Goal: Task Accomplishment & Management: Manage account settings

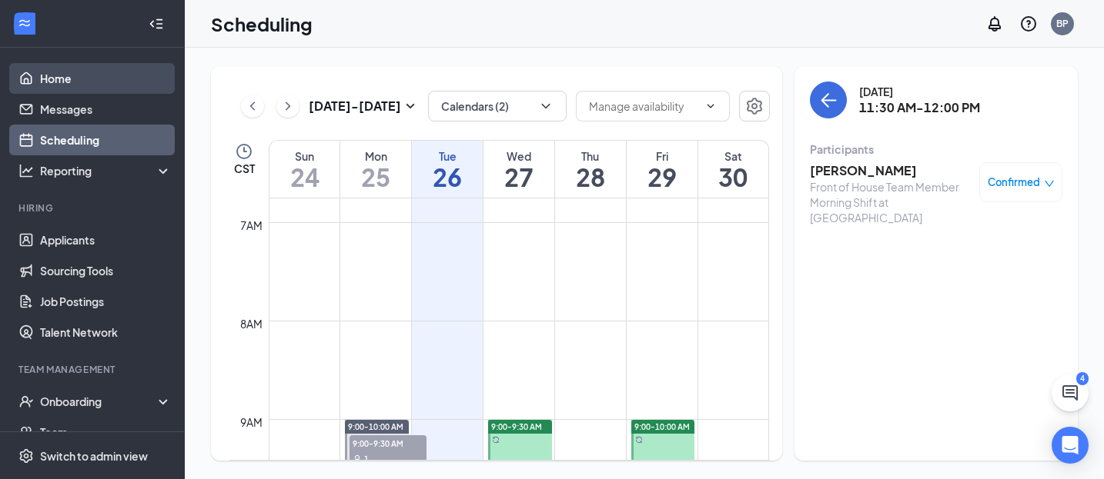
click at [72, 75] on link "Home" at bounding box center [106, 78] width 132 height 31
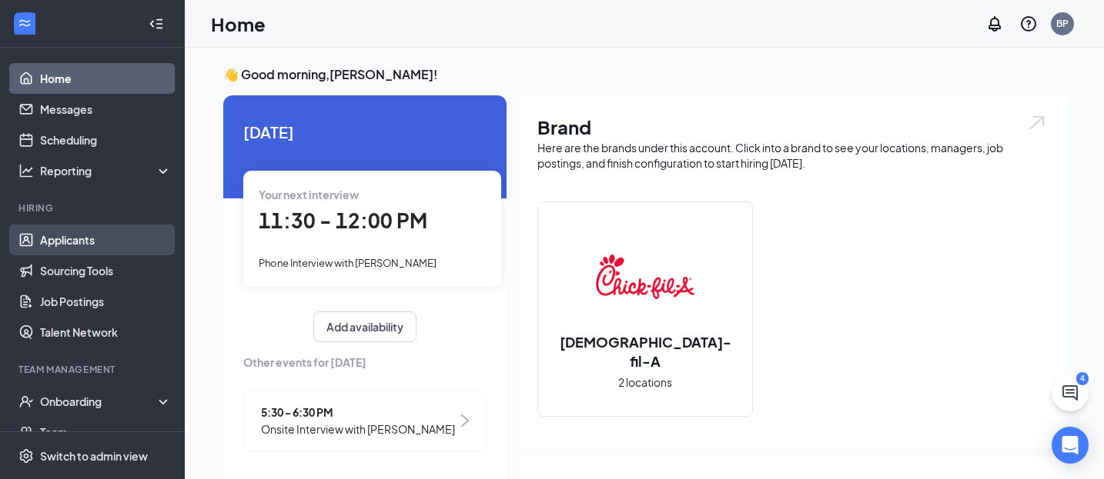
click at [116, 249] on link "Applicants" at bounding box center [106, 240] width 132 height 31
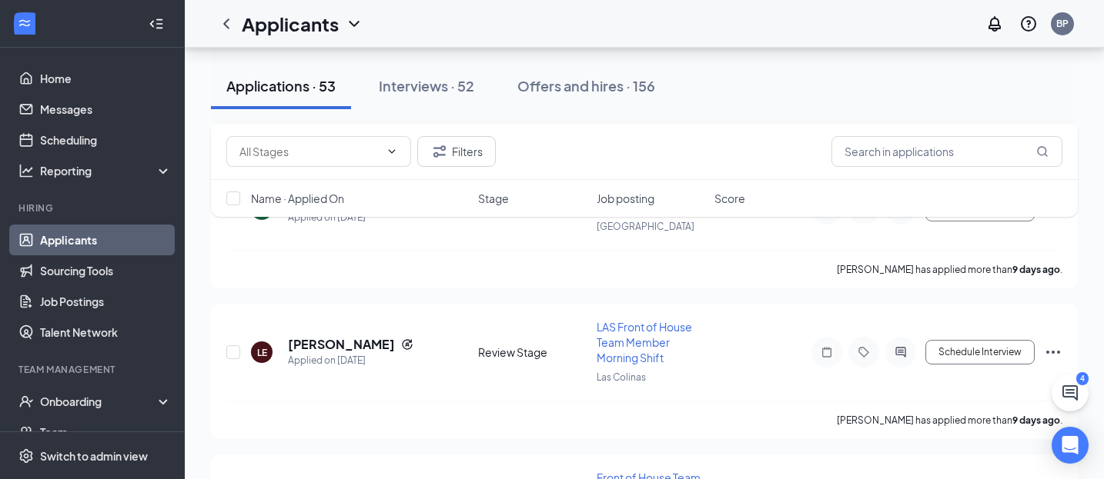
scroll to position [6805, 0]
click at [346, 348] on h5 "[PERSON_NAME]" at bounding box center [341, 346] width 107 height 17
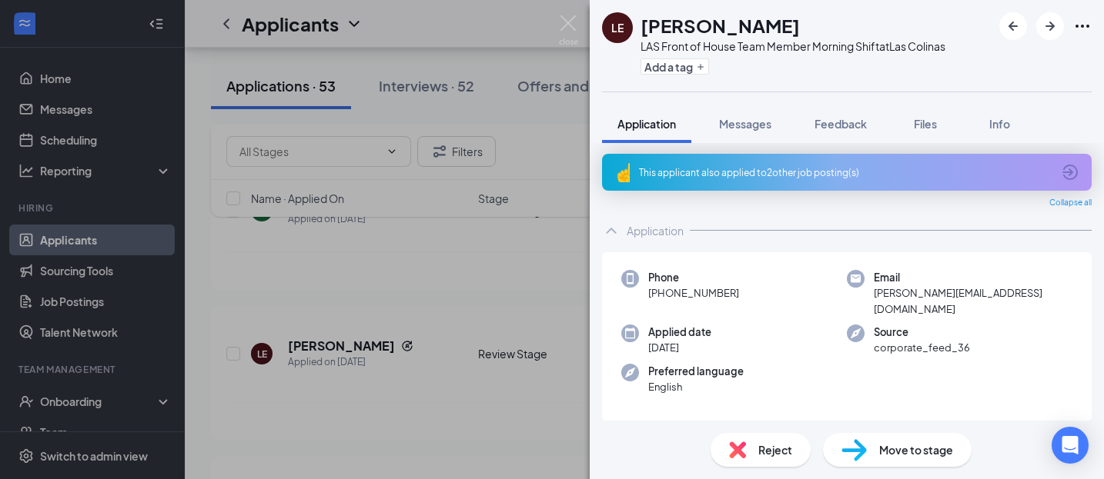
scroll to position [2, 0]
click at [766, 189] on div "This applicant also applied to 2 other job posting(s)" at bounding box center [846, 171] width 489 height 37
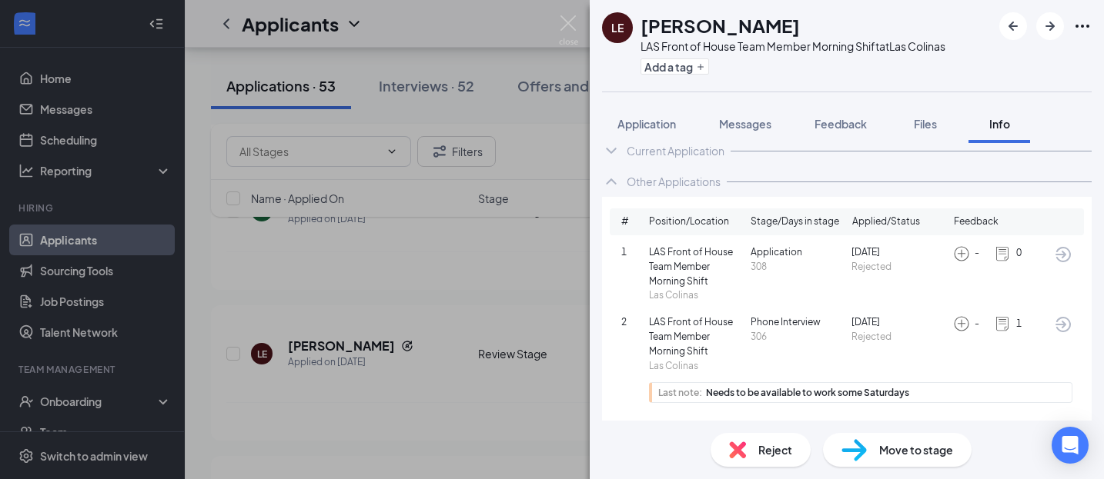
scroll to position [44, 0]
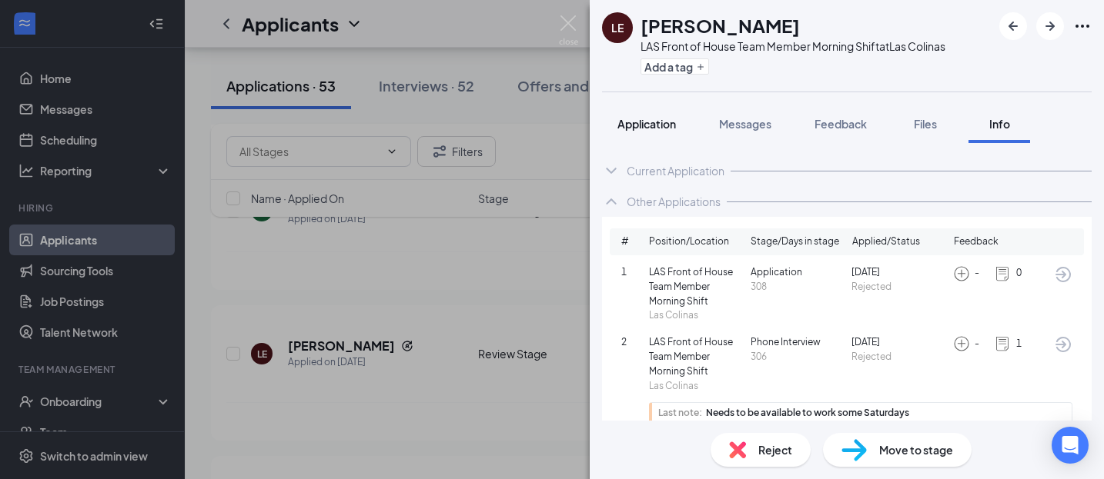
click at [658, 125] on span "Application" at bounding box center [646, 124] width 58 height 14
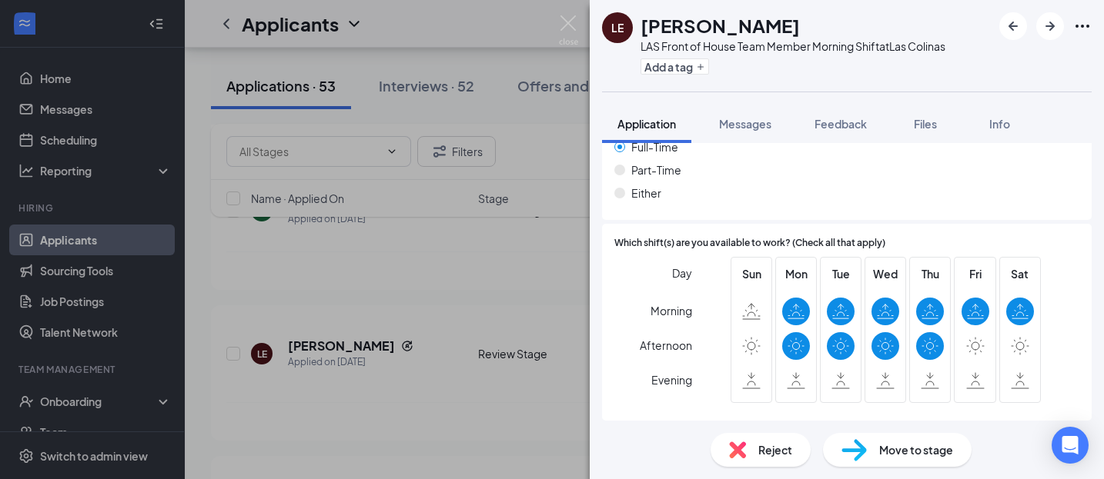
scroll to position [964, 0]
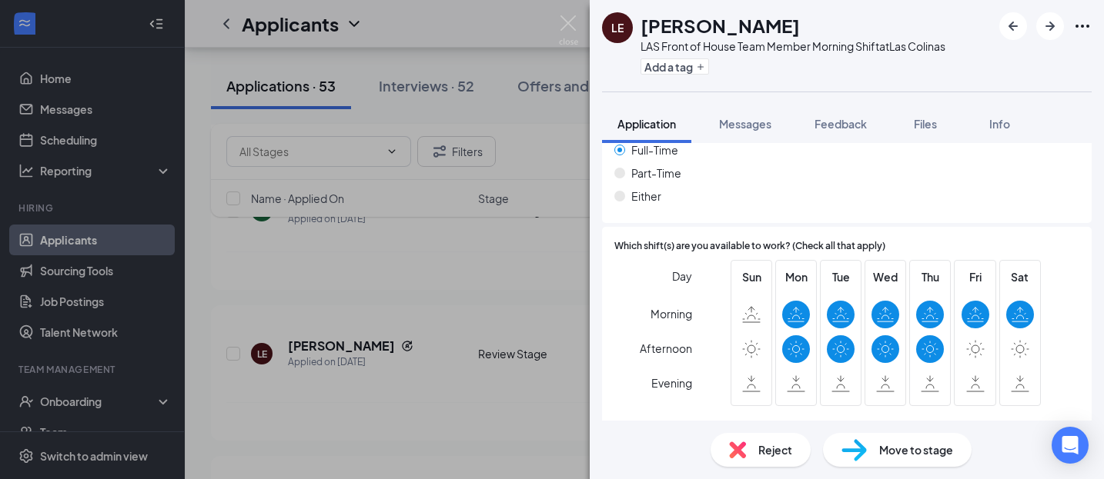
click at [907, 455] on span "Move to stage" at bounding box center [916, 450] width 74 height 17
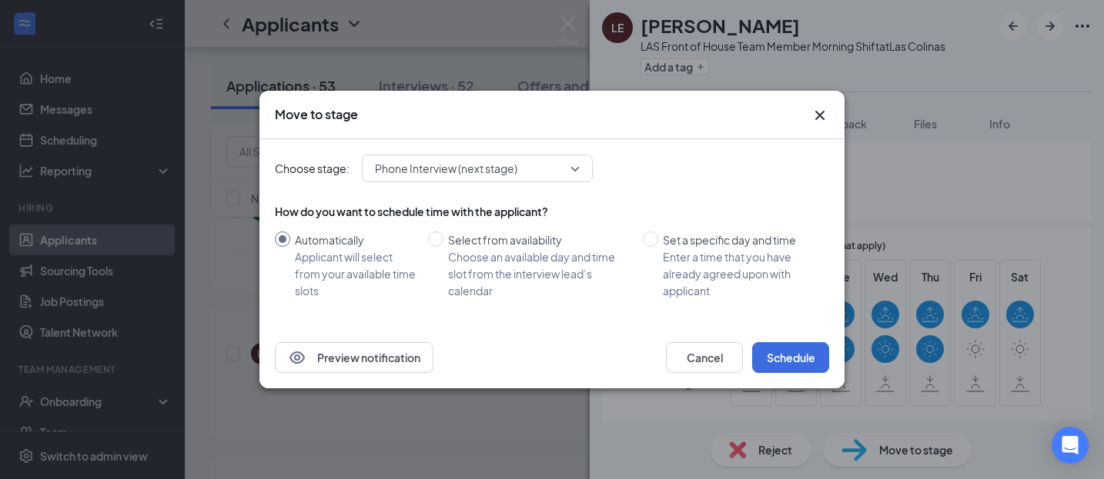
click at [822, 122] on icon "Cross" at bounding box center [819, 115] width 18 height 18
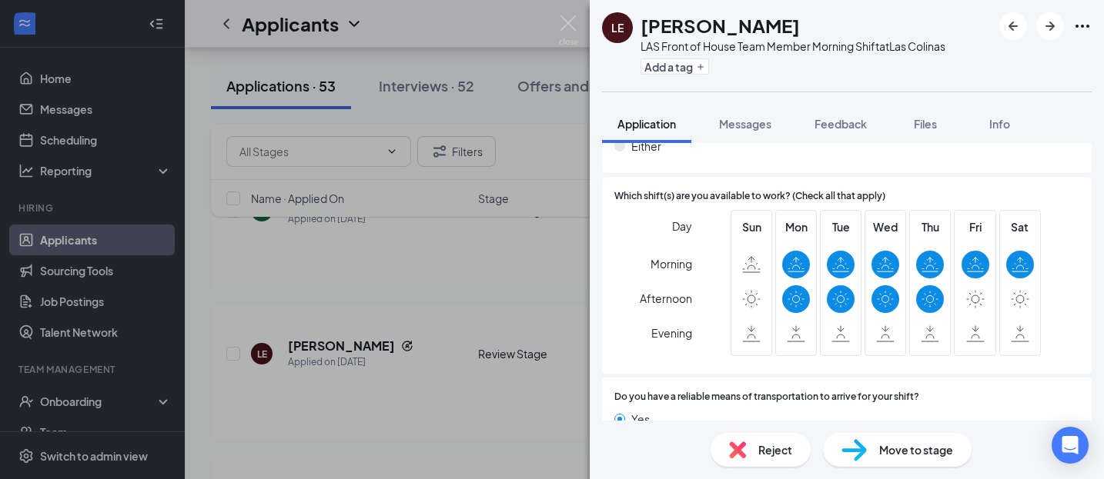
scroll to position [1014, 0]
click at [920, 448] on span "Move to stage" at bounding box center [916, 450] width 74 height 17
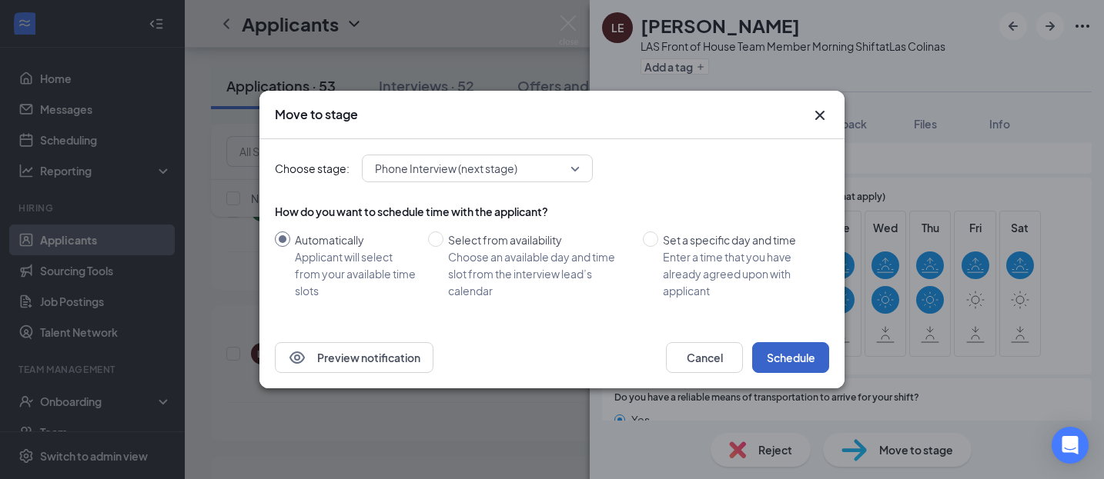
click at [786, 351] on button "Schedule" at bounding box center [790, 357] width 77 height 31
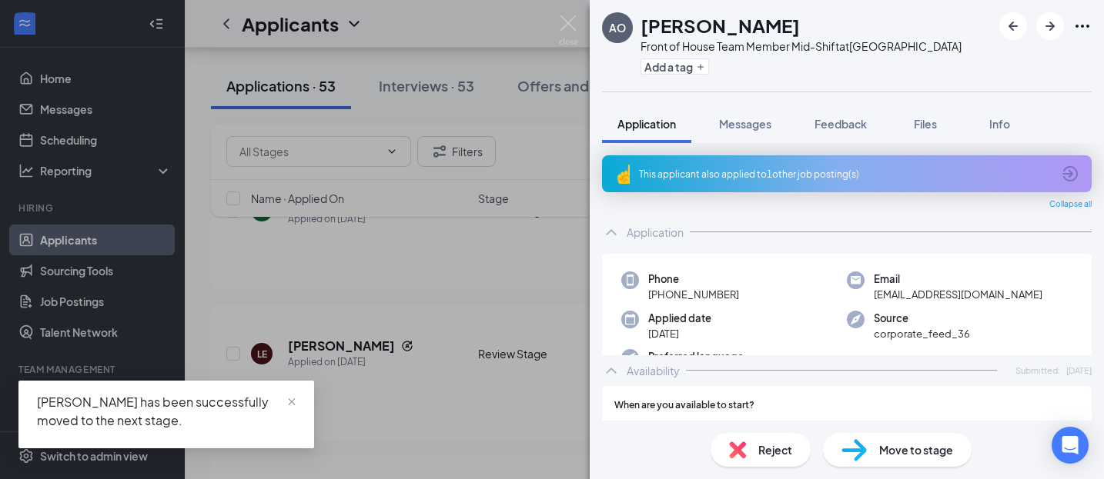
click at [646, 179] on div "This applicant also applied to 1 other job posting(s)" at bounding box center [845, 174] width 413 height 13
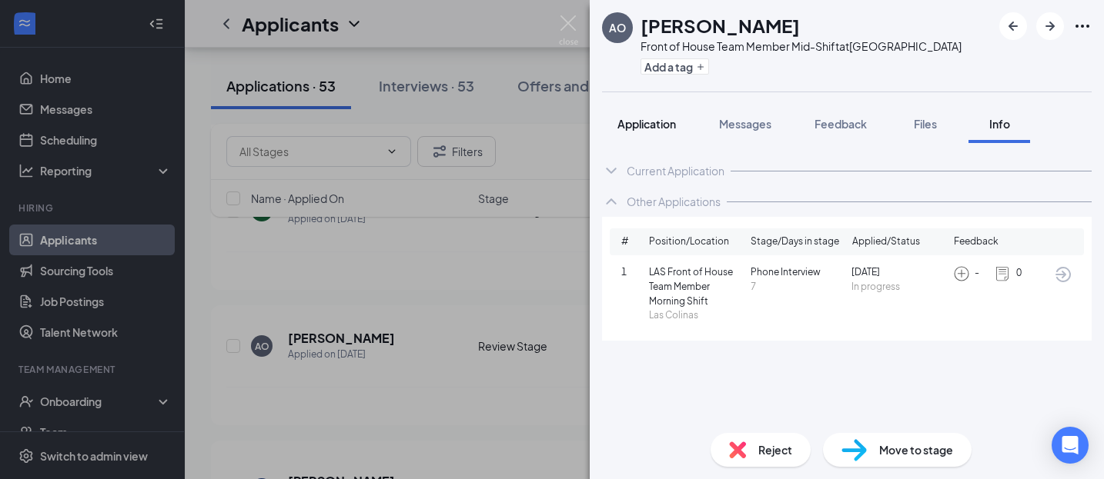
click at [657, 126] on span "Application" at bounding box center [646, 124] width 58 height 14
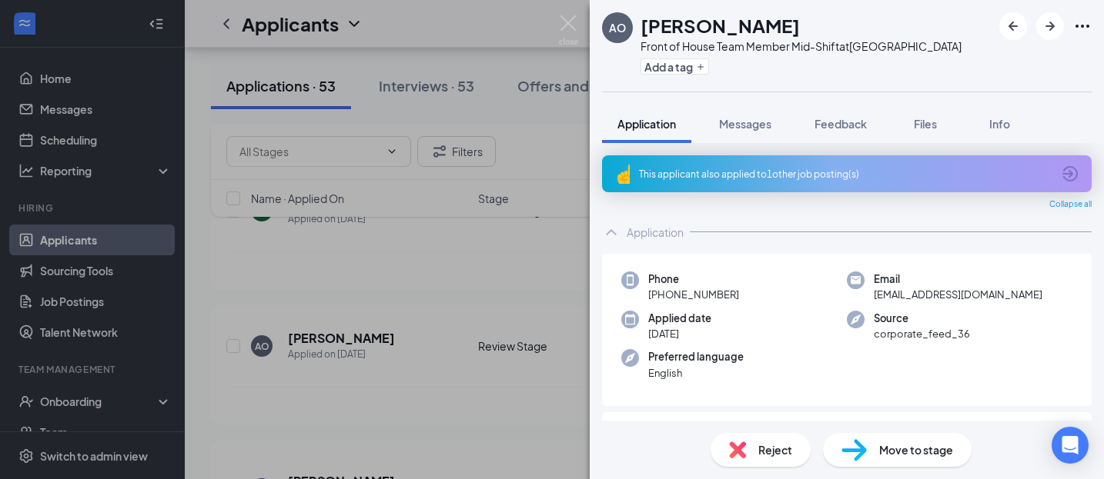
click at [550, 256] on div "AO [PERSON_NAME] Front of House Team Member Mid-Shift at [GEOGRAPHIC_DATA] Add …" at bounding box center [552, 239] width 1104 height 479
click at [58, 145] on link "Scheduling" at bounding box center [106, 140] width 132 height 31
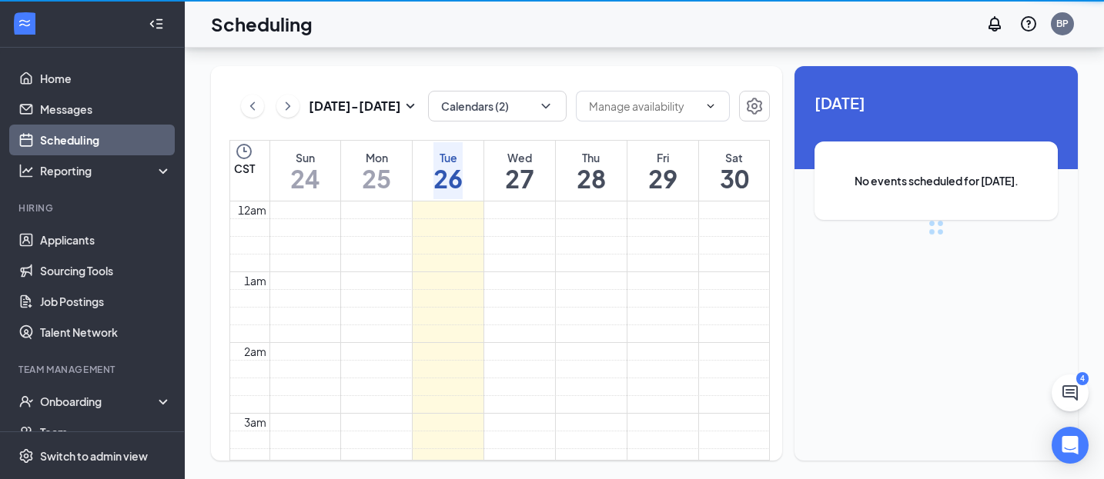
click at [125, 144] on link "Scheduling" at bounding box center [106, 140] width 132 height 31
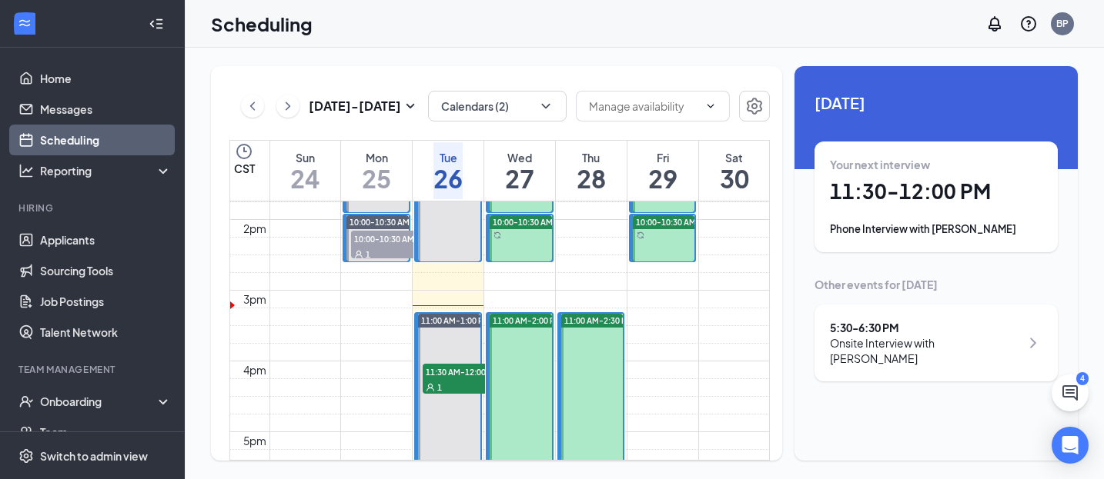
scroll to position [971, 0]
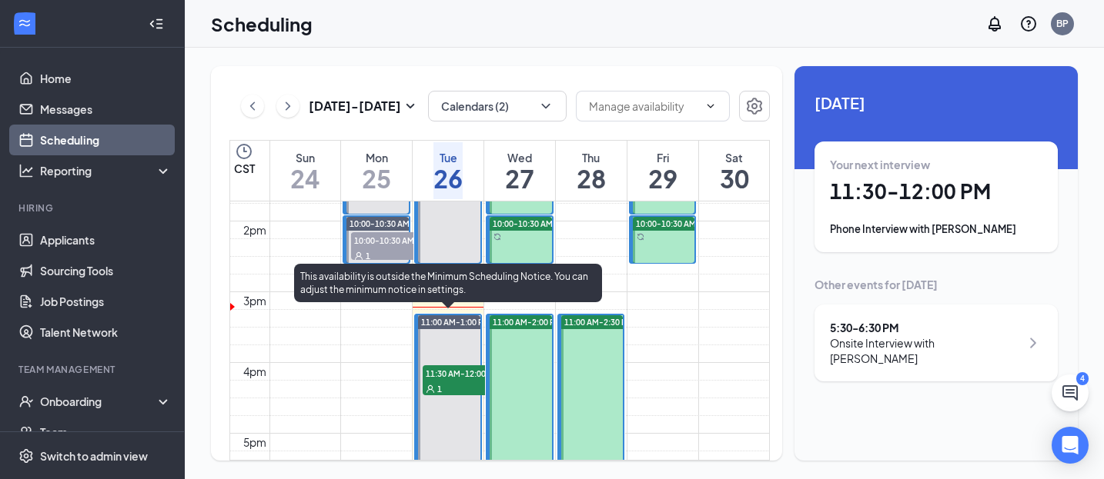
click at [463, 389] on div "1" at bounding box center [461, 388] width 77 height 15
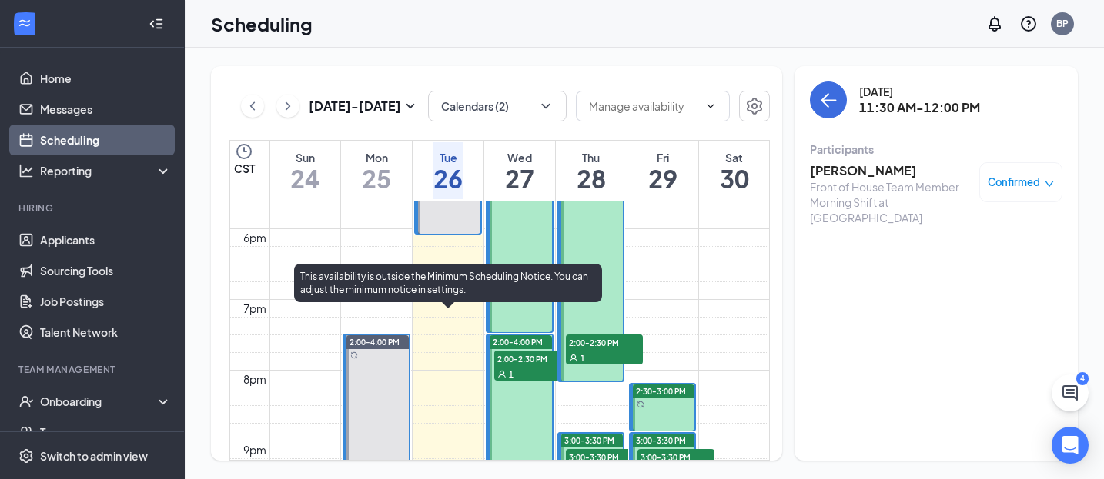
scroll to position [1250, 0]
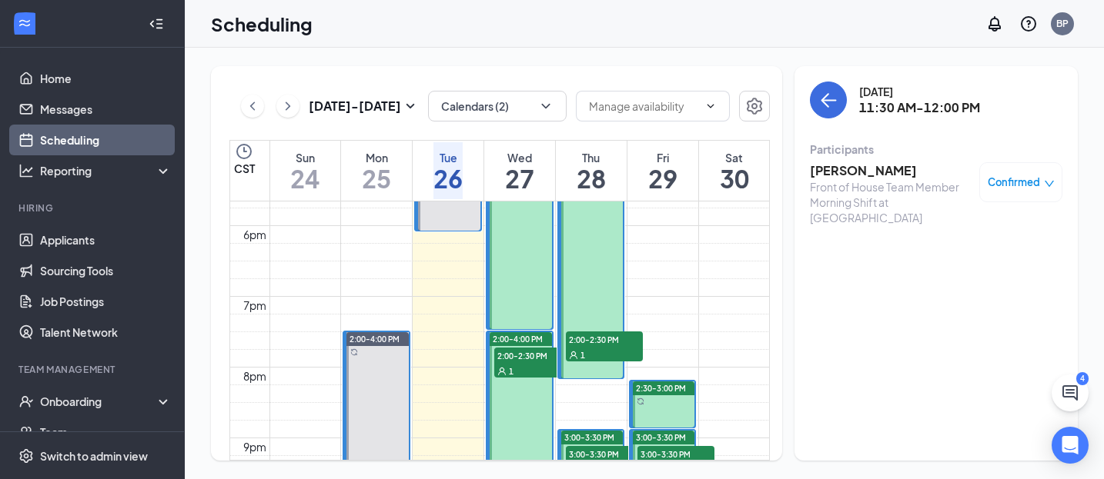
click at [525, 363] on div "1" at bounding box center [532, 370] width 77 height 15
click at [623, 348] on div "1" at bounding box center [604, 354] width 77 height 15
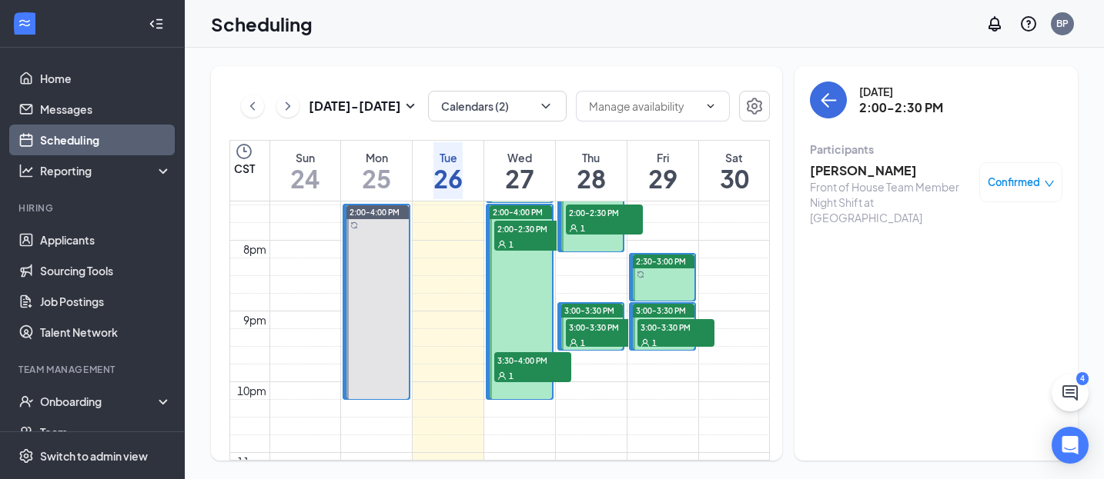
scroll to position [1381, 0]
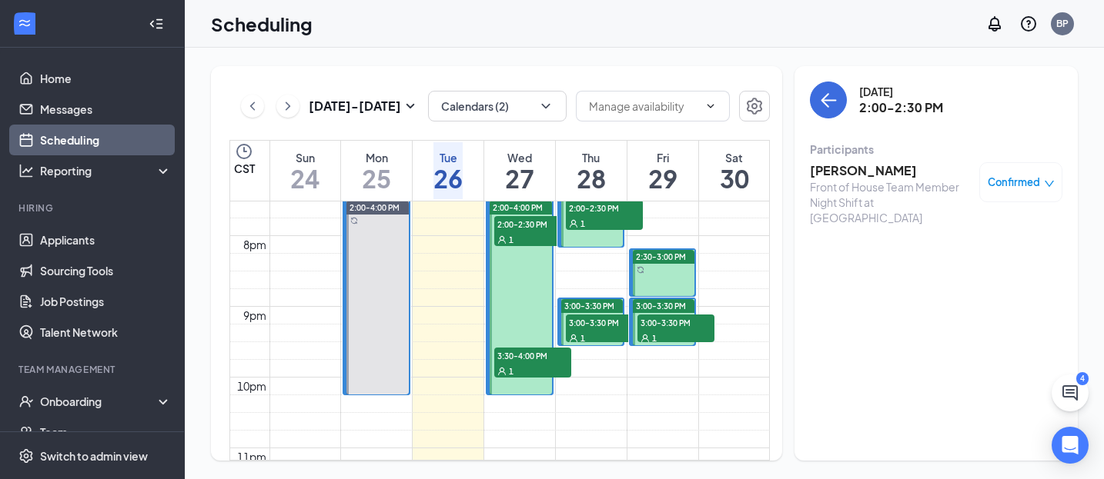
click at [612, 333] on div "1" at bounding box center [604, 337] width 77 height 15
click at [533, 363] on div "1" at bounding box center [532, 370] width 77 height 15
click at [676, 322] on span "3:00-3:30 PM" at bounding box center [675, 322] width 77 height 15
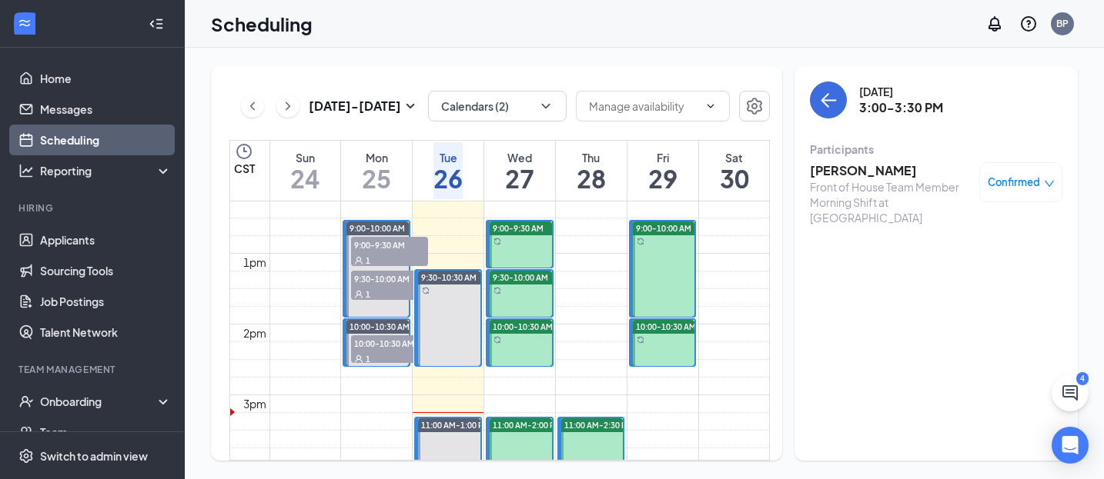
scroll to position [716, 0]
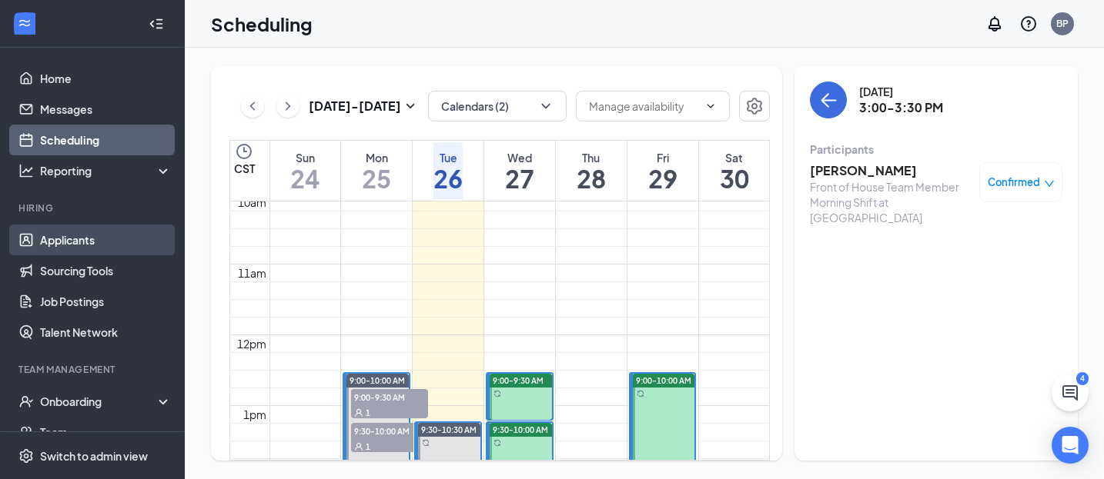
click at [119, 240] on link "Applicants" at bounding box center [106, 240] width 132 height 31
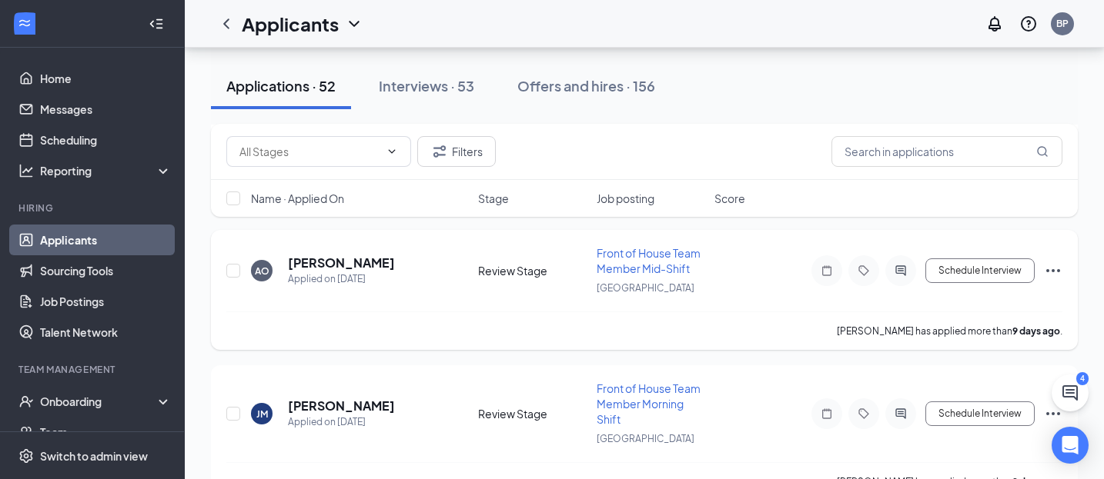
scroll to position [6878, 0]
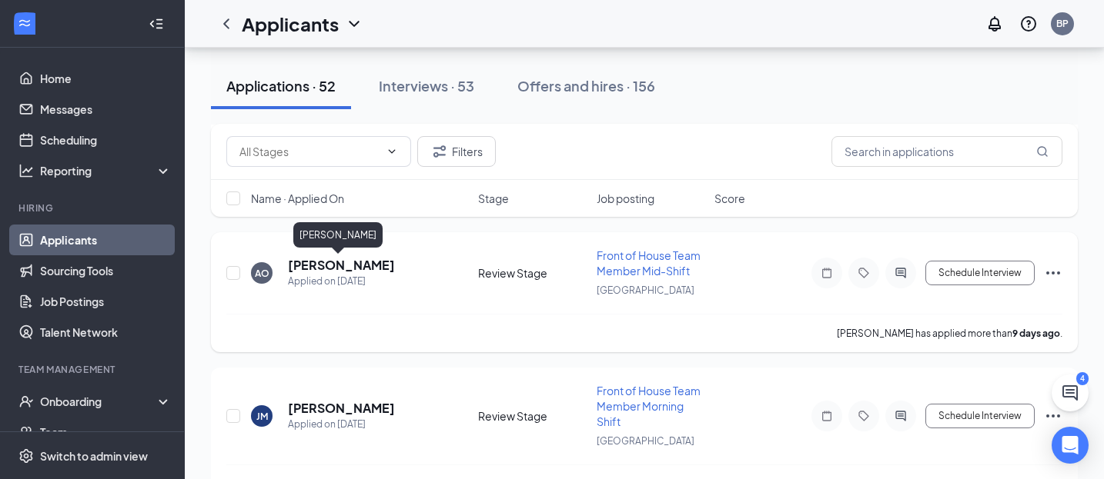
click at [349, 264] on h5 "[PERSON_NAME]" at bounding box center [341, 265] width 107 height 17
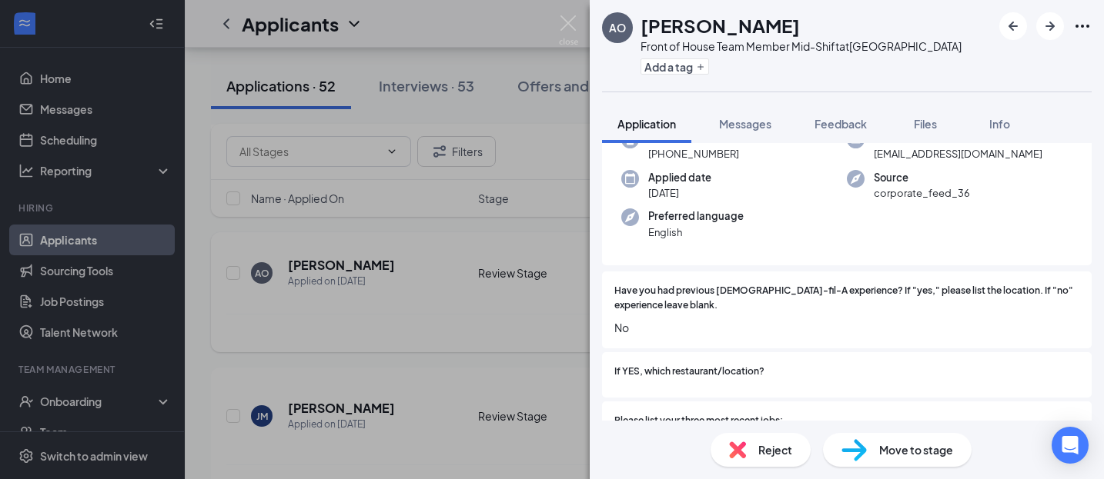
scroll to position [139, 0]
click at [887, 460] on div "Move to stage" at bounding box center [897, 450] width 149 height 34
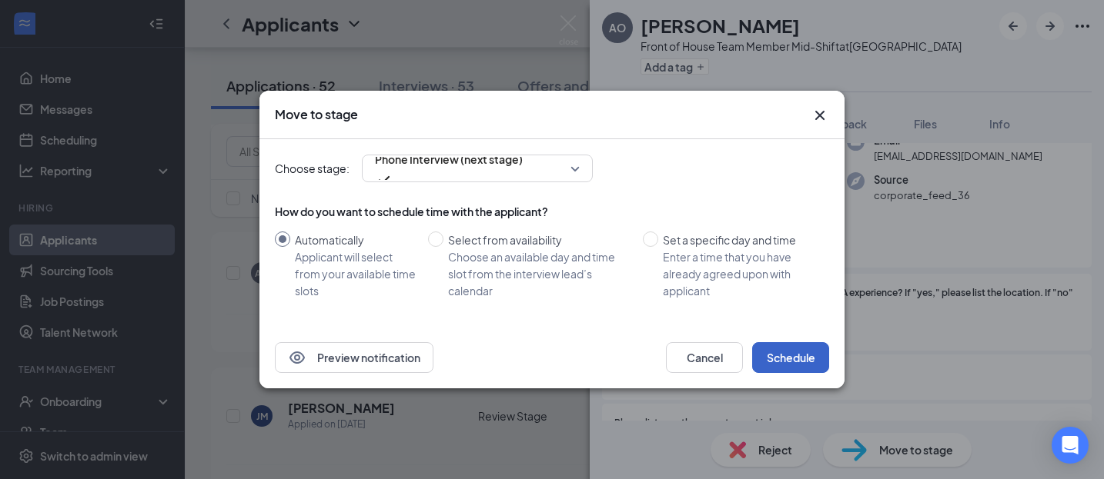
click at [780, 354] on button "Schedule" at bounding box center [790, 357] width 77 height 31
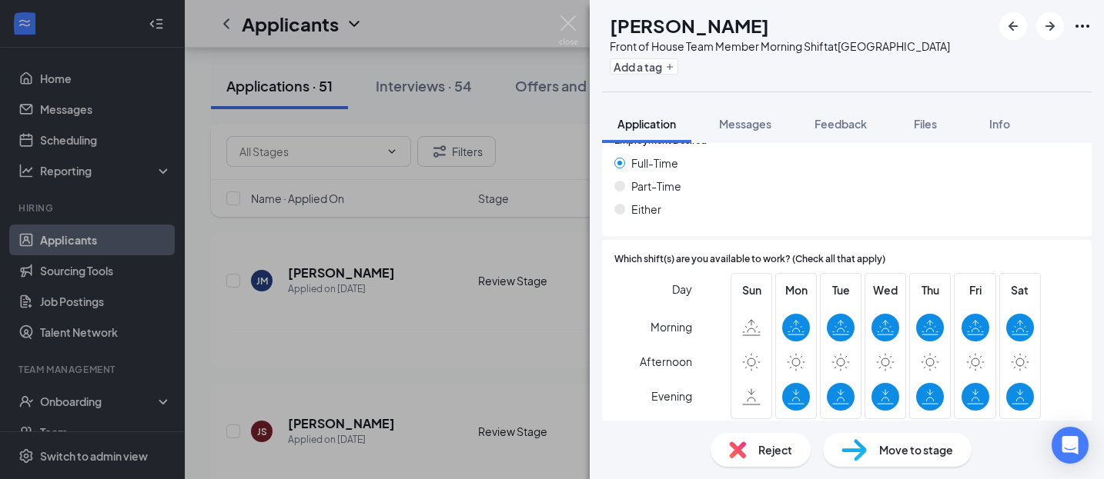
scroll to position [991, 0]
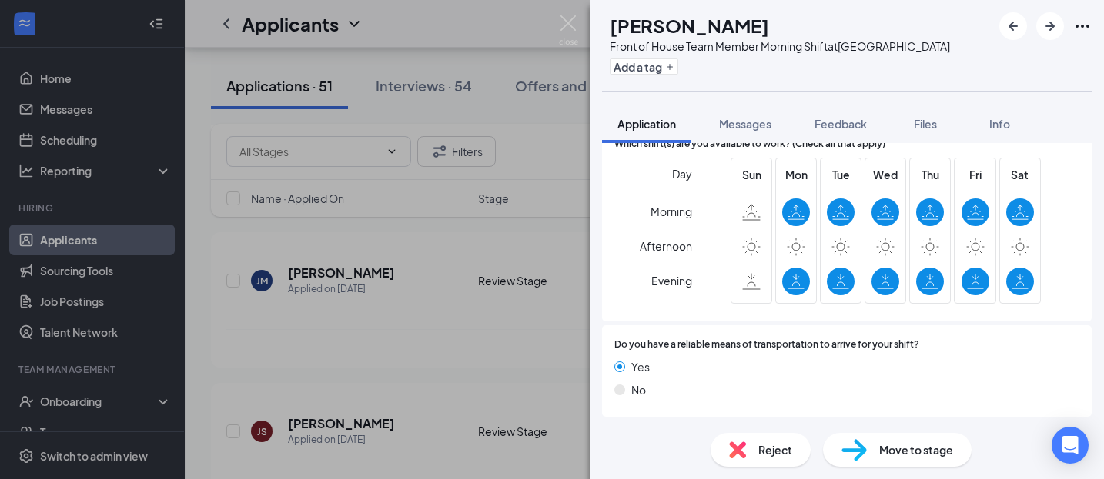
click at [867, 450] on div "Move to stage" at bounding box center [897, 450] width 149 height 34
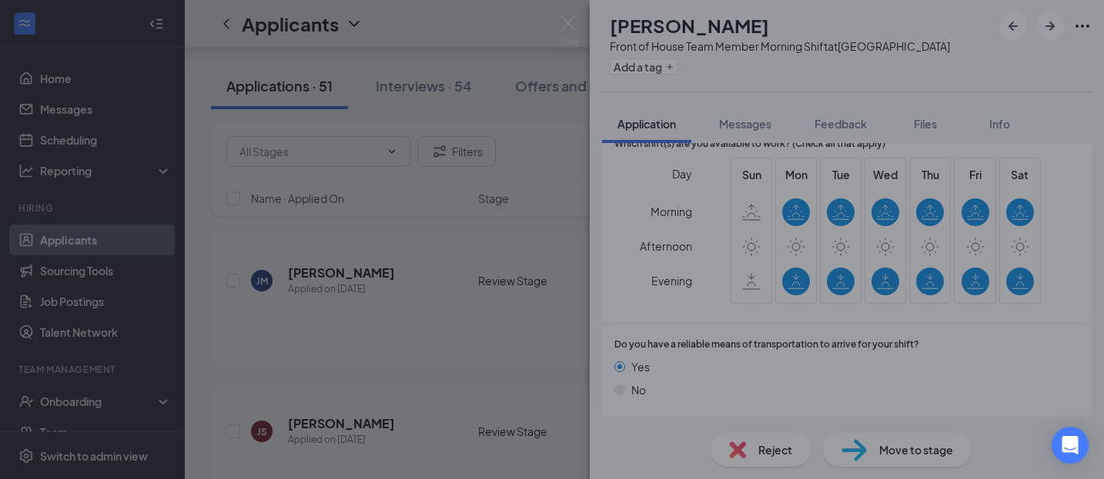
scroll to position [985, 0]
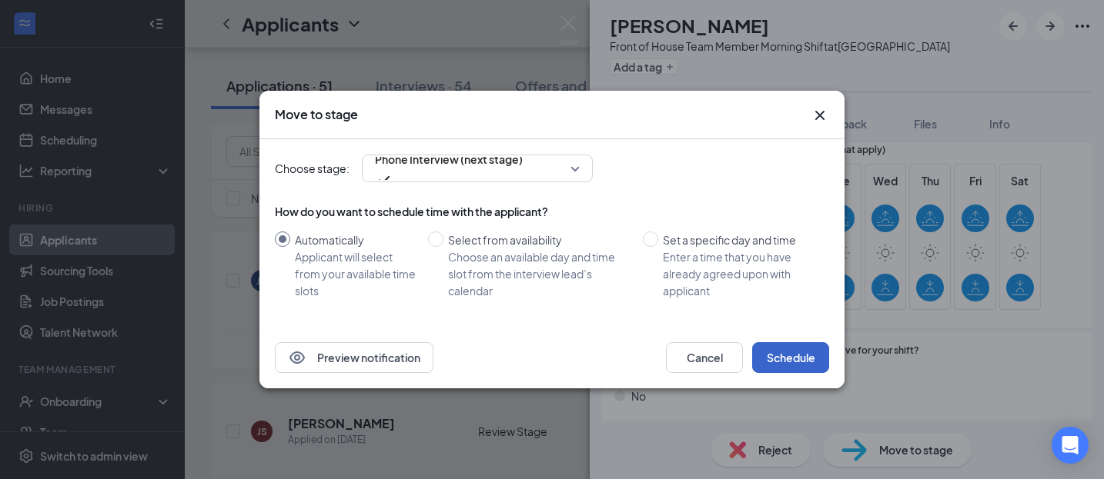
click at [804, 356] on button "Schedule" at bounding box center [790, 357] width 77 height 31
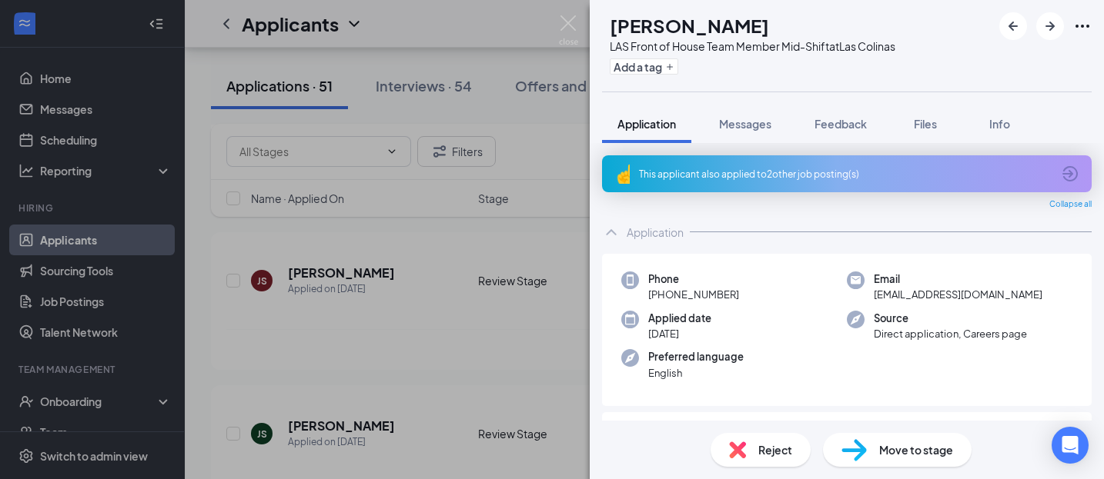
scroll to position [113, 0]
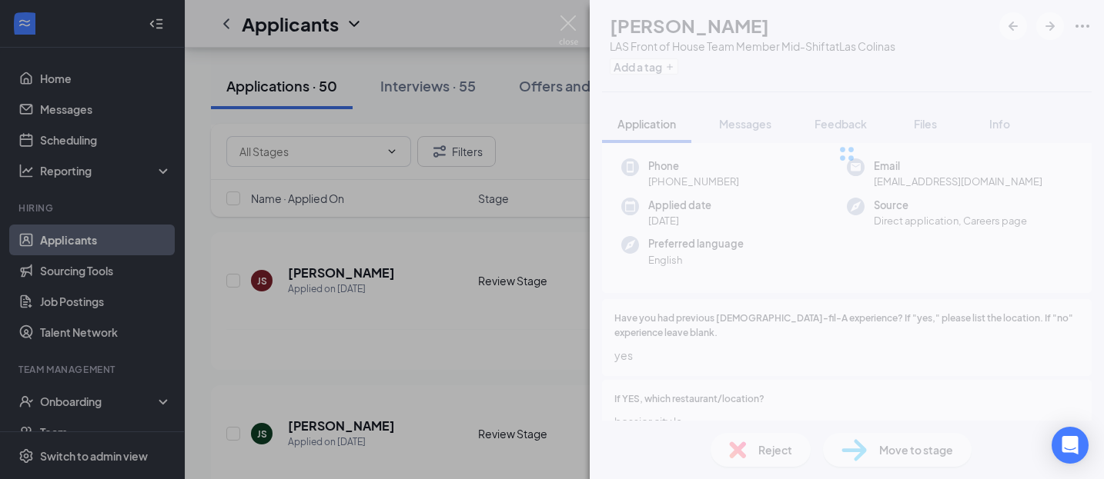
click at [101, 150] on div "JS [PERSON_NAME] LAS Front of House Team Member Mid-Shift at [GEOGRAPHIC_DATA] …" at bounding box center [552, 239] width 1104 height 479
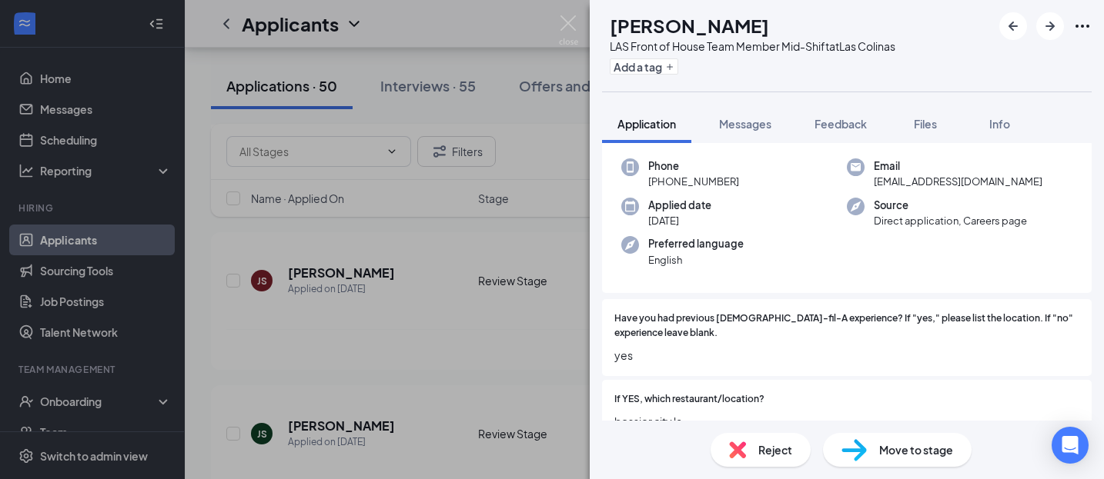
click at [101, 150] on link "Scheduling" at bounding box center [106, 140] width 132 height 31
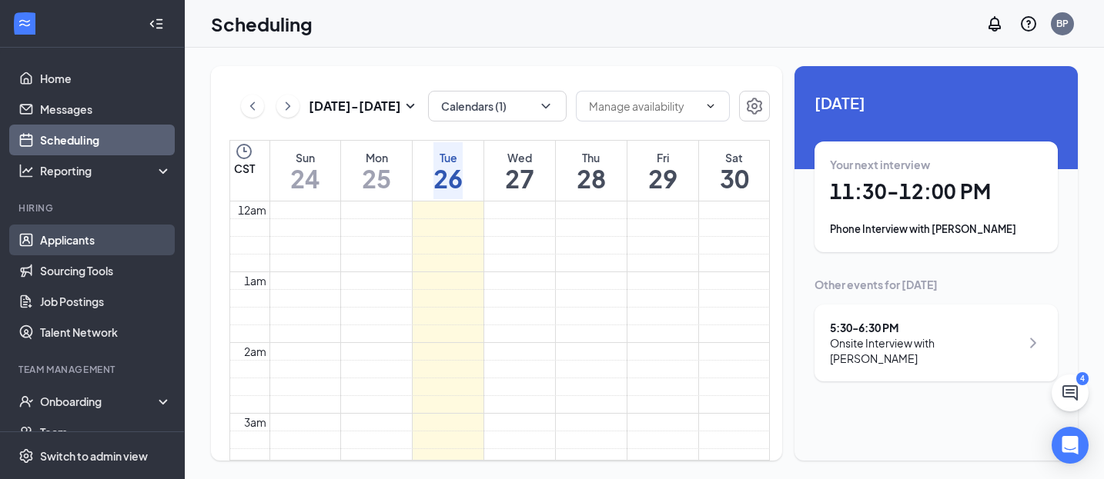
click at [40, 243] on link "Applicants" at bounding box center [106, 240] width 132 height 31
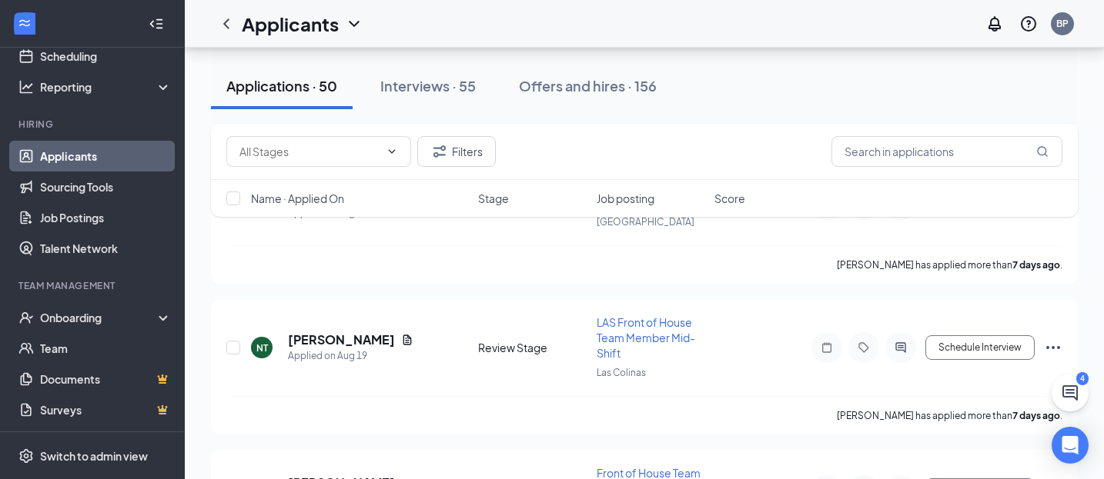
scroll to position [12506, 0]
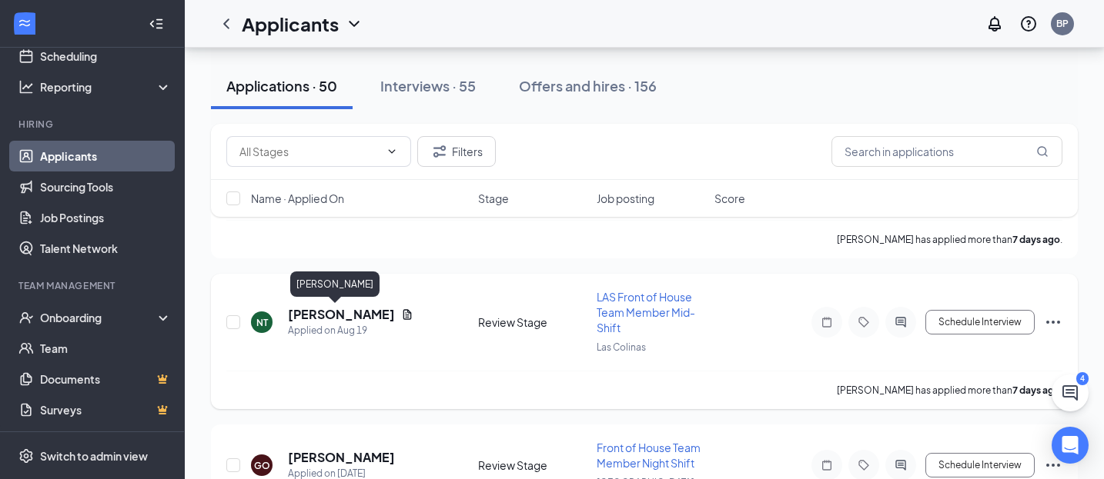
click at [332, 317] on h5 "[PERSON_NAME]" at bounding box center [341, 314] width 107 height 17
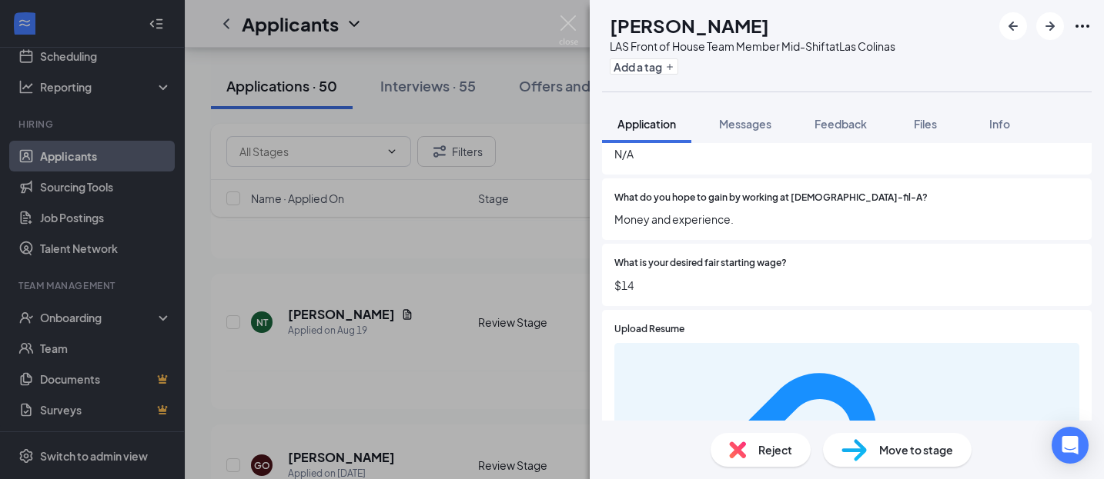
scroll to position [556, 0]
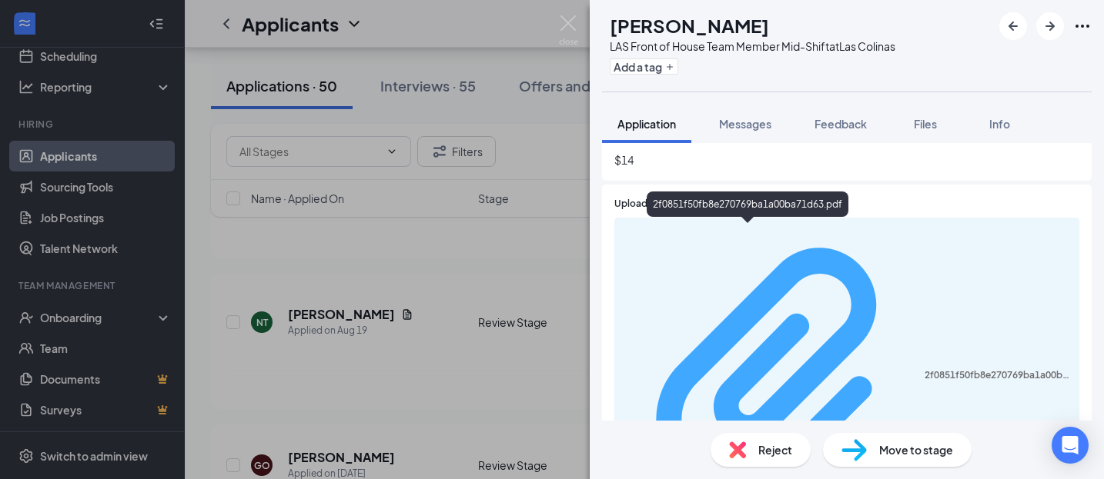
click at [924, 369] on div "2f0851f50fb8e270769ba1a00ba71d63.pdf" at bounding box center [996, 375] width 145 height 12
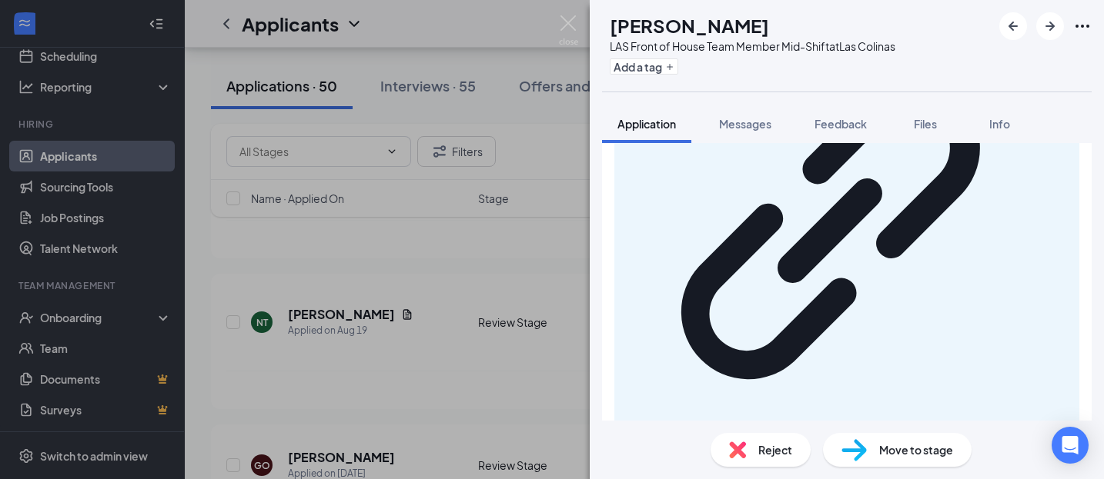
scroll to position [1118, 0]
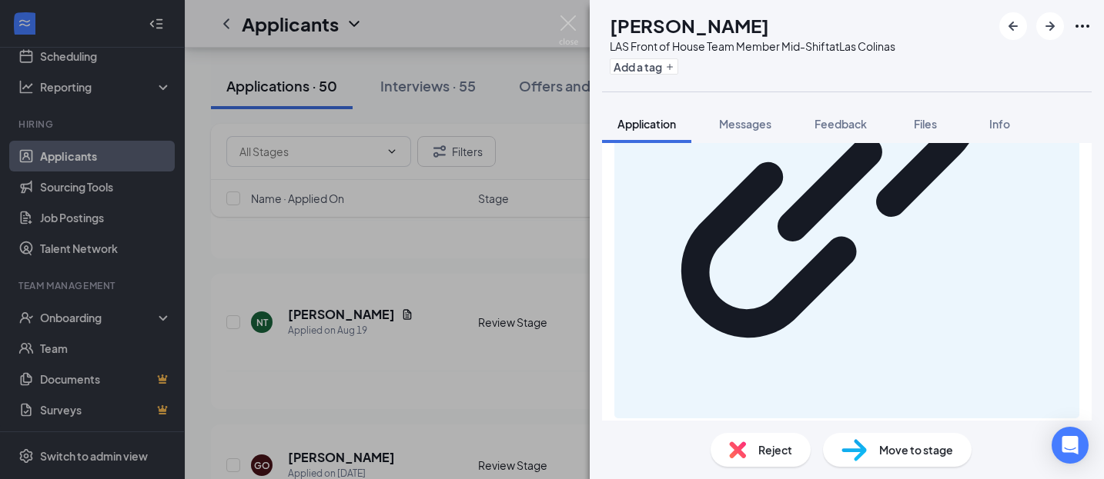
click at [889, 461] on div "Move to stage" at bounding box center [897, 450] width 149 height 34
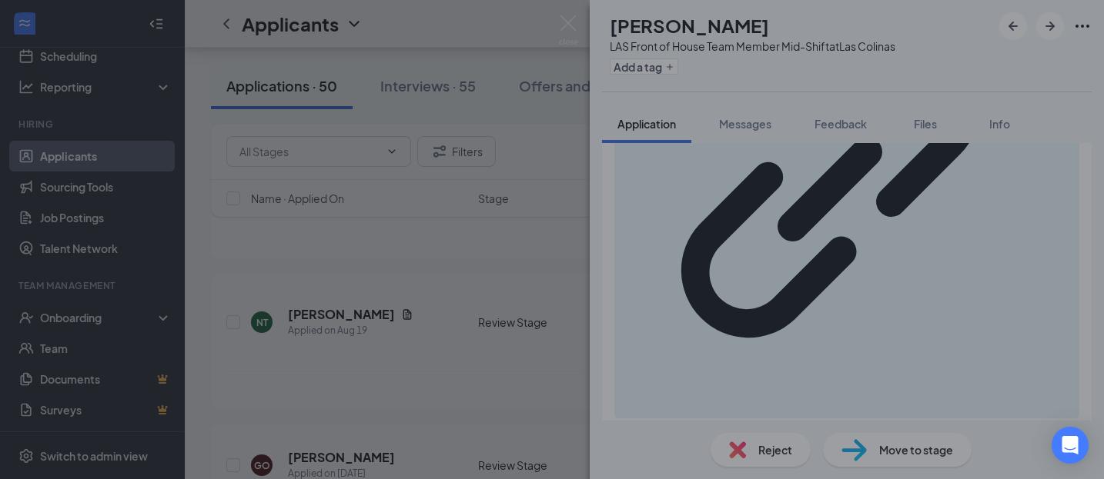
scroll to position [1111, 0]
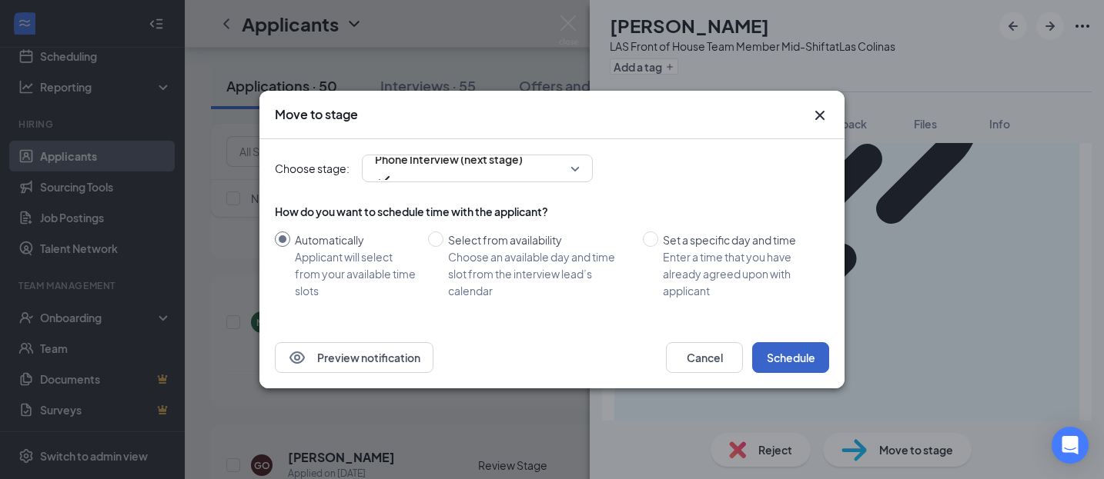
click at [811, 349] on button "Schedule" at bounding box center [790, 357] width 77 height 31
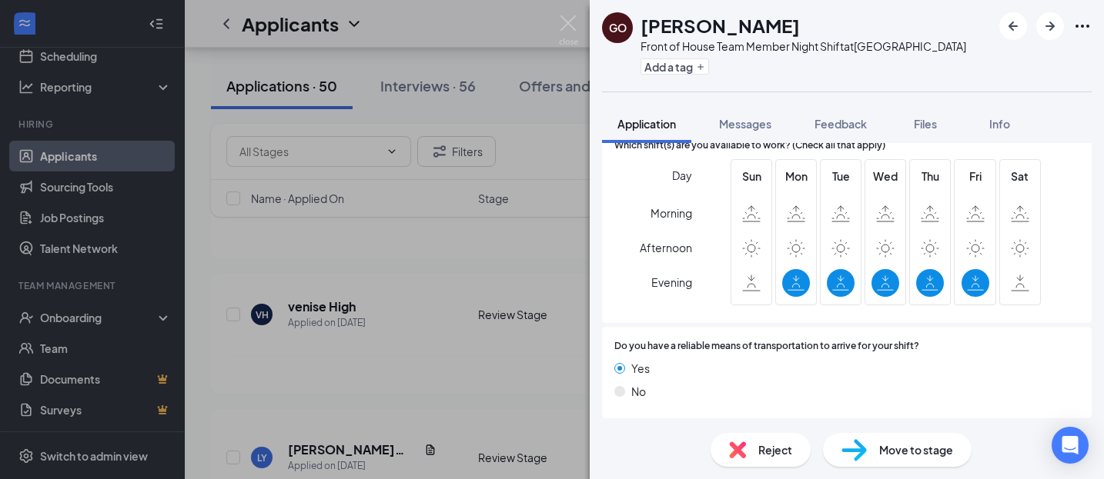
scroll to position [1004, 0]
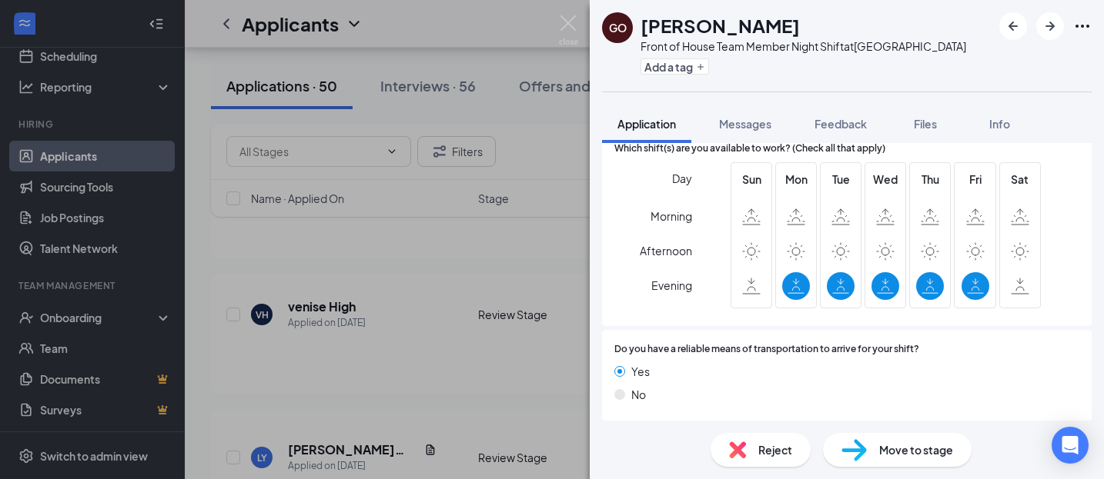
click at [755, 459] on div "Reject" at bounding box center [760, 450] width 100 height 34
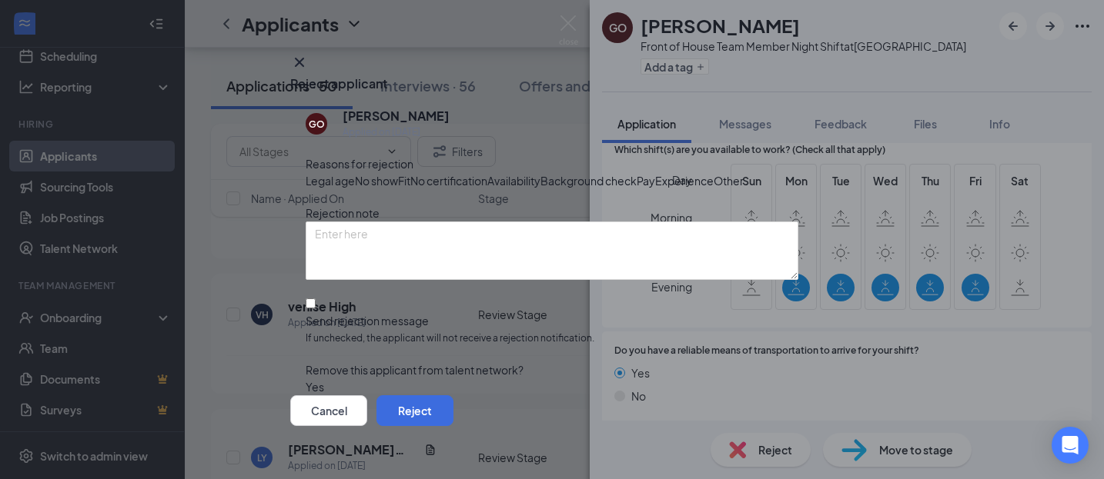
click at [304, 63] on icon "Cross" at bounding box center [299, 62] width 9 height 9
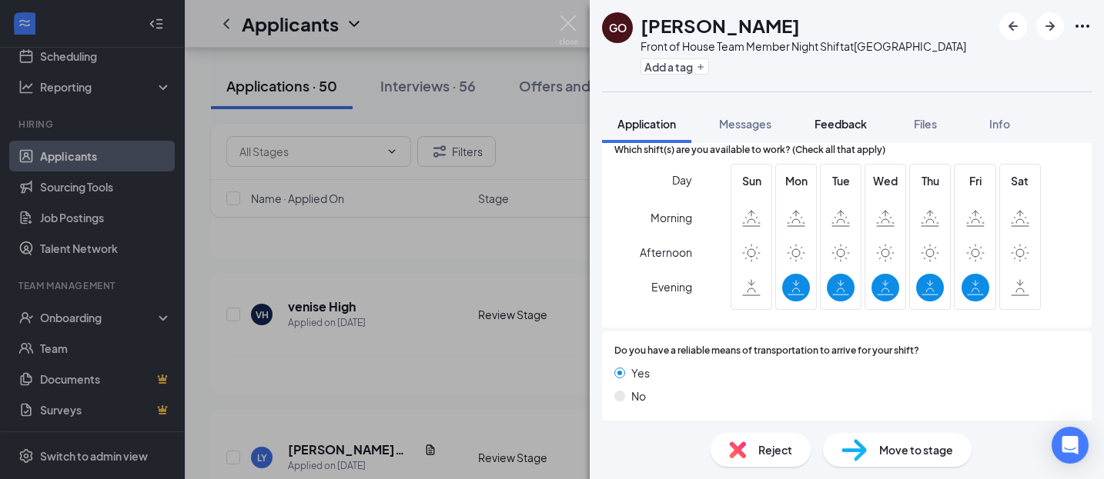
click at [837, 119] on span "Feedback" at bounding box center [840, 124] width 52 height 14
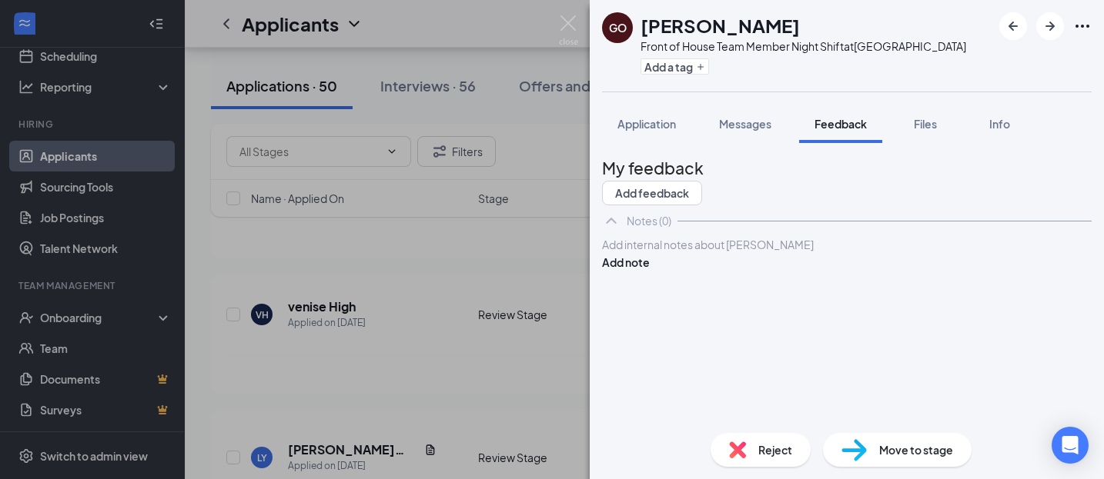
click at [686, 253] on div at bounding box center [847, 245] width 488 height 16
click at [650, 271] on button "Add note" at bounding box center [626, 262] width 48 height 17
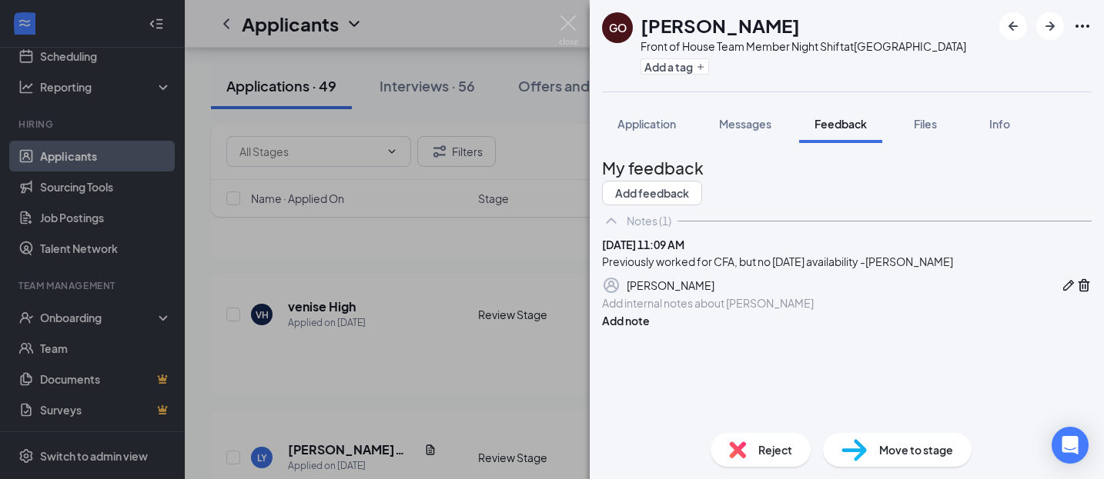
click at [748, 459] on div "Reject" at bounding box center [760, 450] width 100 height 34
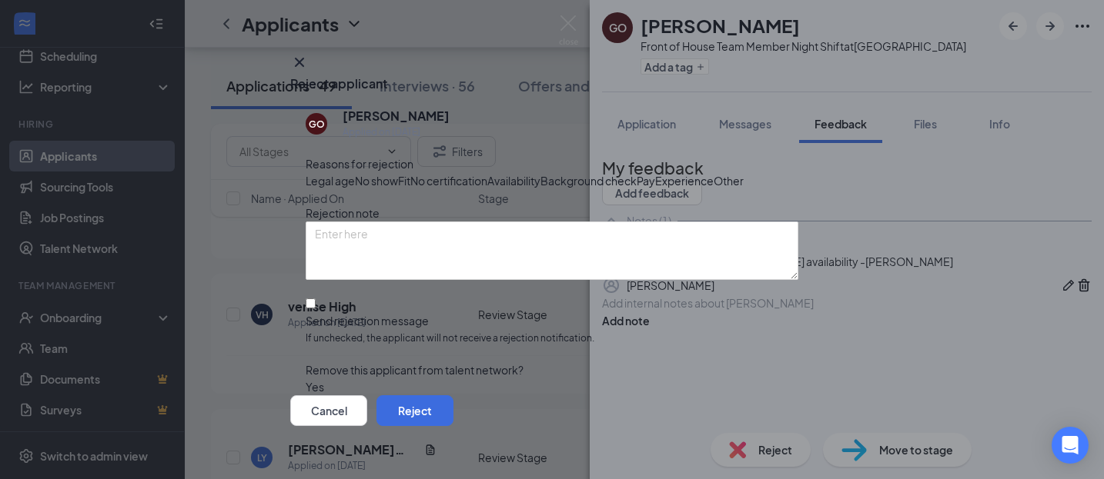
click at [540, 186] on span "Availability" at bounding box center [513, 180] width 53 height 17
click at [316, 309] on input "Send rejection message If unchecked, the applicant will not receive a rejection…" at bounding box center [311, 304] width 10 height 10
checkbox input "true"
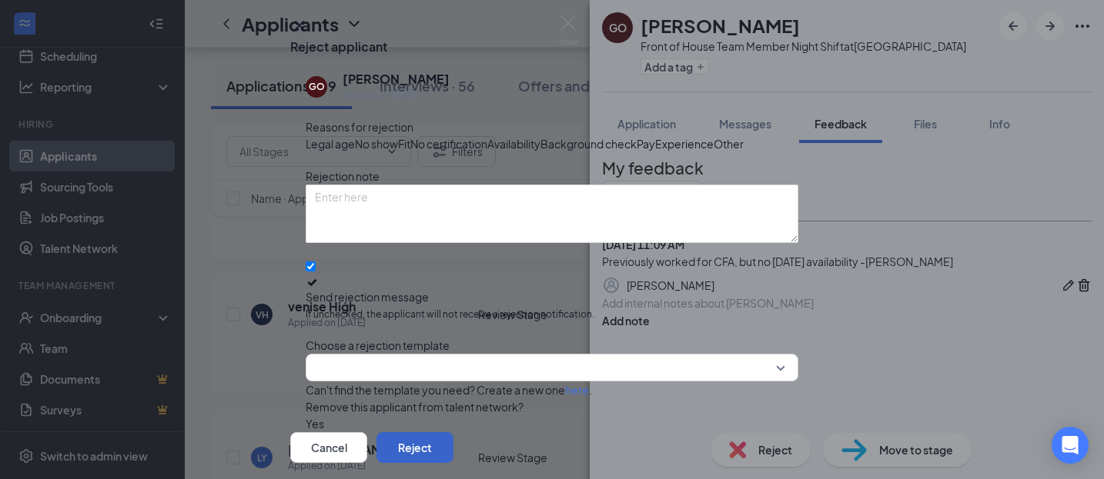
click at [453, 433] on button "Reject" at bounding box center [414, 448] width 77 height 31
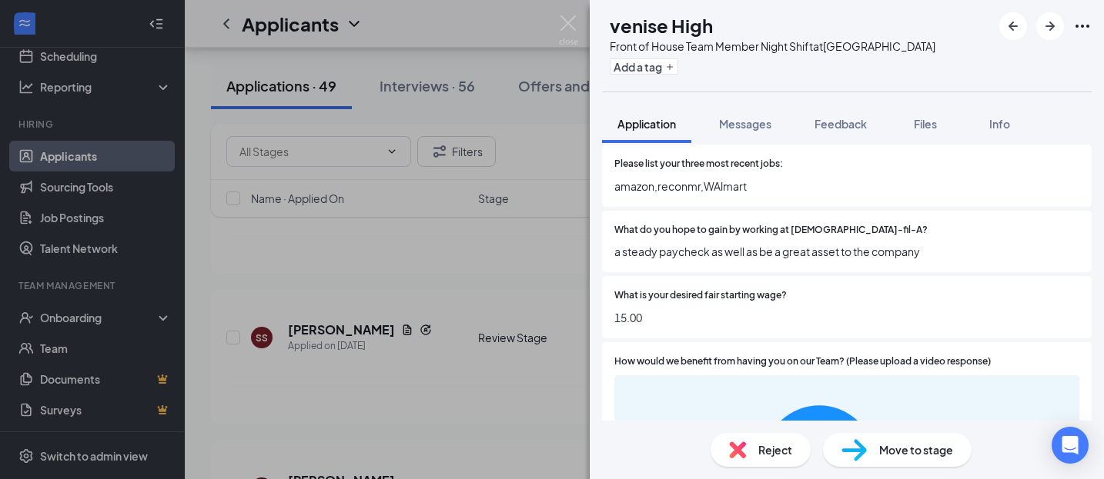
scroll to position [396, 0]
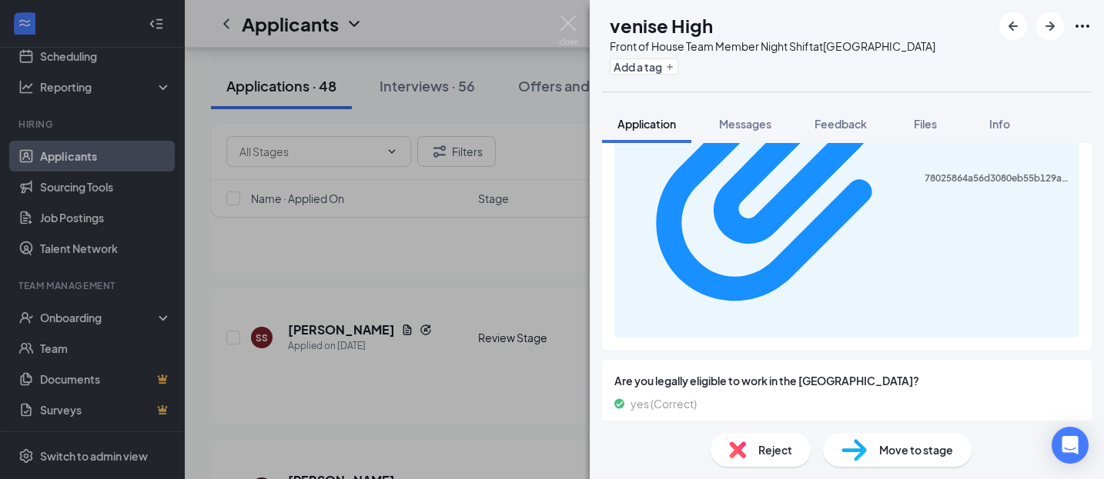
scroll to position [521, 0]
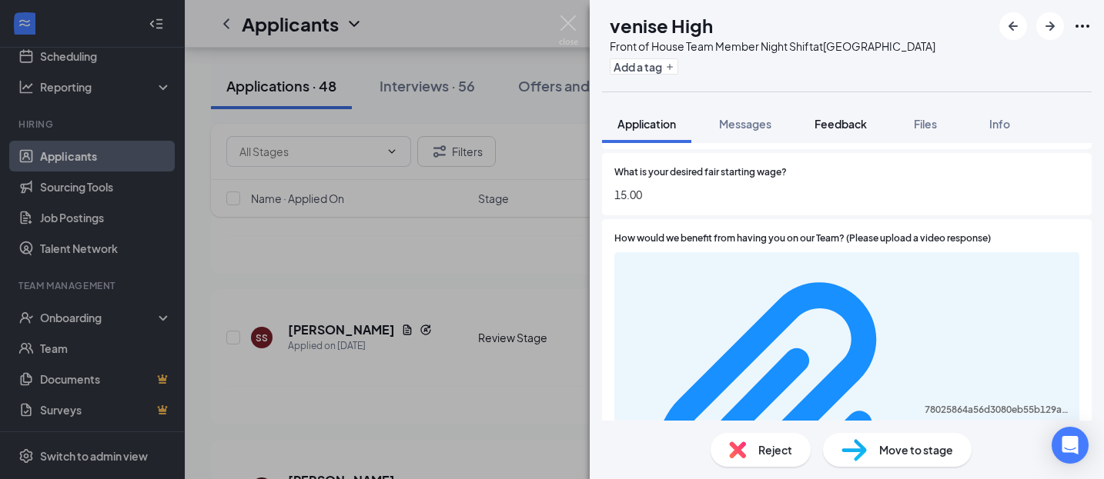
click at [860, 116] on div "Feedback" at bounding box center [840, 123] width 52 height 15
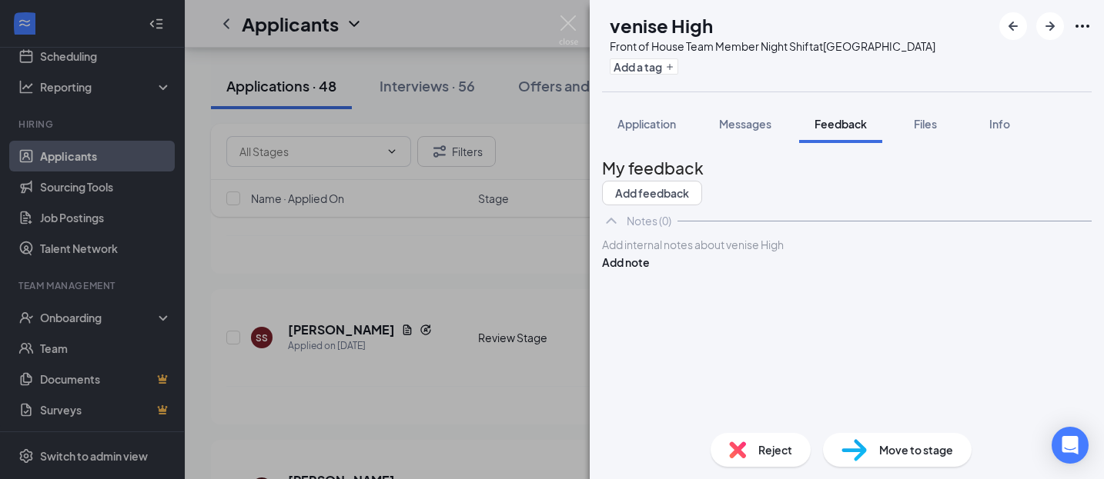
click at [676, 253] on div at bounding box center [847, 245] width 488 height 16
click at [650, 271] on button "Add note" at bounding box center [626, 262] width 48 height 17
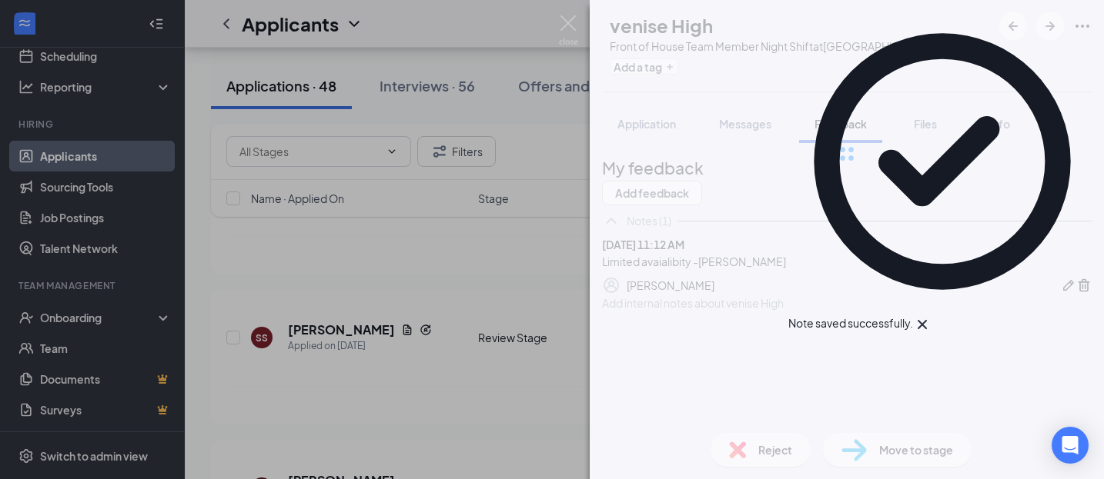
click at [787, 446] on span "Reject" at bounding box center [775, 450] width 34 height 17
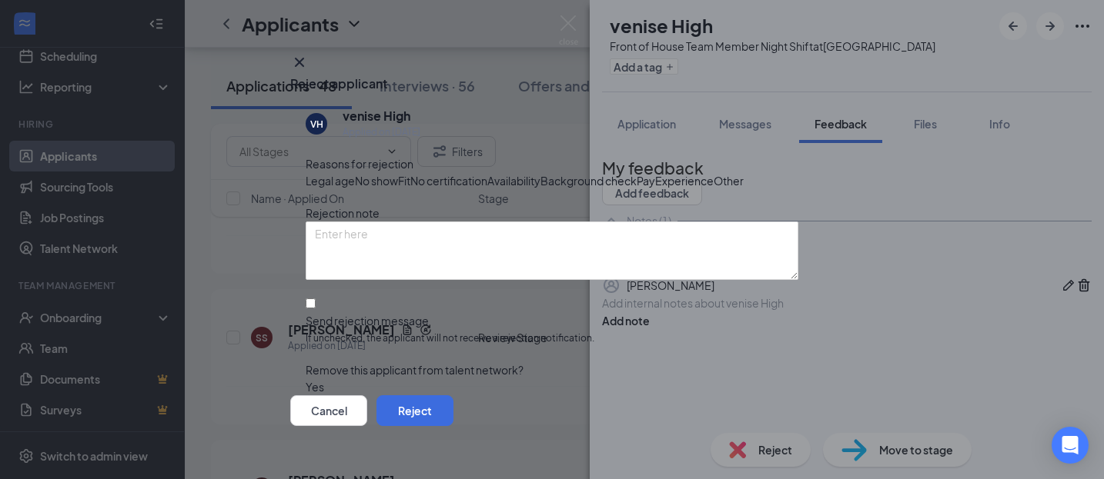
click at [540, 186] on span "Availability" at bounding box center [513, 180] width 53 height 17
click at [316, 309] on input "Send rejection message If unchecked, the applicant will not receive a rejection…" at bounding box center [311, 304] width 10 height 10
checkbox input "true"
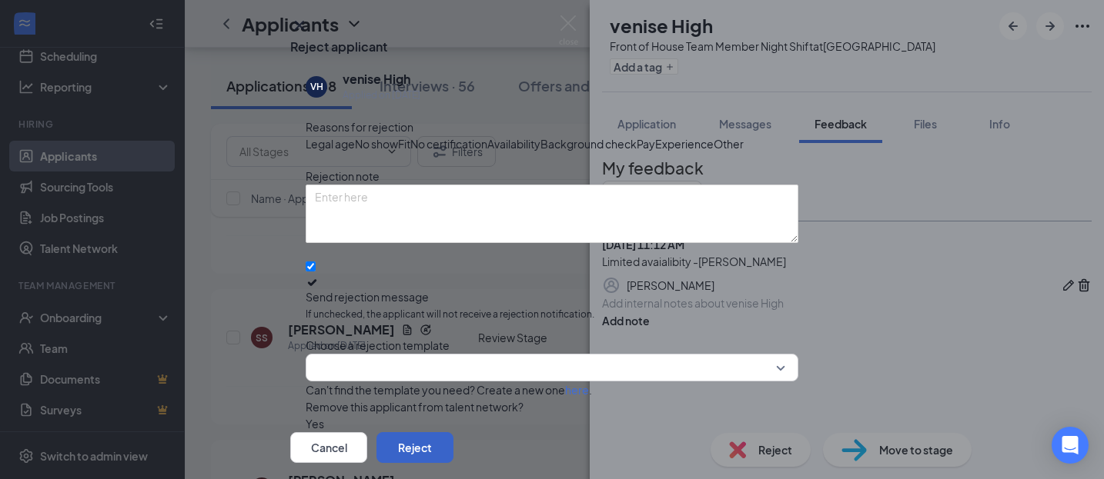
click at [453, 433] on button "Reject" at bounding box center [414, 448] width 77 height 31
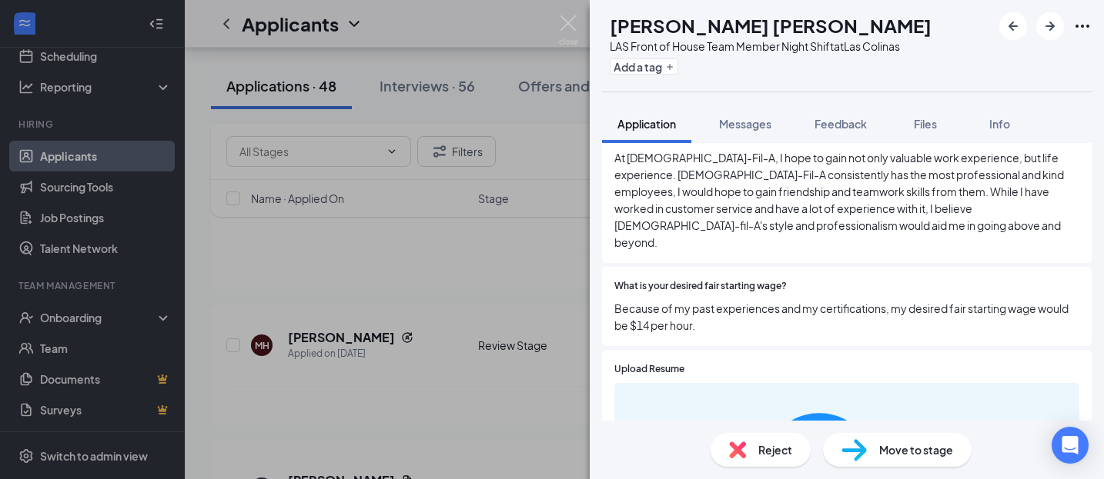
scroll to position [464, 0]
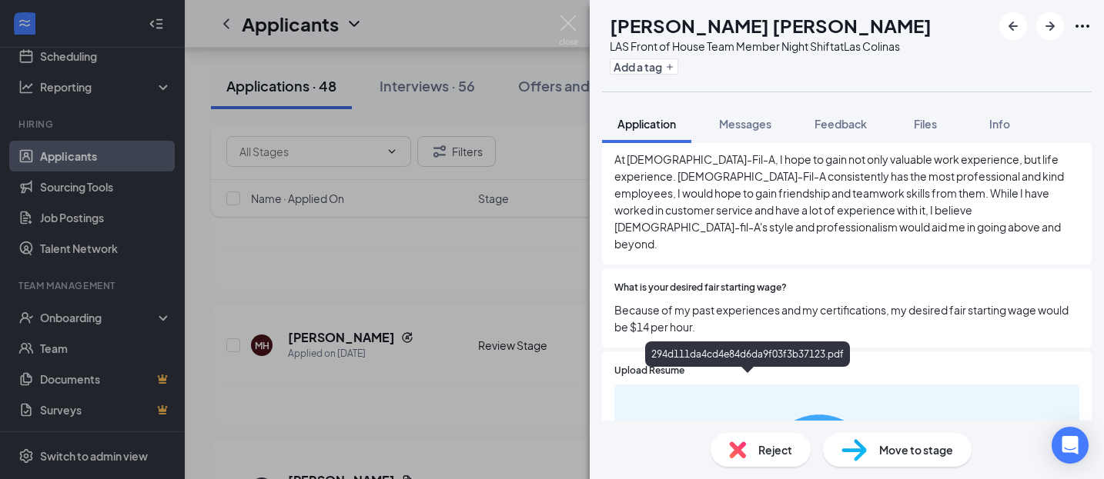
click at [890, 453] on span "Move to stage" at bounding box center [916, 450] width 74 height 17
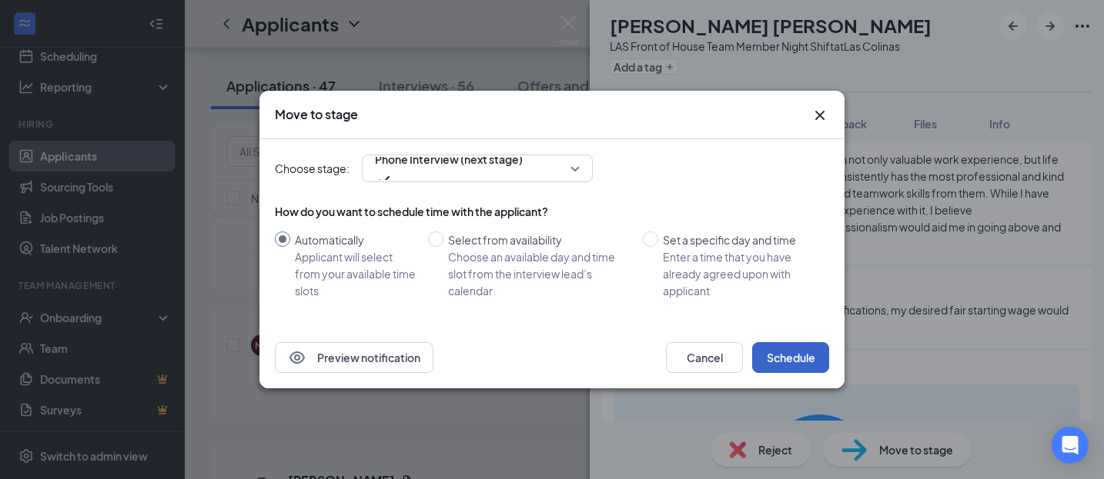
click at [802, 366] on button "Schedule" at bounding box center [790, 357] width 77 height 31
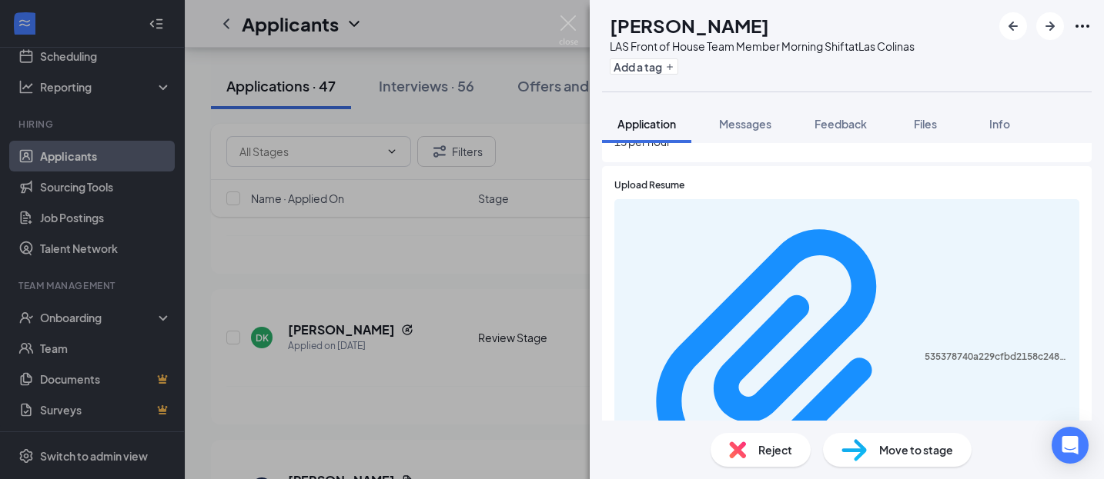
scroll to position [593, 0]
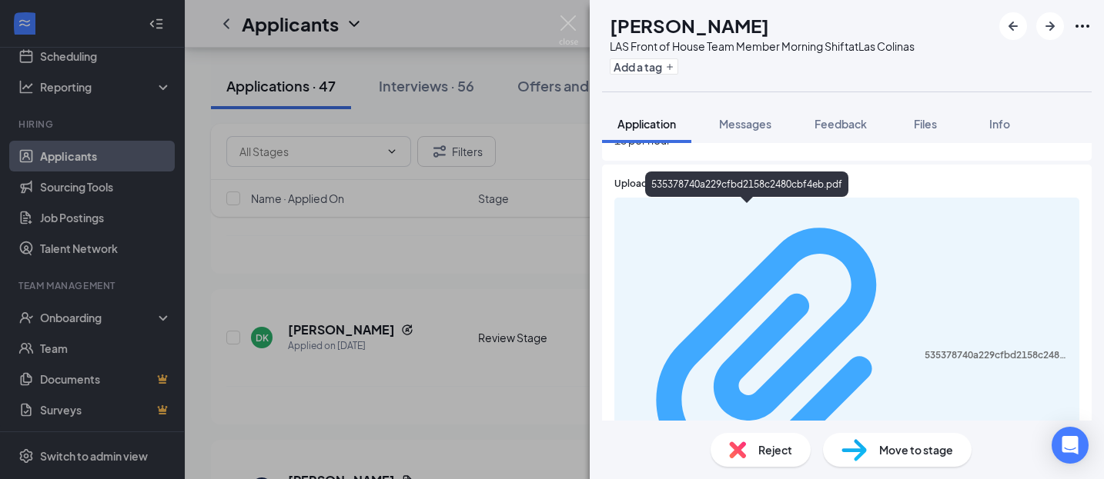
click at [924, 349] on div "535378740a229cfbd2158c2480cbf4eb.pdf" at bounding box center [996, 355] width 145 height 12
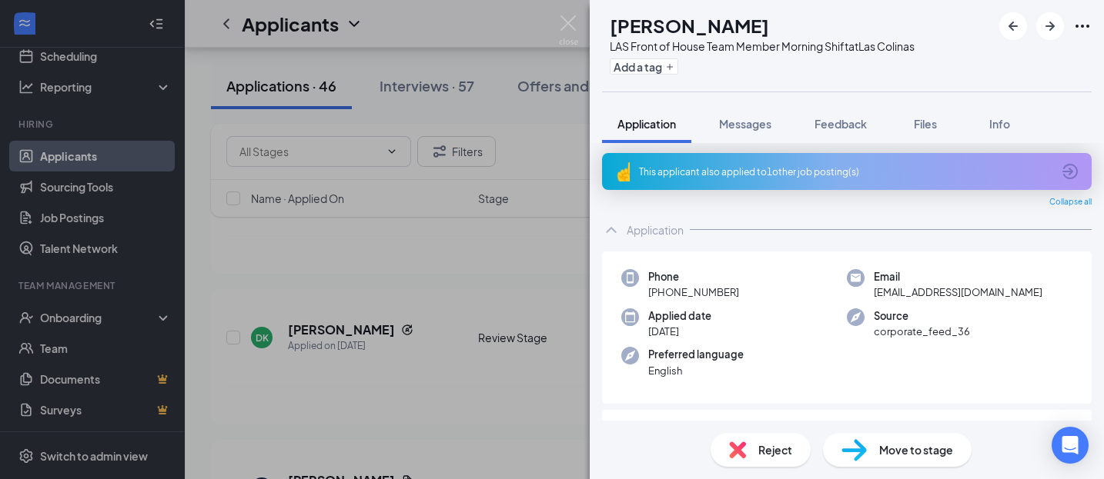
scroll to position [4, 0]
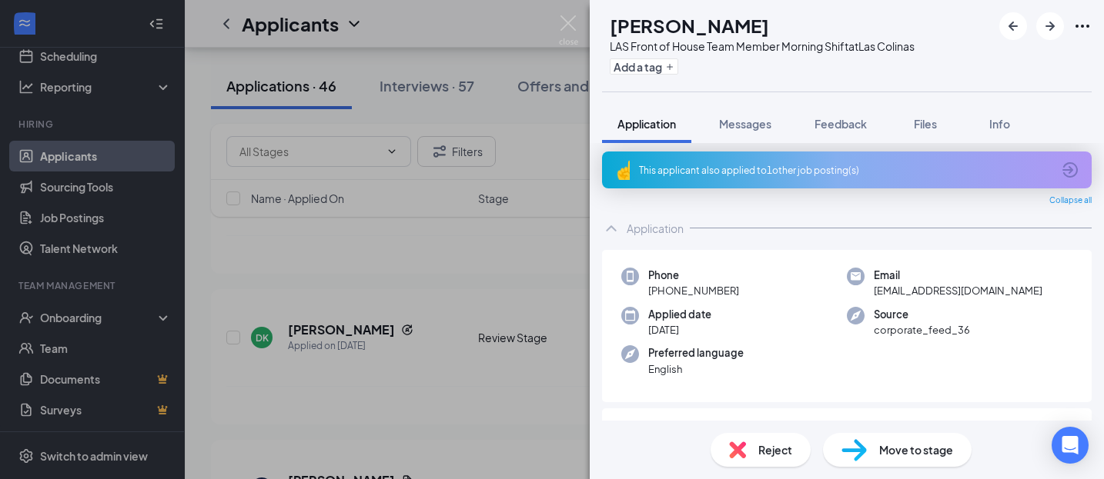
click at [752, 164] on div "This applicant also applied to 1 other job posting(s)" at bounding box center [845, 170] width 413 height 13
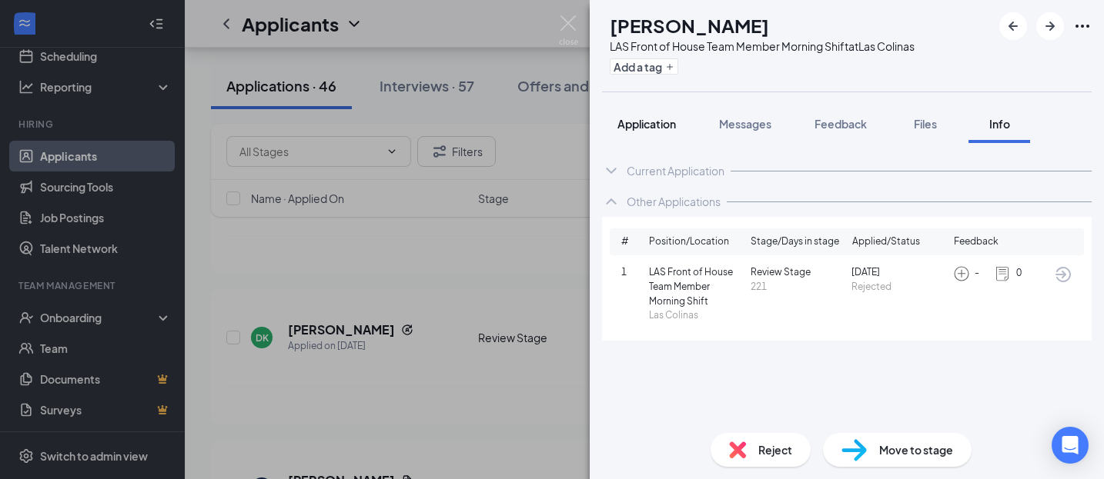
click at [663, 128] on span "Application" at bounding box center [646, 124] width 58 height 14
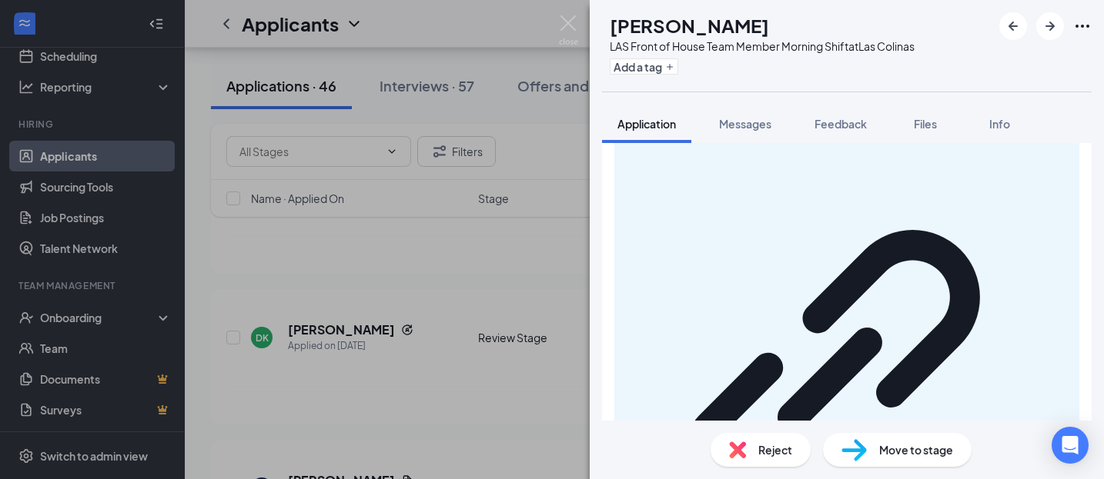
scroll to position [1045, 0]
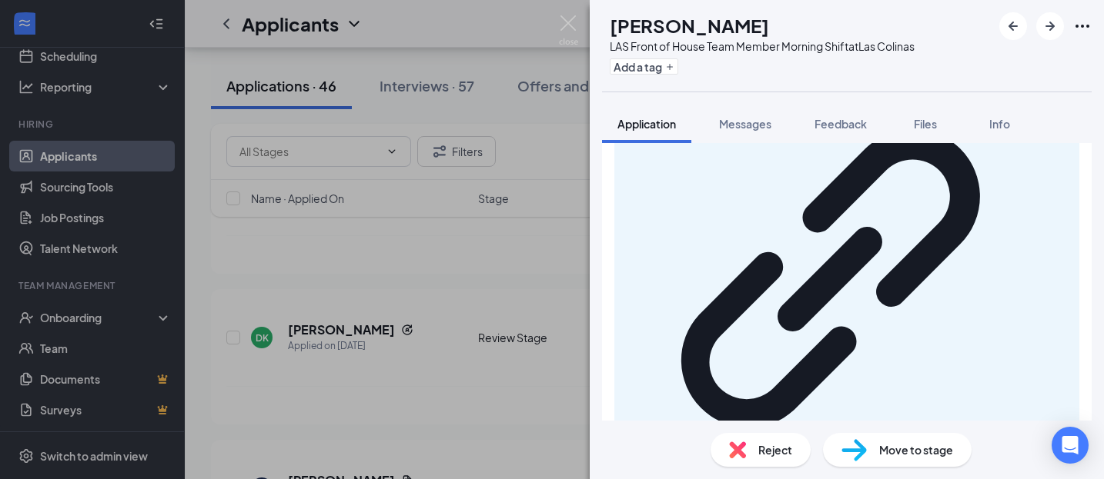
click at [929, 459] on div "Move to stage" at bounding box center [897, 450] width 149 height 34
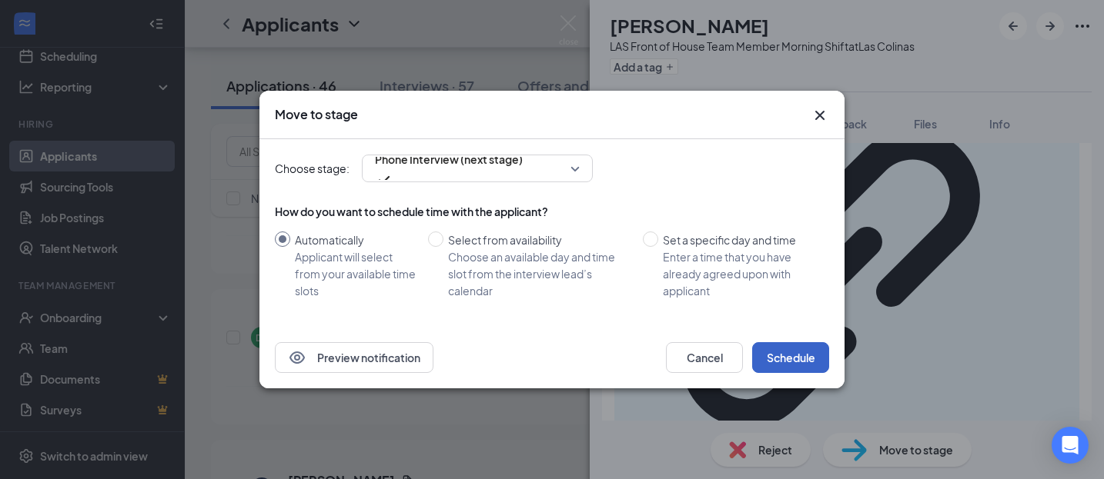
click at [800, 347] on button "Schedule" at bounding box center [790, 357] width 77 height 31
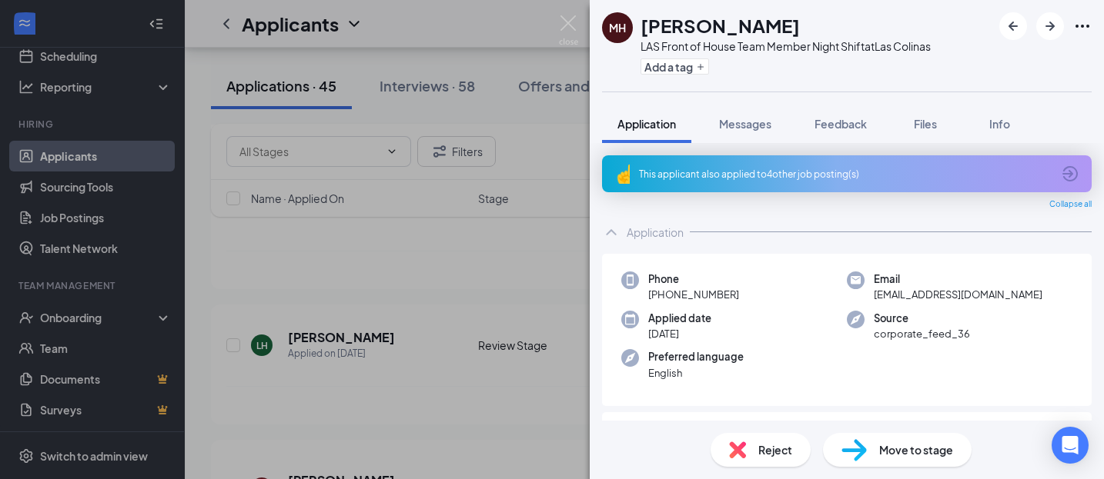
scroll to position [4, 0]
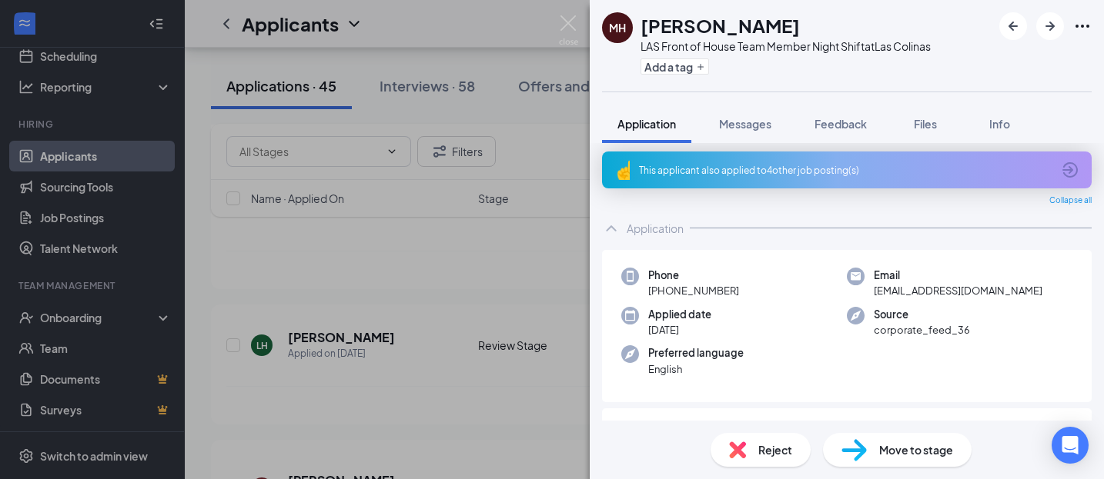
click at [811, 162] on div "This applicant also applied to 4 other job posting(s)" at bounding box center [846, 170] width 489 height 37
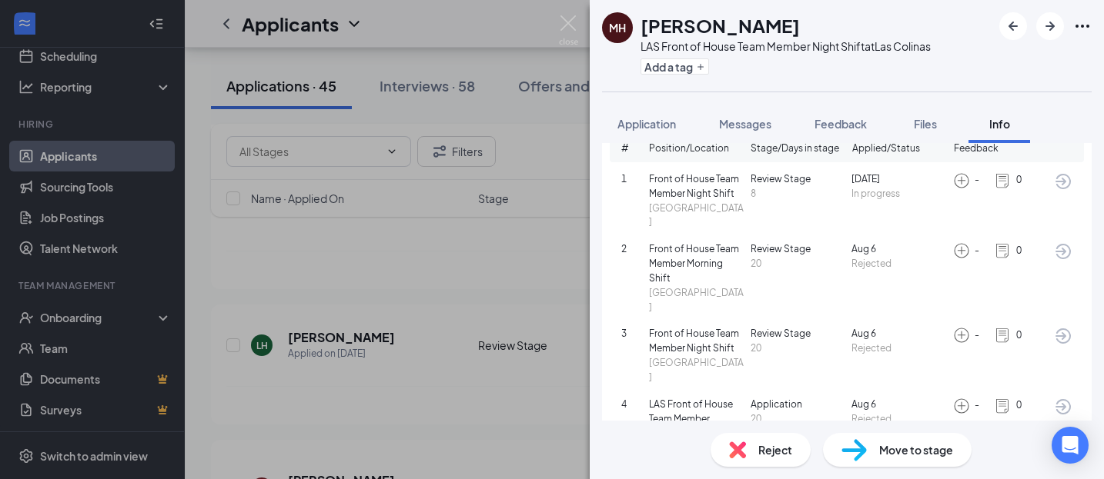
scroll to position [94, 0]
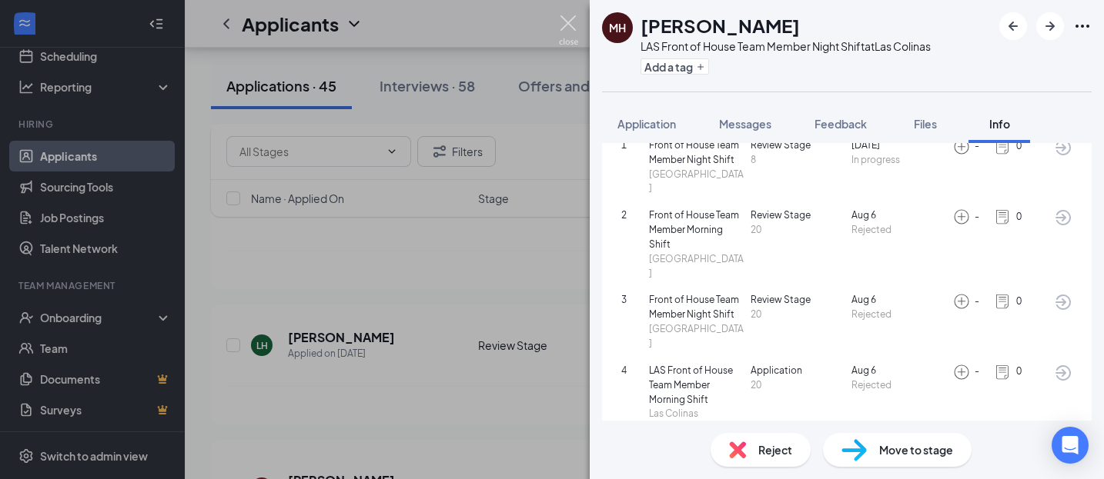
click at [568, 19] on img at bounding box center [568, 30] width 19 height 30
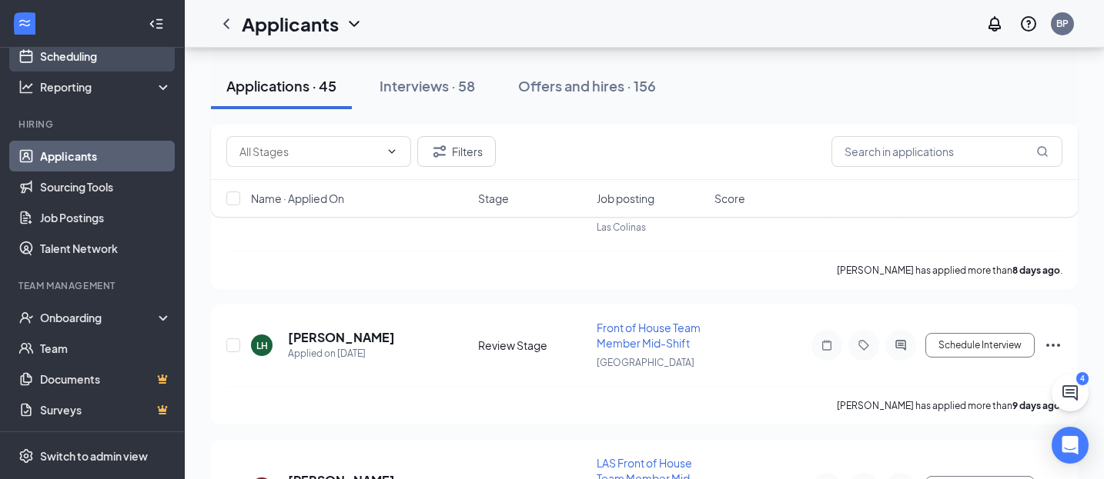
click at [99, 51] on link "Scheduling" at bounding box center [106, 56] width 132 height 31
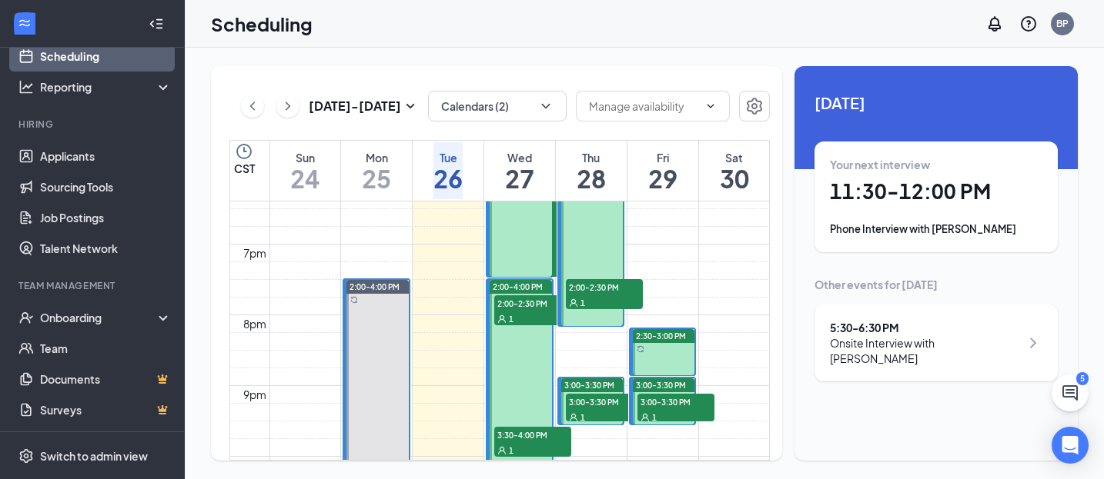
scroll to position [1342, 0]
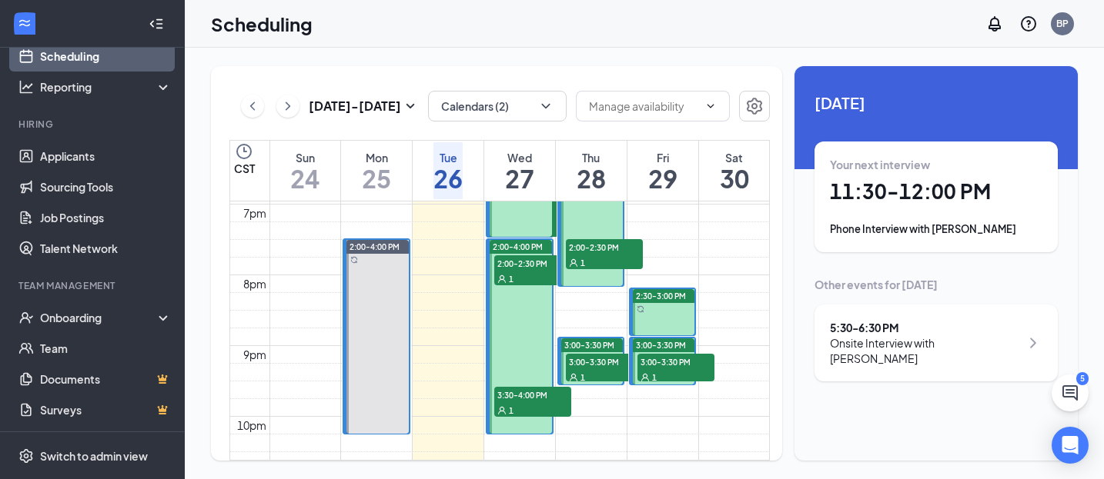
click at [509, 277] on span "1" at bounding box center [511, 279] width 5 height 11
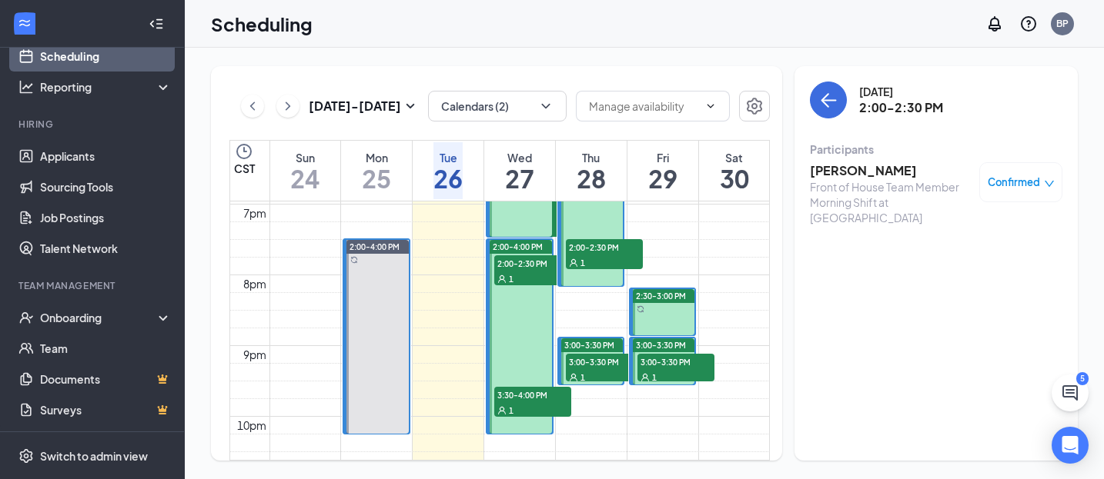
click at [603, 262] on div "1" at bounding box center [604, 262] width 77 height 15
click at [603, 340] on span "3:00-3:30 PM" at bounding box center [589, 345] width 50 height 11
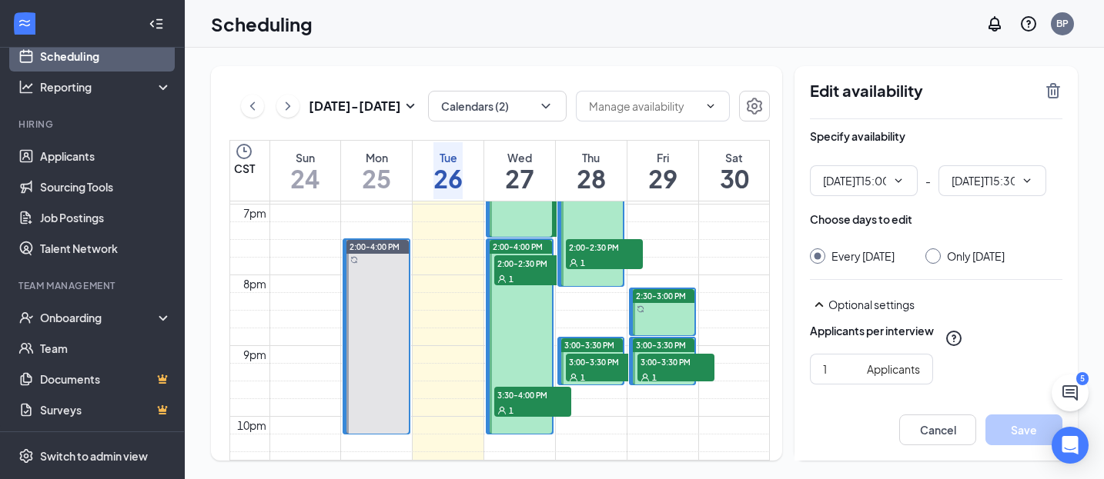
type input "03:00 PM"
type input "03:30 PM"
click at [603, 369] on div "1" at bounding box center [604, 376] width 77 height 15
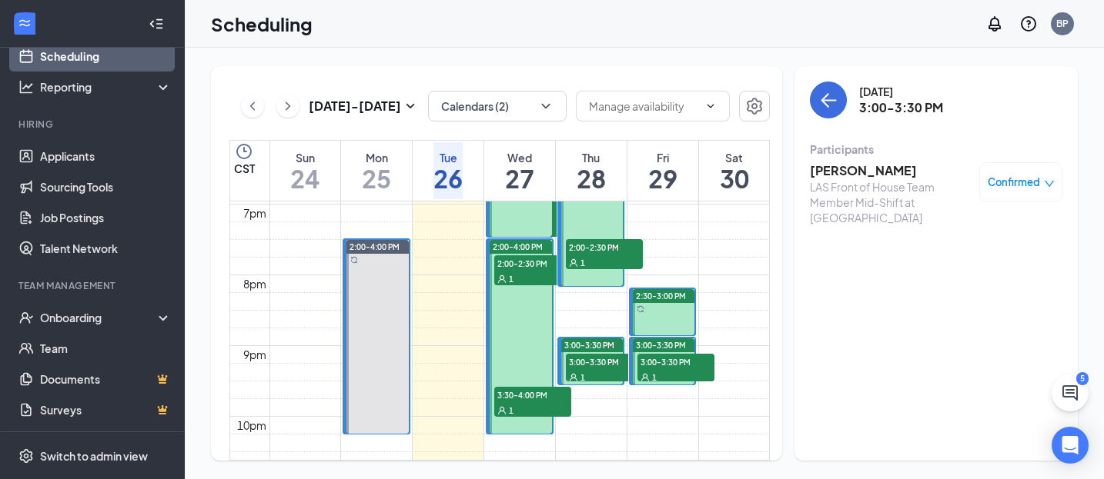
click at [670, 363] on span "3:00-3:30 PM" at bounding box center [675, 361] width 77 height 15
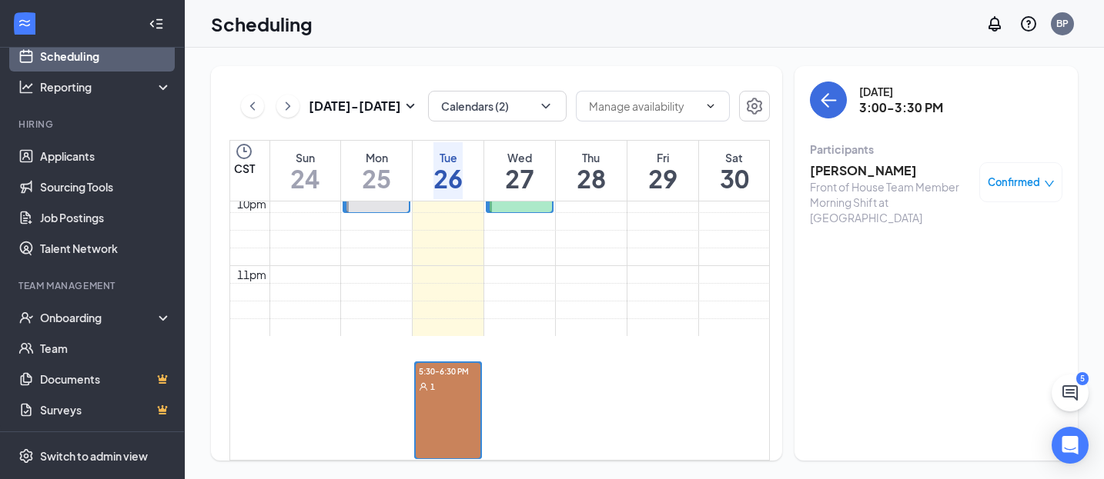
scroll to position [1680, 0]
click at [430, 363] on div "5:30-6:30 PM 1" at bounding box center [448, 410] width 65 height 95
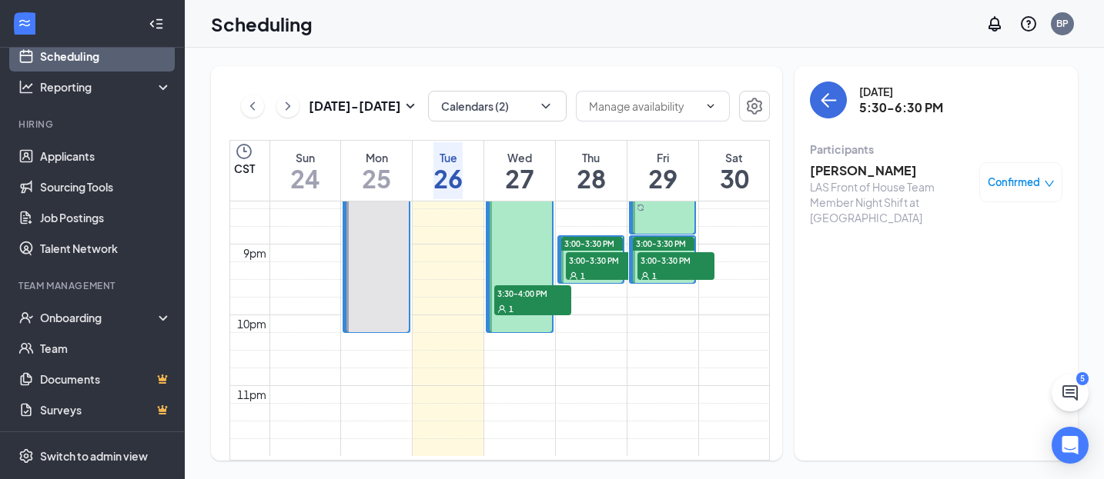
scroll to position [1464, 0]
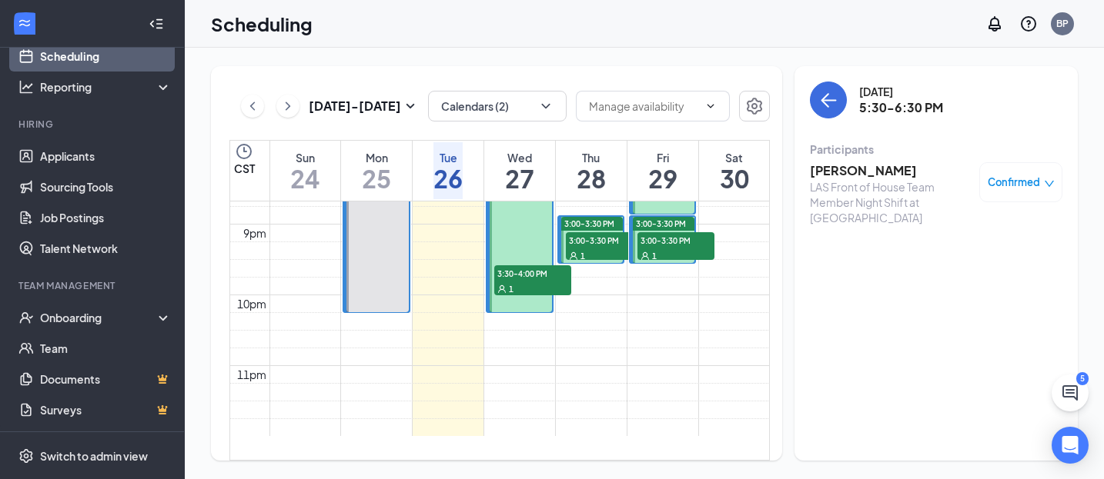
click at [292, 107] on icon "ChevronRight" at bounding box center [287, 106] width 15 height 18
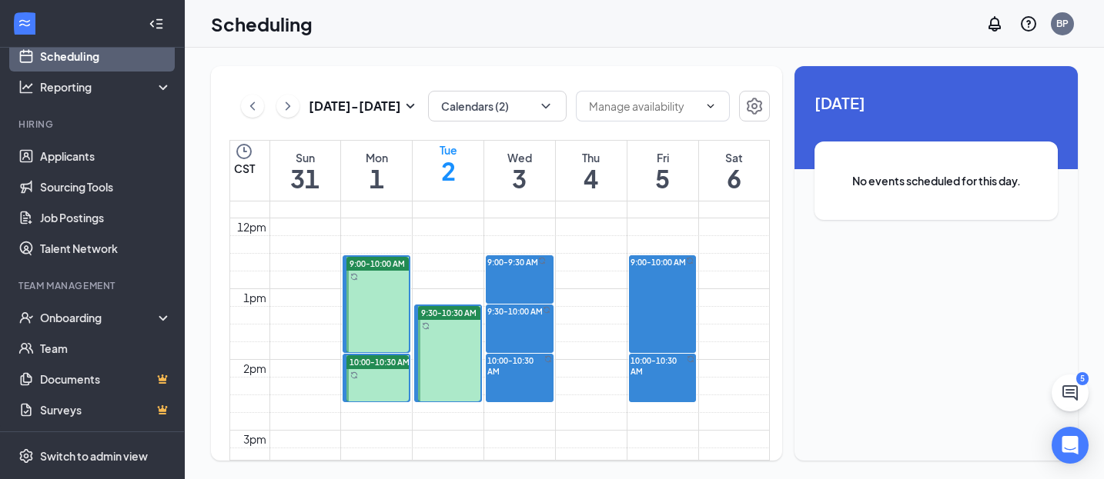
scroll to position [845, 0]
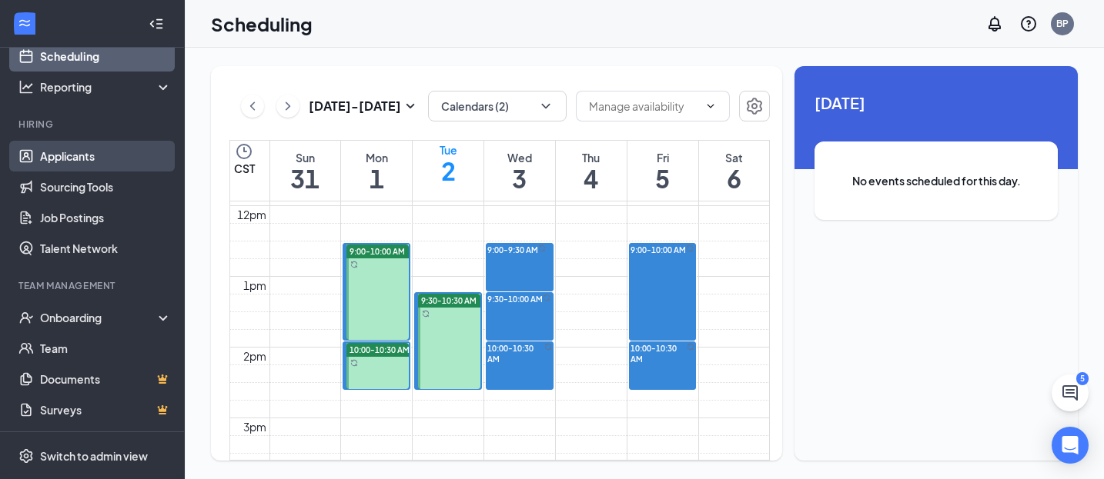
click at [81, 157] on link "Applicants" at bounding box center [106, 156] width 132 height 31
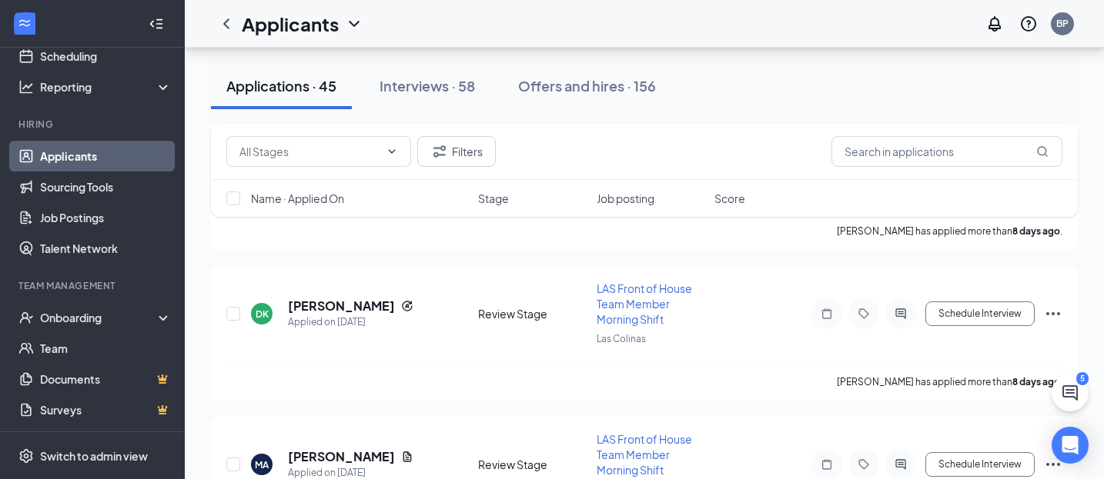
scroll to position [11929, 0]
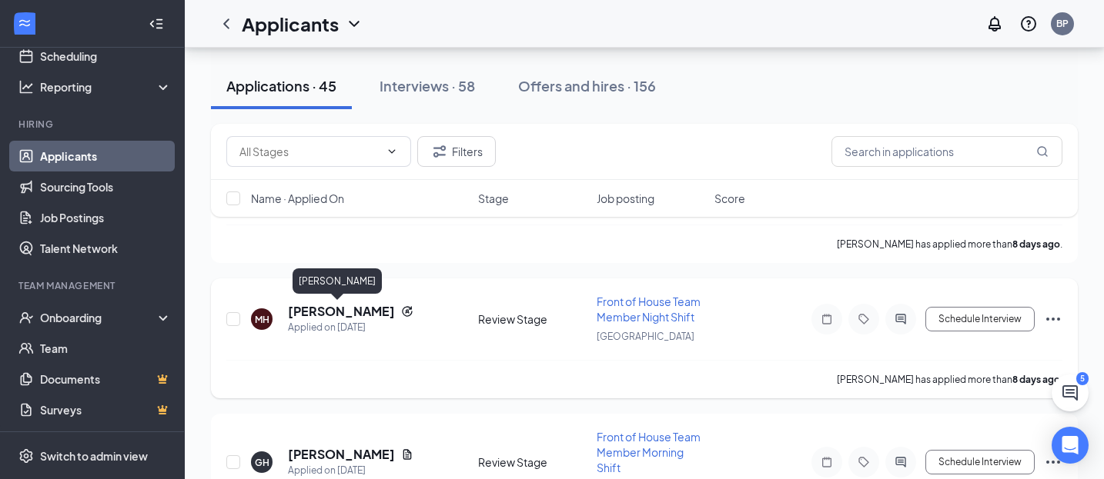
click at [328, 309] on h5 "[PERSON_NAME]" at bounding box center [341, 311] width 107 height 17
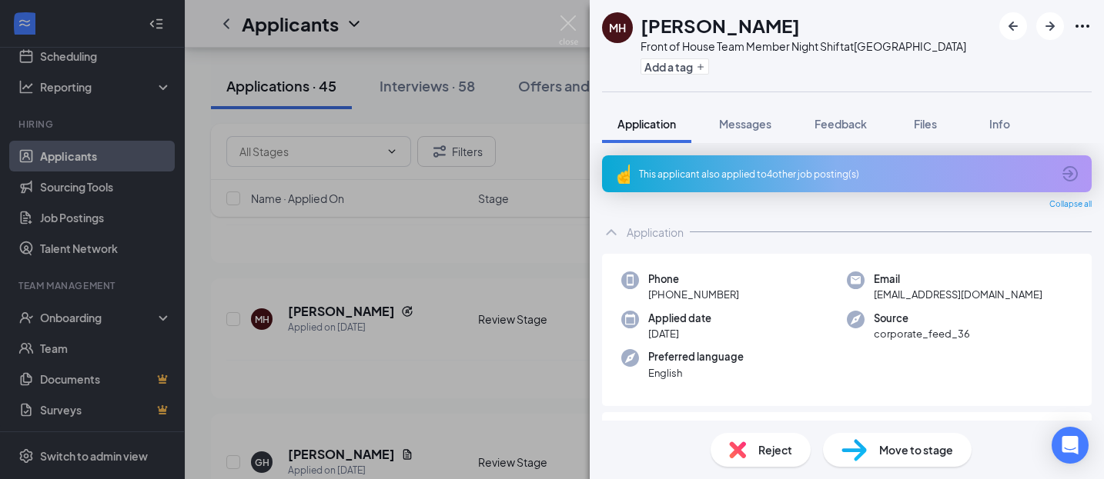
click at [676, 172] on div "This applicant also applied to 4 other job posting(s)" at bounding box center [845, 174] width 413 height 13
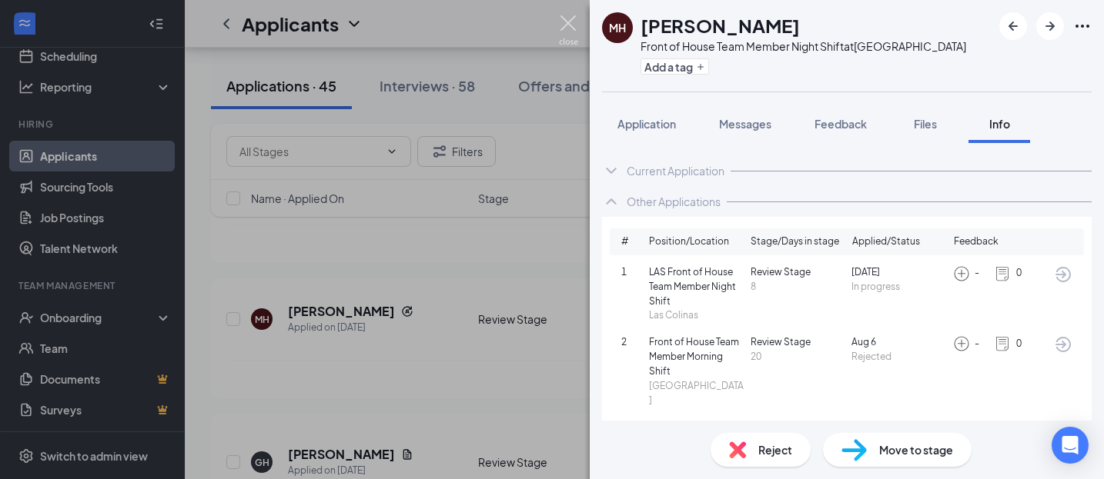
click at [568, 23] on img at bounding box center [568, 30] width 19 height 30
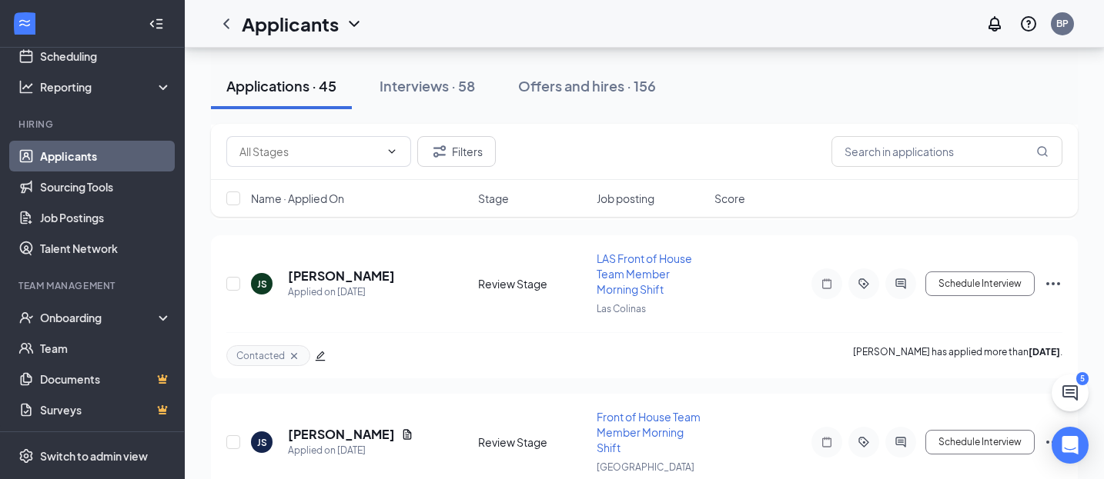
scroll to position [6309, 0]
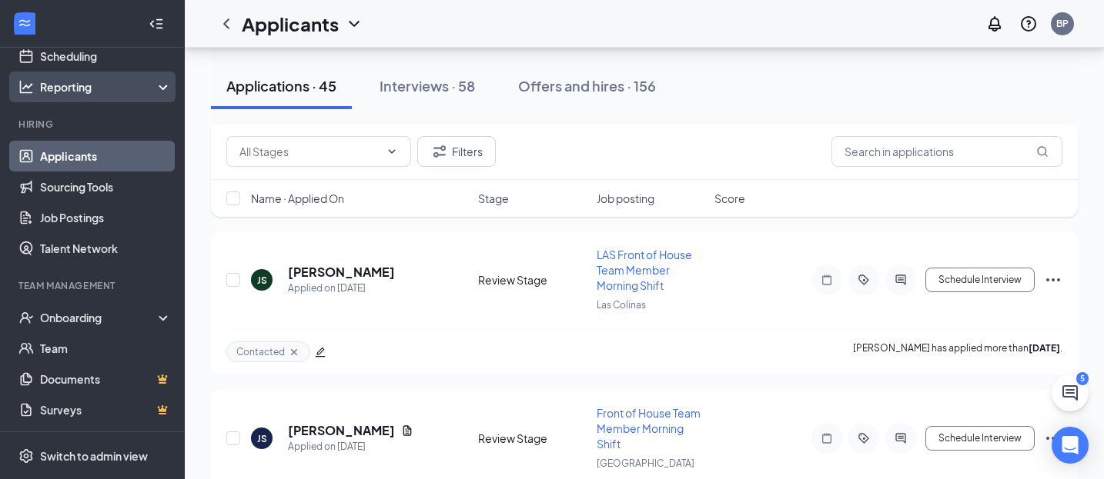
click at [54, 76] on div "Reporting" at bounding box center [92, 87] width 185 height 31
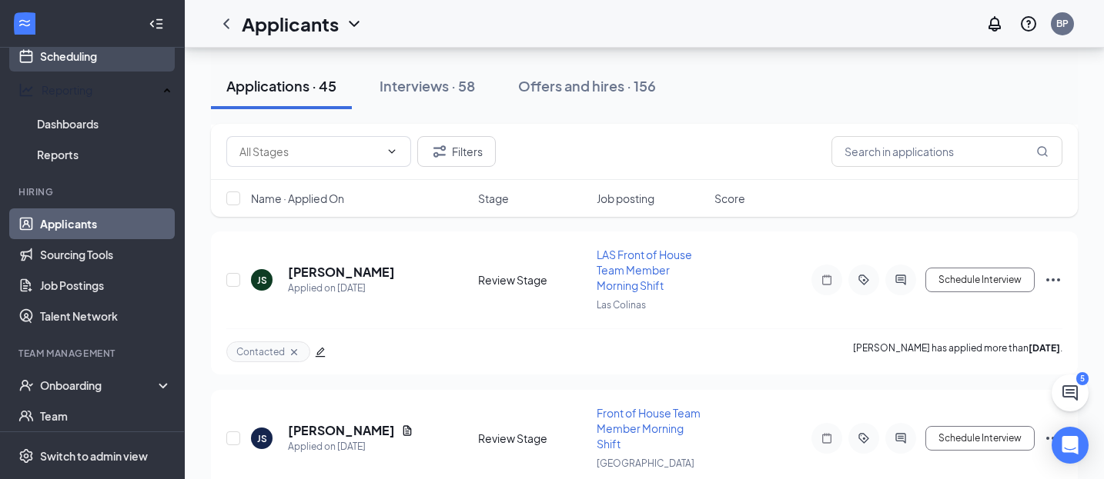
click at [64, 62] on link "Scheduling" at bounding box center [106, 56] width 132 height 31
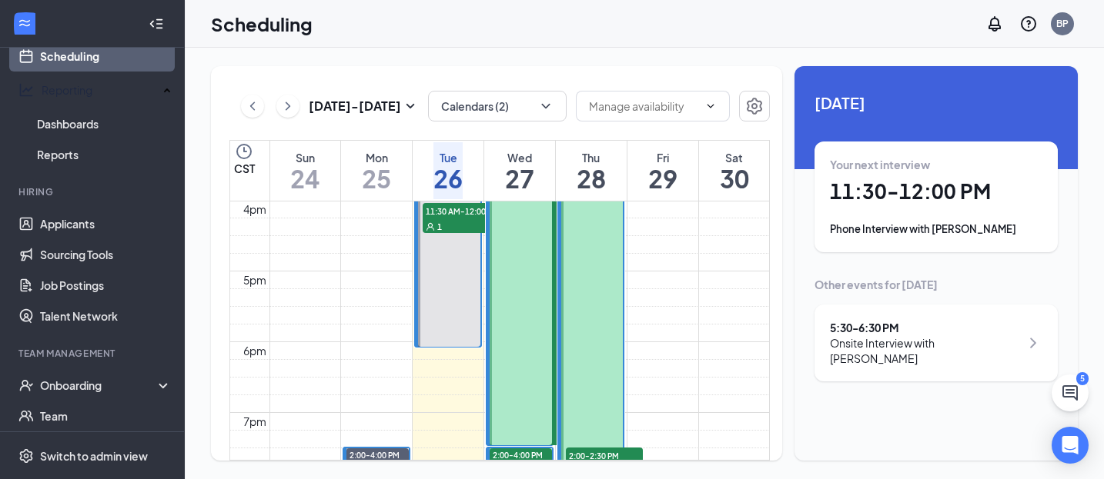
scroll to position [1133, 0]
click at [509, 197] on span "1" at bounding box center [506, 191] width 5 height 11
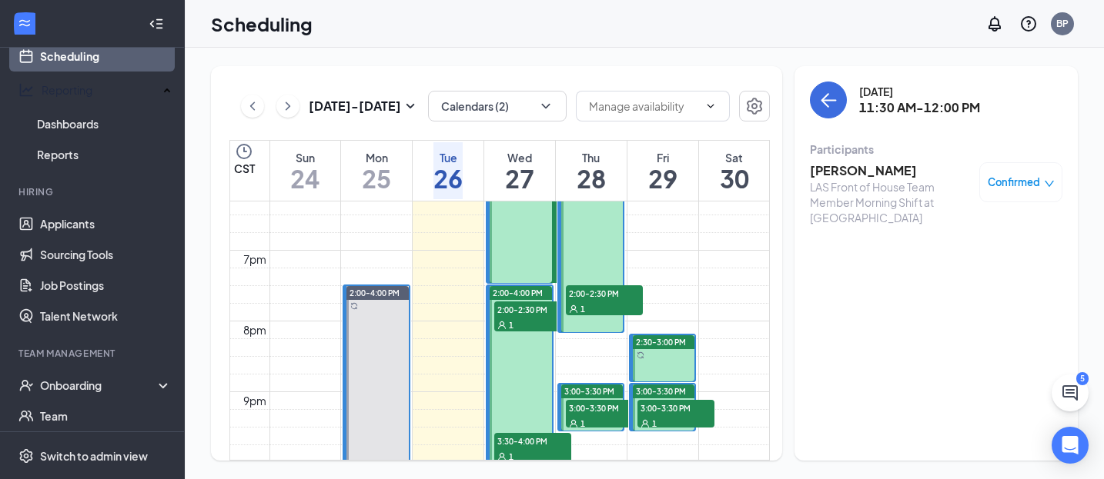
scroll to position [1295, 0]
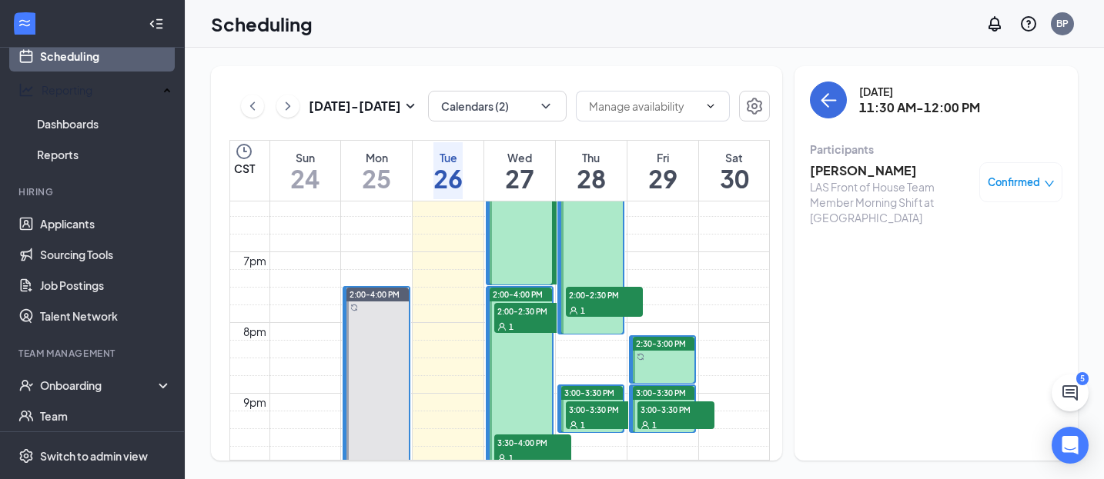
click at [508, 306] on span "2:00-2:30 PM" at bounding box center [532, 310] width 77 height 15
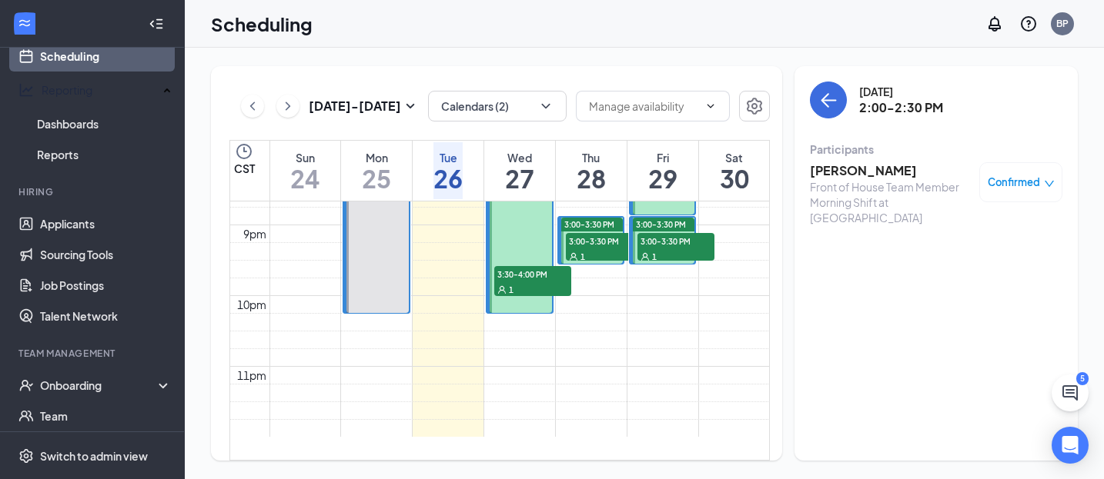
scroll to position [1463, 0]
click at [519, 282] on div "1" at bounding box center [532, 289] width 77 height 15
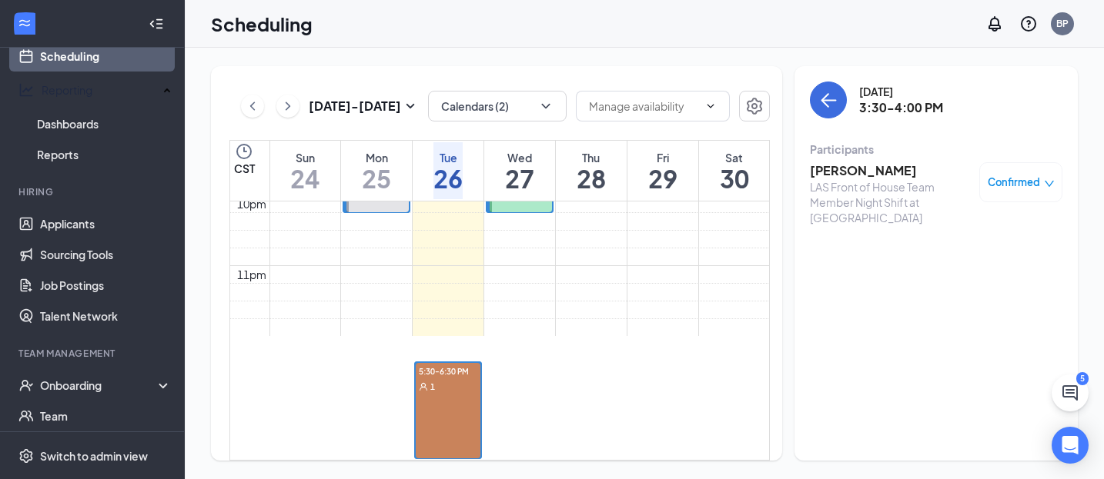
scroll to position [1642, 0]
click at [470, 379] on div "1" at bounding box center [448, 386] width 65 height 15
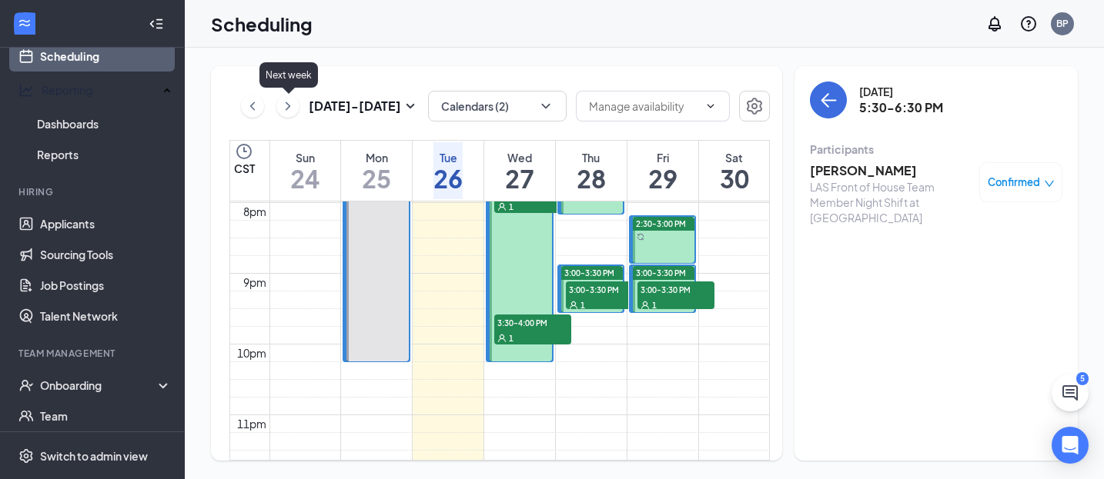
click at [285, 97] on icon "ChevronRight" at bounding box center [287, 106] width 15 height 18
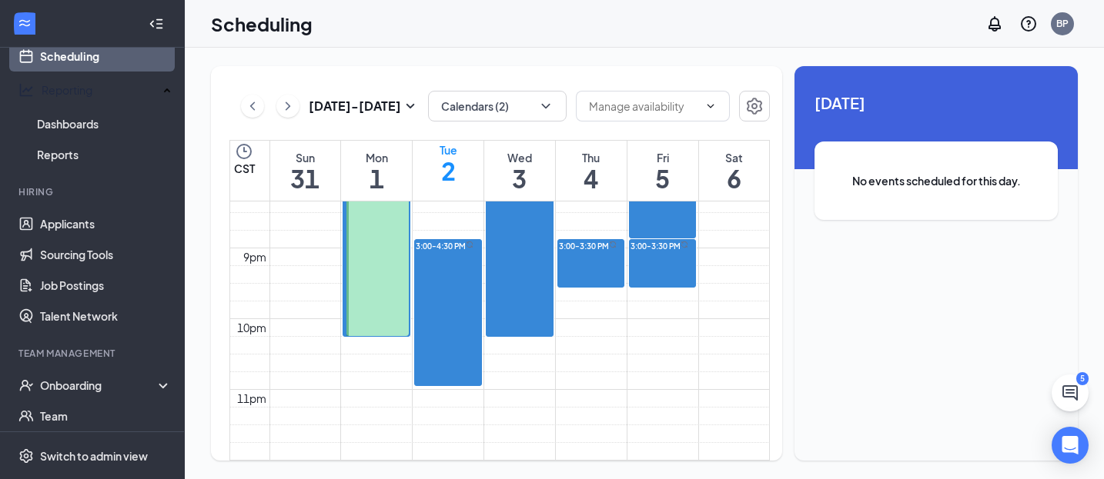
scroll to position [1513, 0]
click at [55, 218] on link "Applicants" at bounding box center [106, 224] width 132 height 31
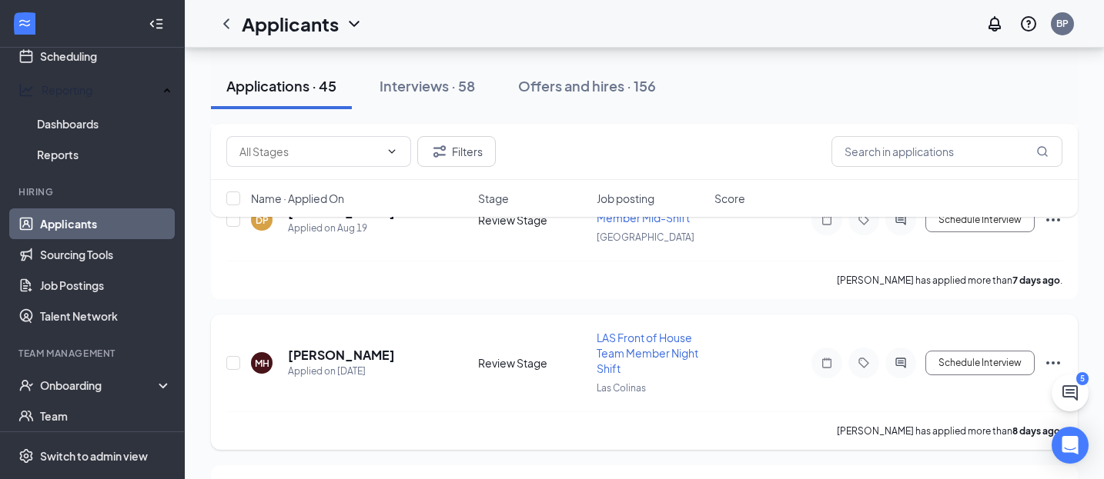
scroll to position [5236, 0]
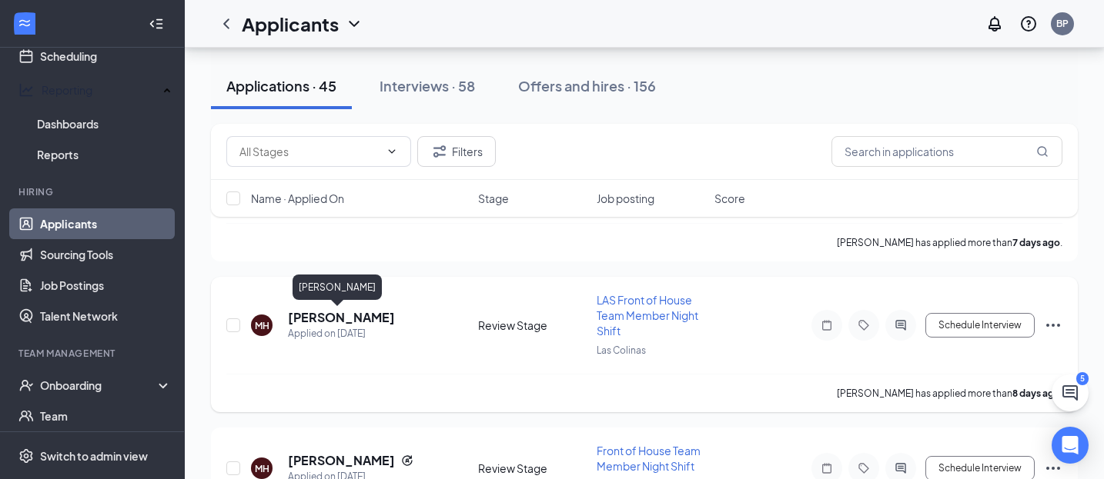
click at [299, 320] on h5 "[PERSON_NAME]" at bounding box center [341, 317] width 107 height 17
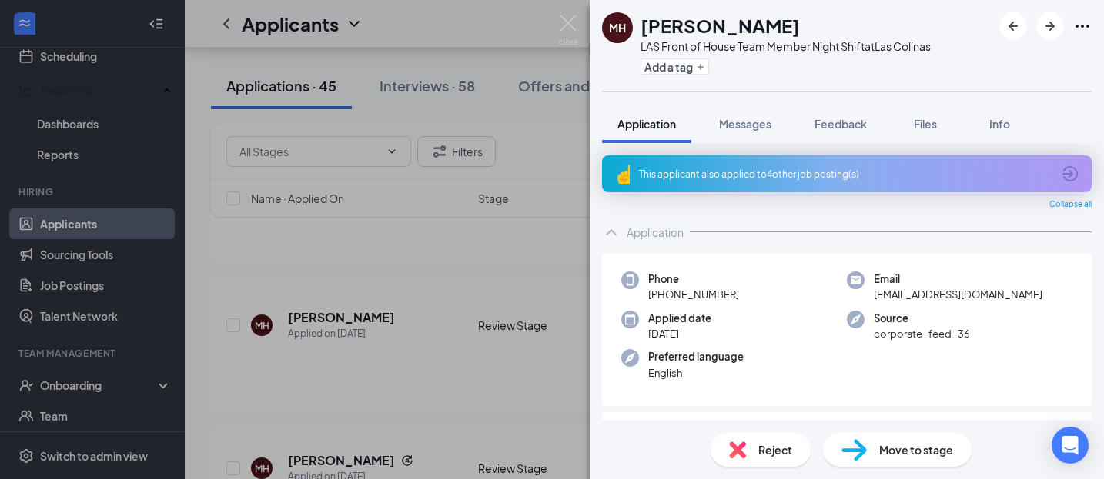
click at [704, 171] on div "This applicant also applied to 4 other job posting(s)" at bounding box center [845, 174] width 413 height 13
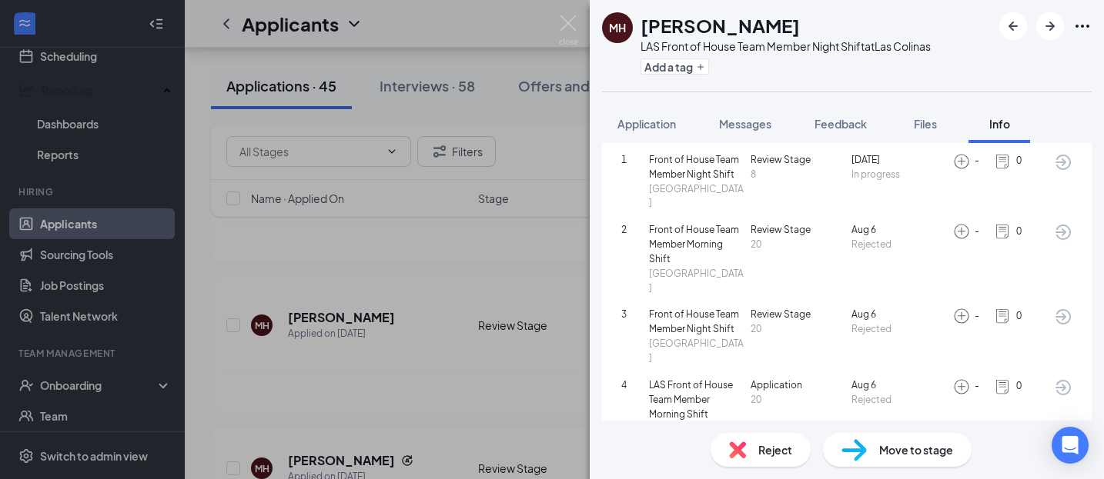
scroll to position [111, 0]
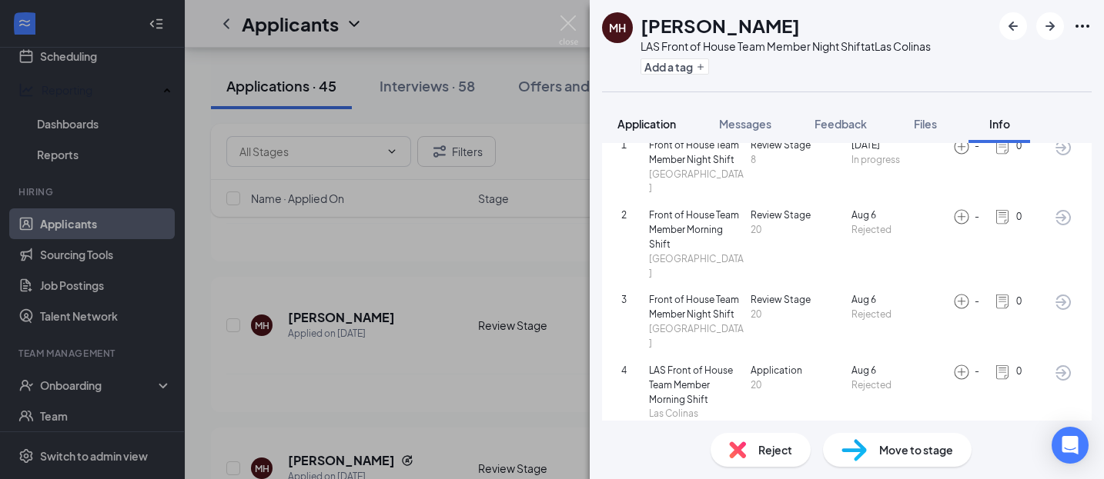
click at [665, 118] on span "Application" at bounding box center [646, 124] width 58 height 14
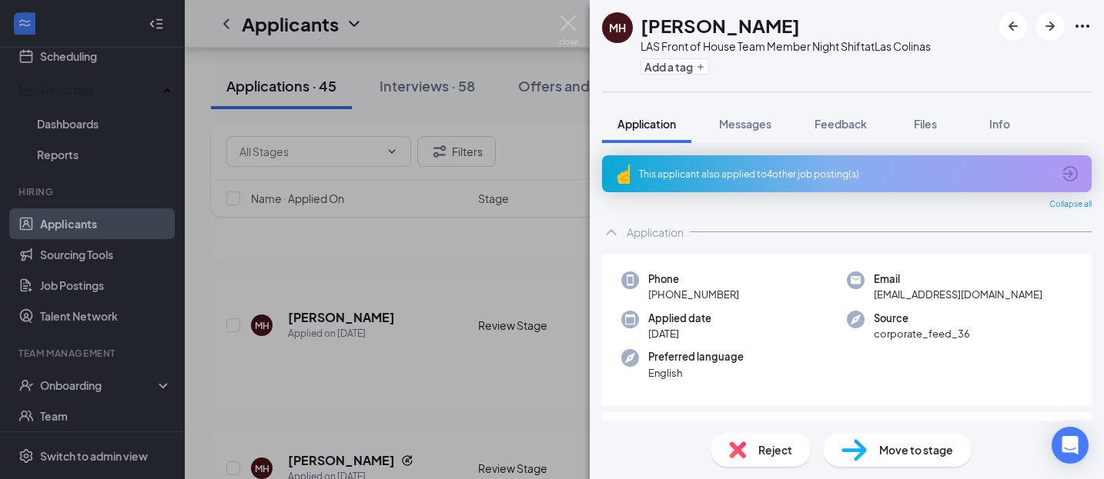
click at [755, 170] on div "This applicant also applied to 4 other job posting(s)" at bounding box center [845, 174] width 413 height 13
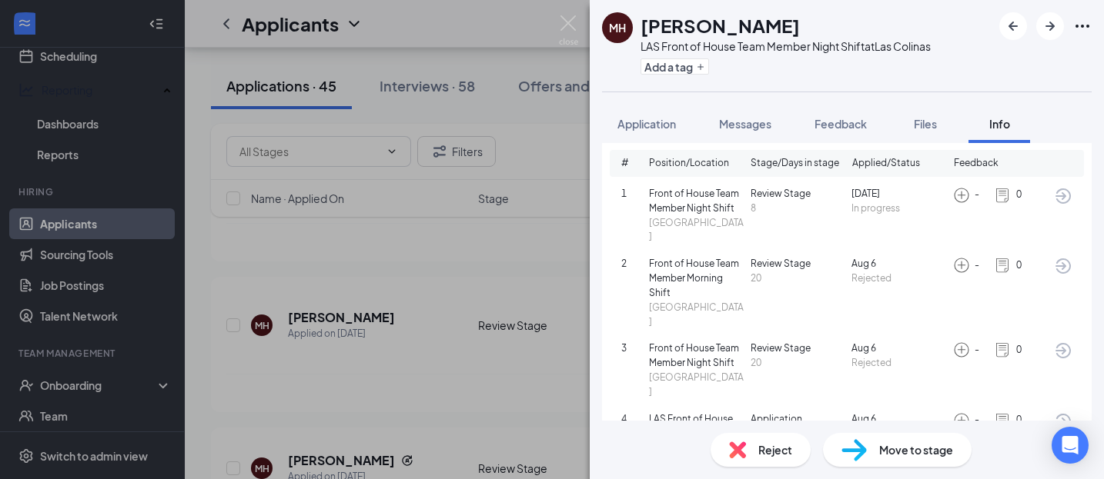
scroll to position [81, 0]
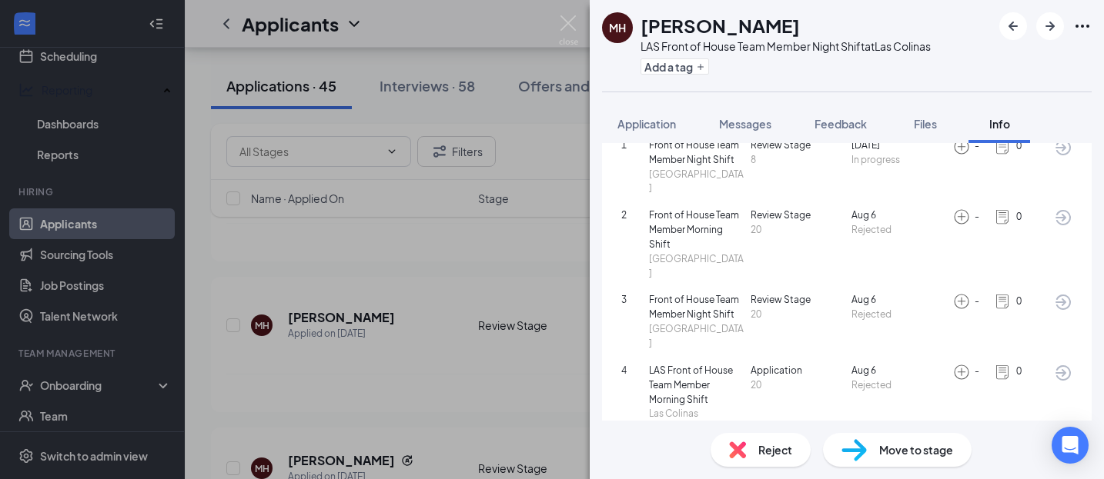
click at [783, 451] on span "Reject" at bounding box center [775, 450] width 34 height 17
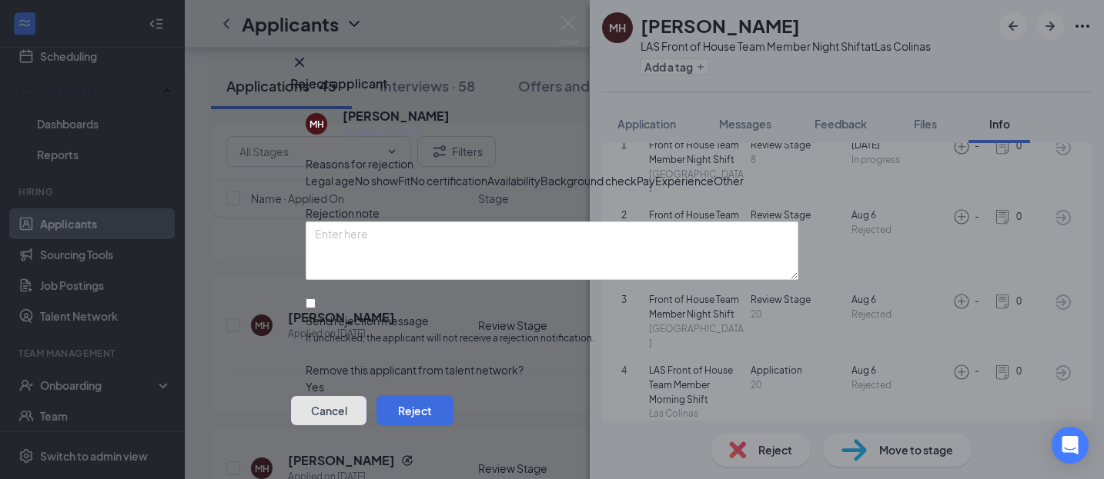
click at [367, 406] on button "Cancel" at bounding box center [328, 411] width 77 height 31
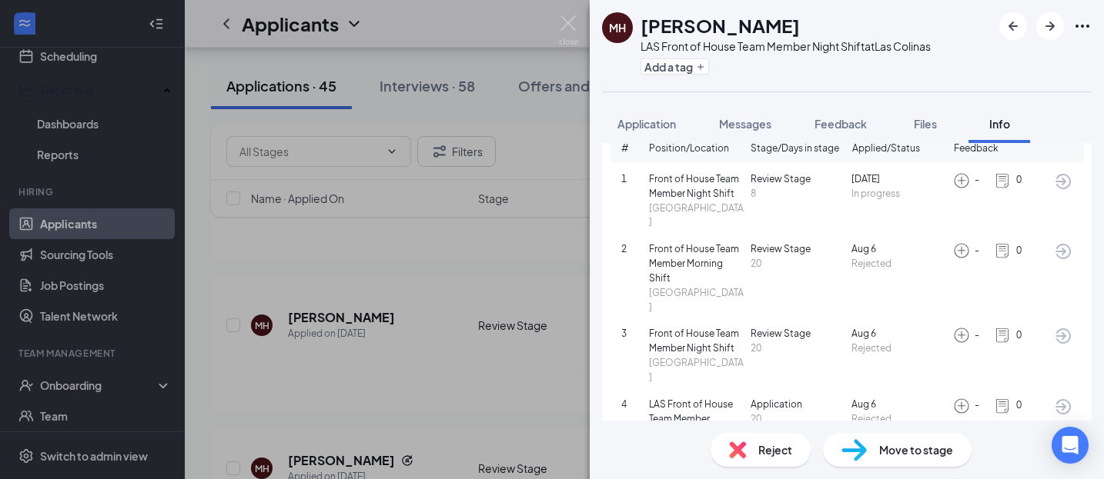
scroll to position [92, 0]
click at [768, 456] on span "Reject" at bounding box center [775, 450] width 34 height 17
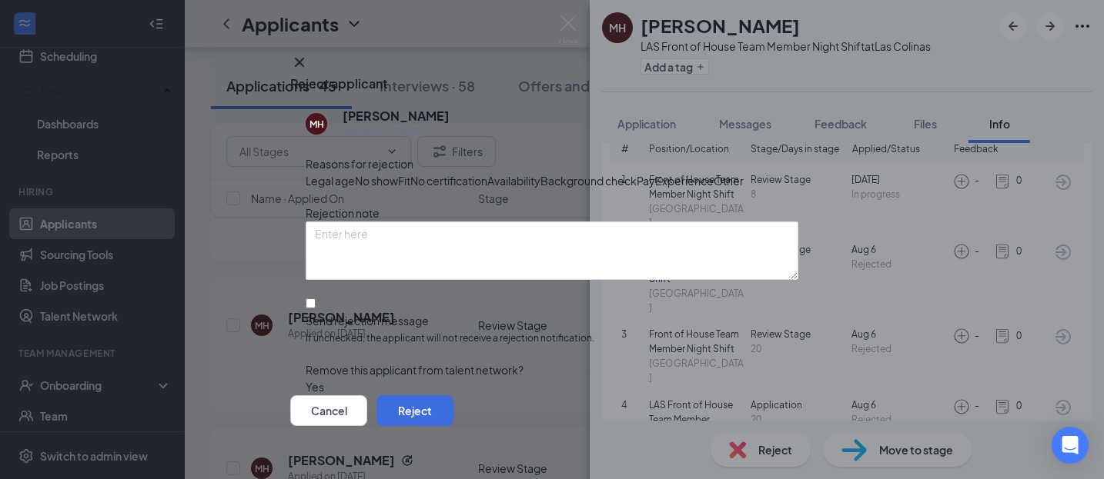
click at [463, 189] on div "Legal age No show Fit No certification Availability Background check Pay Experi…" at bounding box center [552, 180] width 493 height 17
click at [472, 189] on div "Legal age No show Fit No certification Availability Background check Pay Experi…" at bounding box center [552, 180] width 493 height 17
click at [410, 189] on div "Fit" at bounding box center [404, 180] width 12 height 17
click at [316, 309] on input "Send rejection message If unchecked, the applicant will not receive a rejection…" at bounding box center [311, 304] width 10 height 10
checkbox input "true"
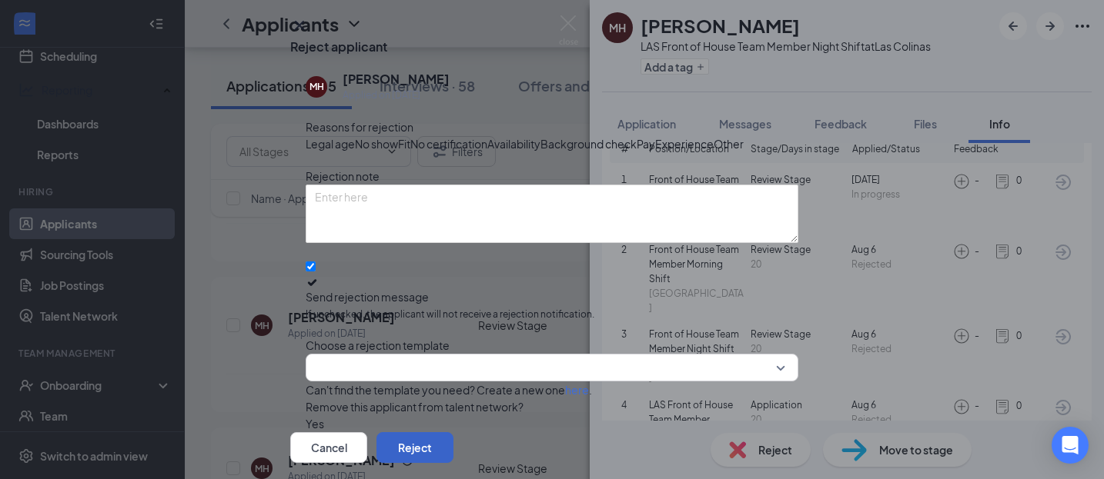
click at [453, 433] on button "Reject" at bounding box center [414, 448] width 77 height 31
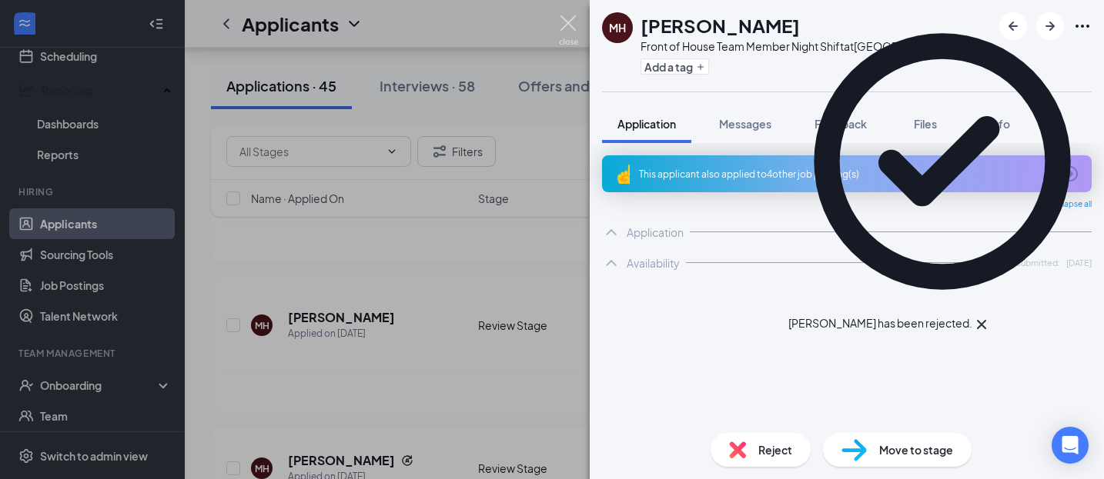
click at [573, 26] on img at bounding box center [568, 30] width 19 height 30
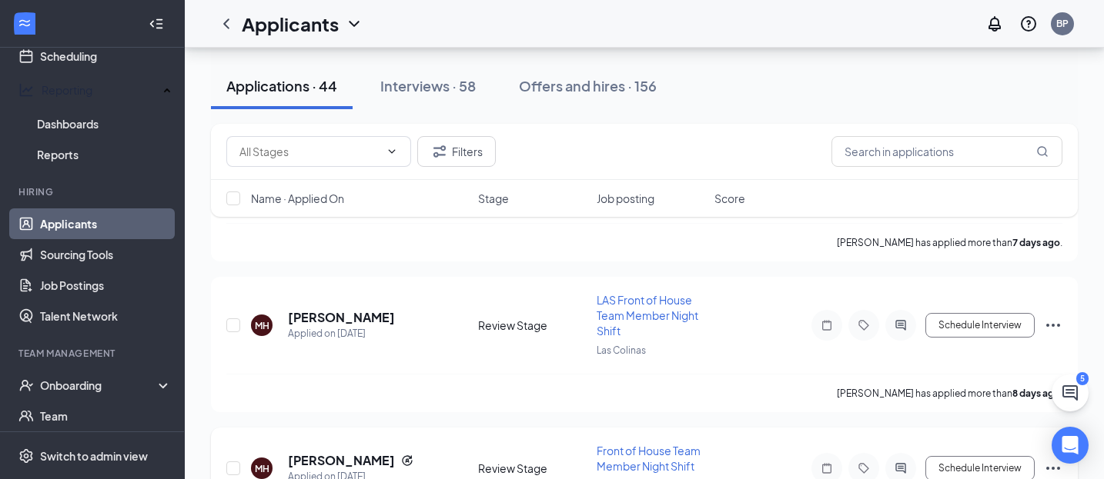
scroll to position [5319, 0]
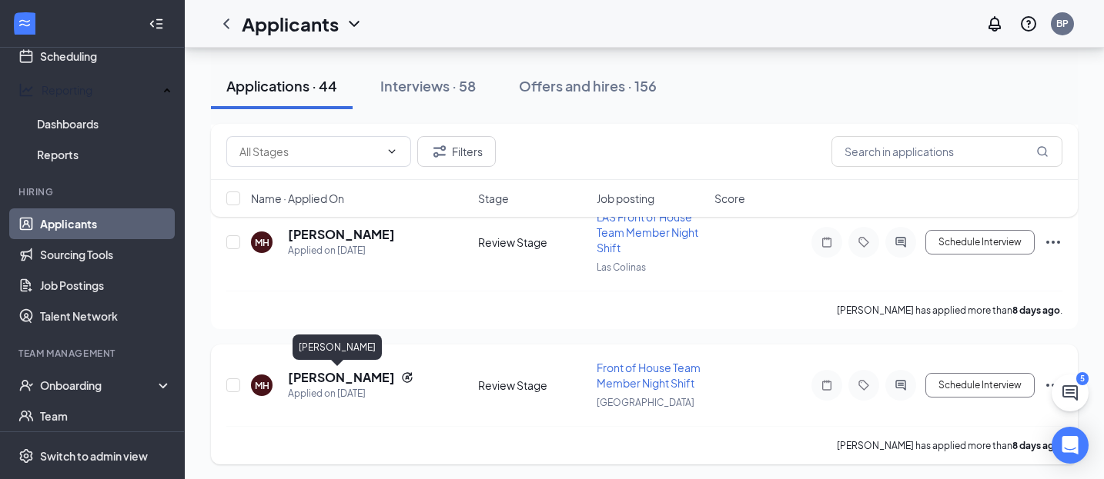
click at [343, 379] on h5 "[PERSON_NAME]" at bounding box center [341, 377] width 107 height 17
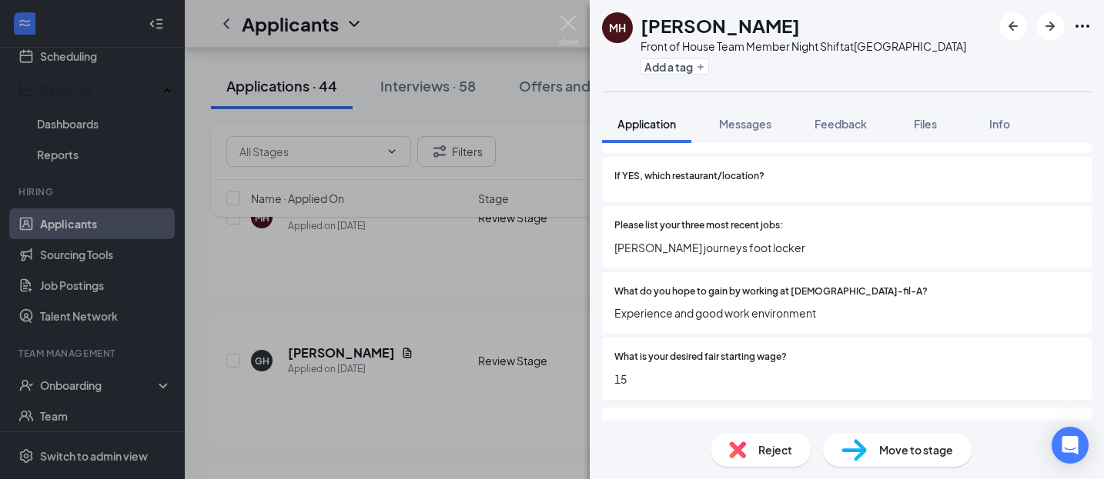
scroll to position [336, 0]
click at [765, 448] on span "Reject" at bounding box center [775, 450] width 34 height 17
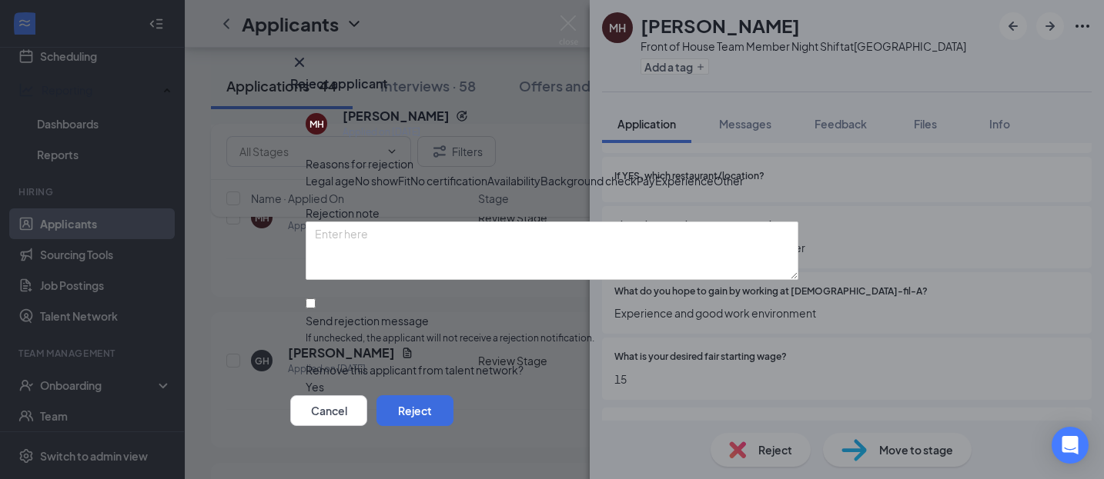
click at [410, 189] on div "Fit" at bounding box center [404, 180] width 12 height 17
click at [453, 403] on button "Reject" at bounding box center [414, 411] width 77 height 31
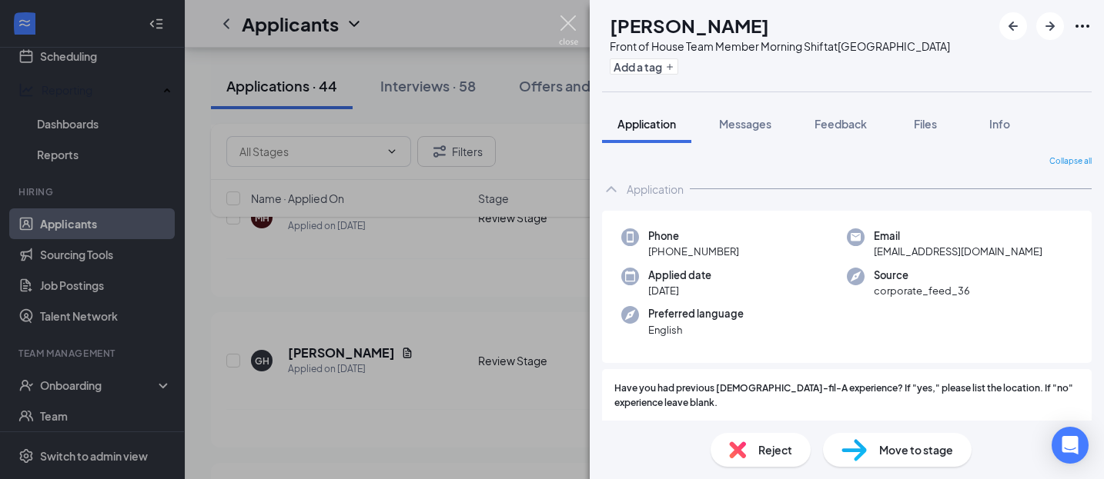
click at [568, 22] on img at bounding box center [568, 30] width 19 height 30
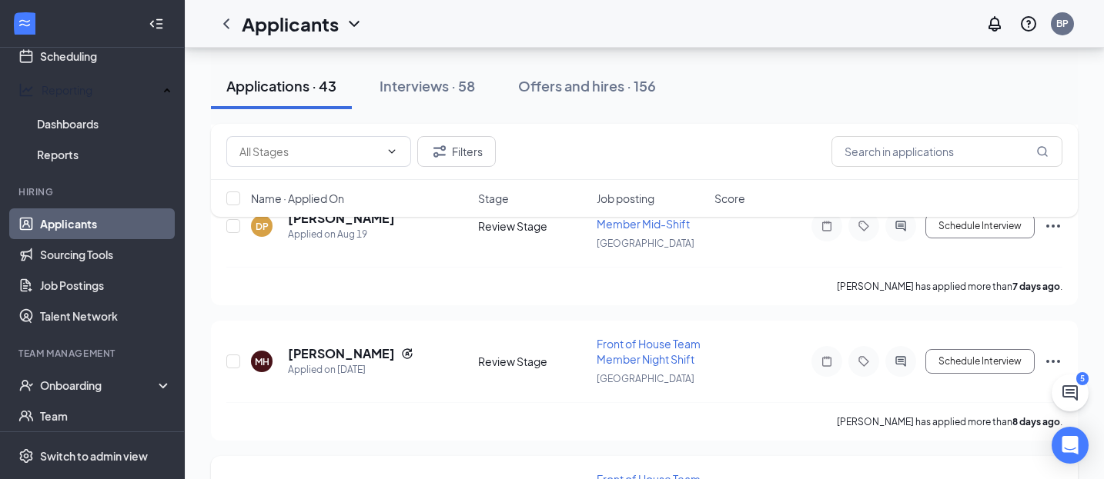
scroll to position [5193, 0]
click at [348, 362] on div "Applied on [DATE]" at bounding box center [350, 369] width 125 height 15
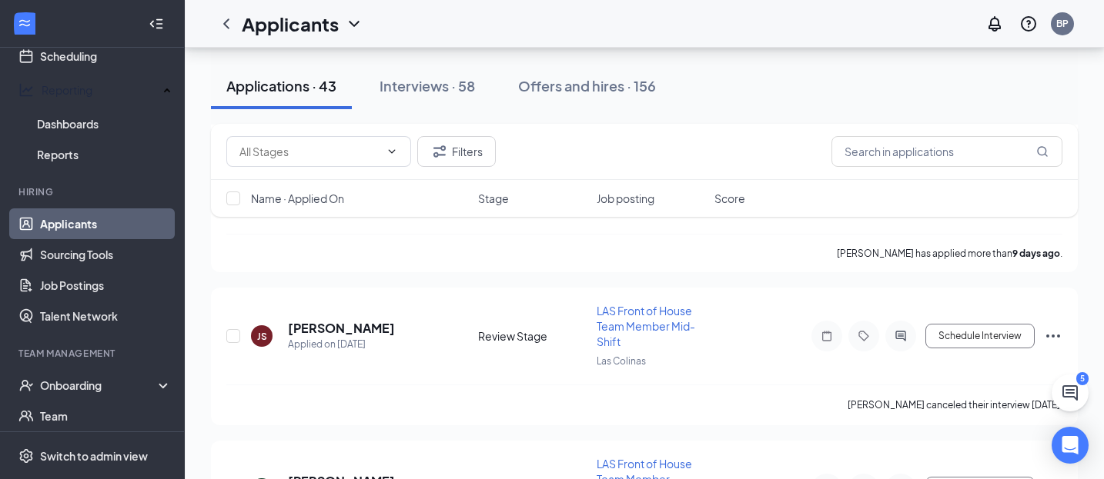
scroll to position [12352, 0]
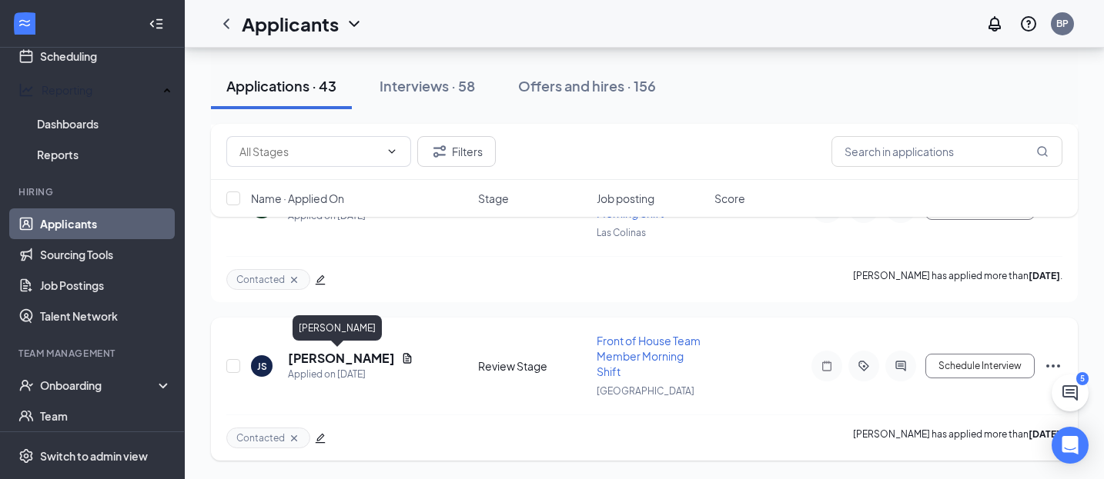
click at [333, 355] on h5 "[PERSON_NAME]" at bounding box center [341, 358] width 107 height 17
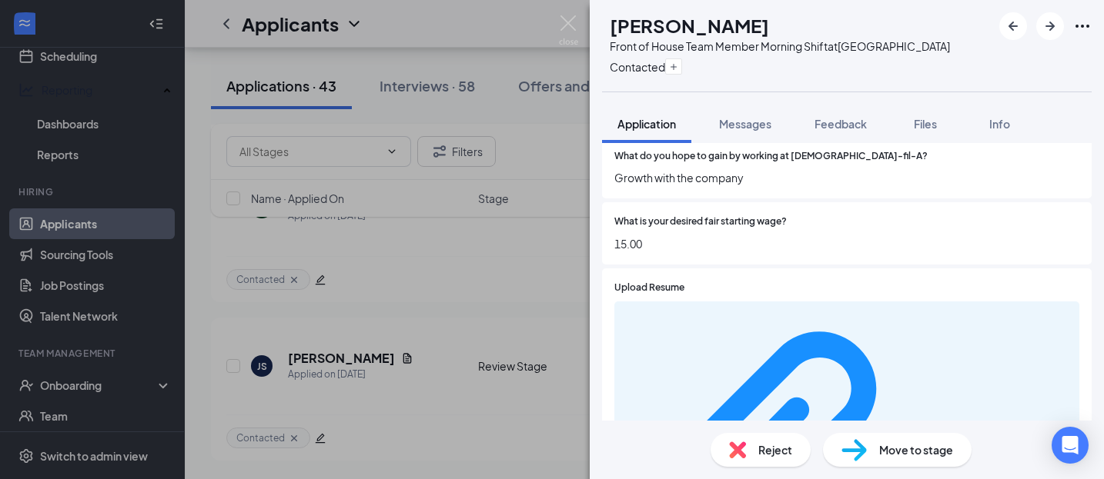
scroll to position [506, 0]
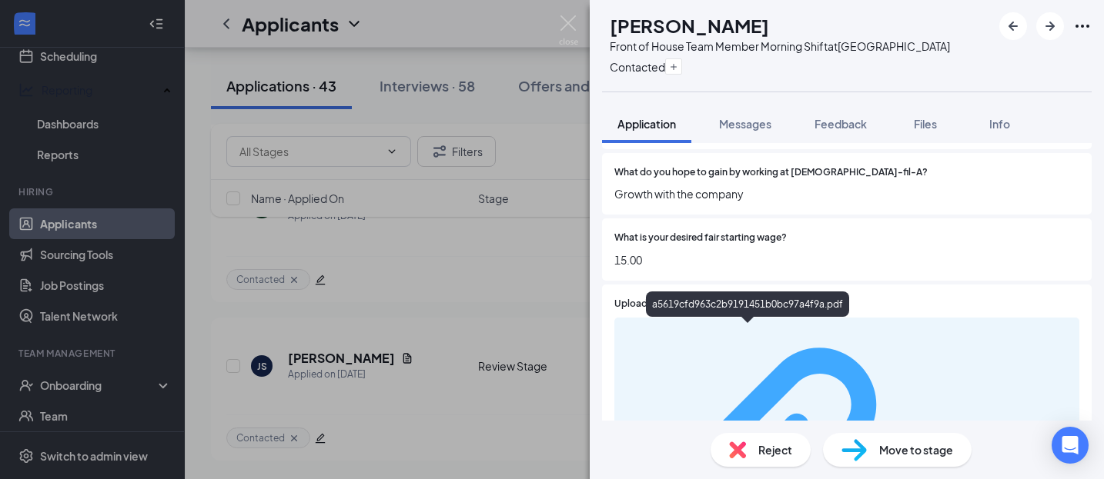
click at [924, 469] on div "a5619cfd963c2b9191451b0bc97a4f9a.pdf" at bounding box center [996, 475] width 145 height 12
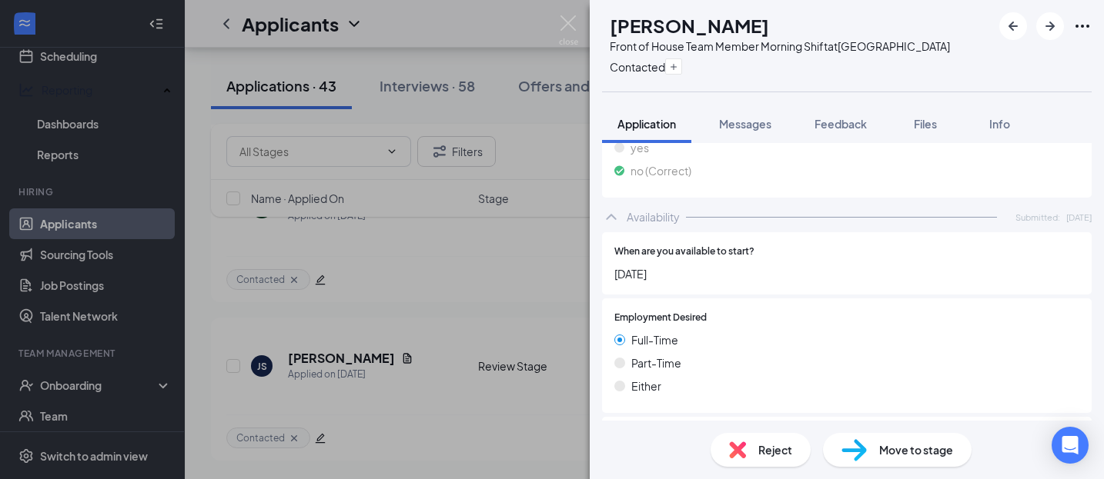
scroll to position [1169, 0]
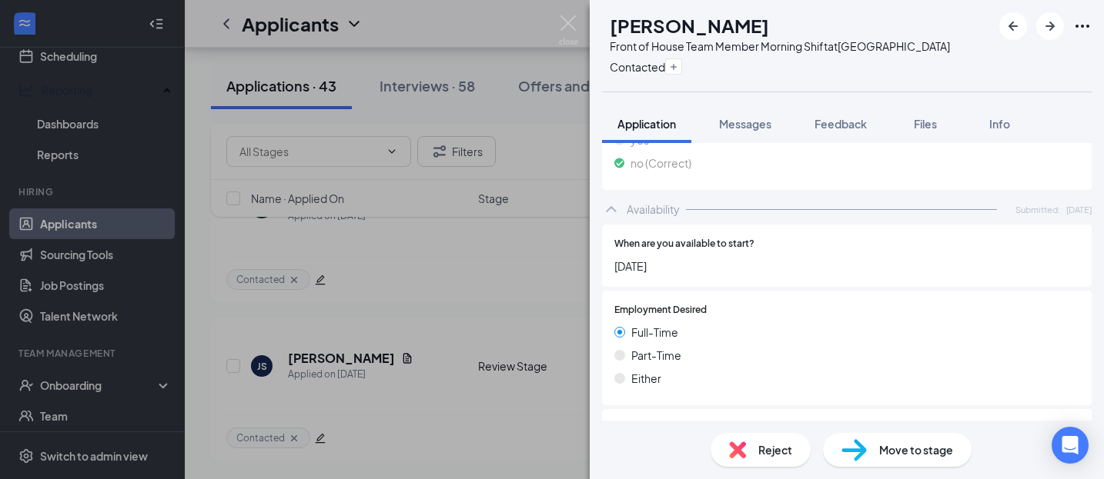
click at [884, 451] on span "Move to stage" at bounding box center [916, 450] width 74 height 17
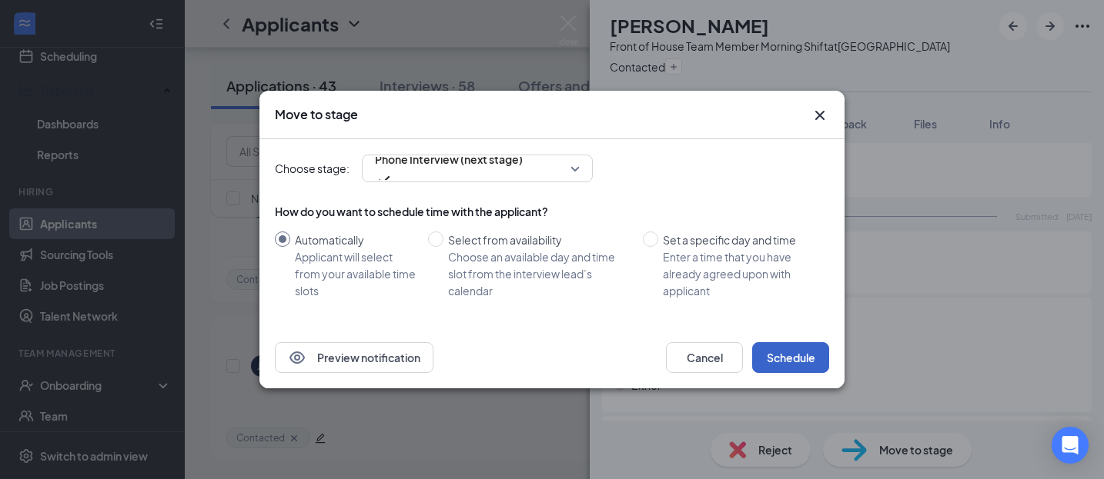
click at [807, 357] on button "Schedule" at bounding box center [790, 357] width 77 height 31
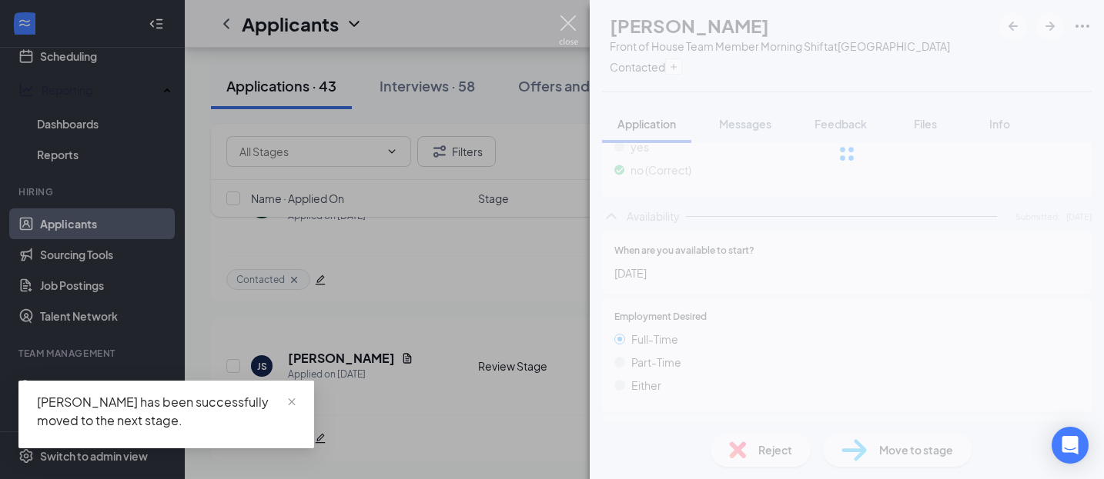
click at [571, 18] on img at bounding box center [568, 30] width 19 height 30
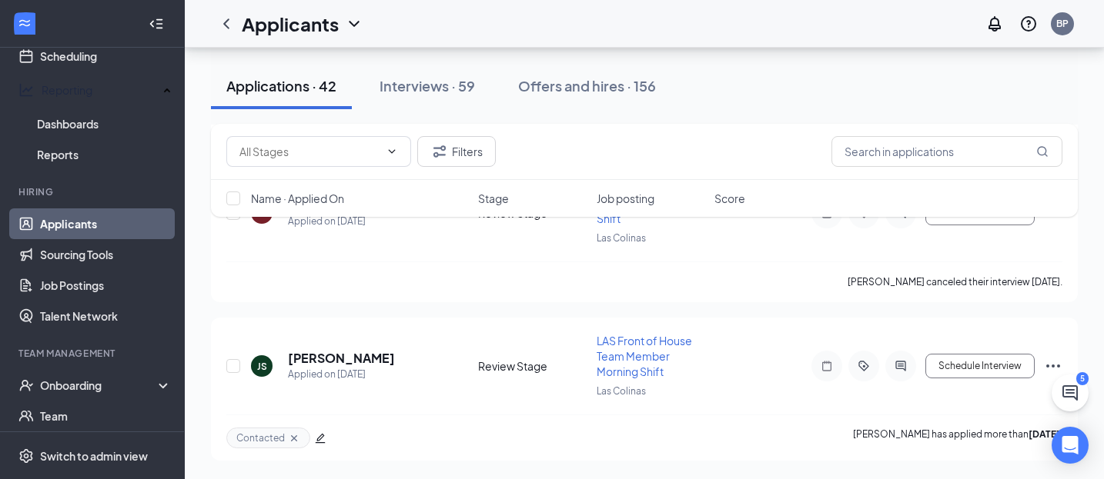
scroll to position [12035, 0]
click at [651, 360] on span "LAS Front of House Team Member Morning Shift" at bounding box center [643, 356] width 95 height 45
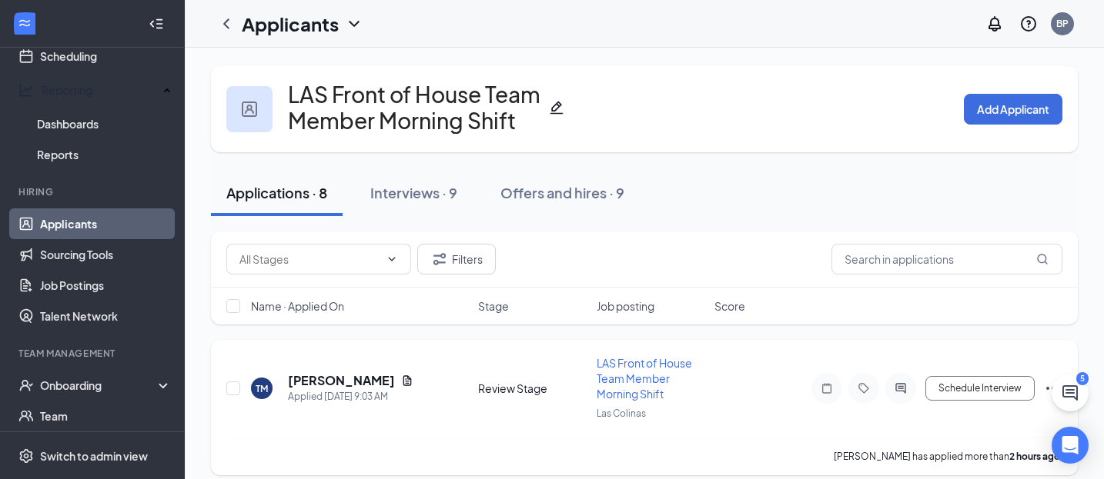
scroll to position [14, 0]
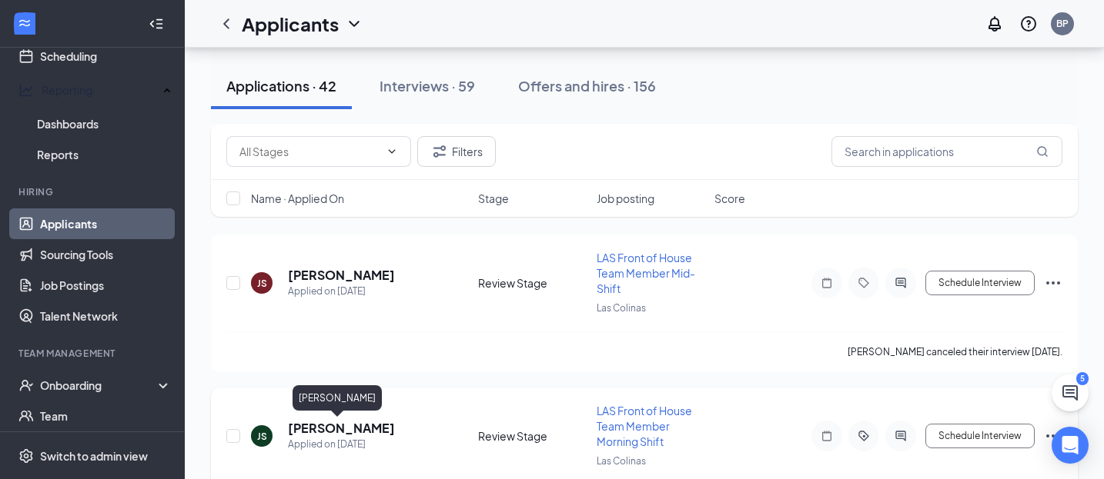
scroll to position [11966, 0]
click at [645, 410] on span "LAS Front of House Team Member Morning Shift" at bounding box center [643, 425] width 95 height 45
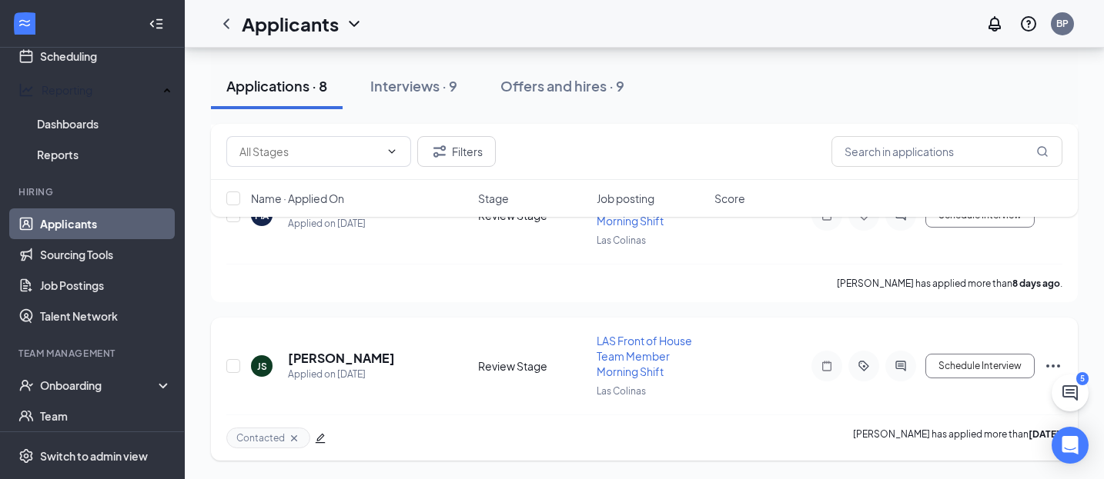
click at [623, 358] on span "LAS Front of House Team Member Morning Shift" at bounding box center [643, 356] width 95 height 45
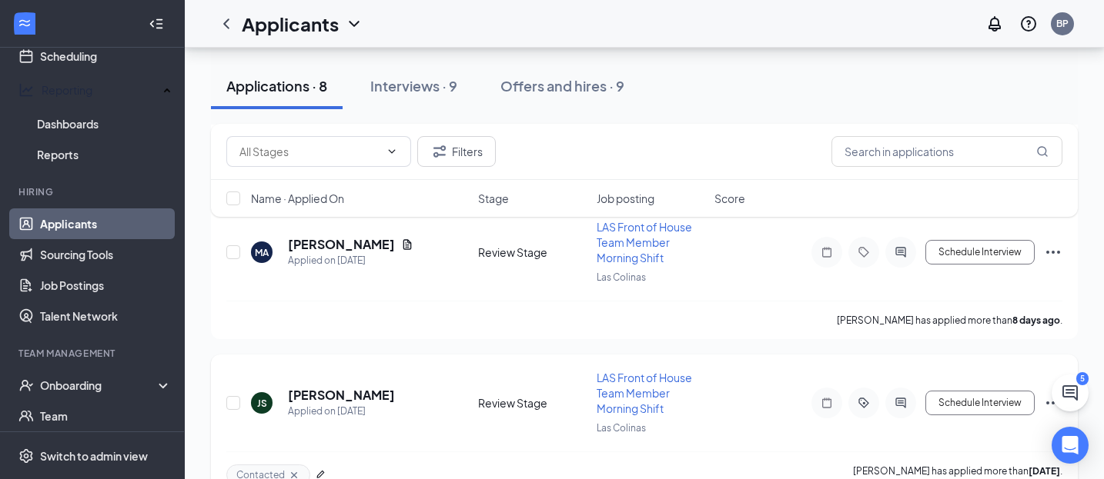
scroll to position [1042, 0]
click at [360, 386] on h5 "[PERSON_NAME]" at bounding box center [341, 394] width 107 height 17
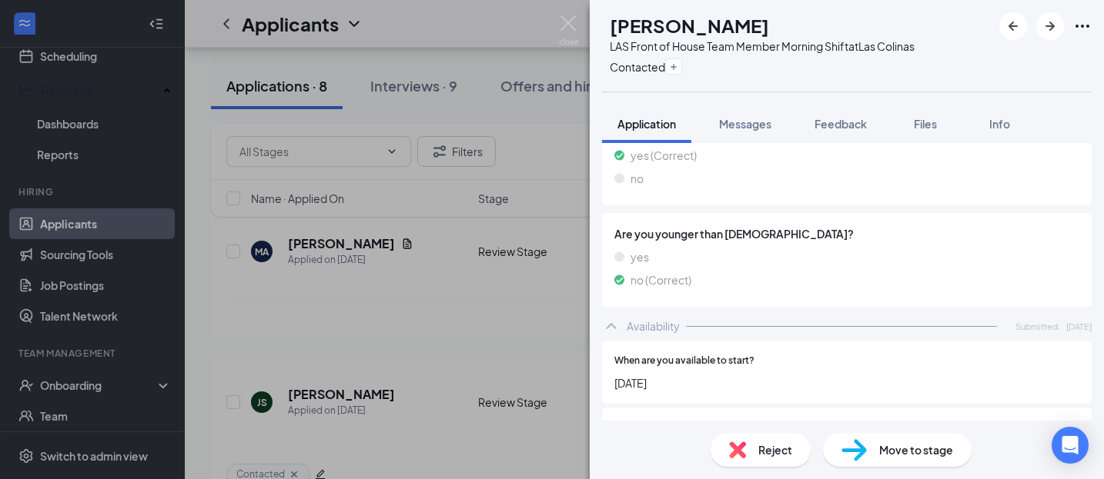
scroll to position [285, 0]
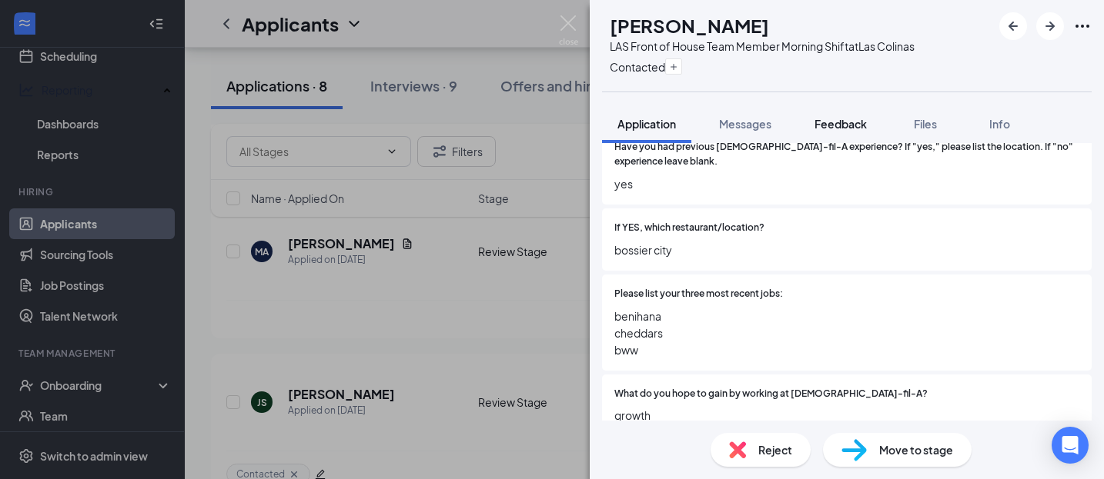
click at [844, 139] on button "Feedback" at bounding box center [840, 124] width 83 height 38
click at [840, 129] on span "Feedback" at bounding box center [840, 124] width 52 height 14
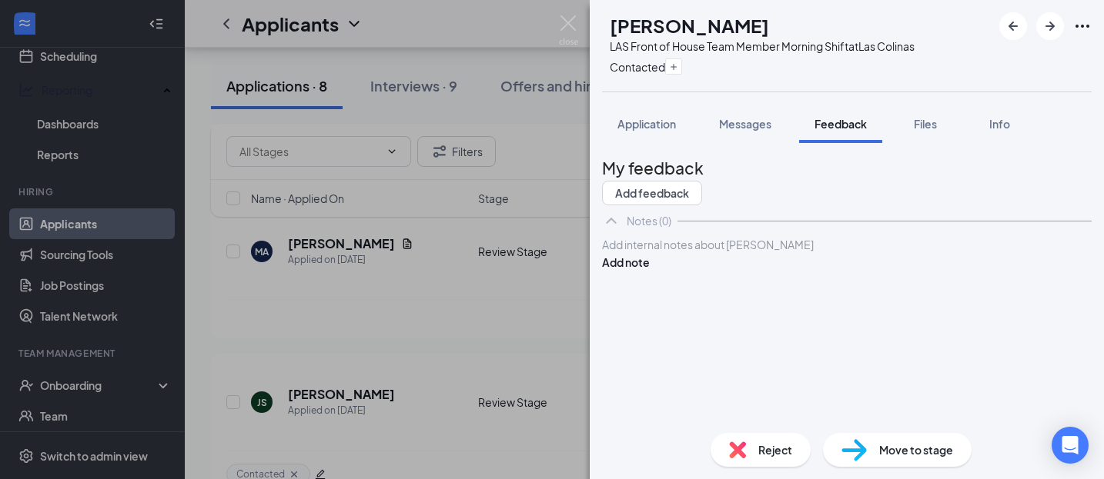
click at [731, 271] on div "Add internal notes about [PERSON_NAME] Add note" at bounding box center [846, 253] width 489 height 35
click at [720, 253] on div at bounding box center [847, 245] width 488 height 16
click at [903, 253] on div "Applied both NBL and LAS" at bounding box center [847, 245] width 488 height 16
click at [650, 271] on button "Add note" at bounding box center [626, 262] width 48 height 17
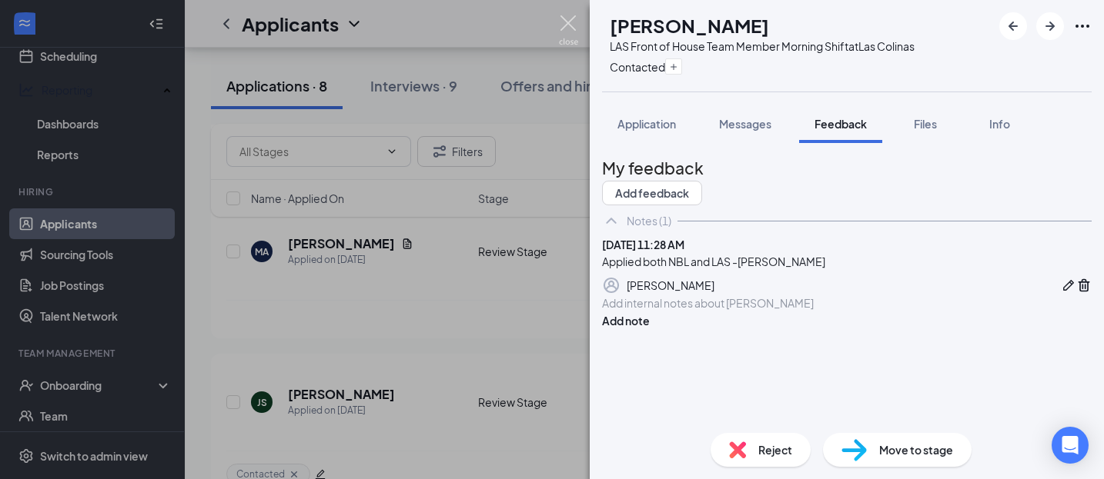
click at [568, 25] on img at bounding box center [568, 30] width 19 height 30
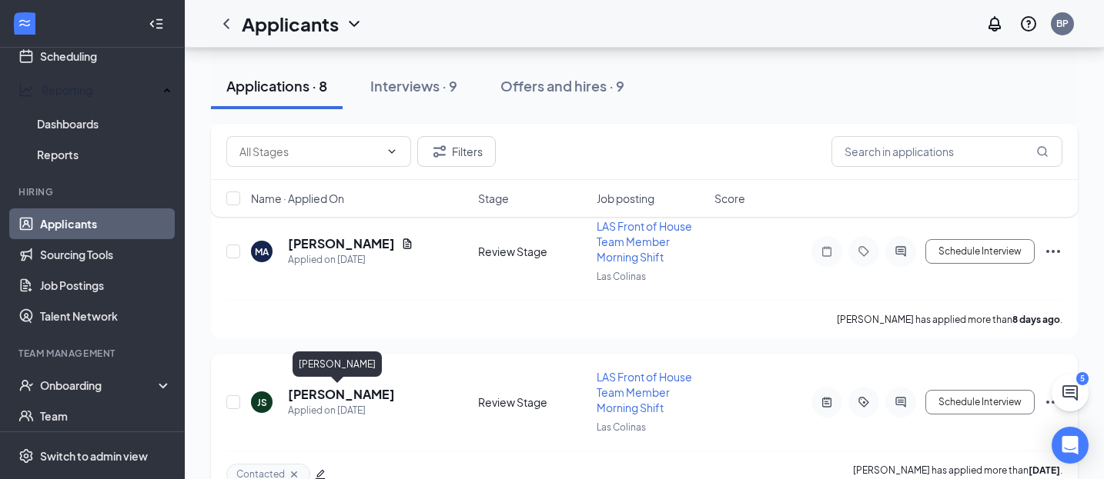
click at [346, 396] on h5 "[PERSON_NAME]" at bounding box center [341, 394] width 107 height 17
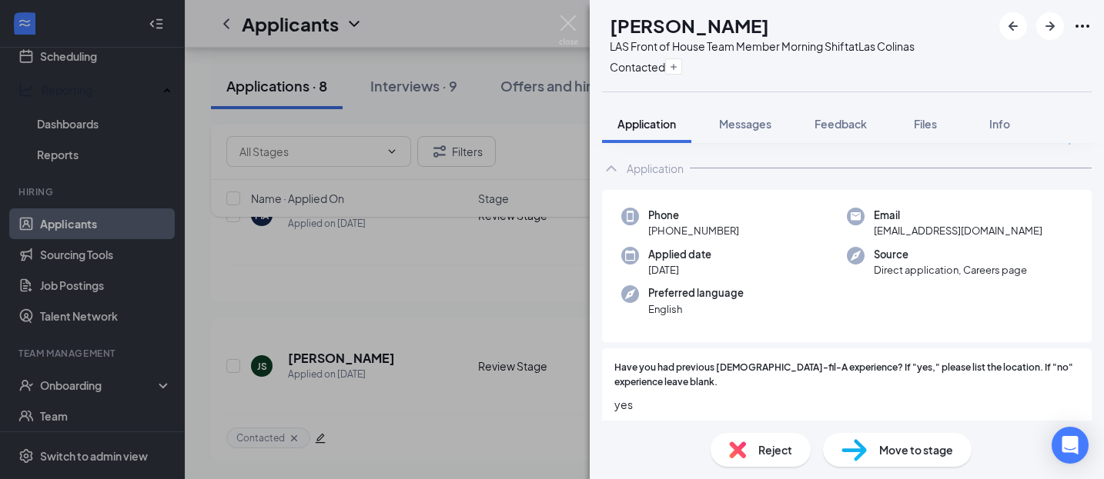
scroll to position [71, 0]
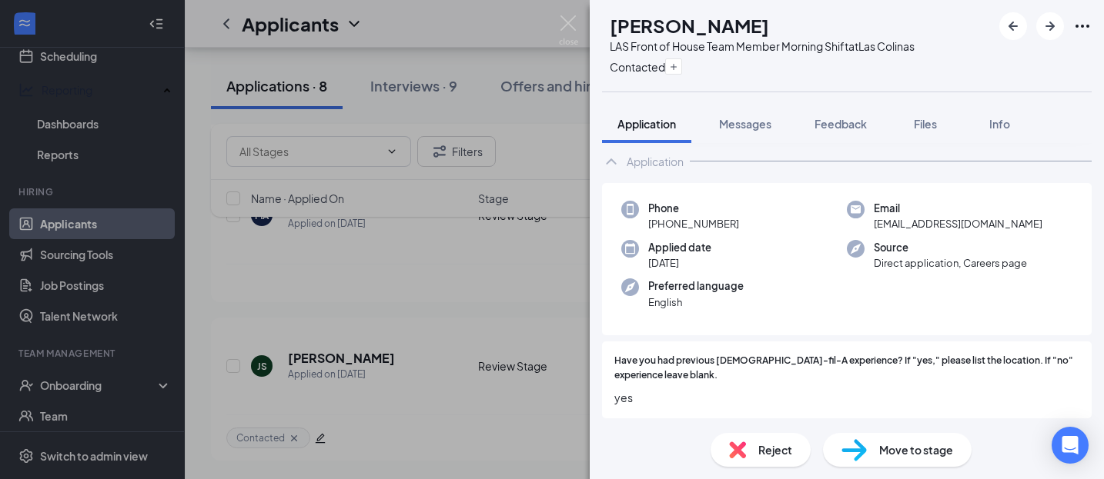
click at [776, 451] on span "Reject" at bounding box center [775, 450] width 34 height 17
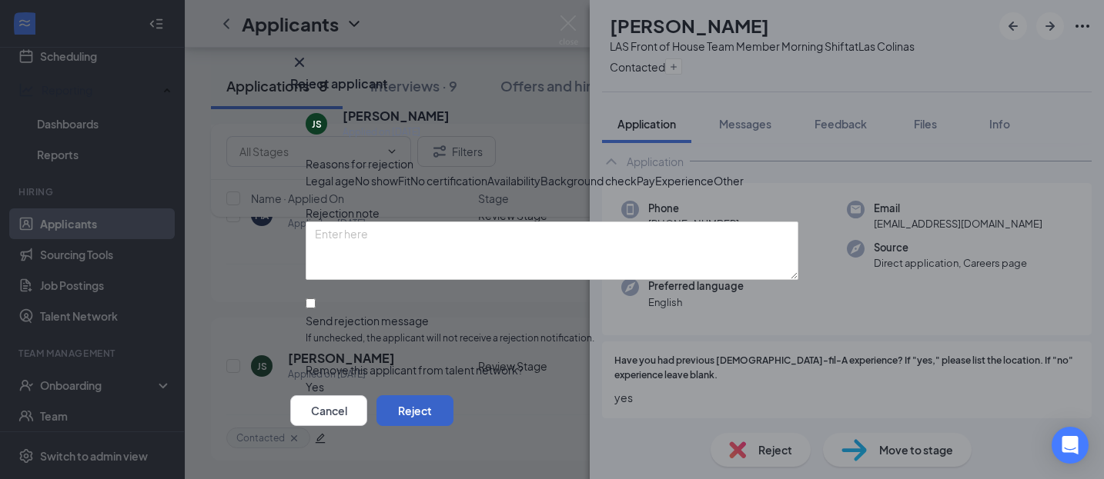
click at [453, 416] on button "Reject" at bounding box center [414, 411] width 77 height 31
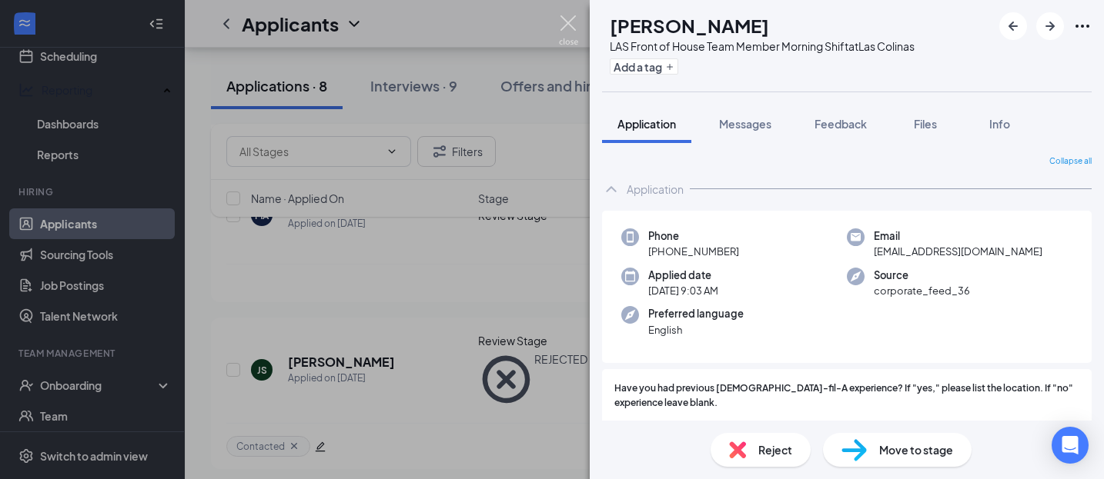
click at [566, 29] on img at bounding box center [568, 30] width 19 height 30
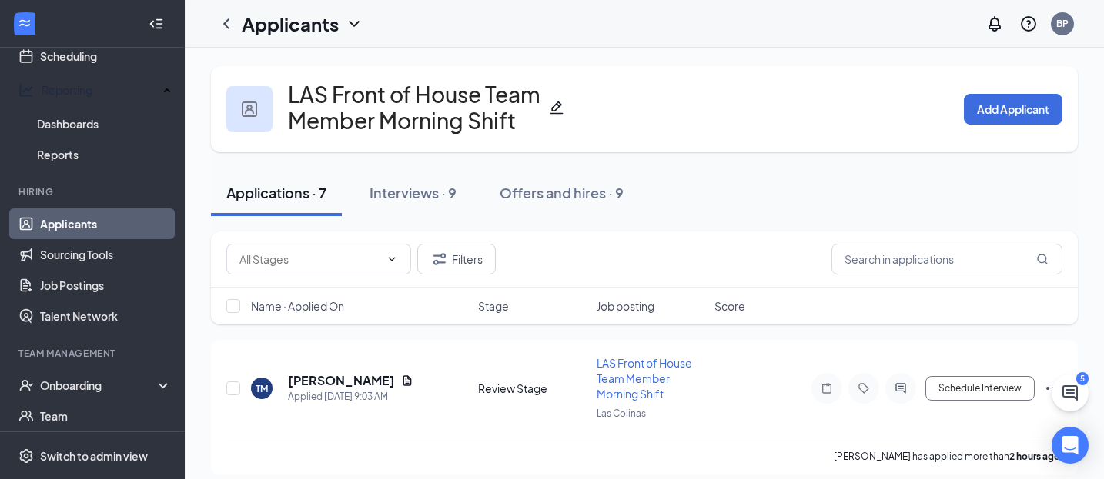
click at [83, 209] on link "Applicants" at bounding box center [106, 224] width 132 height 31
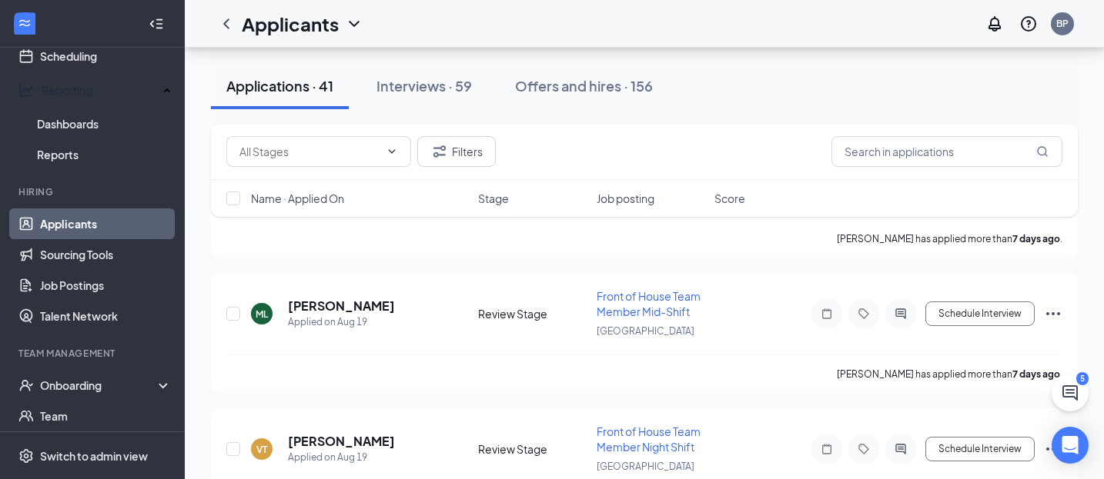
scroll to position [11718, 0]
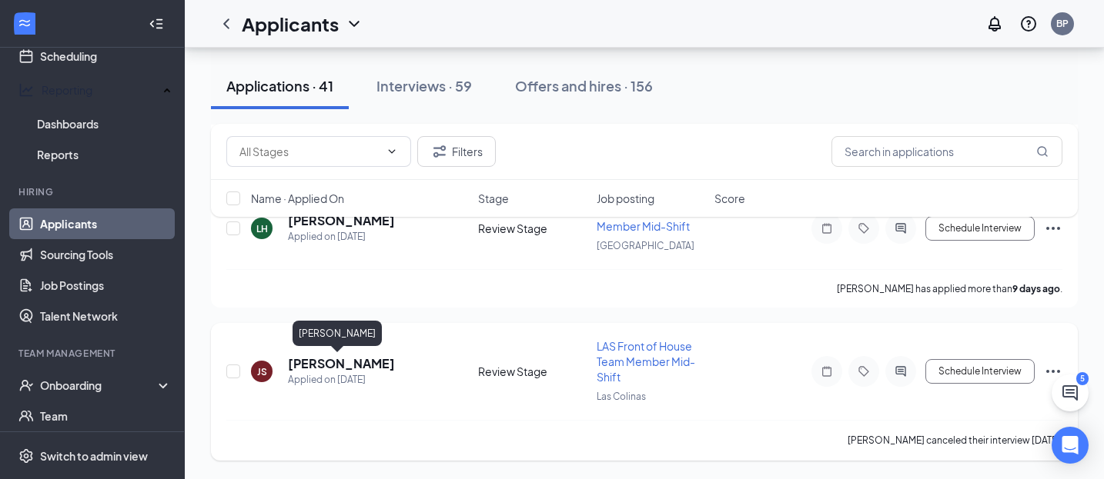
click at [344, 357] on h5 "[PERSON_NAME]" at bounding box center [341, 364] width 107 height 17
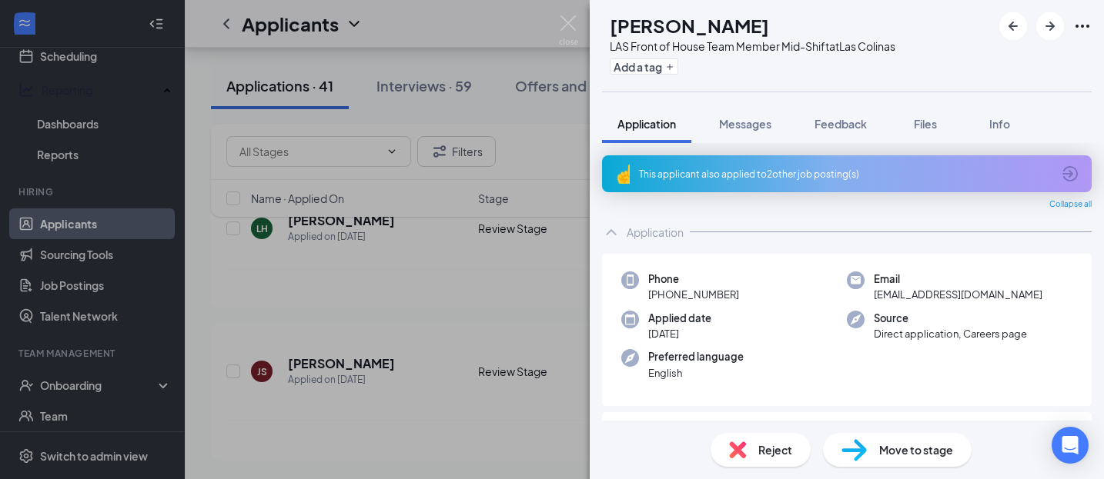
click at [760, 456] on span "Reject" at bounding box center [775, 450] width 34 height 17
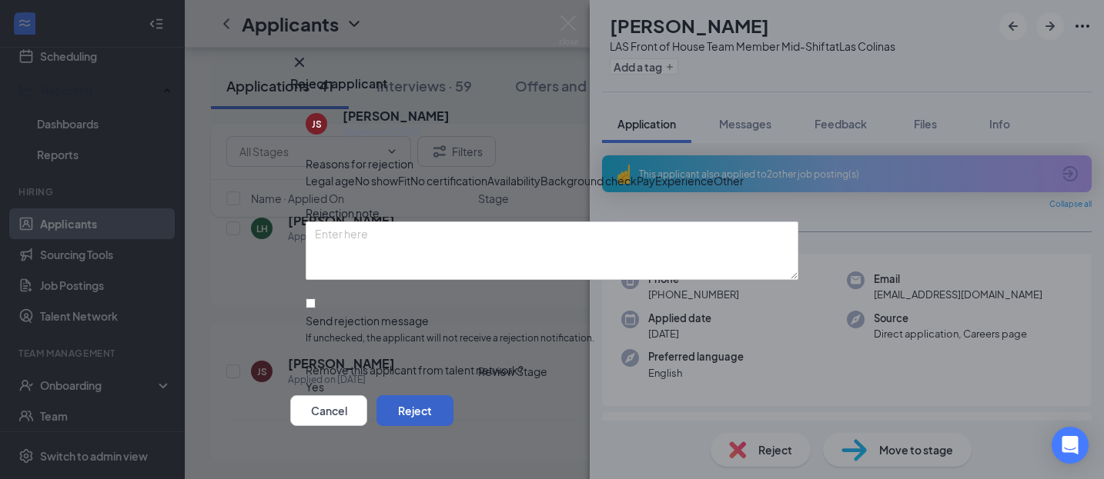
click at [453, 414] on button "Reject" at bounding box center [414, 411] width 77 height 31
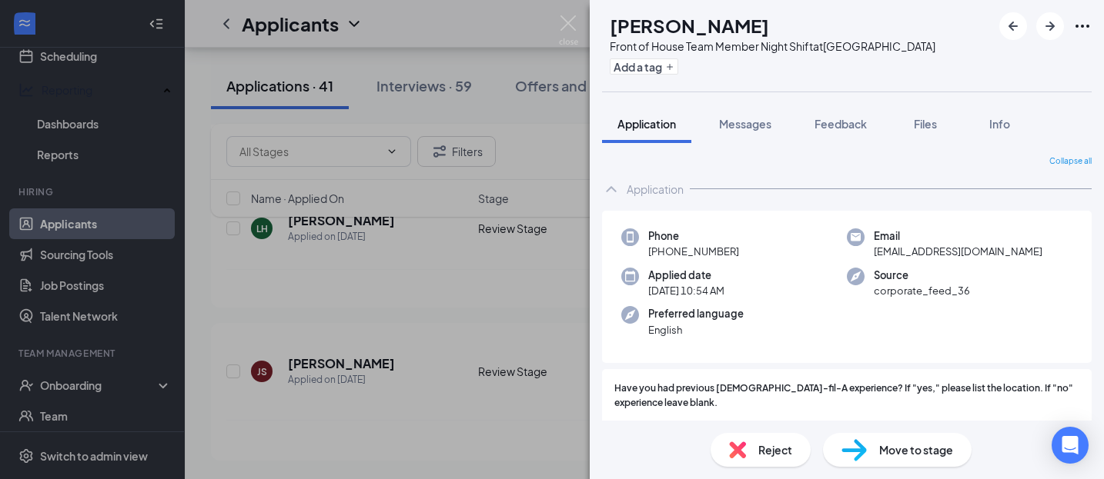
click at [82, 72] on div "GR [PERSON_NAME] Front of House Team Member Night Shift at [GEOGRAPHIC_DATA] Ad…" at bounding box center [552, 239] width 1104 height 479
click at [82, 68] on div "GR [PERSON_NAME] Front of House Team Member Night Shift at [GEOGRAPHIC_DATA] Ad…" at bounding box center [552, 239] width 1104 height 479
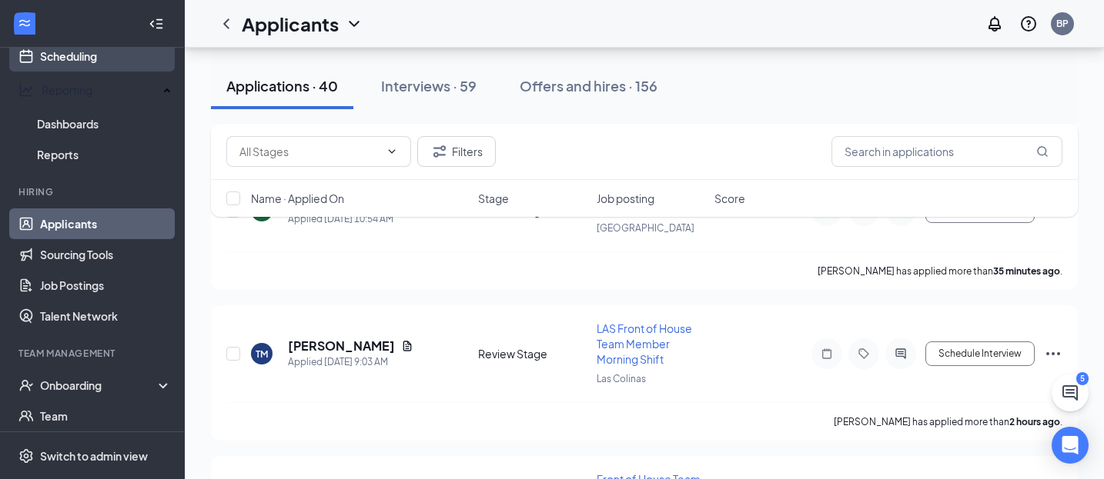
scroll to position [11716, 0]
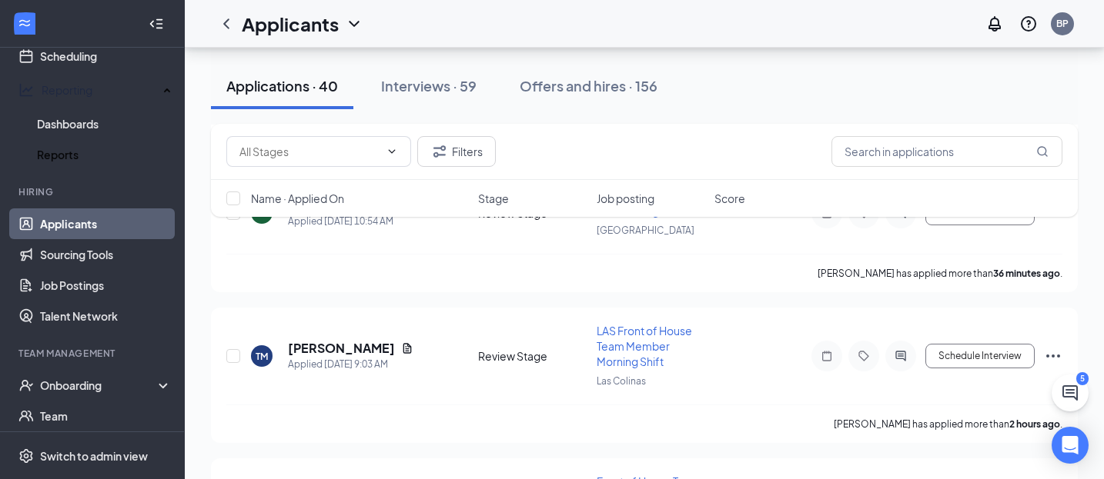
click at [86, 61] on link "Scheduling" at bounding box center [106, 56] width 132 height 31
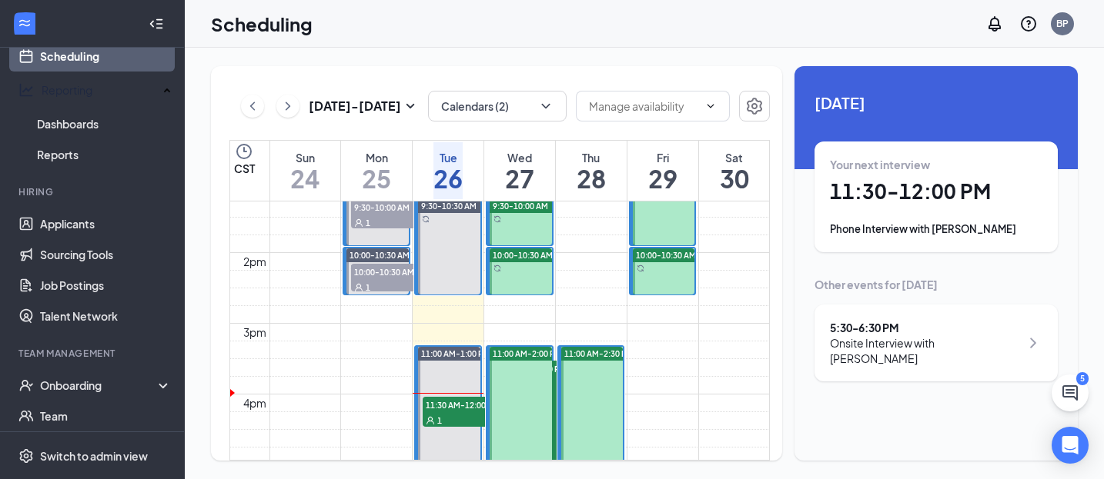
scroll to position [942, 0]
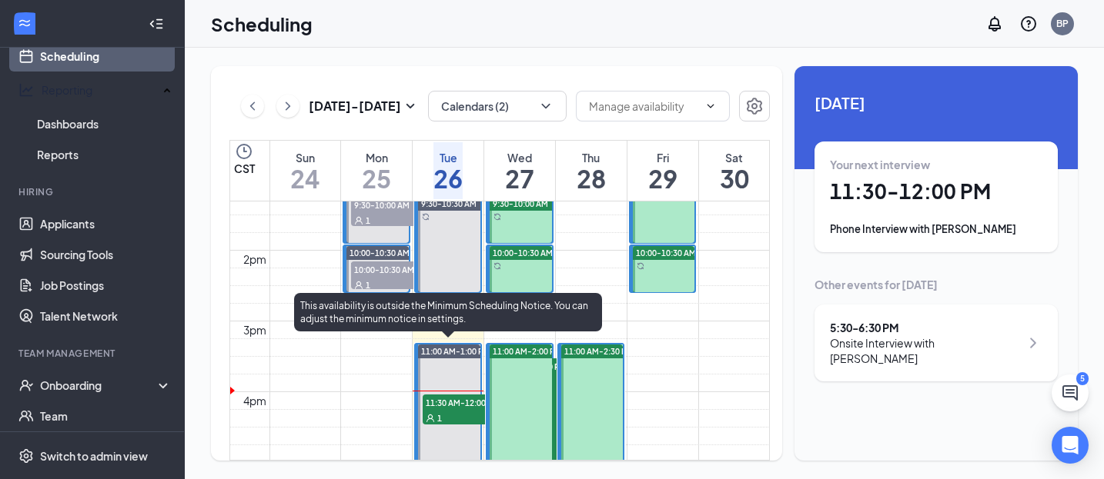
click at [448, 400] on span "11:30 AM-12:00 PM" at bounding box center [461, 402] width 77 height 15
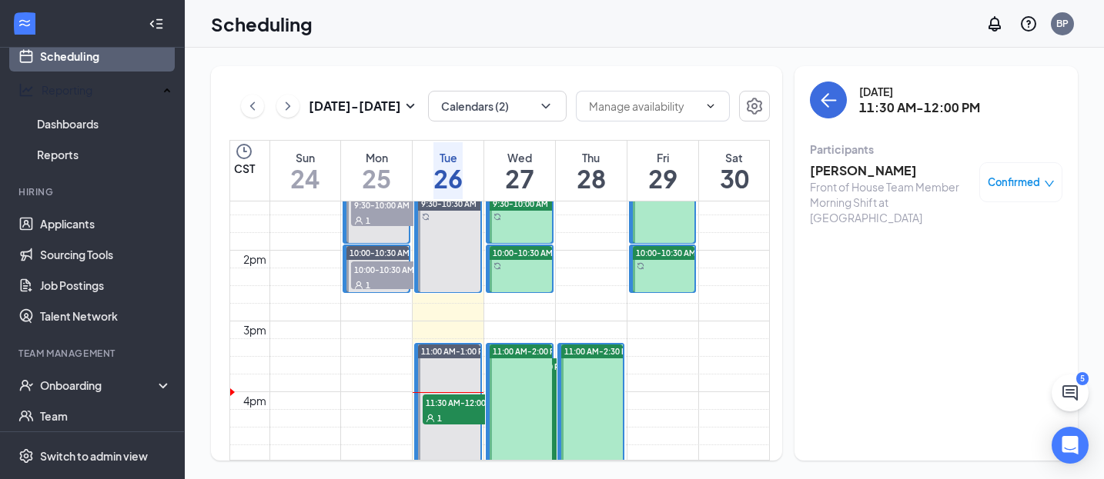
click at [884, 168] on h3 "[PERSON_NAME]" at bounding box center [891, 170] width 162 height 17
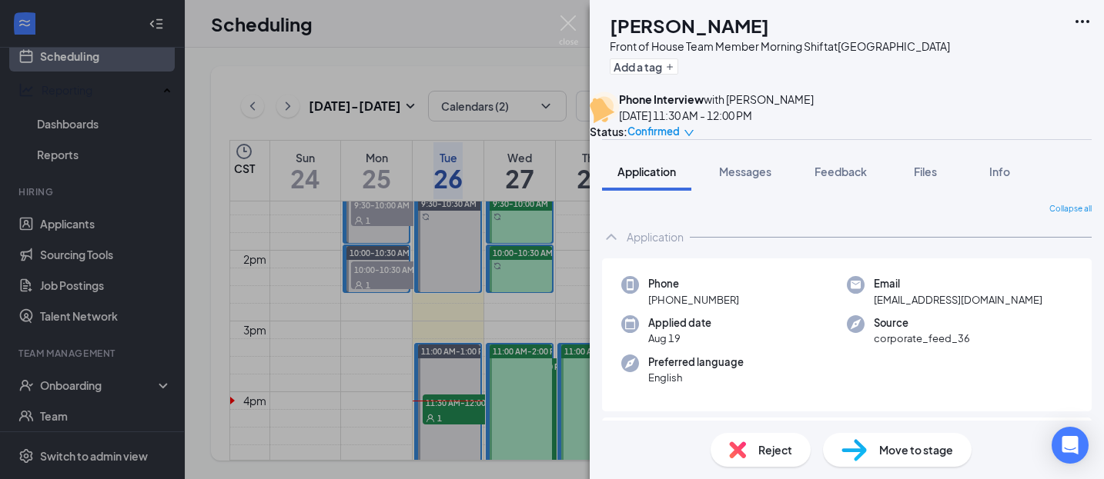
click at [652, 191] on button "Application" at bounding box center [646, 171] width 89 height 38
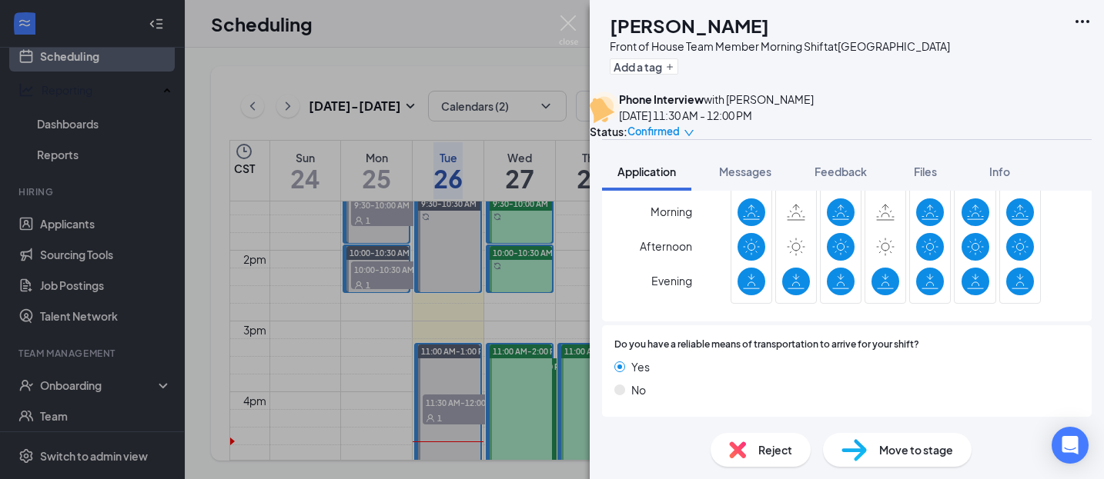
scroll to position [1220, 0]
click at [565, 21] on img at bounding box center [568, 30] width 19 height 30
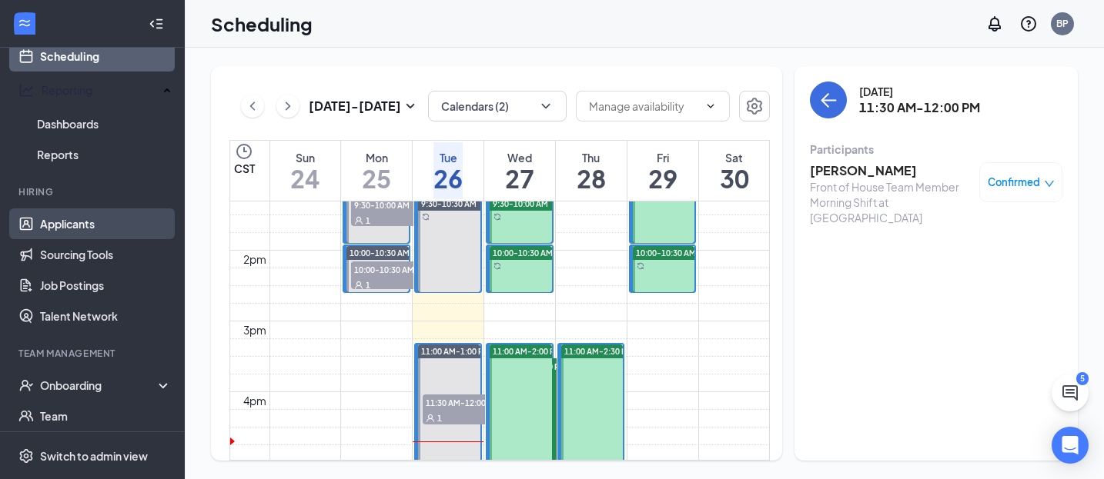
click at [79, 219] on link "Applicants" at bounding box center [106, 224] width 132 height 31
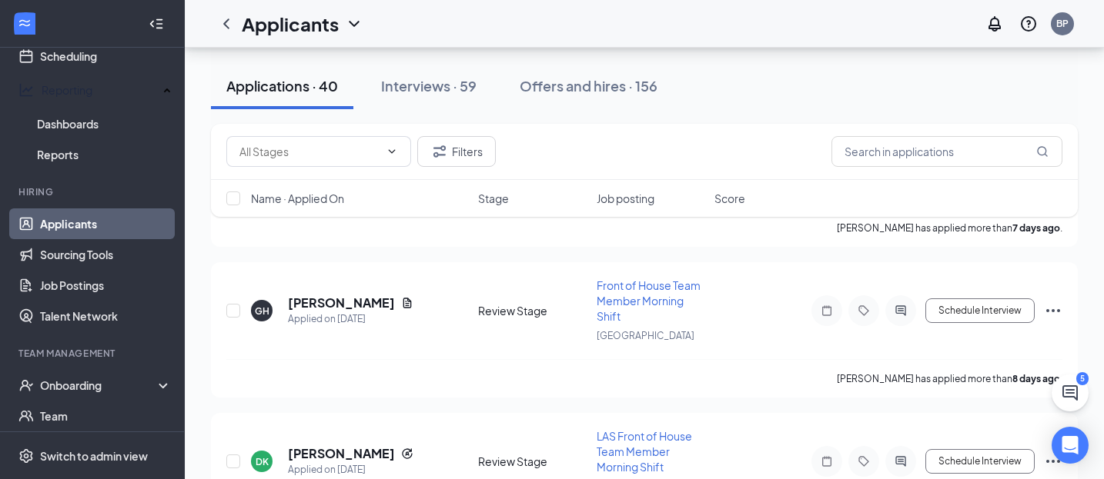
scroll to position [5624, 0]
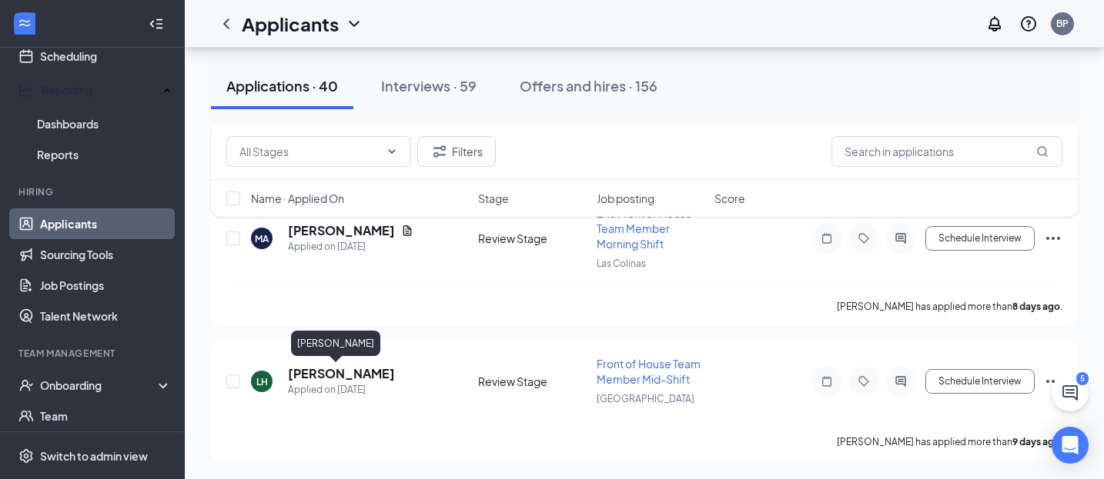
click at [330, 369] on h5 "[PERSON_NAME]" at bounding box center [341, 374] width 107 height 17
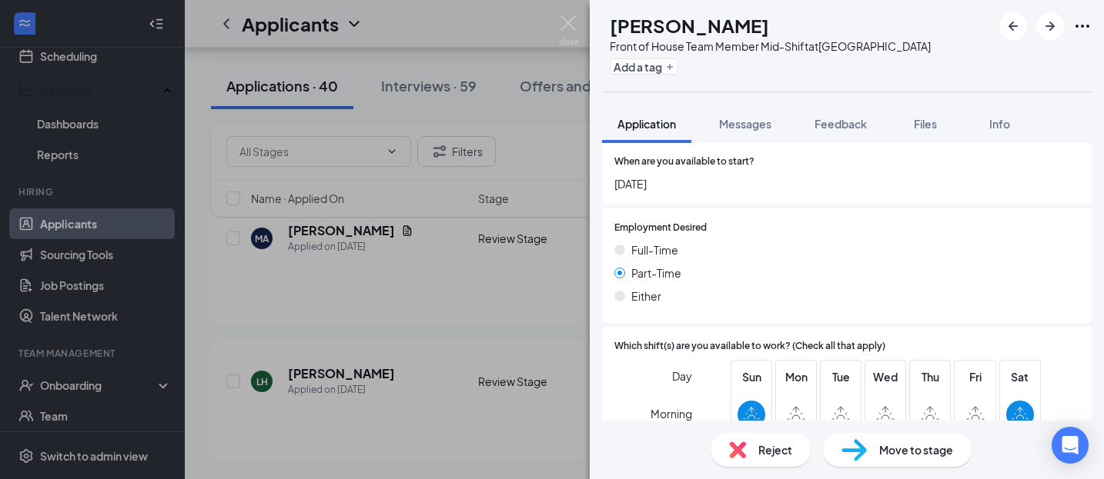
scroll to position [778, 0]
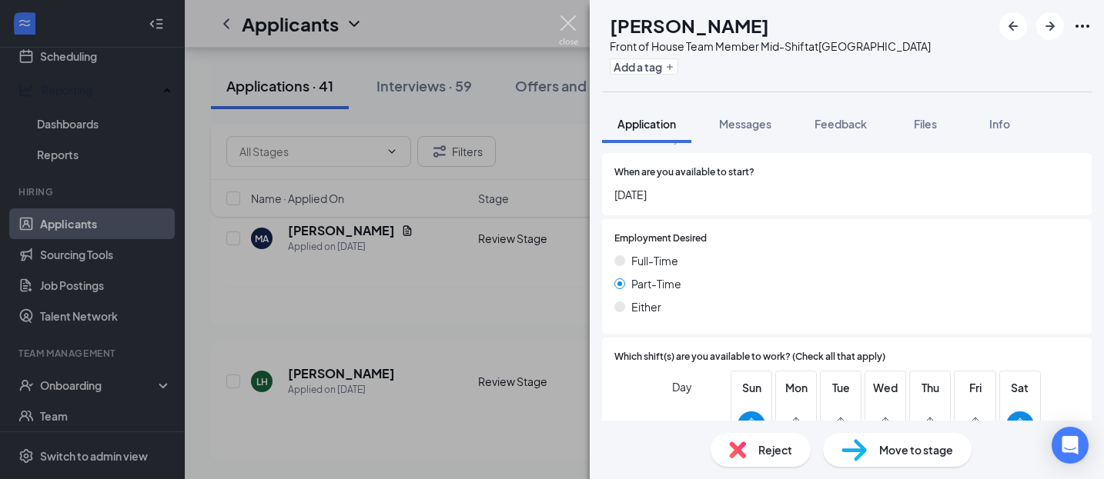
click at [566, 18] on img at bounding box center [568, 30] width 19 height 30
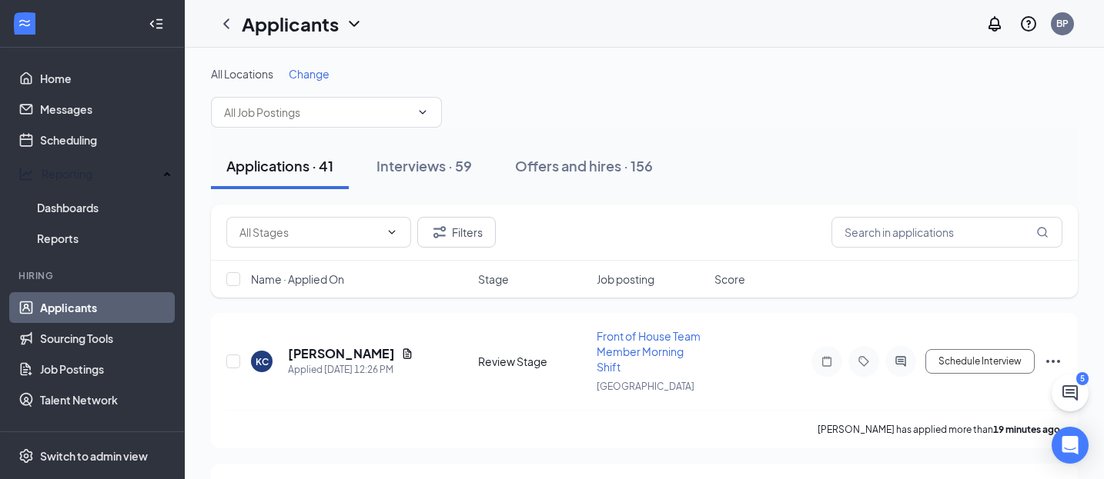
click at [22, 28] on icon "WorkstreamLogo" at bounding box center [24, 22] width 15 height 15
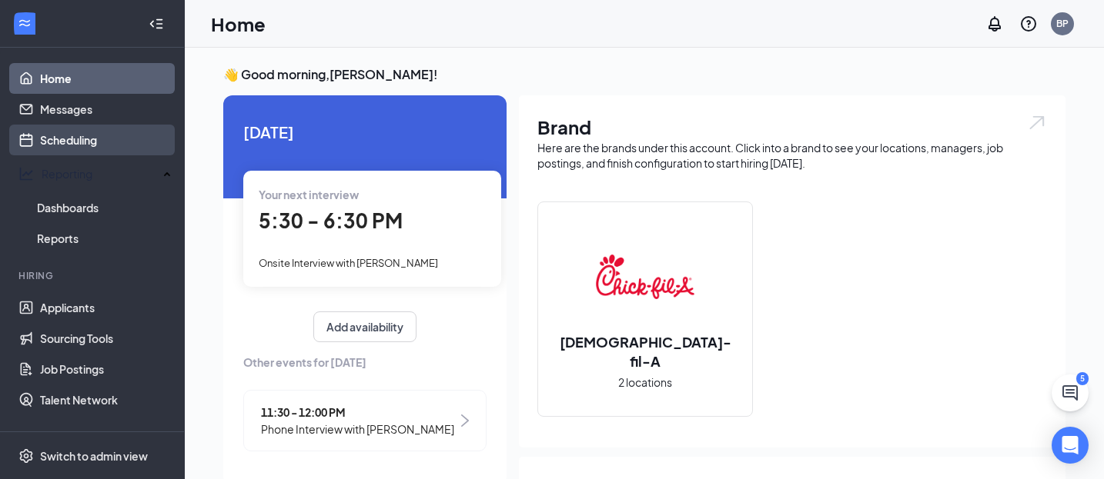
click at [86, 140] on link "Scheduling" at bounding box center [106, 140] width 132 height 31
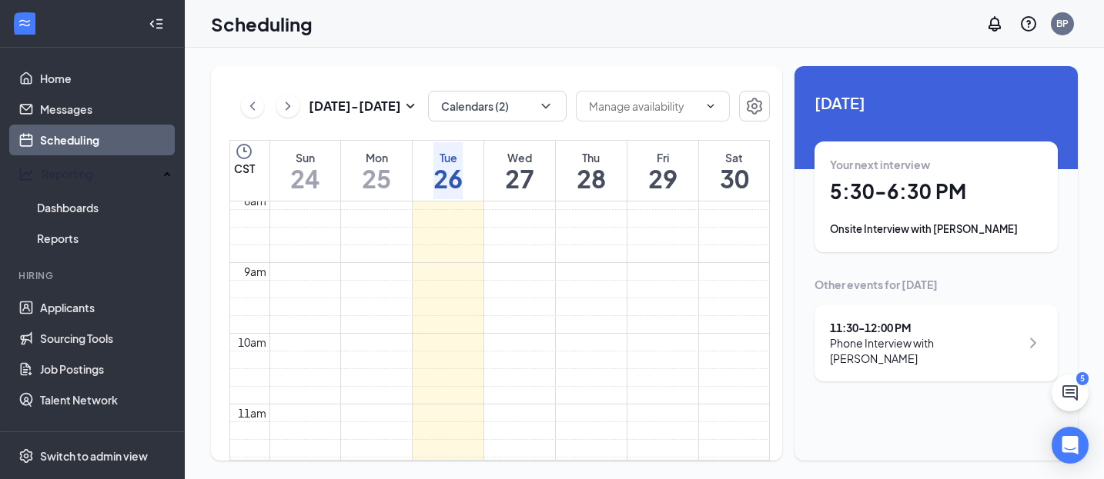
scroll to position [373, 0]
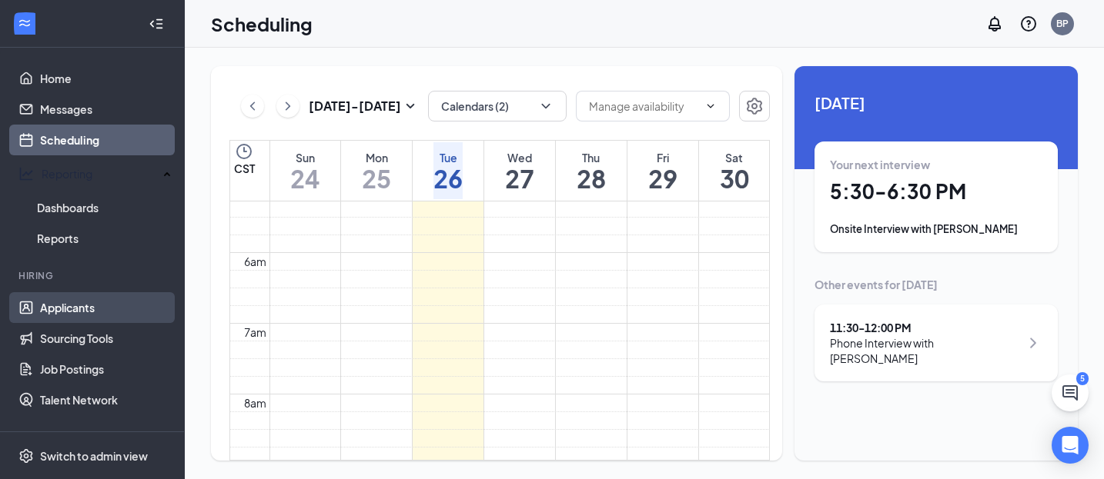
click at [85, 309] on link "Applicants" at bounding box center [106, 307] width 132 height 31
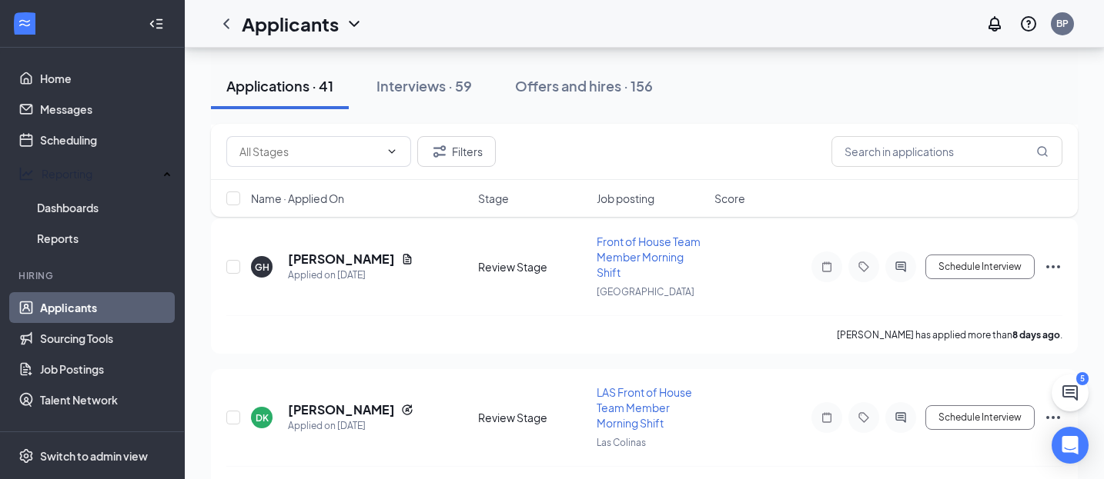
scroll to position [5775, 0]
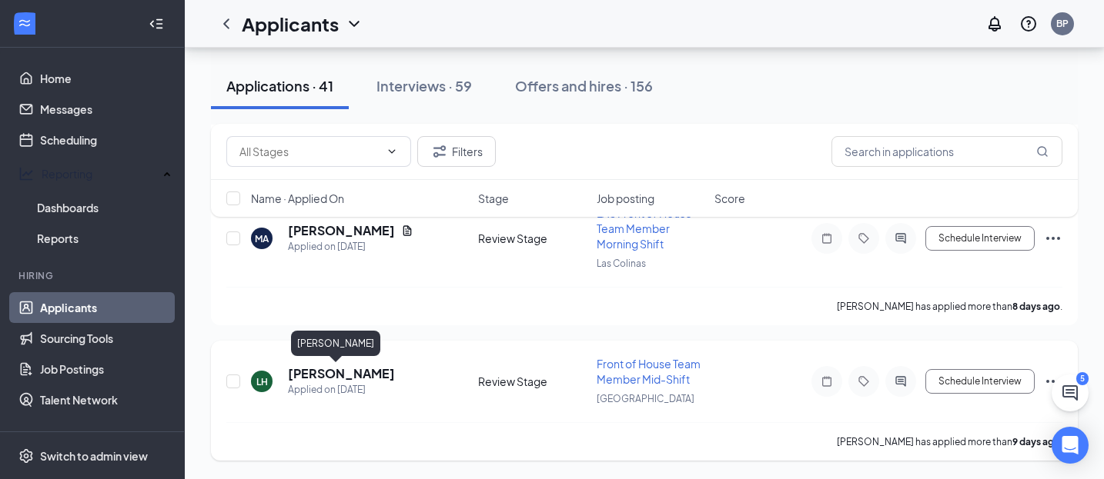
click at [334, 380] on h5 "[PERSON_NAME]" at bounding box center [341, 374] width 107 height 17
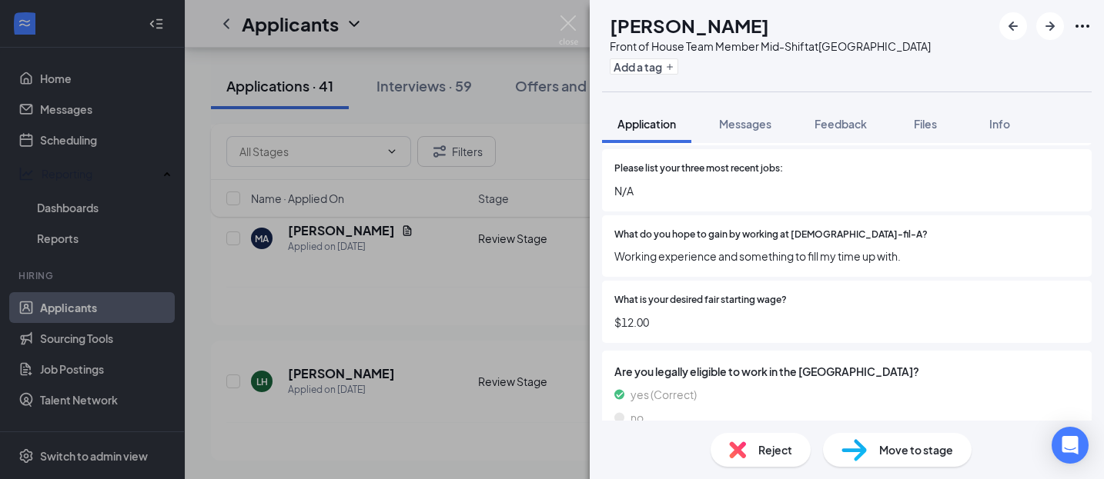
scroll to position [445, 0]
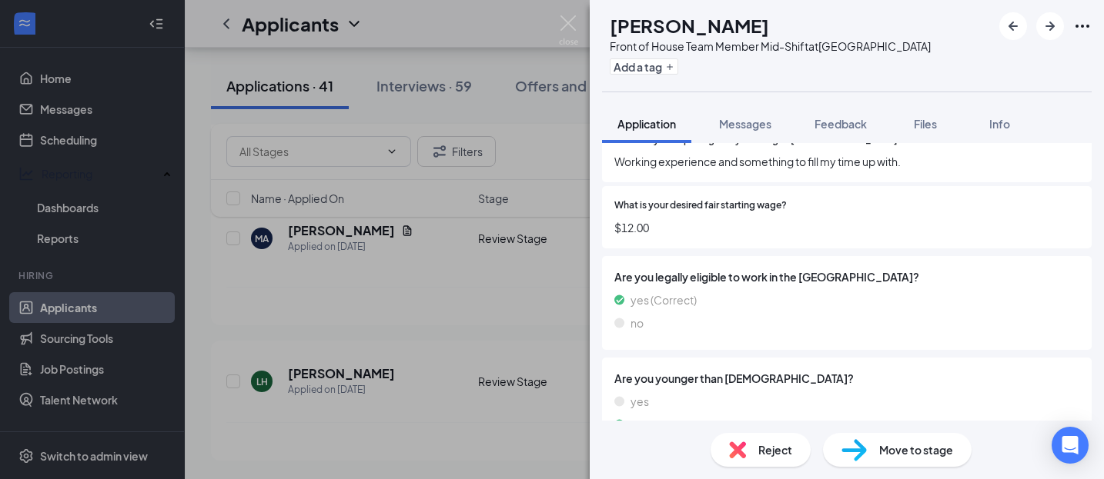
click at [767, 452] on span "Reject" at bounding box center [775, 450] width 34 height 17
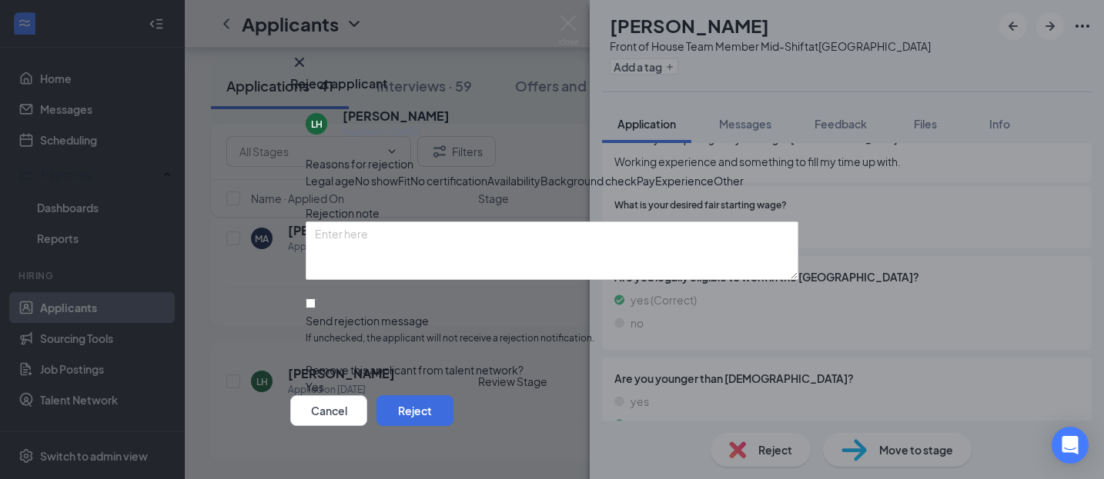
click at [655, 189] on span "Experience" at bounding box center [684, 180] width 58 height 17
click at [316, 309] on input "Send rejection message If unchecked, the applicant will not receive a rejection…" at bounding box center [311, 304] width 10 height 10
checkbox input "true"
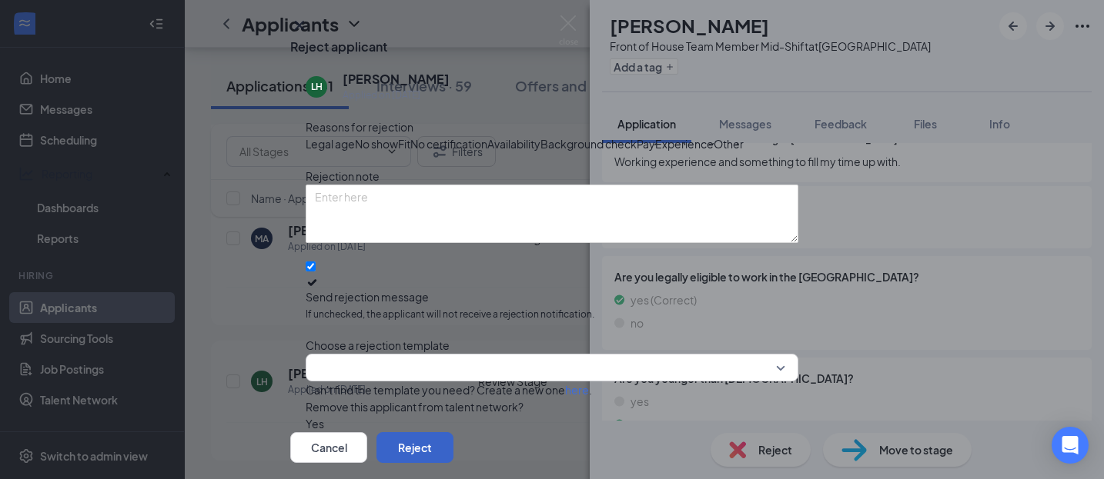
click at [453, 433] on button "Reject" at bounding box center [414, 448] width 77 height 31
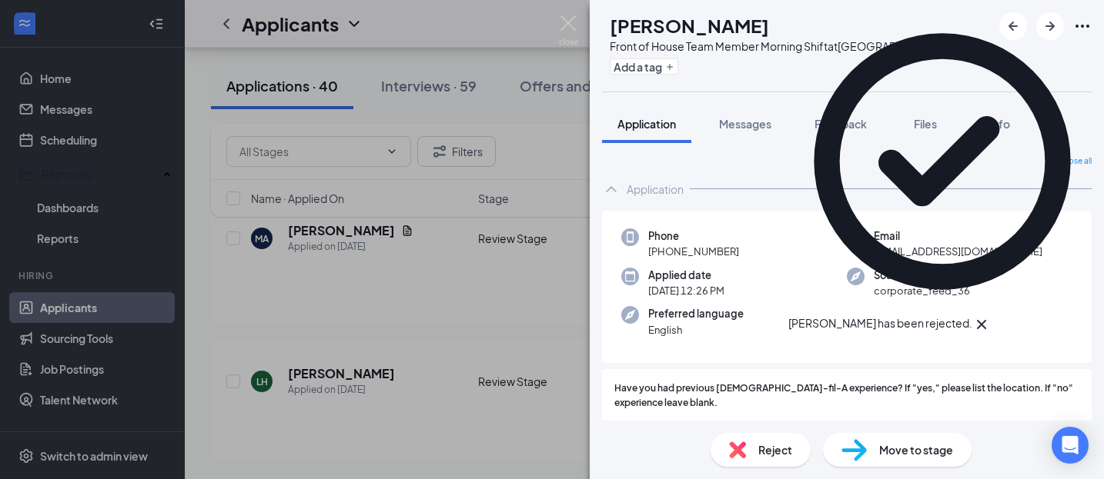
click at [991, 316] on icon "Cross" at bounding box center [981, 325] width 18 height 18
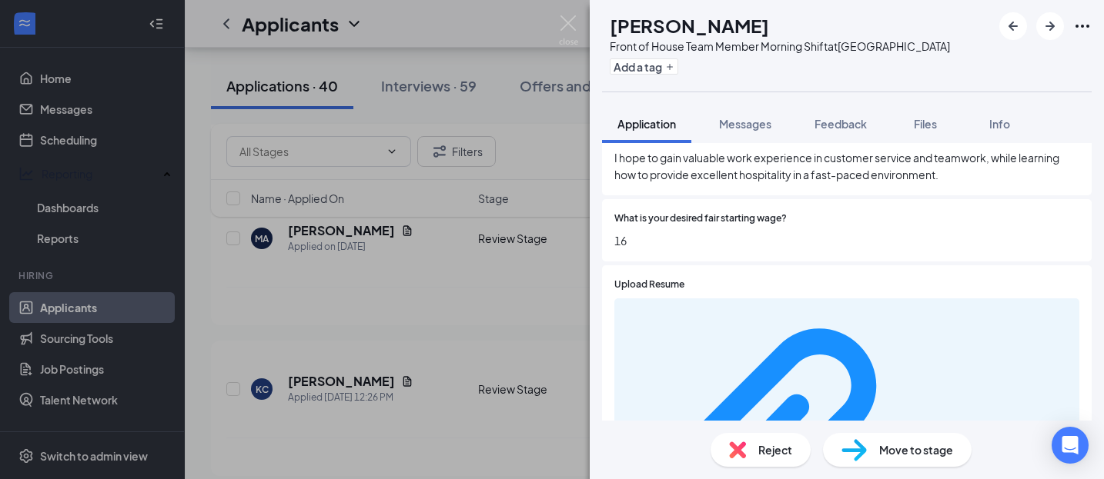
scroll to position [483, 0]
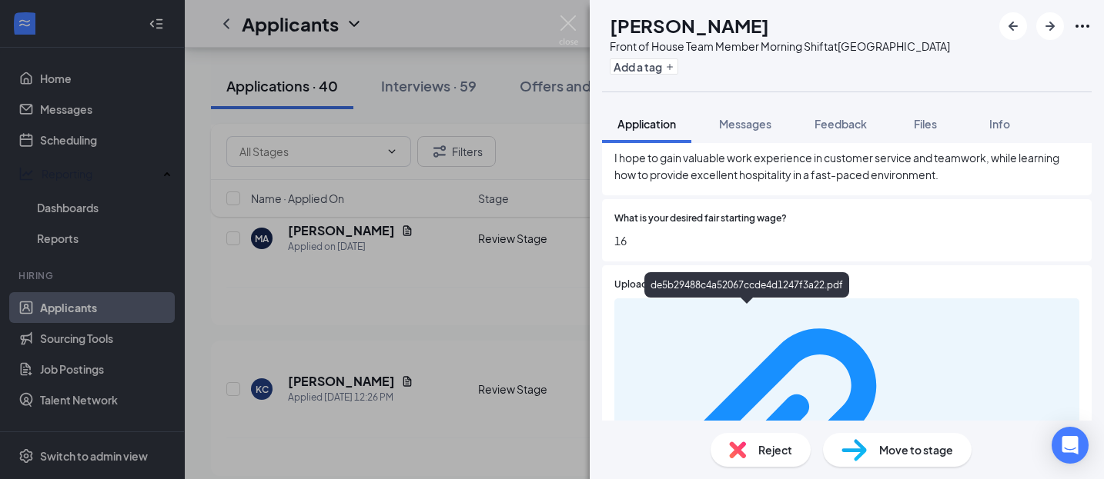
click at [924, 450] on div "de5b29488c4a52067ccde4d1247f3a22.pdf" at bounding box center [996, 456] width 145 height 12
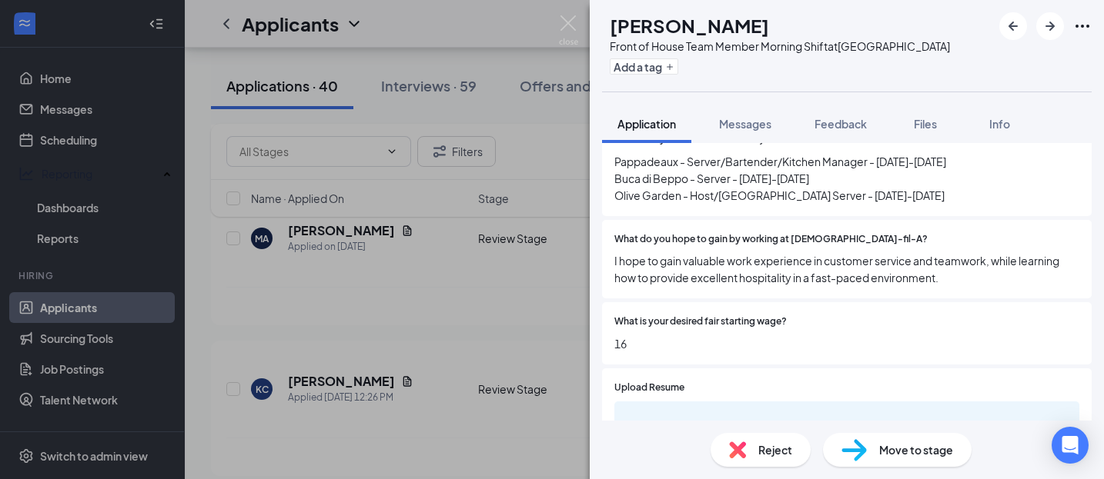
scroll to position [444, 0]
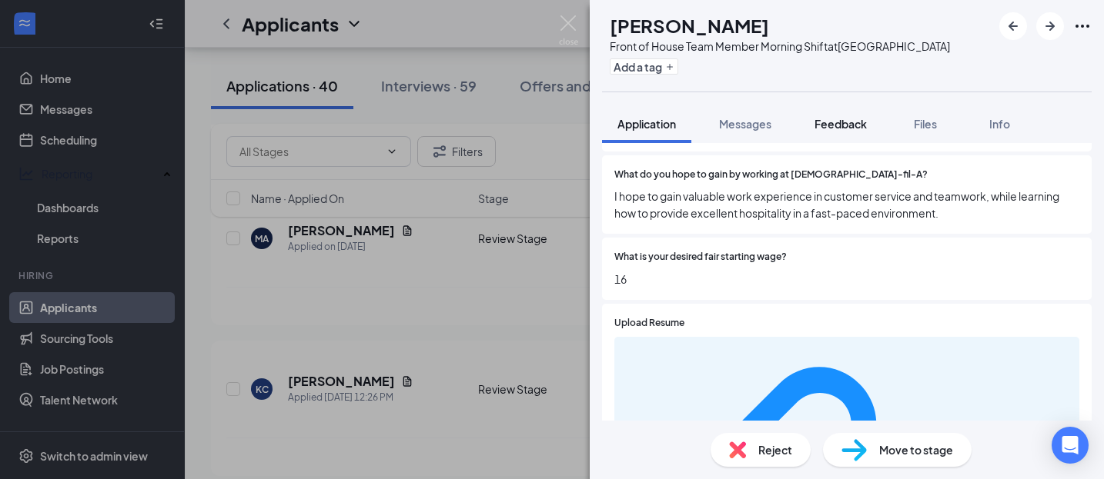
click at [828, 123] on span "Feedback" at bounding box center [840, 124] width 52 height 14
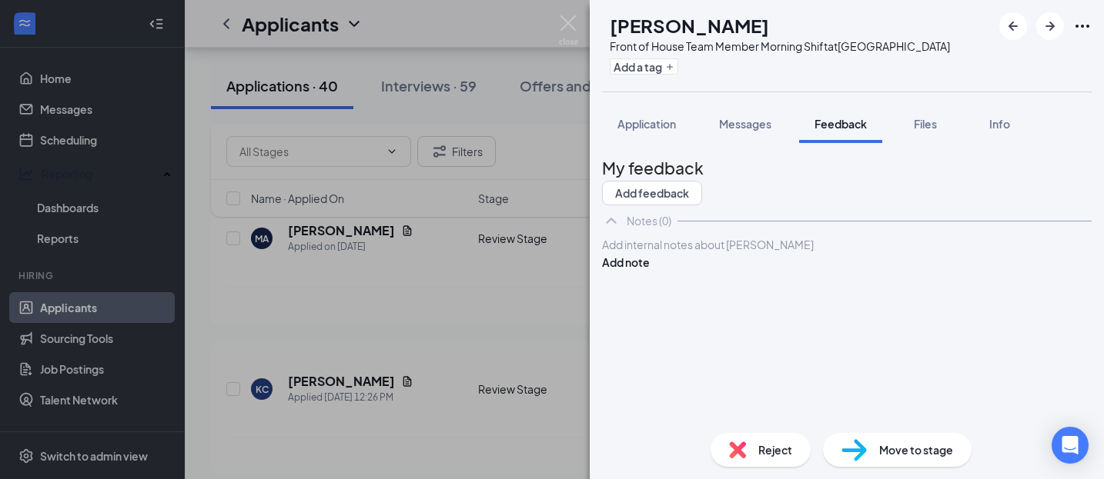
click at [666, 271] on div "Add internal notes about [PERSON_NAME] Add note" at bounding box center [846, 253] width 489 height 35
click at [633, 253] on div at bounding box center [847, 245] width 488 height 16
click at [650, 271] on button "Add note" at bounding box center [626, 262] width 48 height 17
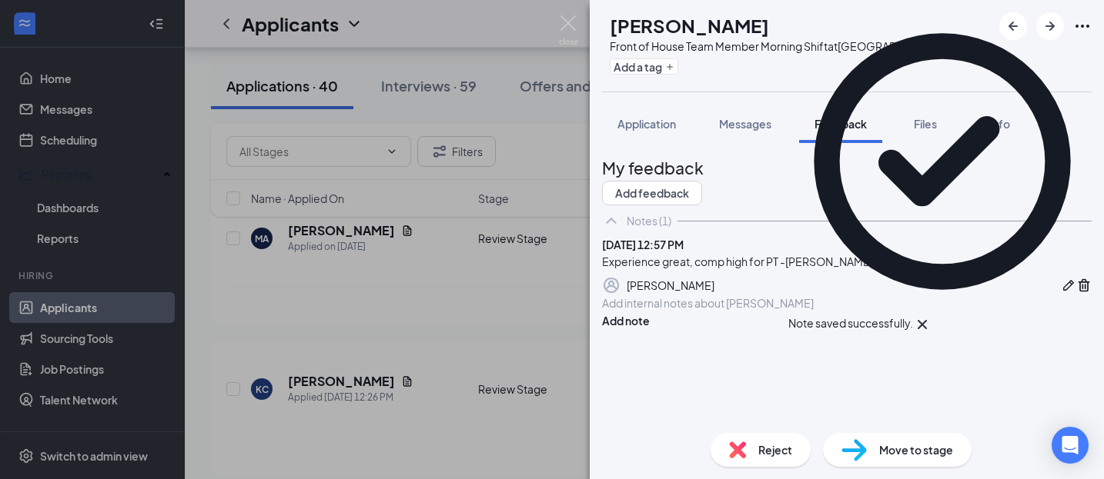
click at [910, 449] on span "Move to stage" at bounding box center [916, 450] width 74 height 17
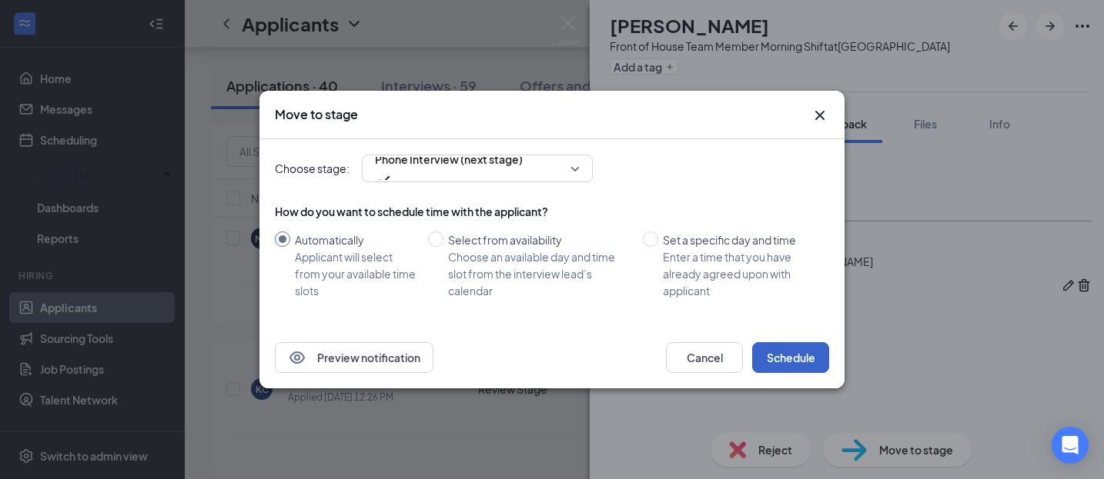
click at [810, 352] on button "Schedule" at bounding box center [790, 357] width 77 height 31
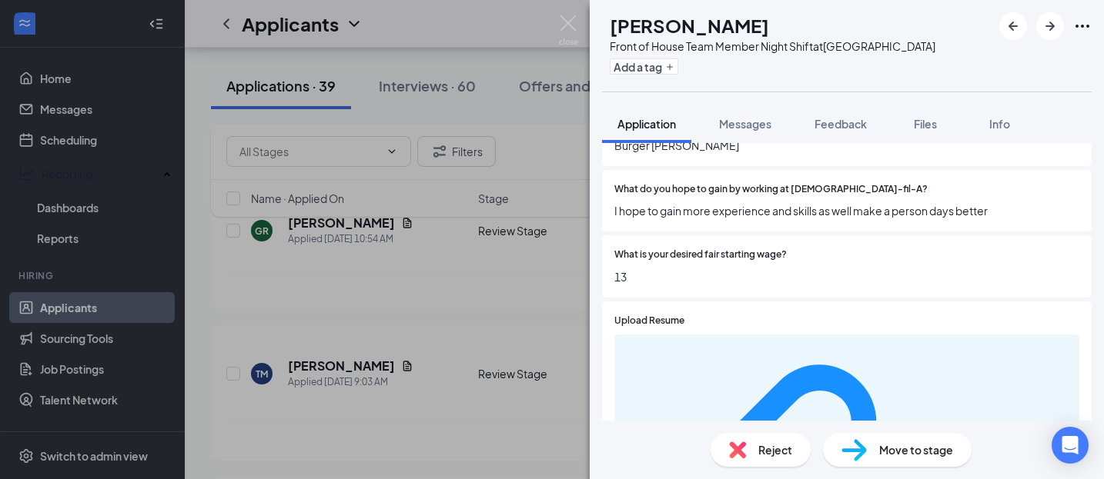
scroll to position [411, 0]
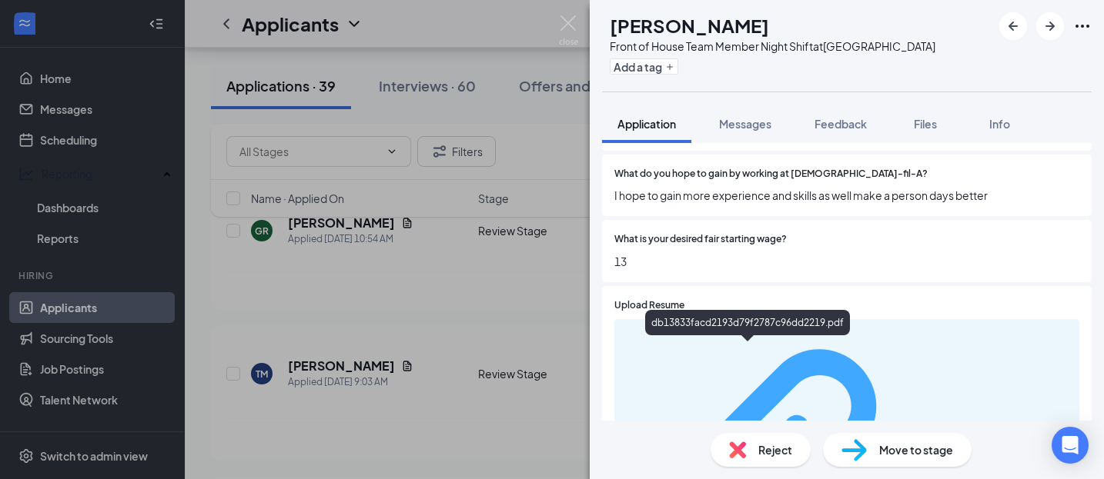
click at [924, 471] on div "db13833facd2193d79f2787c96dd2219.pdf" at bounding box center [996, 477] width 145 height 12
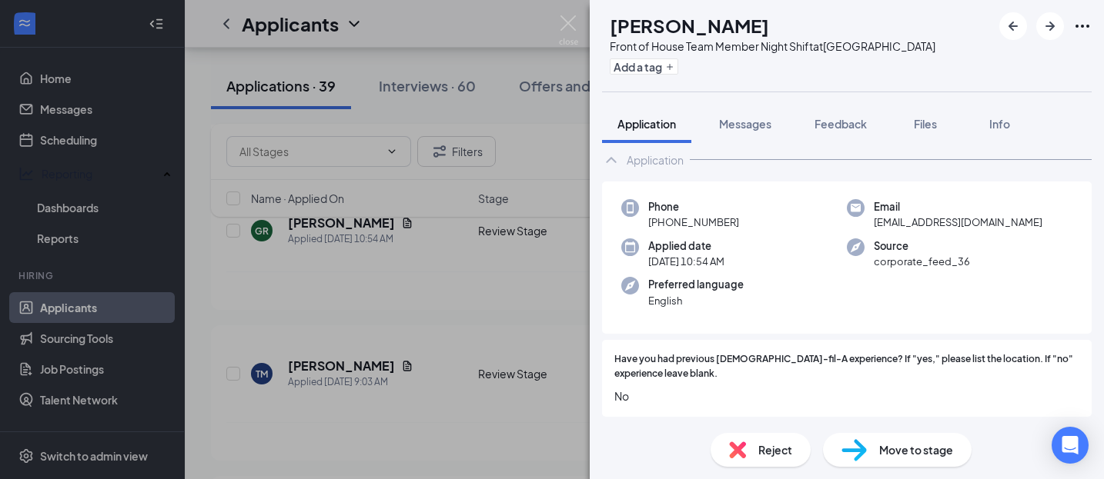
scroll to position [0, 0]
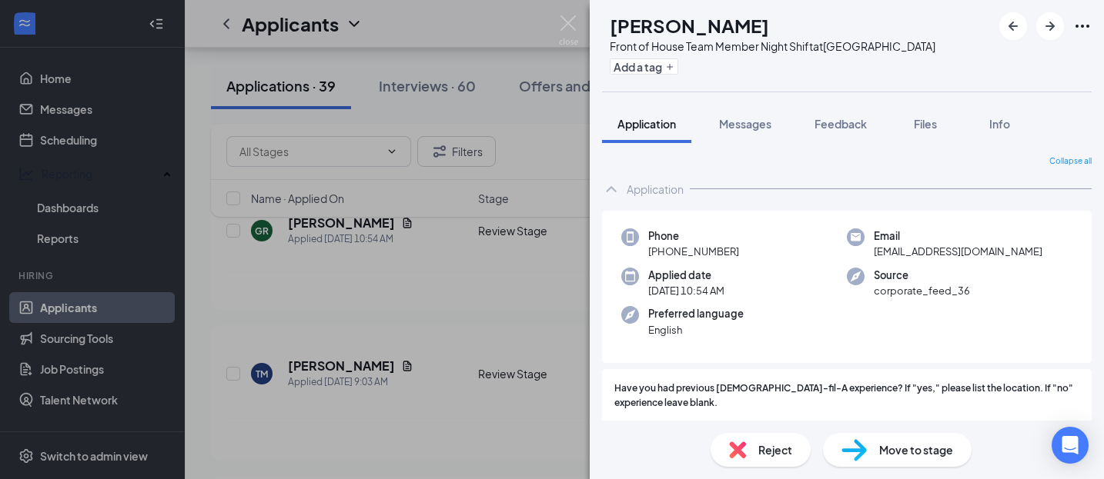
click at [899, 455] on span "Move to stage" at bounding box center [916, 450] width 74 height 17
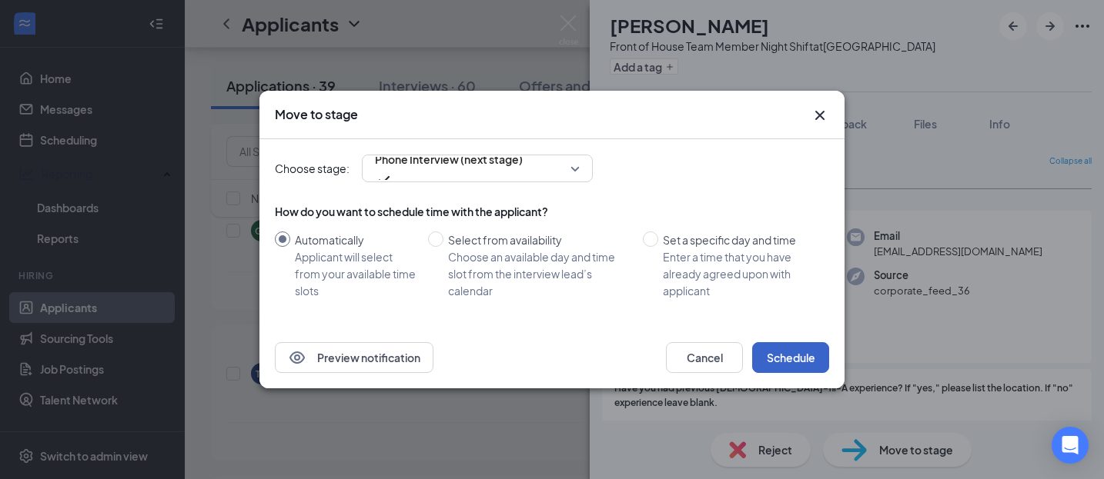
click at [807, 352] on button "Schedule" at bounding box center [790, 357] width 77 height 31
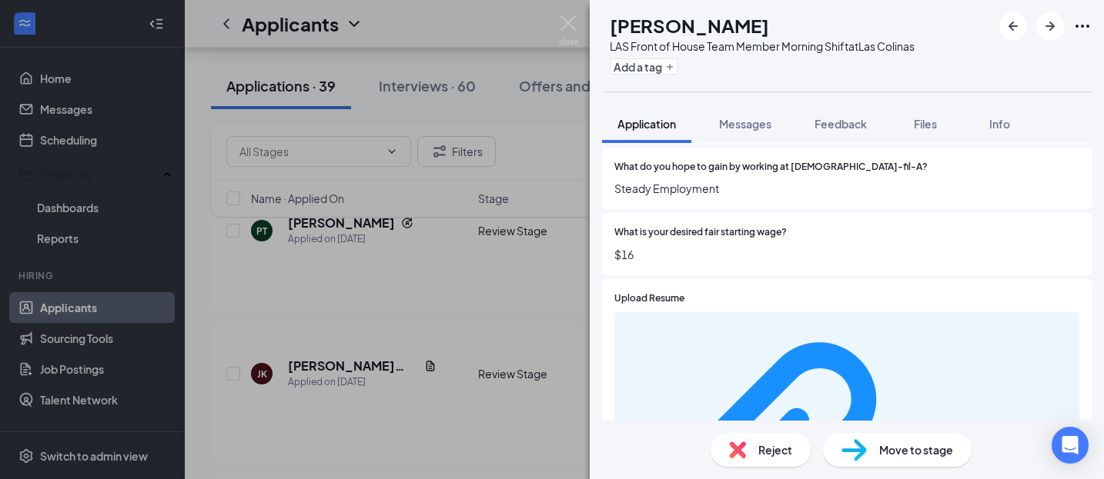
scroll to position [468, 0]
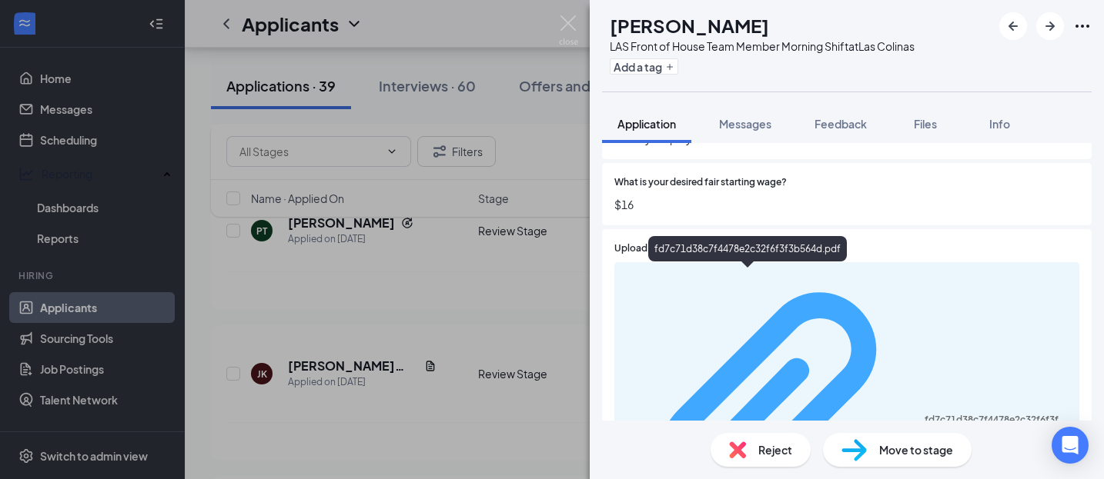
click at [924, 414] on div "fd7c71d38c7f4478e2c32f6f3f3b564d.pdf" at bounding box center [996, 420] width 145 height 12
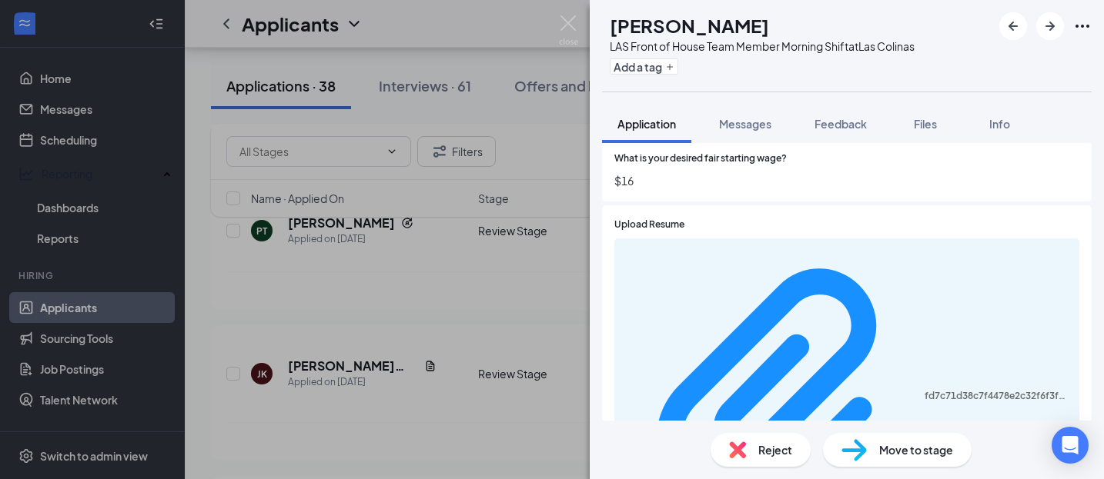
scroll to position [419, 0]
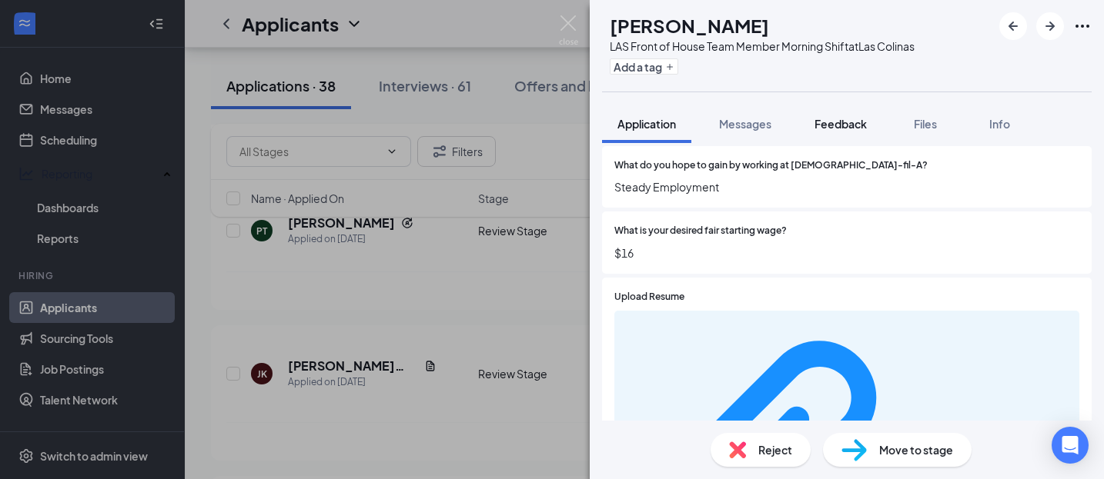
click at [827, 122] on span "Feedback" at bounding box center [840, 124] width 52 height 14
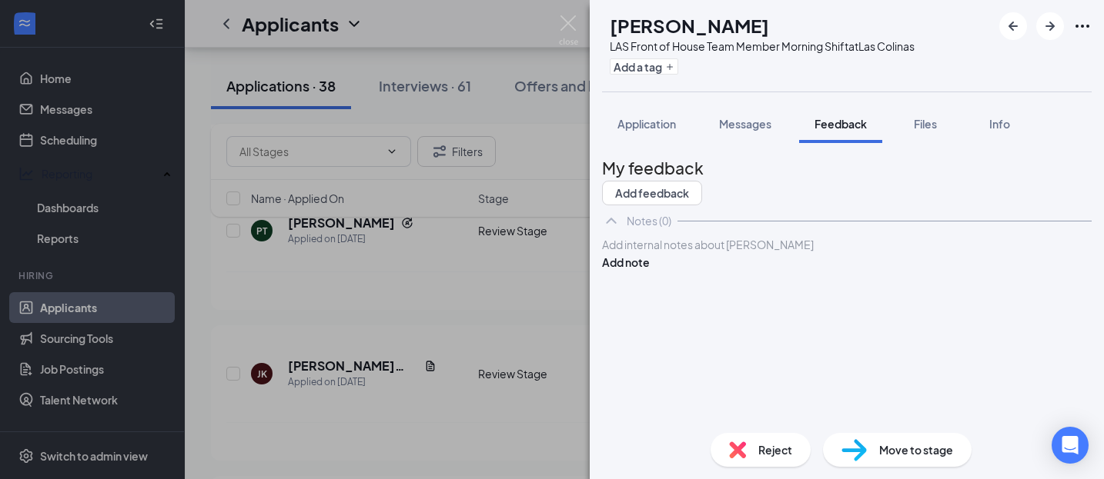
click at [674, 253] on div at bounding box center [847, 245] width 488 height 16
click at [1020, 271] on div "Night time availability. PT or FT. Comp hight for PT -[PERSON_NAME] note" at bounding box center [846, 253] width 489 height 35
click at [650, 271] on button "Add note" at bounding box center [626, 262] width 48 height 17
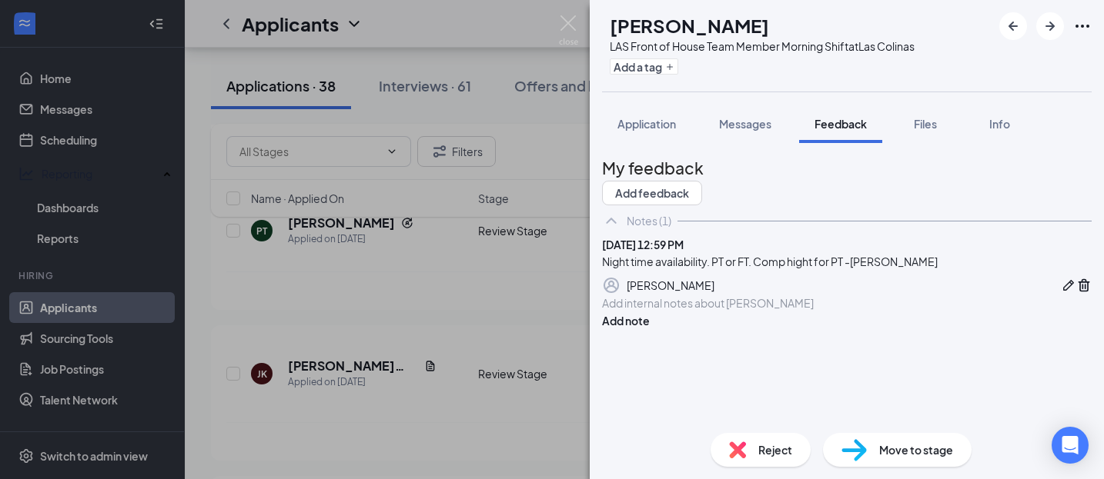
click at [915, 446] on span "Move to stage" at bounding box center [916, 450] width 74 height 17
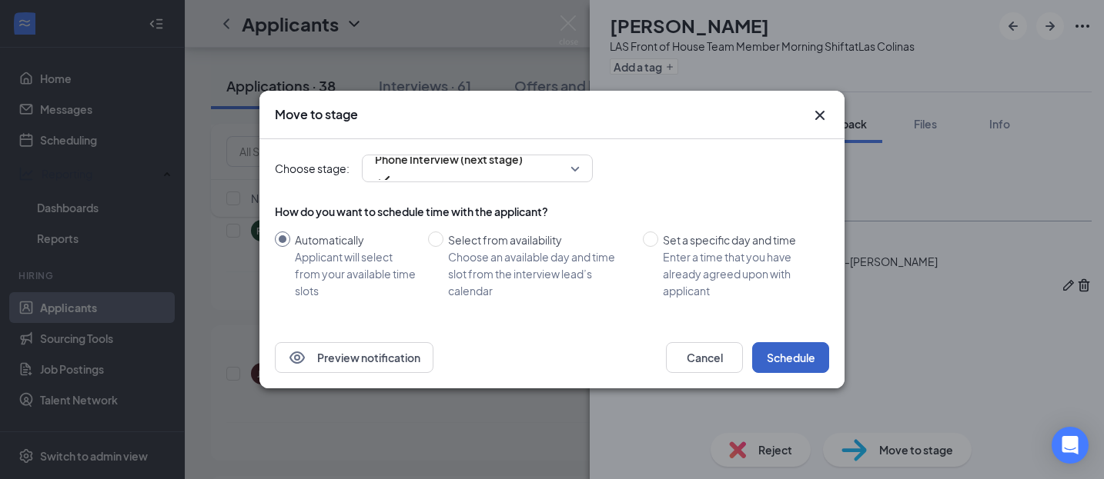
click at [781, 356] on button "Schedule" at bounding box center [790, 357] width 77 height 31
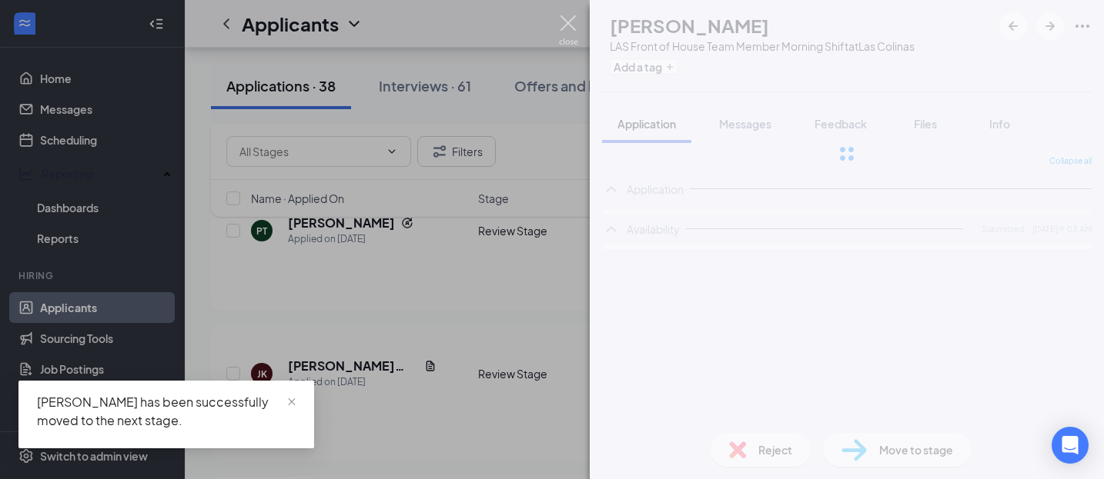
click at [573, 29] on img at bounding box center [568, 30] width 19 height 30
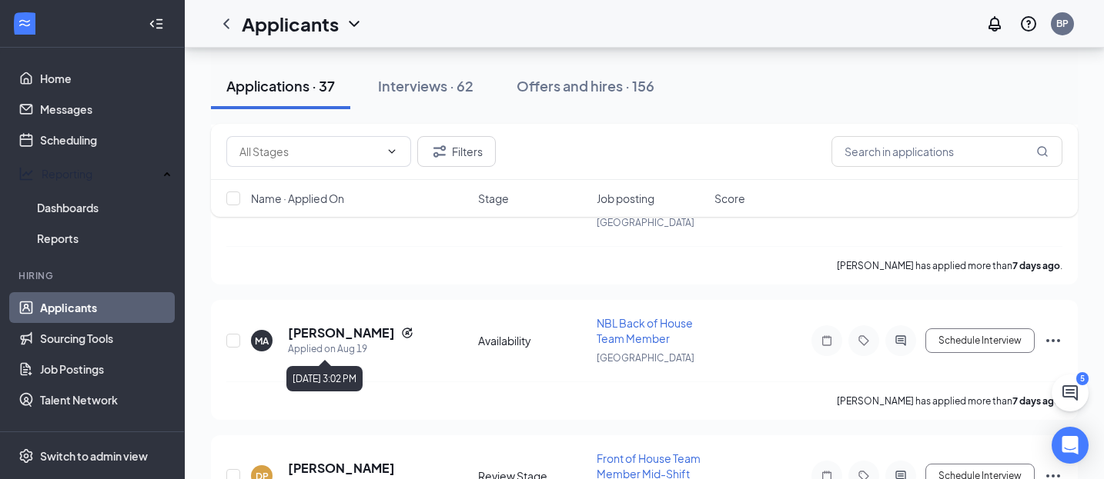
scroll to position [10568, 0]
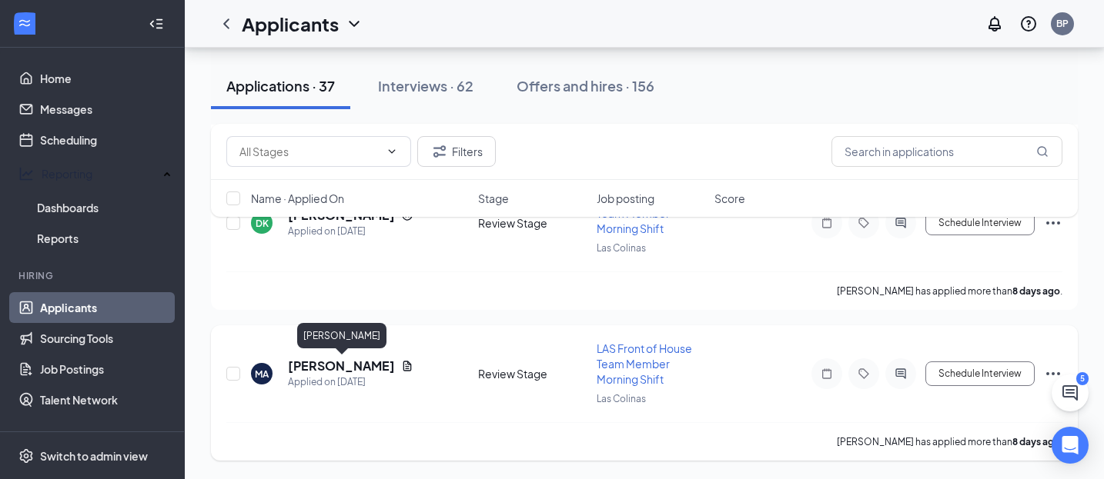
click at [331, 367] on h5 "[PERSON_NAME]" at bounding box center [341, 366] width 107 height 17
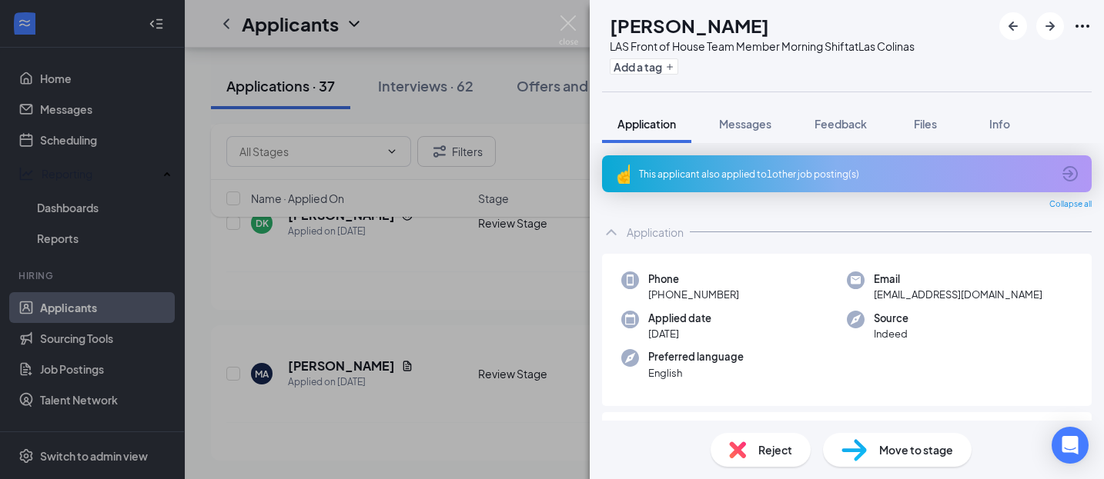
click at [738, 168] on div "This applicant also applied to 1 other job posting(s)" at bounding box center [845, 174] width 413 height 13
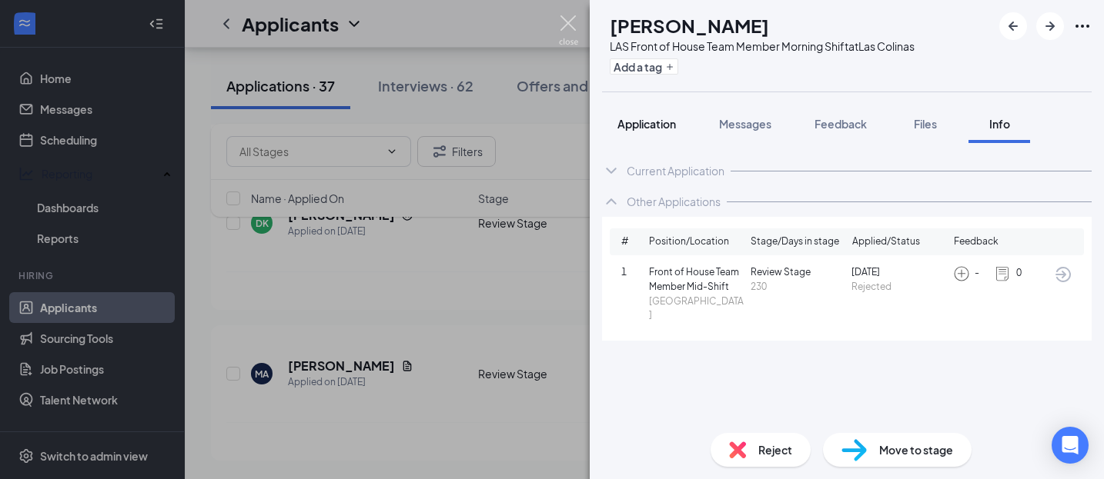
click at [664, 130] on span "Application" at bounding box center [646, 124] width 58 height 14
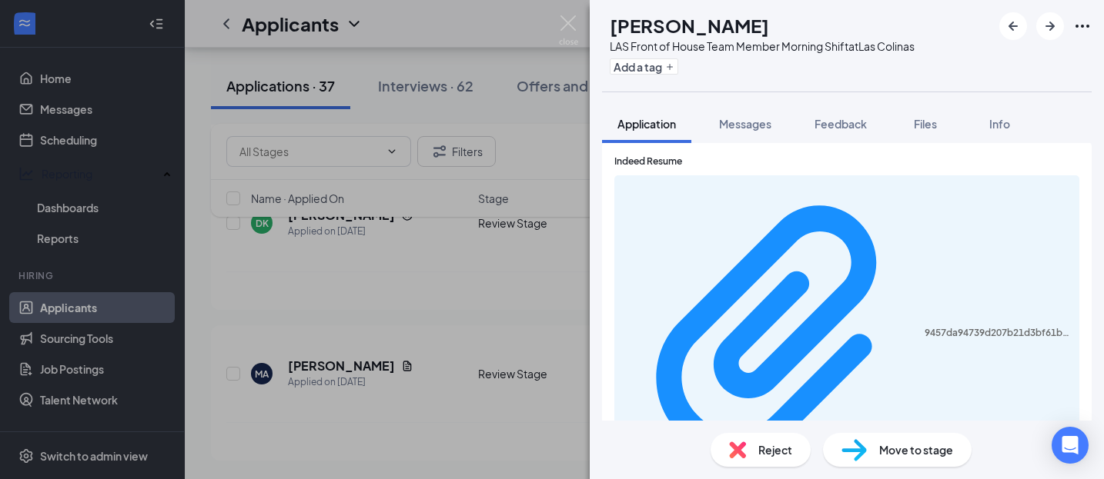
scroll to position [566, 0]
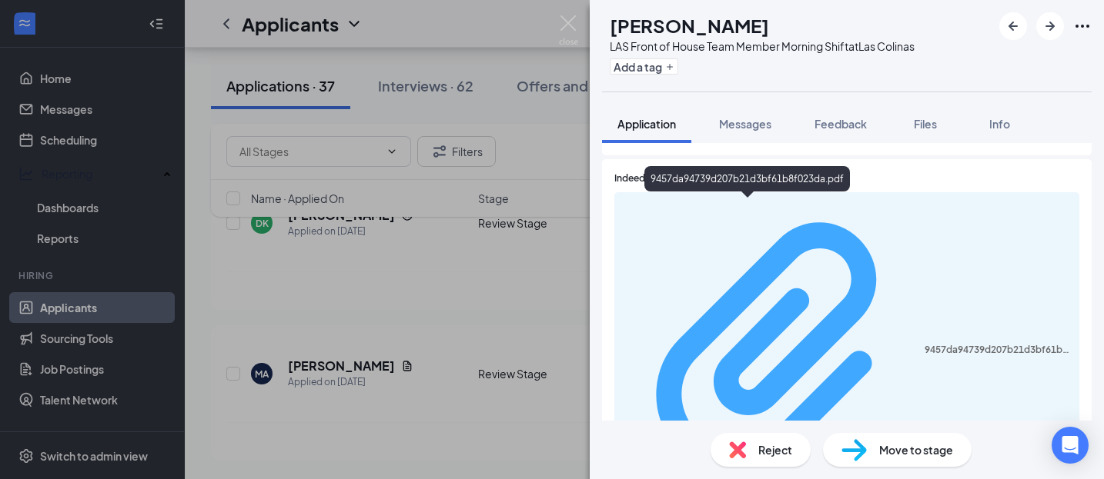
click at [924, 344] on div "9457da94739d207b21d3bf61b8f023da.pdf" at bounding box center [996, 350] width 145 height 12
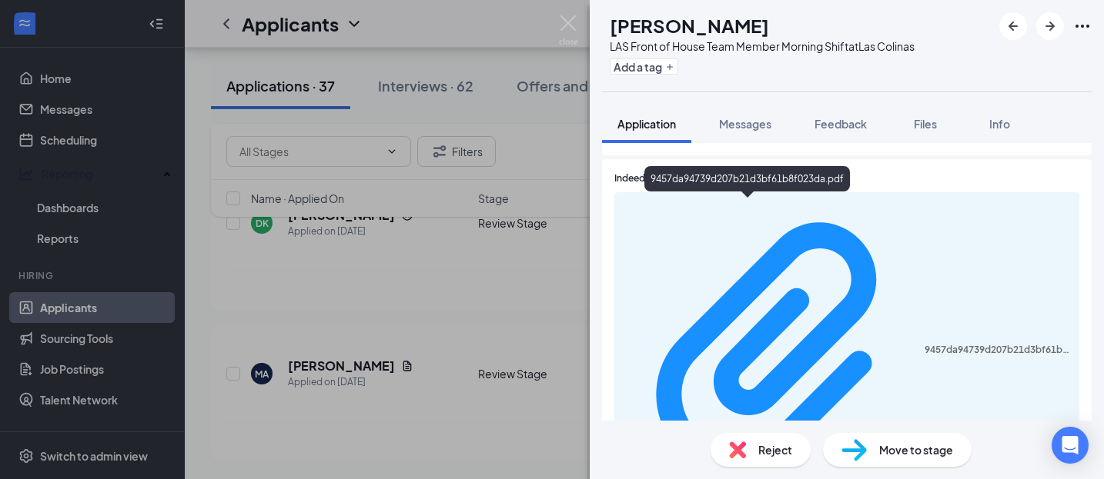
click at [908, 452] on span "Move to stage" at bounding box center [916, 450] width 74 height 17
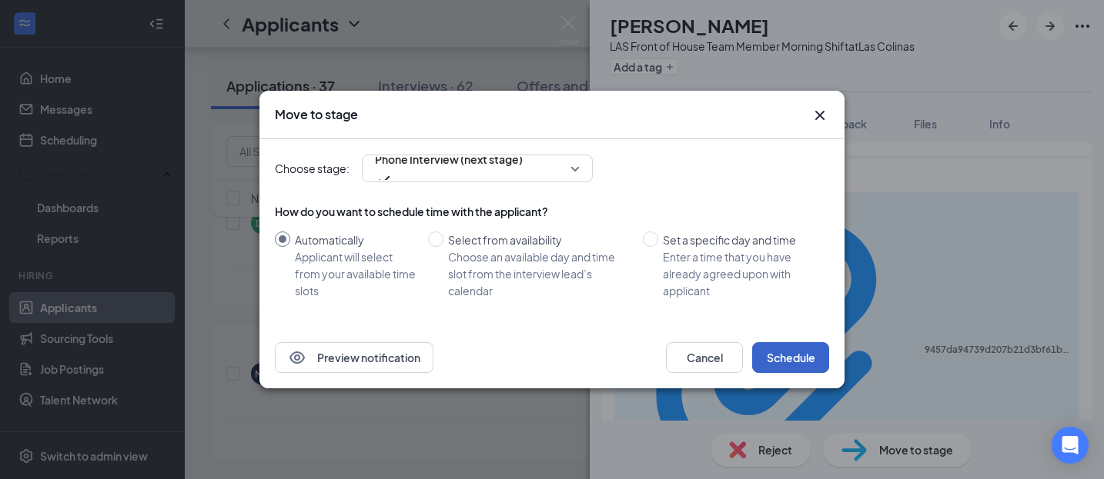
click at [797, 347] on button "Schedule" at bounding box center [790, 357] width 77 height 31
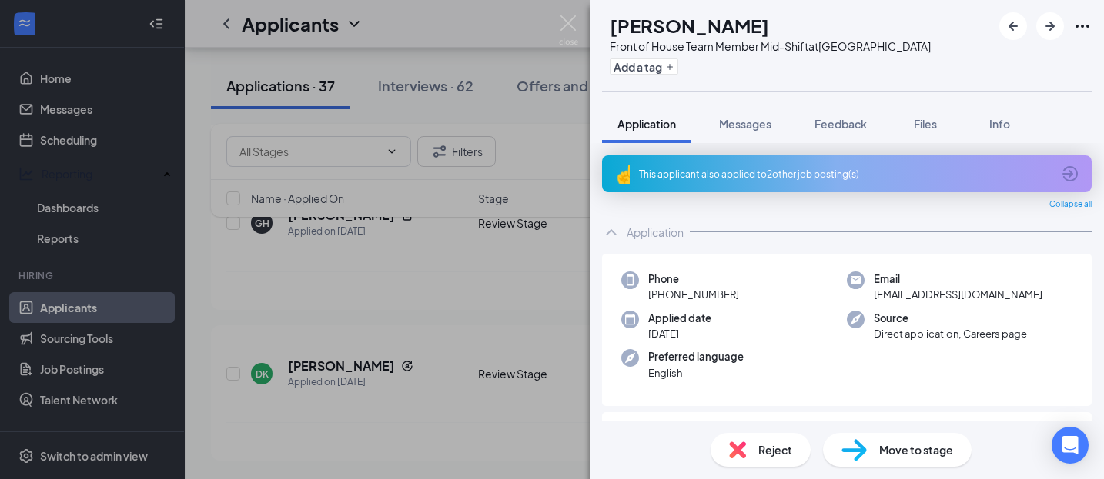
click at [794, 162] on div "This applicant also applied to 2 other job posting(s)" at bounding box center [846, 173] width 489 height 37
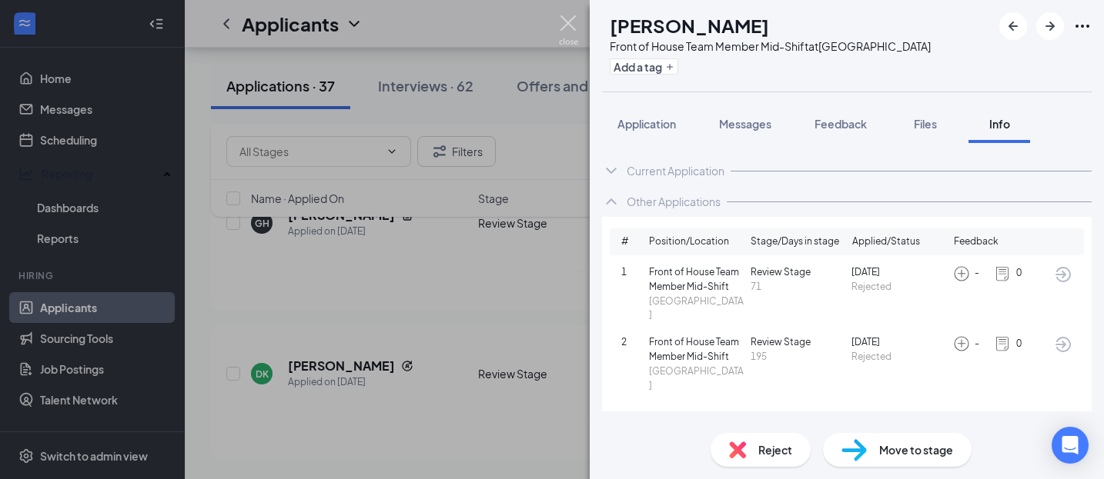
click at [570, 18] on img at bounding box center [568, 30] width 19 height 30
click at [567, 25] on img at bounding box center [568, 30] width 19 height 30
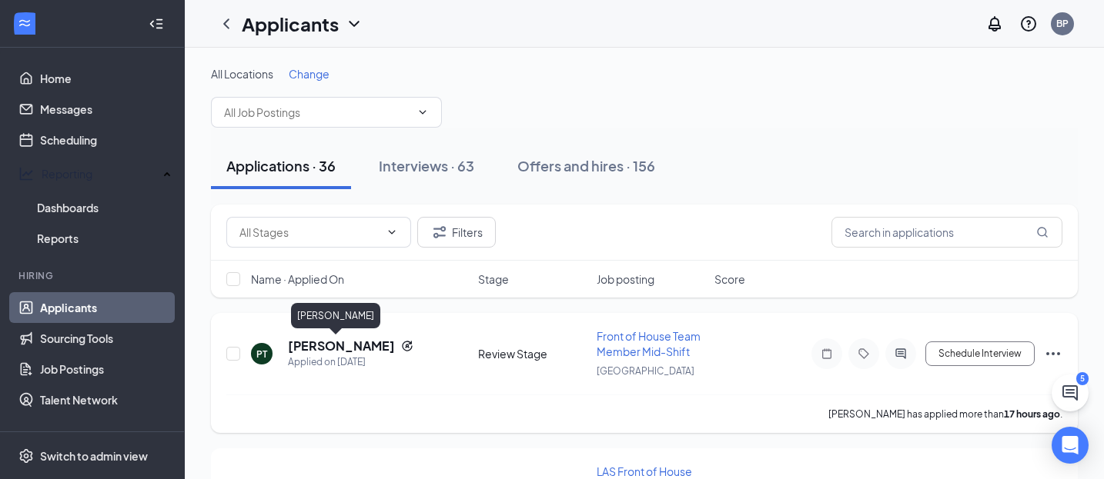
click at [330, 343] on h5 "[PERSON_NAME]" at bounding box center [341, 346] width 107 height 17
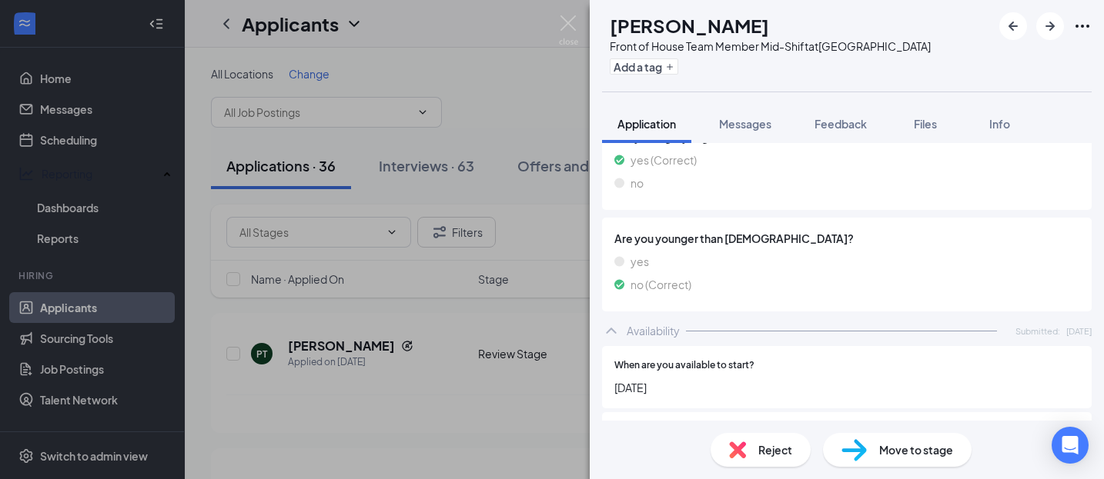
scroll to position [627, 0]
click at [831, 119] on span "Feedback" at bounding box center [840, 124] width 52 height 14
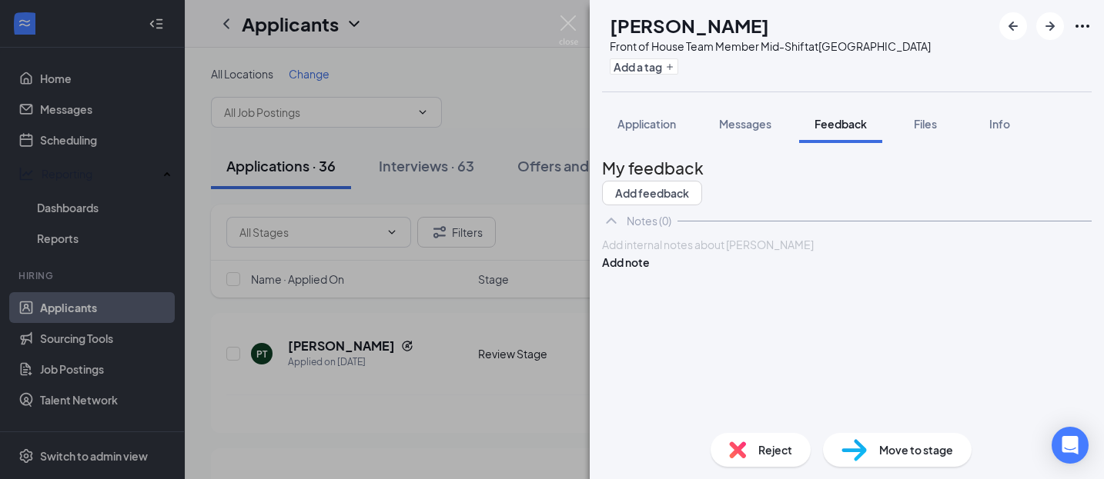
click at [708, 253] on div at bounding box center [847, 245] width 488 height 16
click at [650, 271] on button "Add note" at bounding box center [626, 262] width 48 height 17
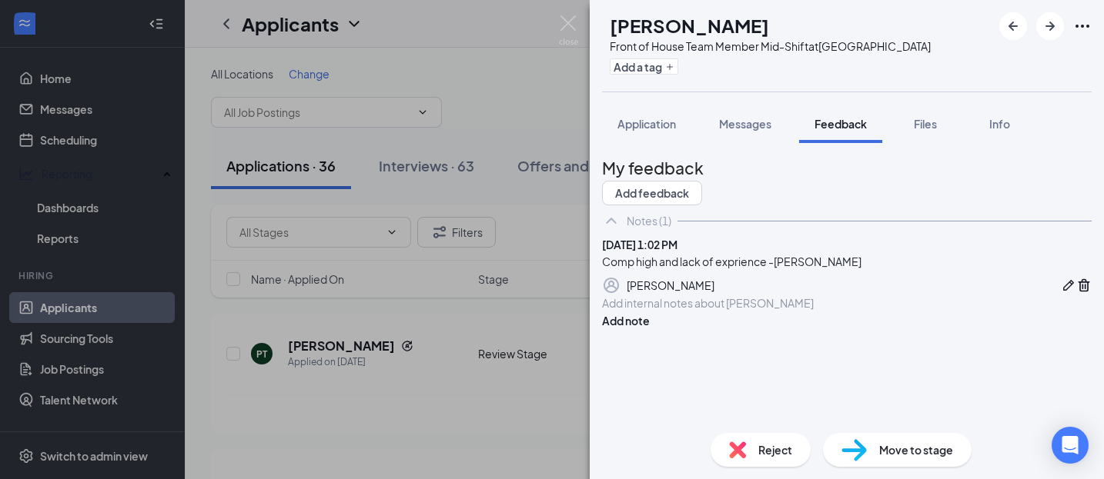
click at [775, 456] on span "Reject" at bounding box center [775, 450] width 34 height 17
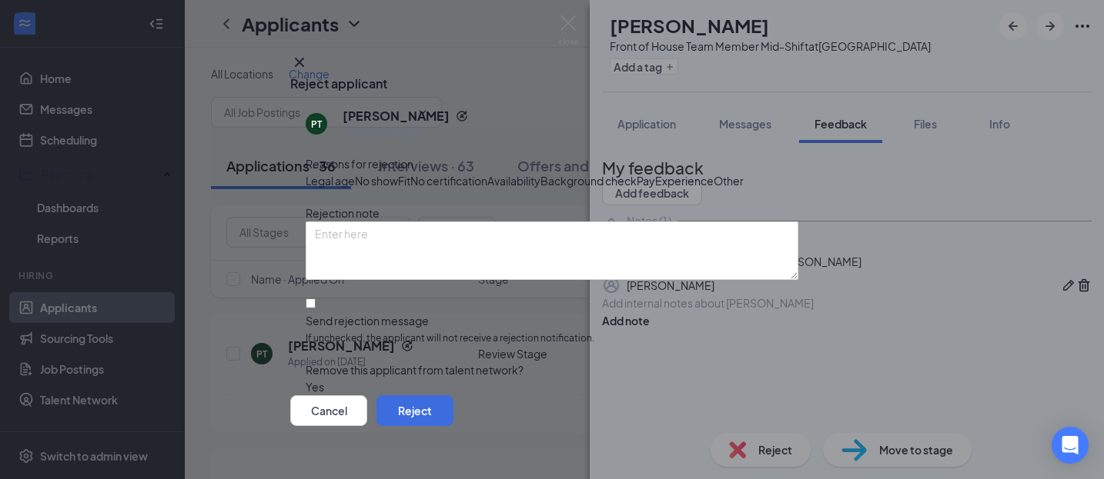
click at [636, 189] on span "Pay" at bounding box center [645, 180] width 18 height 17
click at [655, 189] on span "Experience" at bounding box center [684, 180] width 58 height 17
click at [316, 309] on input "Send rejection message If unchecked, the applicant will not receive a rejection…" at bounding box center [311, 304] width 10 height 10
checkbox input "true"
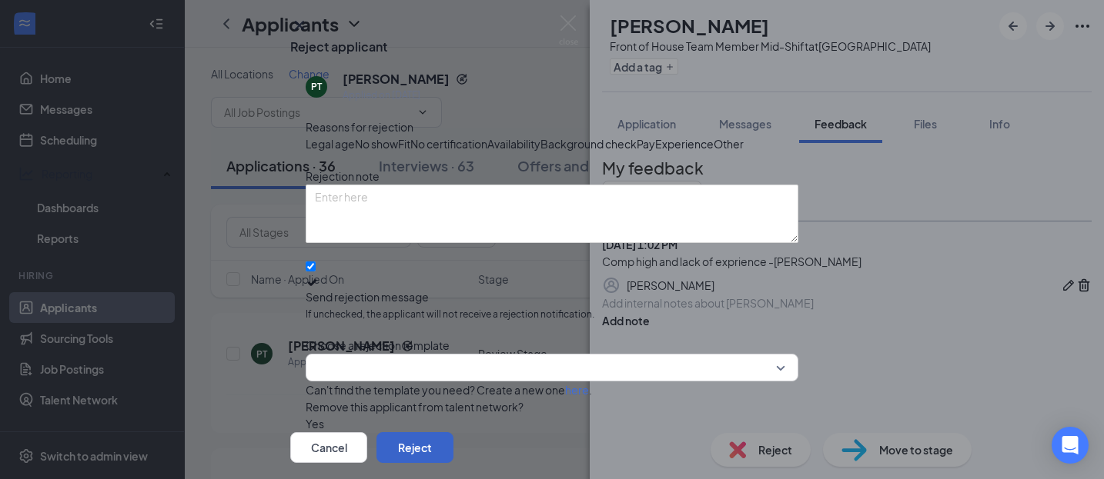
click at [453, 433] on button "Reject" at bounding box center [414, 448] width 77 height 31
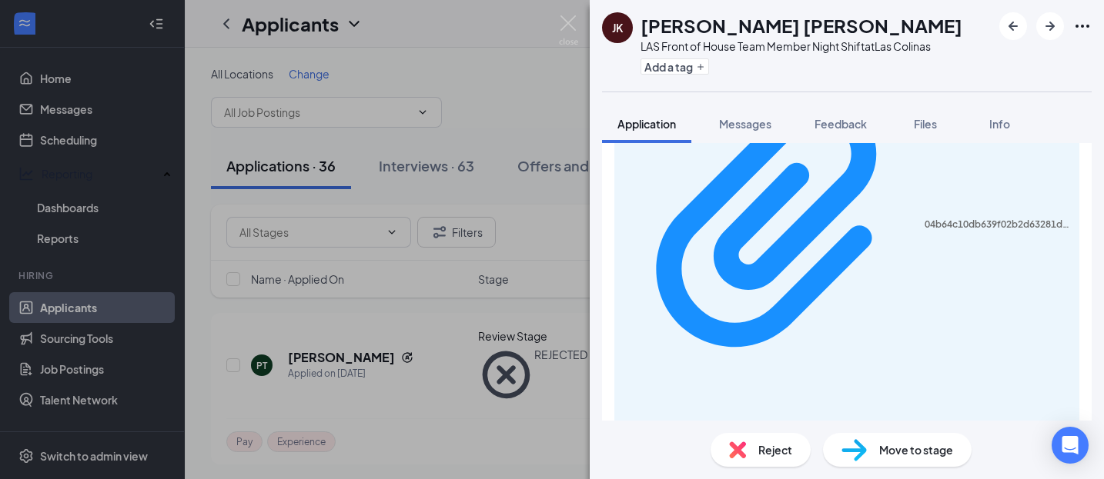
scroll to position [543, 0]
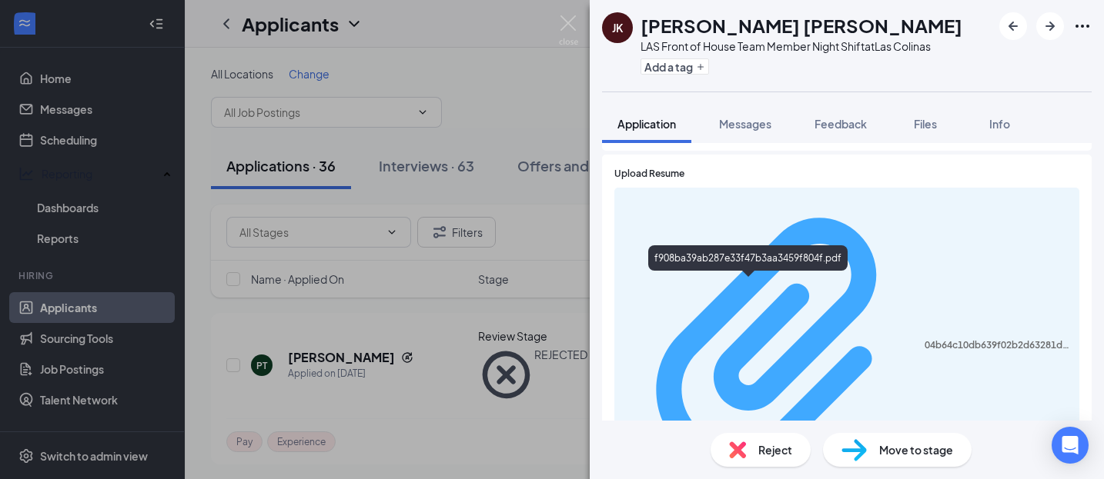
click at [924, 339] on div "04b64c10db639f02b2d63281d4f1d229.pdf" at bounding box center [996, 345] width 145 height 12
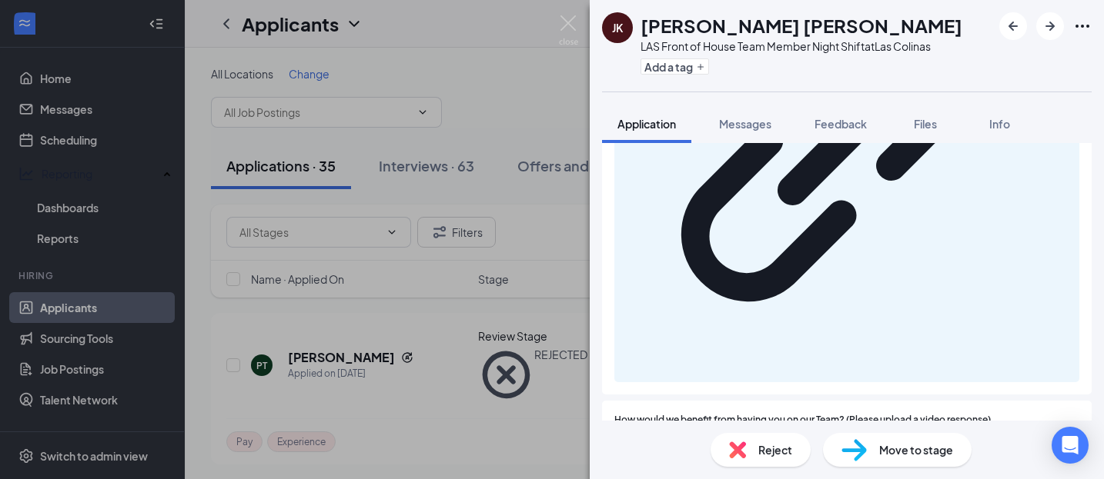
scroll to position [1152, 0]
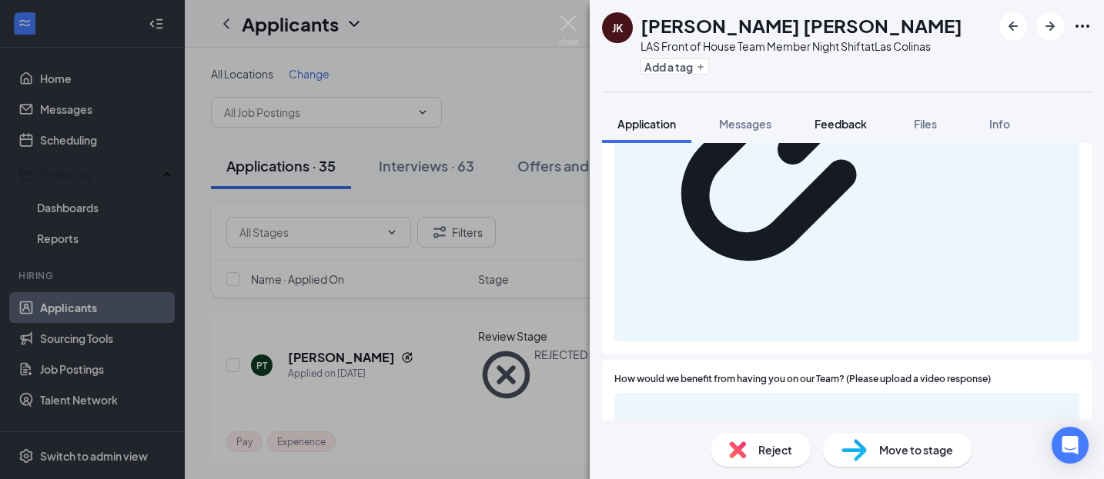
click at [836, 127] on span "Feedback" at bounding box center [840, 124] width 52 height 14
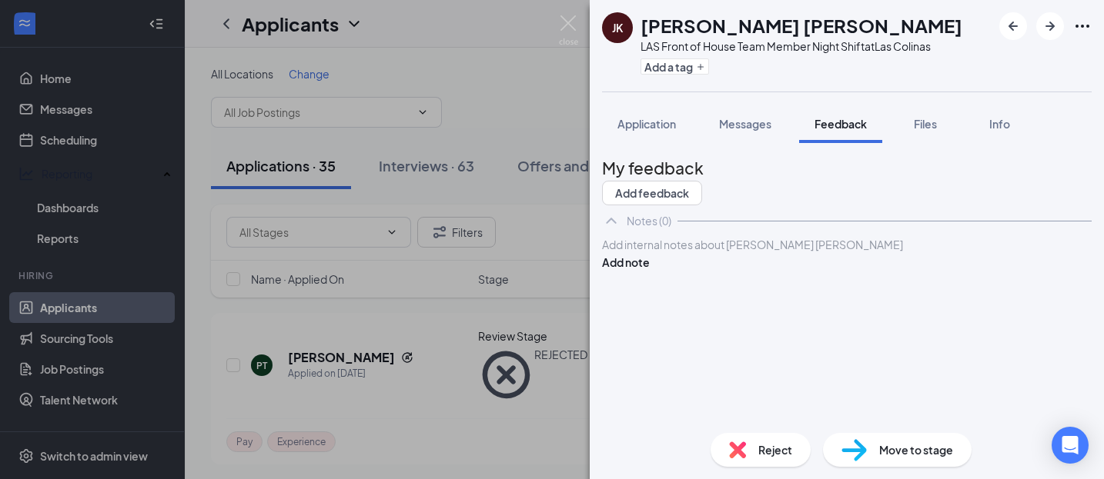
click at [767, 253] on div at bounding box center [847, 245] width 488 height 16
click at [650, 271] on button "Add note" at bounding box center [626, 262] width 48 height 17
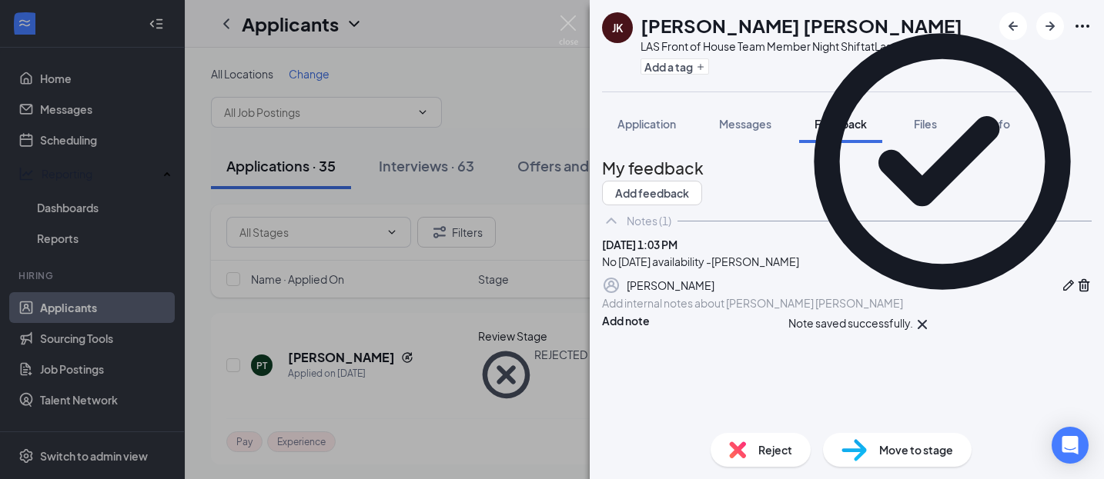
click at [782, 447] on span "Reject" at bounding box center [775, 450] width 34 height 17
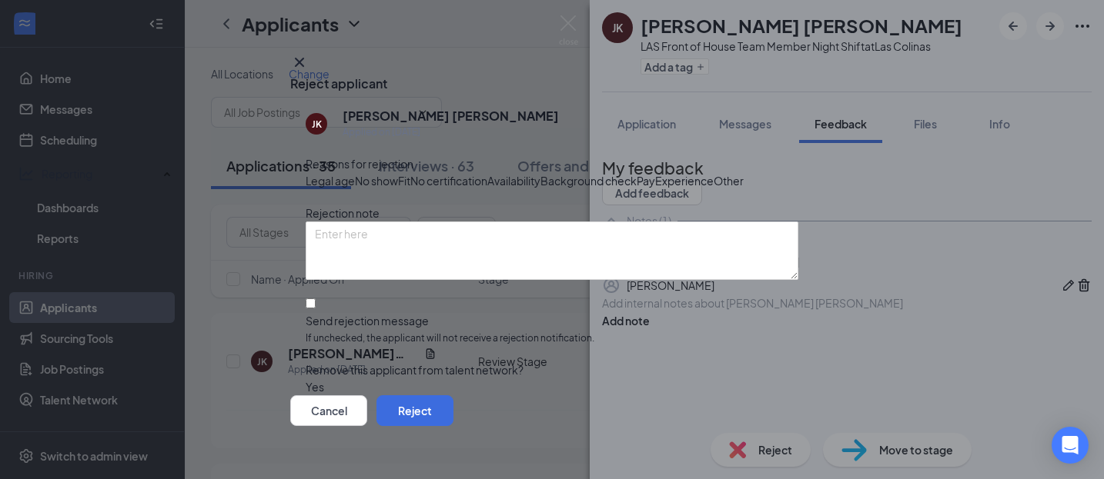
click at [540, 179] on div "Availability" at bounding box center [513, 180] width 53 height 17
click at [310, 309] on input "Send rejection message If unchecked, the applicant will not receive a rejection…" at bounding box center [311, 304] width 10 height 10
checkbox input "true"
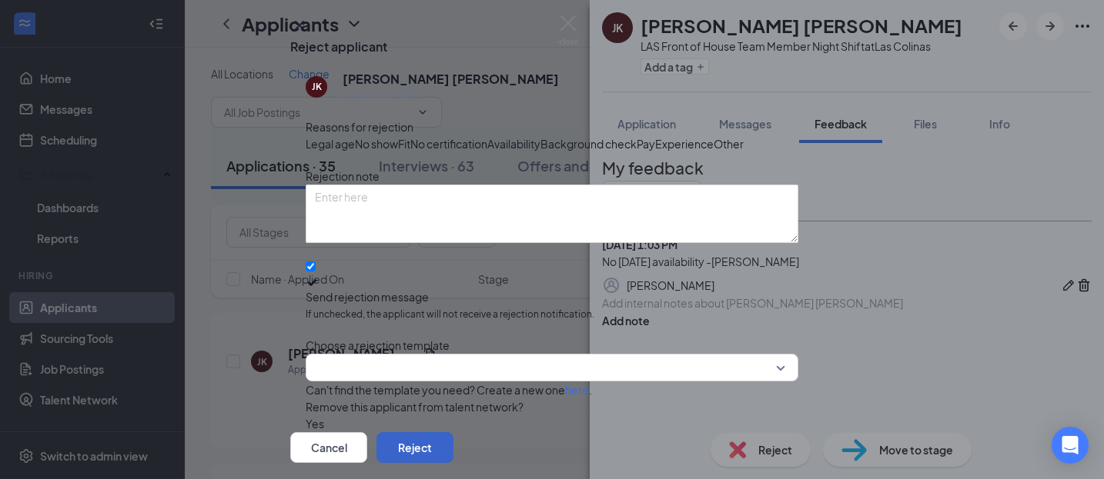
click at [453, 433] on button "Reject" at bounding box center [414, 448] width 77 height 31
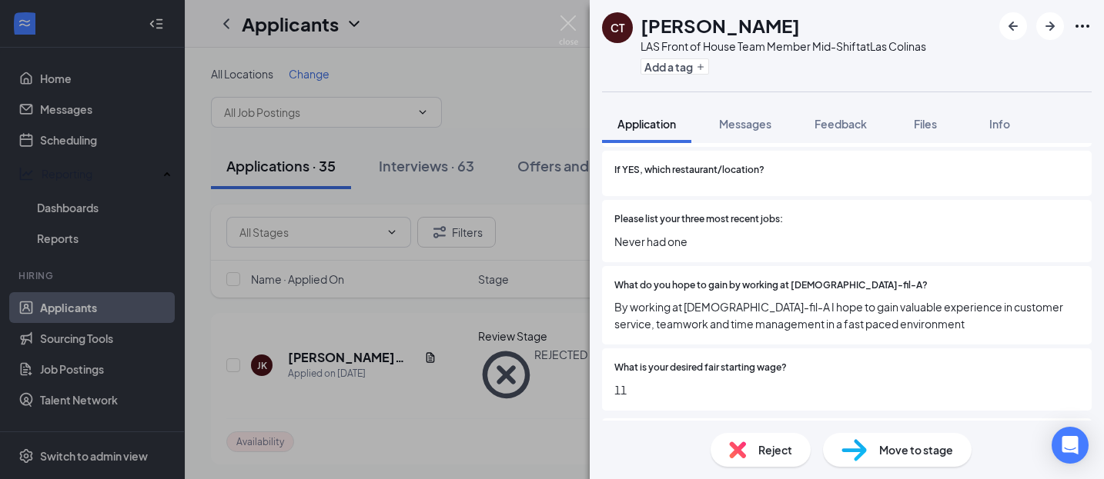
scroll to position [328, 0]
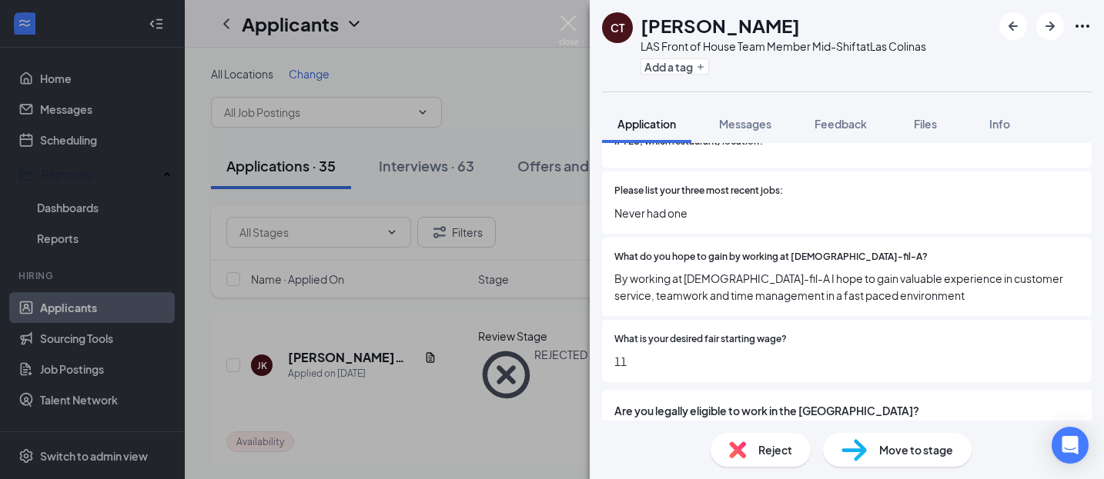
click at [889, 459] on div "Move to stage" at bounding box center [897, 450] width 149 height 34
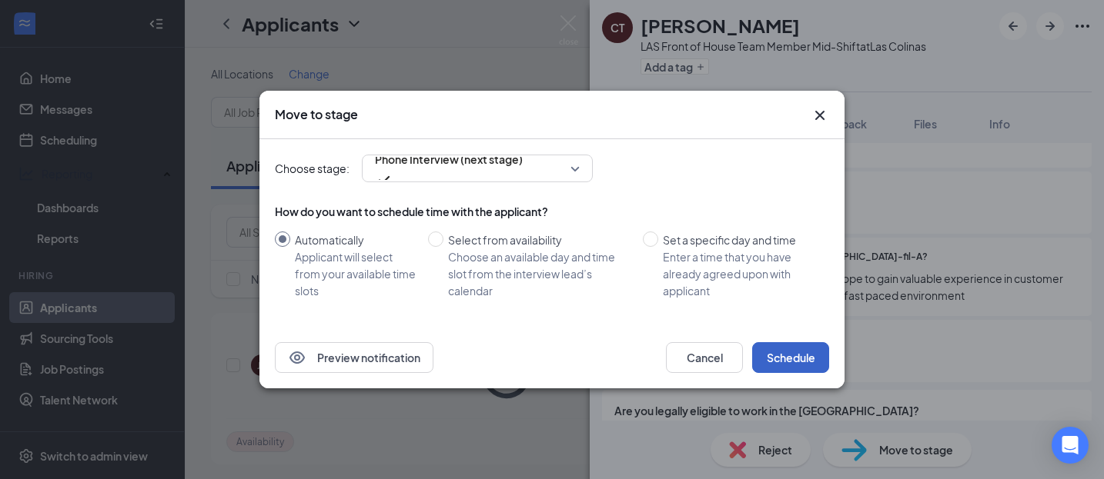
click at [787, 369] on button "Schedule" at bounding box center [790, 357] width 77 height 31
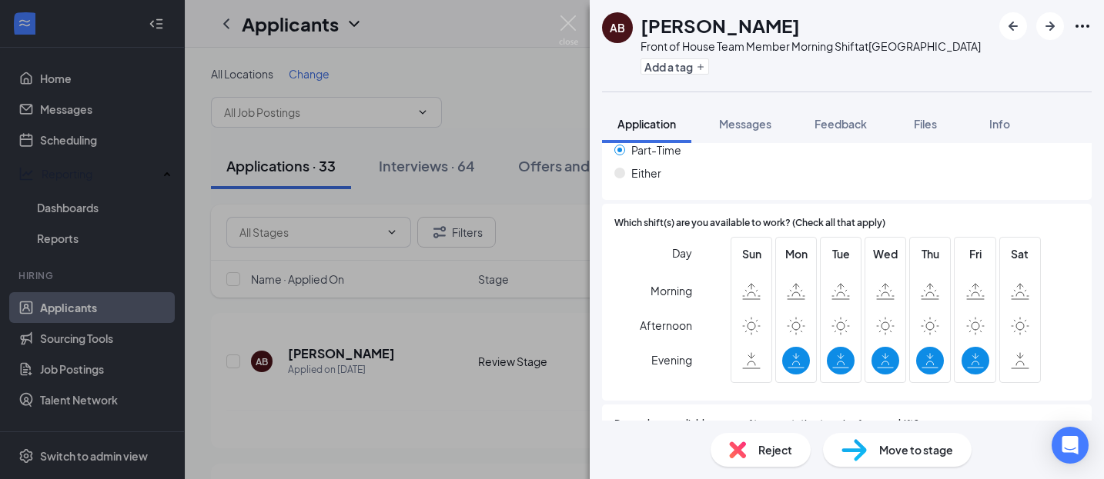
scroll to position [989, 0]
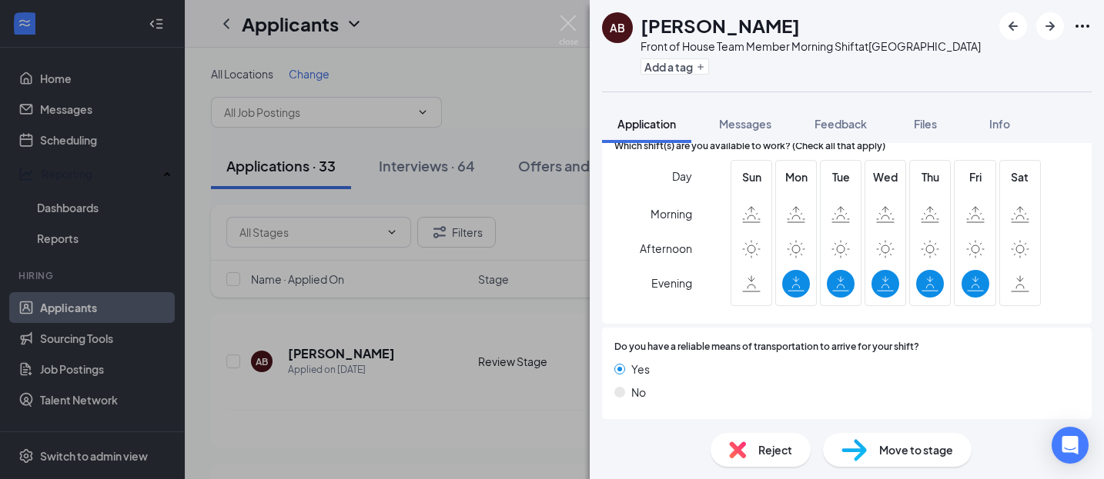
click at [779, 446] on span "Reject" at bounding box center [775, 450] width 34 height 17
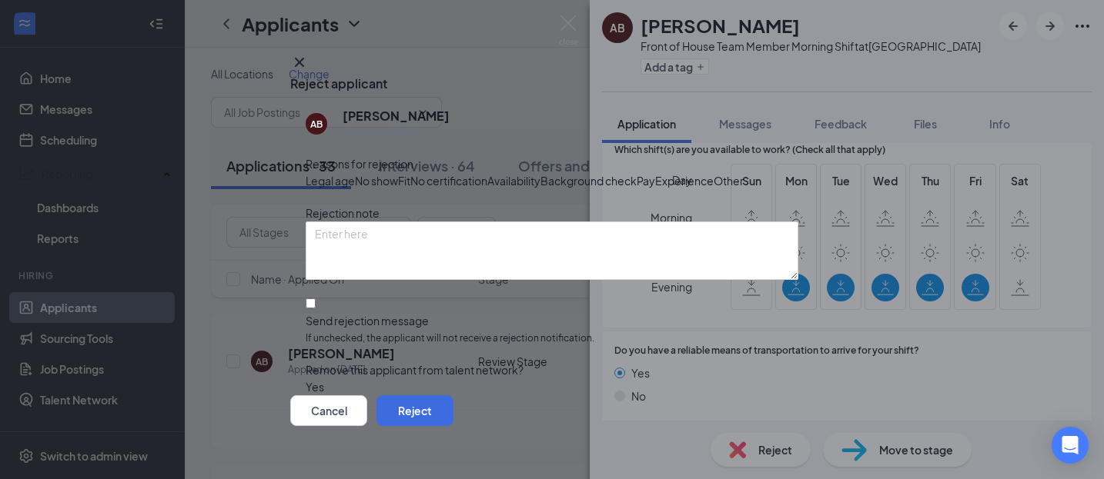
click at [309, 55] on icon "Cross" at bounding box center [299, 62] width 18 height 18
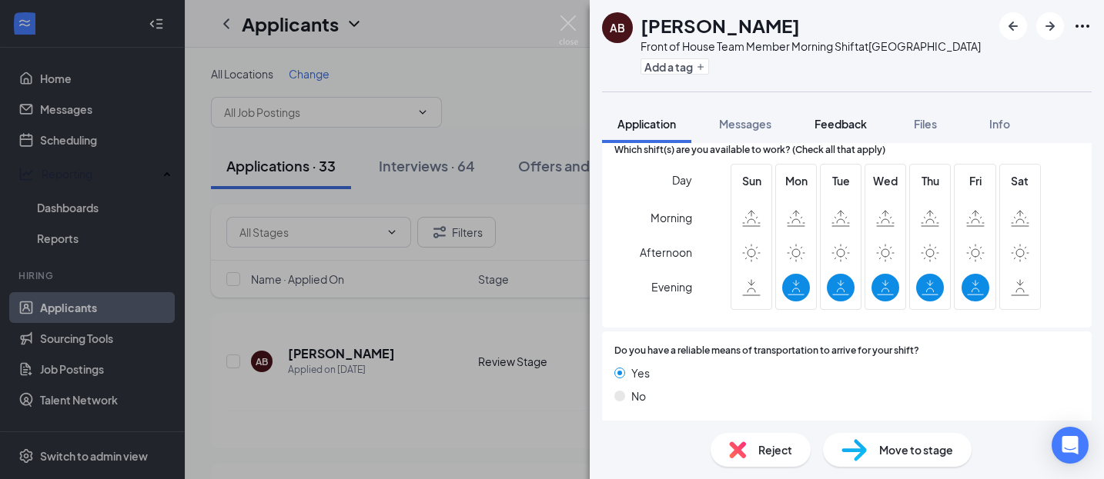
click at [866, 122] on span "Feedback" at bounding box center [840, 124] width 52 height 14
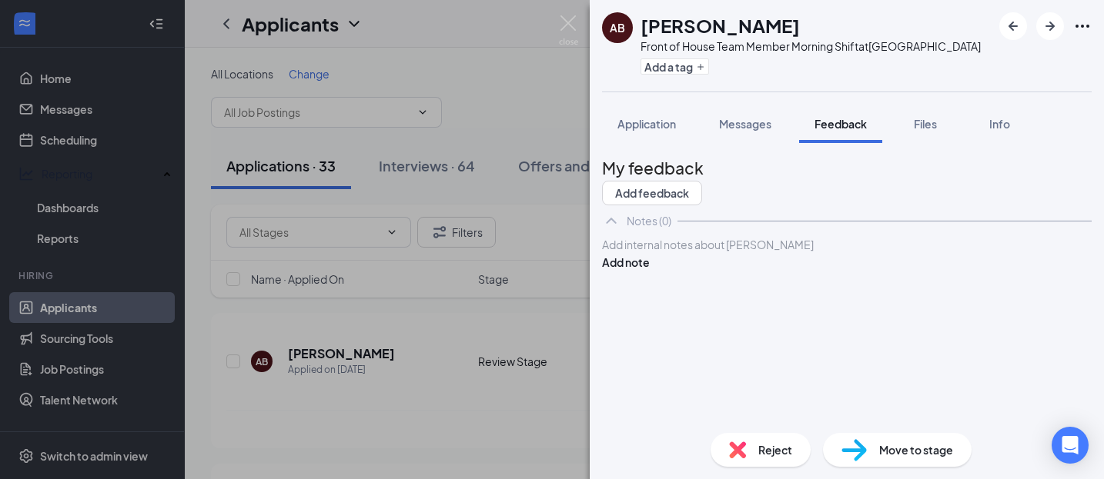
click at [731, 253] on div at bounding box center [847, 245] width 488 height 16
click at [650, 271] on button "Add note" at bounding box center [626, 262] width 48 height 17
click at [778, 447] on span "Reject" at bounding box center [775, 450] width 34 height 17
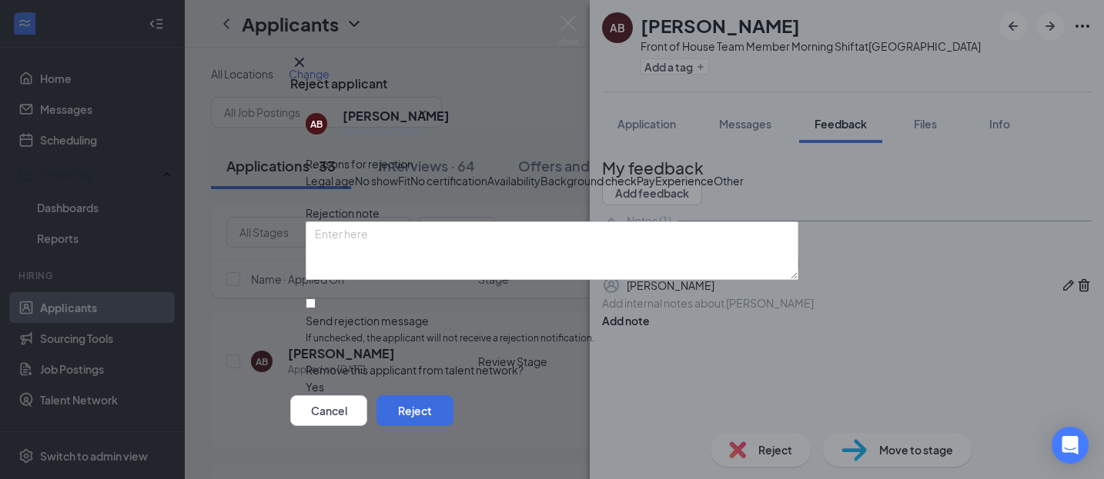
click at [540, 189] on span "Availability" at bounding box center [513, 180] width 53 height 17
click at [316, 309] on input "Send rejection message If unchecked, the applicant will not receive a rejection…" at bounding box center [311, 304] width 10 height 10
checkbox input "true"
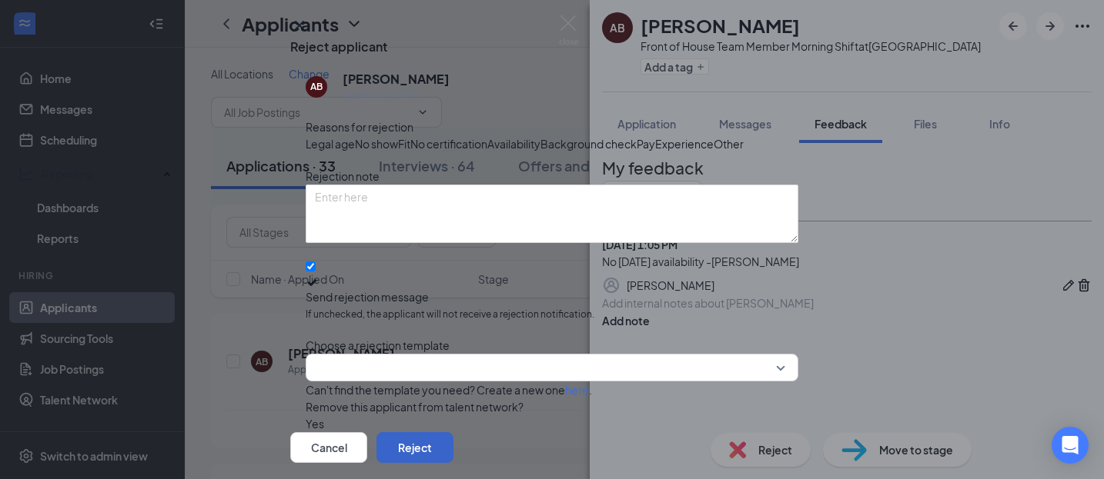
drag, startPoint x: 761, startPoint y: 403, endPoint x: 761, endPoint y: 384, distance: 19.2
click at [453, 433] on button "Reject" at bounding box center [414, 448] width 77 height 31
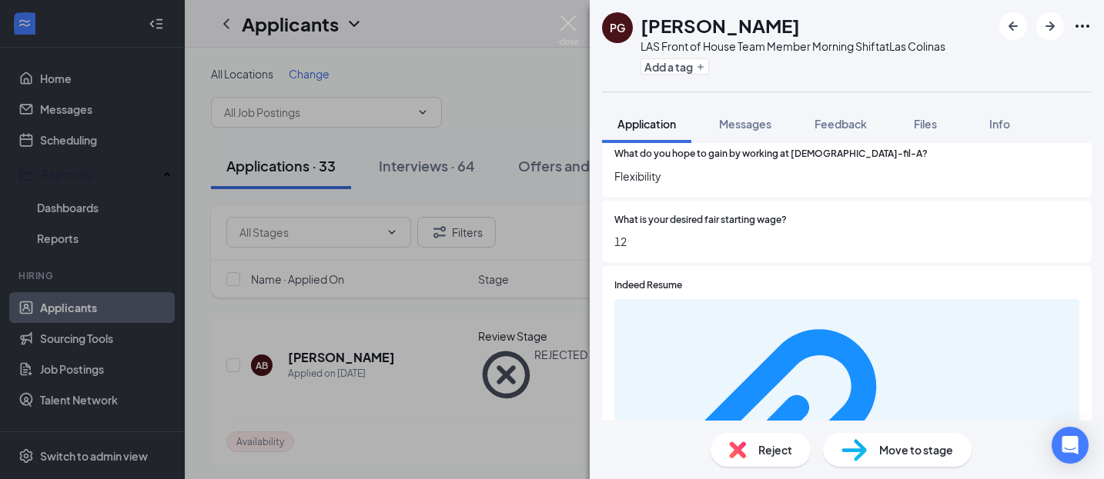
scroll to position [545, 0]
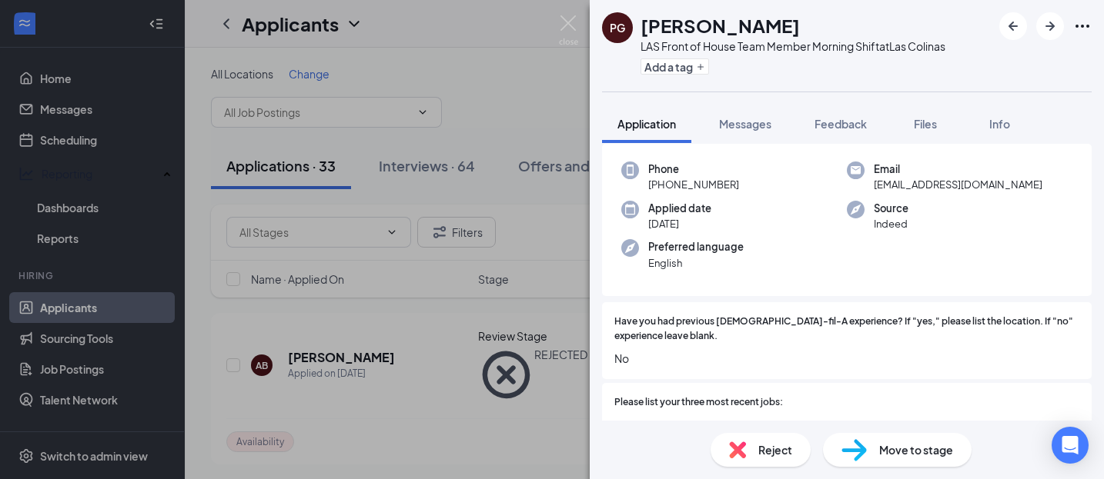
scroll to position [0, 0]
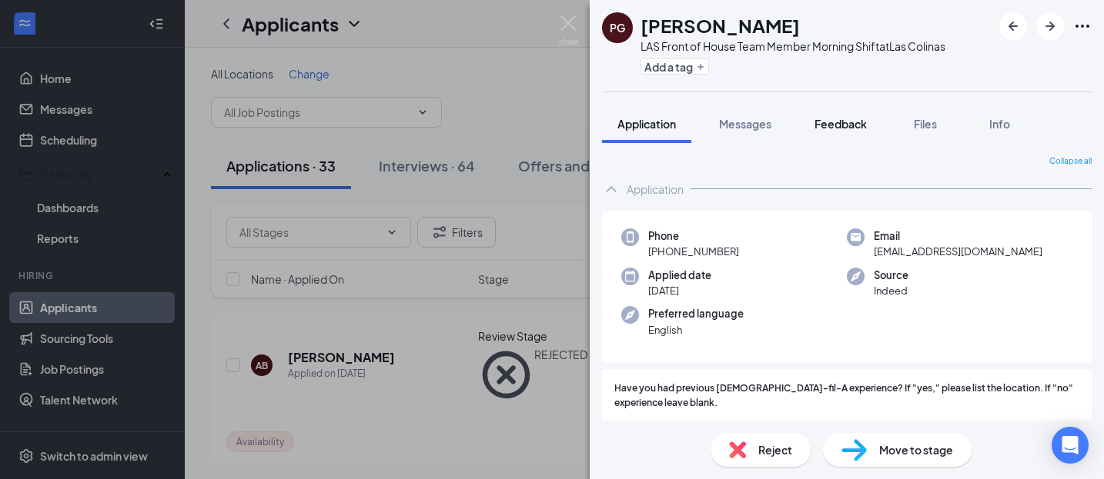
click at [842, 128] on span "Feedback" at bounding box center [840, 124] width 52 height 14
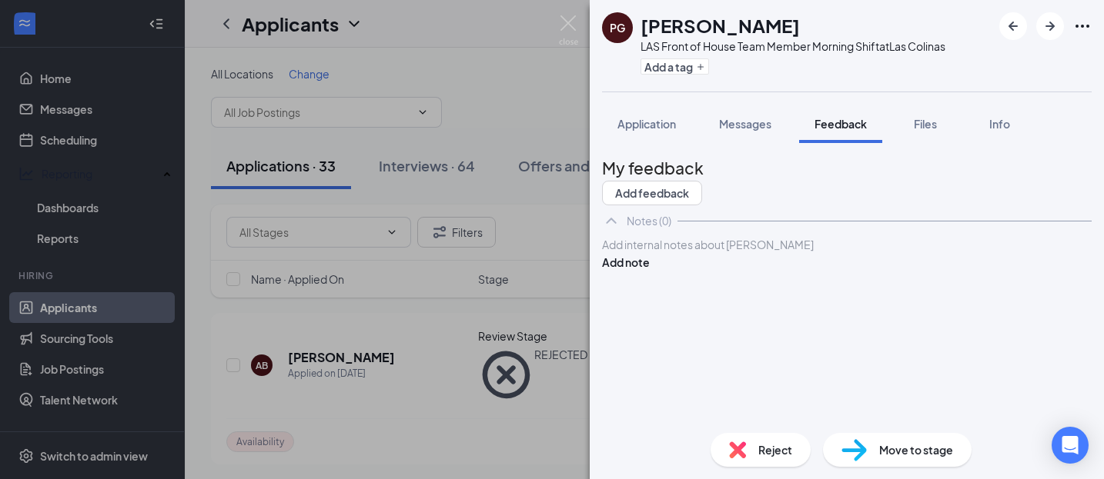
click at [690, 271] on div "Add internal notes about [PERSON_NAME] Add note" at bounding box center [846, 253] width 489 height 35
click at [669, 253] on div at bounding box center [847, 245] width 488 height 16
click at [650, 271] on button "Add note" at bounding box center [626, 262] width 48 height 17
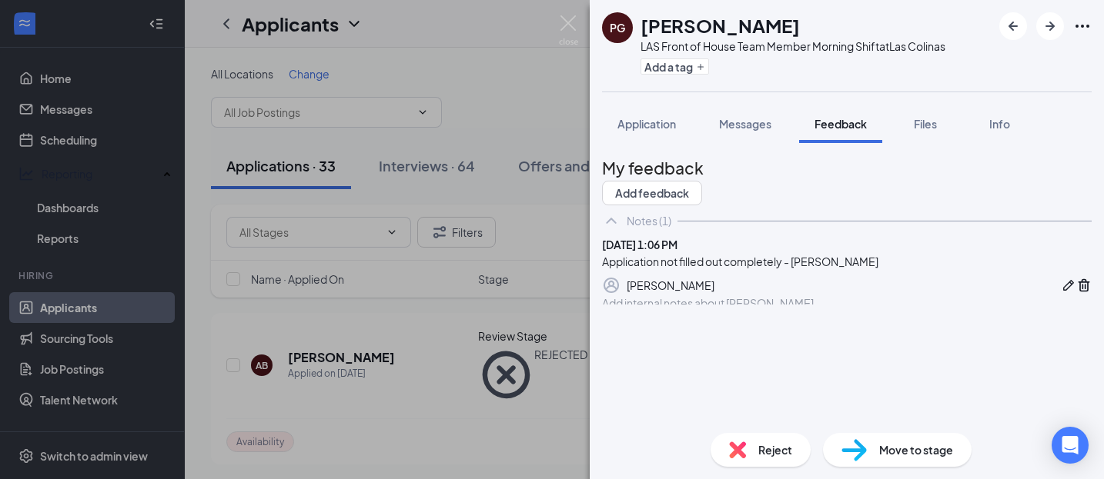
click at [781, 438] on div "PG [PERSON_NAME] LAS Front of House Team Member Morning Shift at [GEOGRAPHIC_DA…" at bounding box center [847, 239] width 514 height 479
click at [774, 448] on span "Reject" at bounding box center [775, 450] width 34 height 17
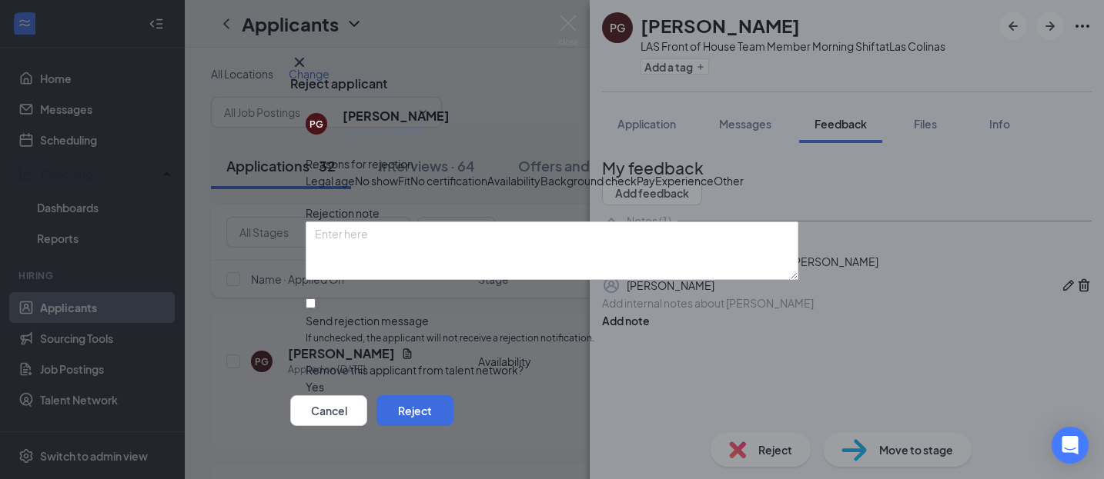
click at [655, 189] on span "Experience" at bounding box center [684, 180] width 58 height 17
click at [316, 309] on input "Send rejection message If unchecked, the applicant will not receive a rejection…" at bounding box center [311, 304] width 10 height 10
checkbox input "true"
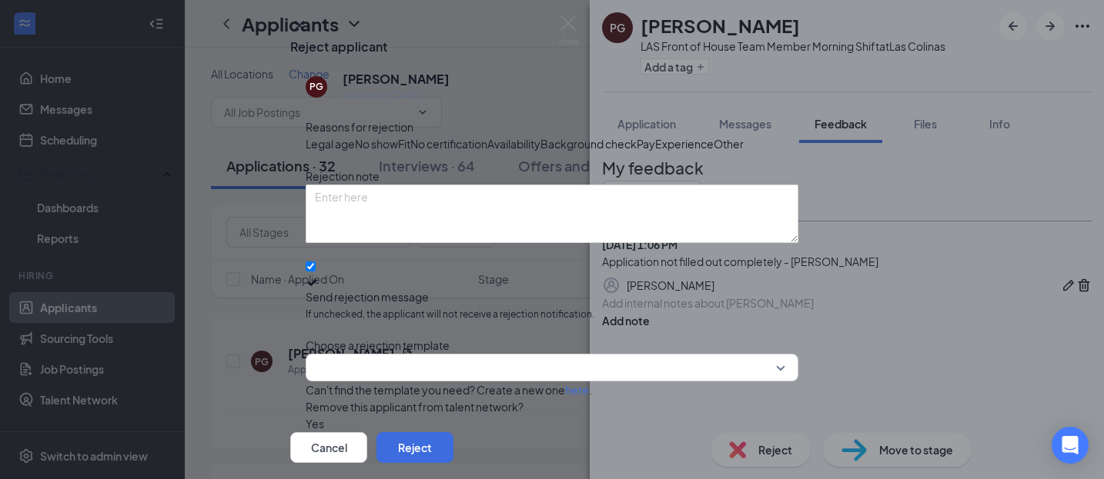
click at [713, 152] on div "Other" at bounding box center [728, 143] width 30 height 17
click at [655, 152] on span "Experience" at bounding box center [684, 143] width 58 height 17
click at [487, 152] on div "Legal age No show Fit No certification Availability Background check Pay Experi…" at bounding box center [552, 143] width 493 height 17
click at [410, 152] on span "Fit" at bounding box center [404, 143] width 12 height 17
click at [453, 433] on button "Reject" at bounding box center [414, 448] width 77 height 31
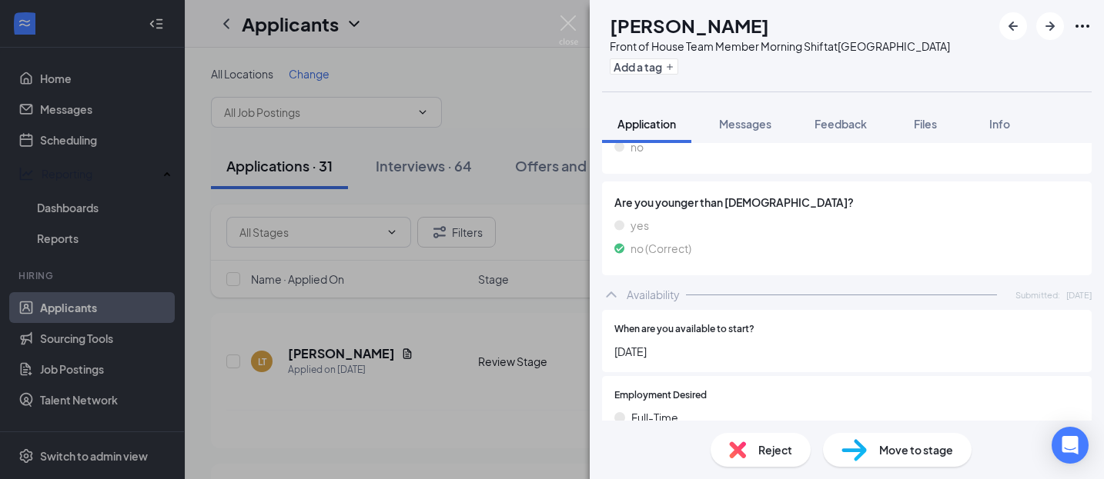
scroll to position [1060, 0]
click at [846, 119] on span "Feedback" at bounding box center [840, 124] width 52 height 14
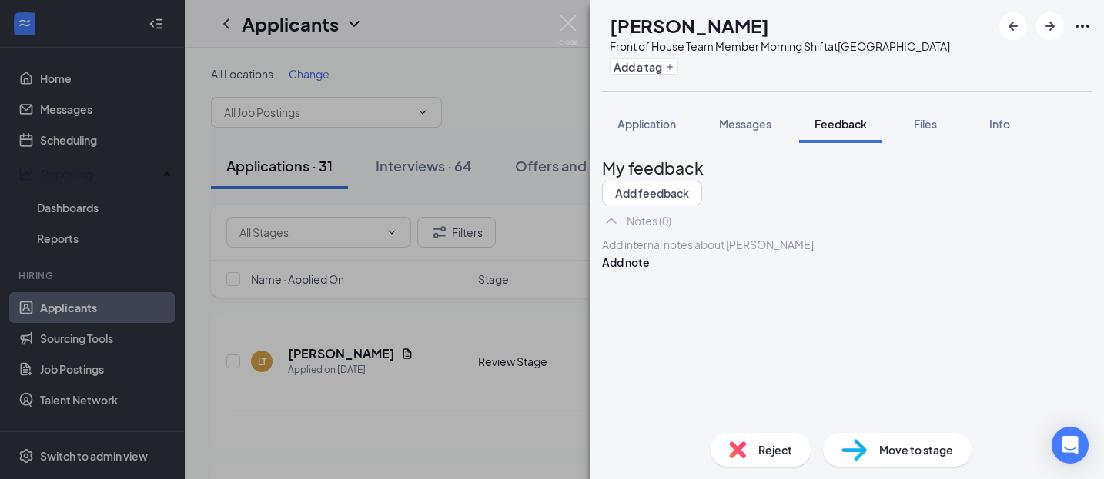
click at [660, 253] on div at bounding box center [847, 245] width 488 height 16
click at [650, 271] on button "Add note" at bounding box center [626, 262] width 48 height 17
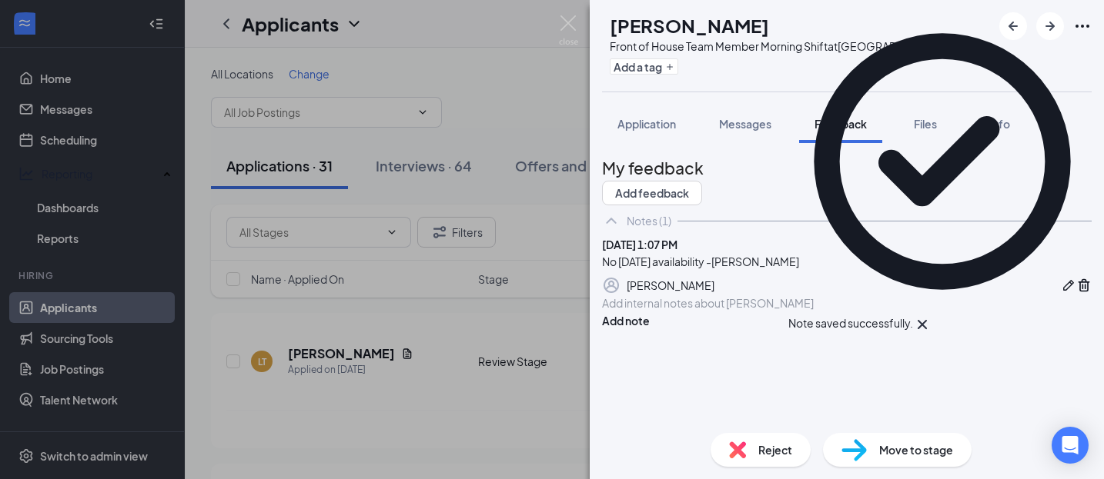
click at [758, 447] on span "Reject" at bounding box center [775, 450] width 34 height 17
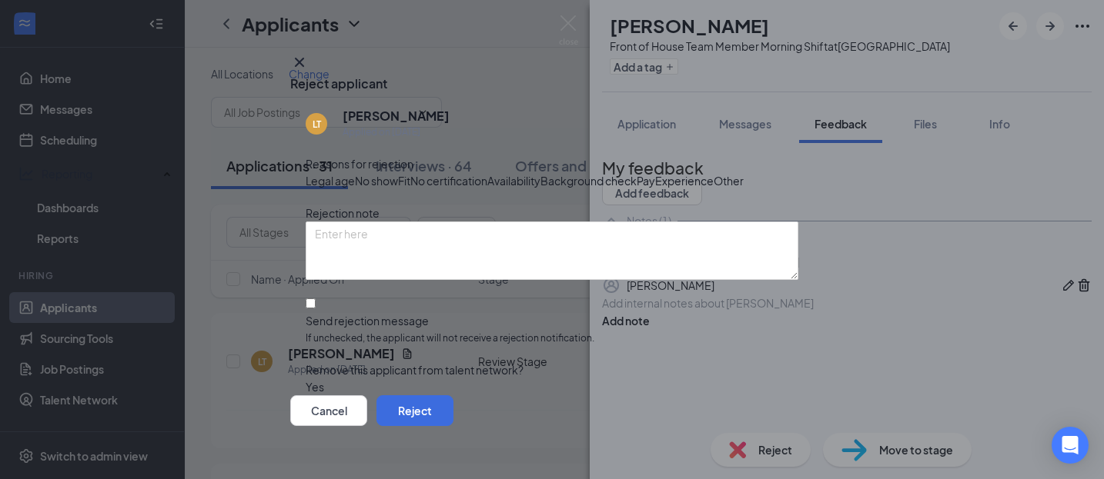
click at [540, 189] on span "Availability" at bounding box center [513, 180] width 53 height 17
click at [315, 309] on input "Send rejection message If unchecked, the applicant will not receive a rejection…" at bounding box center [311, 304] width 10 height 10
checkbox input "true"
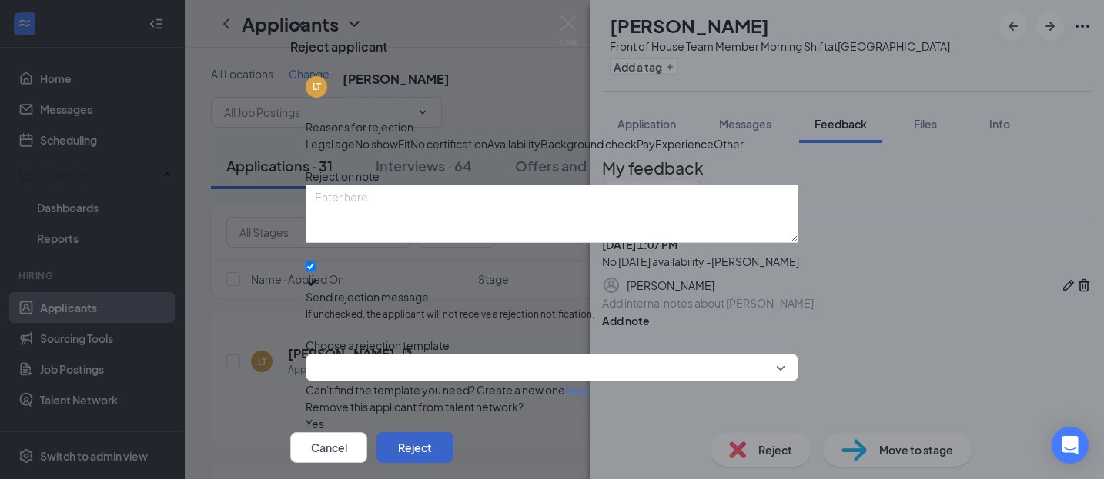
click at [453, 433] on button "Reject" at bounding box center [414, 448] width 77 height 31
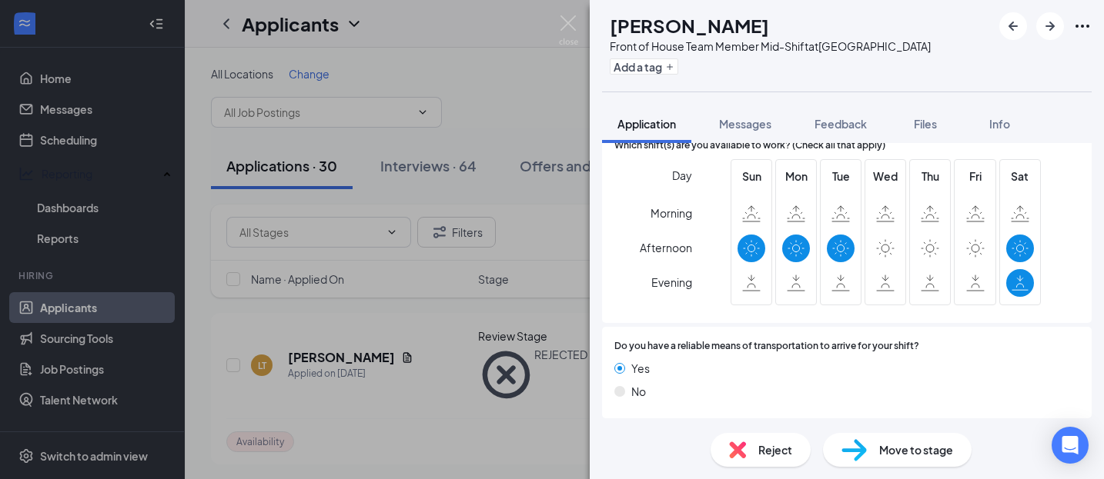
scroll to position [1034, 0]
click at [858, 119] on span "Feedback" at bounding box center [840, 124] width 52 height 14
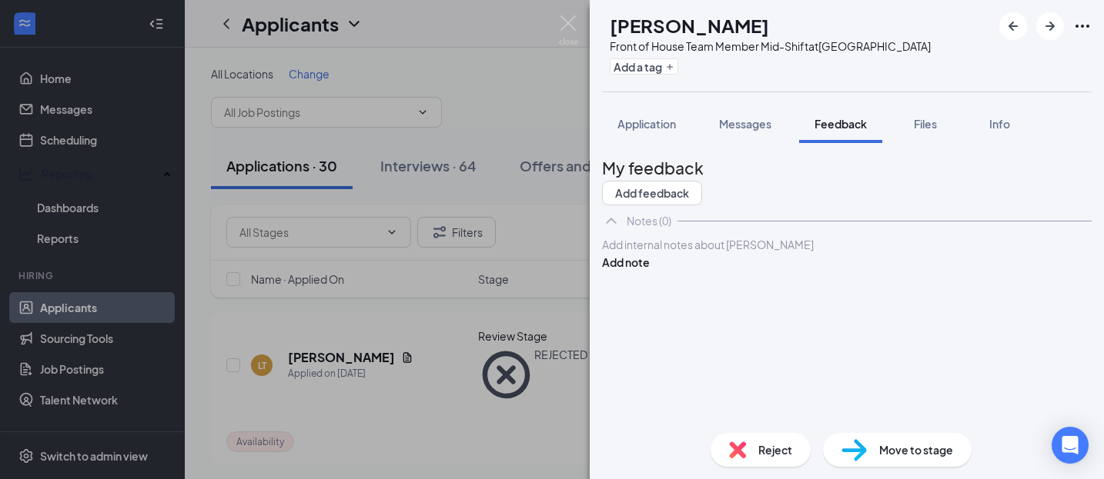
click at [667, 271] on div "Add internal notes about [PERSON_NAME] Add note" at bounding box center [846, 253] width 489 height 35
click at [622, 271] on div "Add internal notes about [PERSON_NAME] Add note" at bounding box center [846, 253] width 489 height 35
click at [640, 253] on div at bounding box center [847, 245] width 488 height 16
click at [650, 271] on button "Add note" at bounding box center [626, 262] width 48 height 17
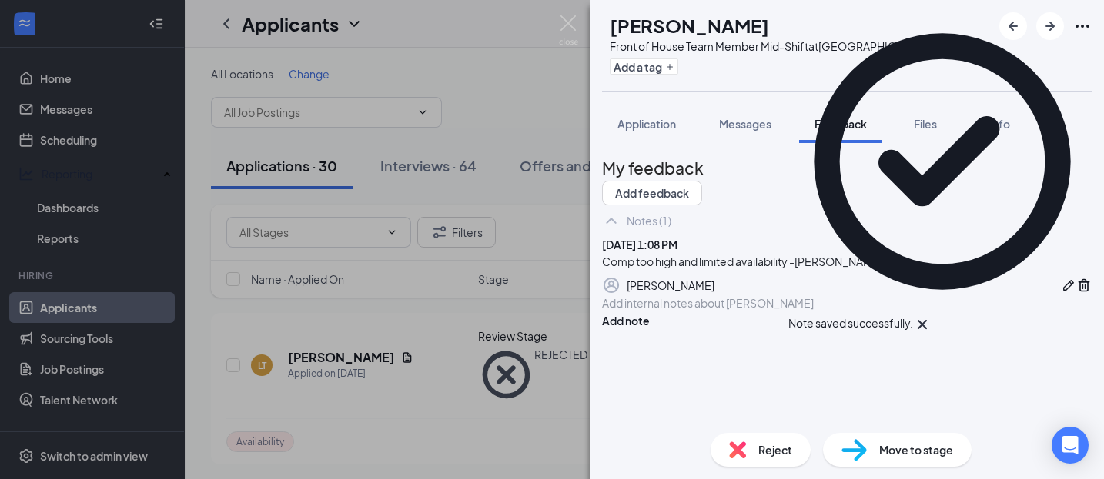
click at [800, 449] on div "Reject" at bounding box center [760, 450] width 100 height 34
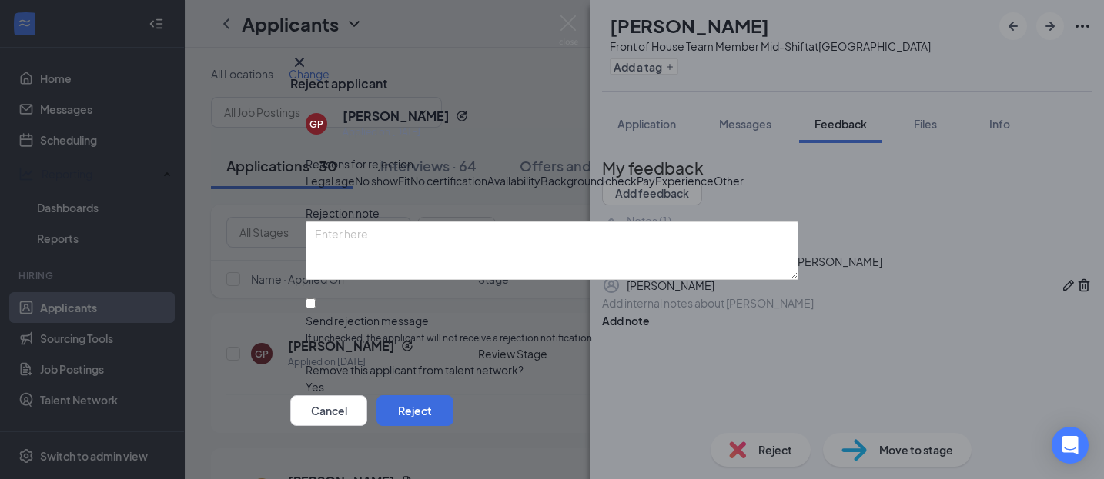
click at [655, 189] on span "Experience" at bounding box center [684, 180] width 58 height 17
click at [636, 189] on div "Pay" at bounding box center [645, 180] width 18 height 17
click at [540, 179] on span "Availability" at bounding box center [513, 180] width 53 height 17
click at [312, 309] on input "Send rejection message If unchecked, the applicant will not receive a rejection…" at bounding box center [311, 304] width 10 height 10
checkbox input "true"
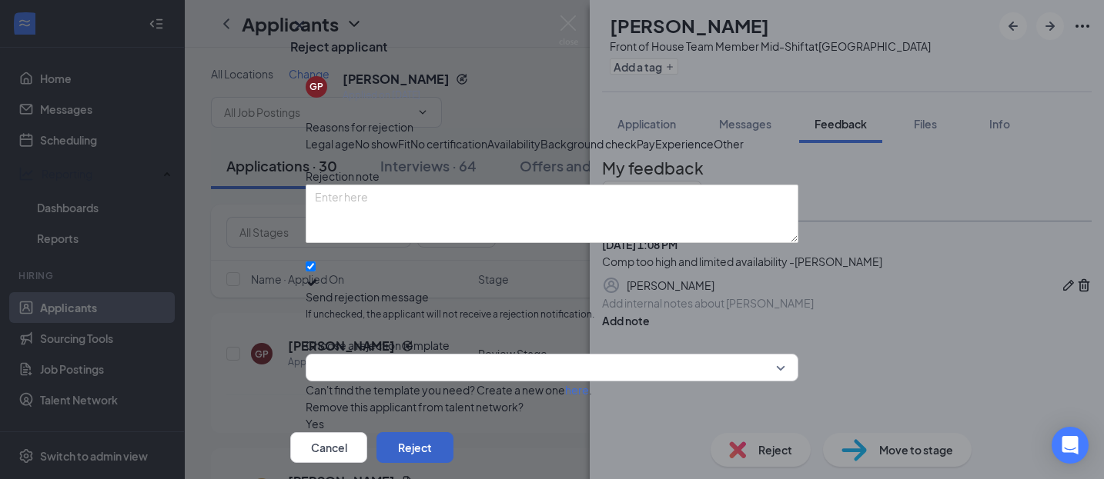
click at [453, 433] on button "Reject" at bounding box center [414, 448] width 77 height 31
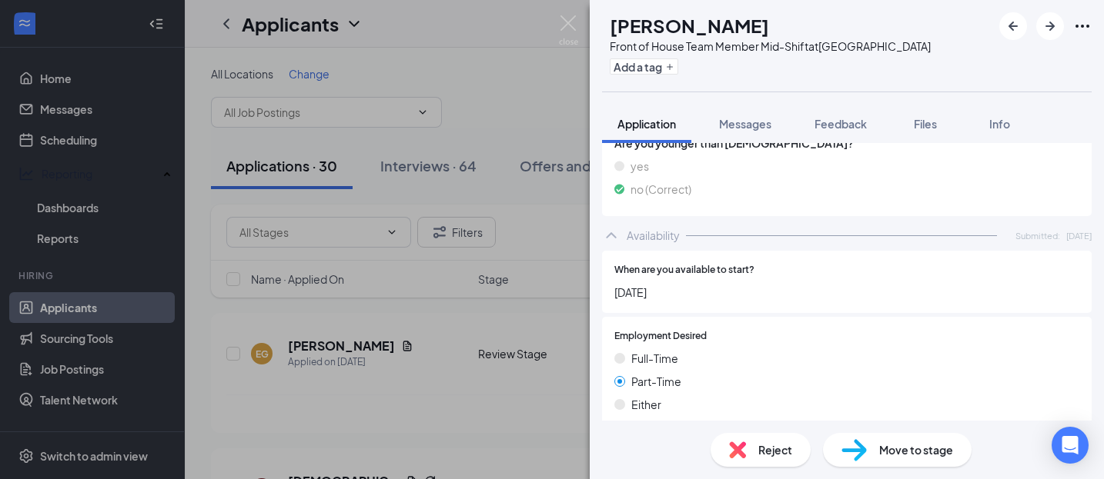
scroll to position [1043, 0]
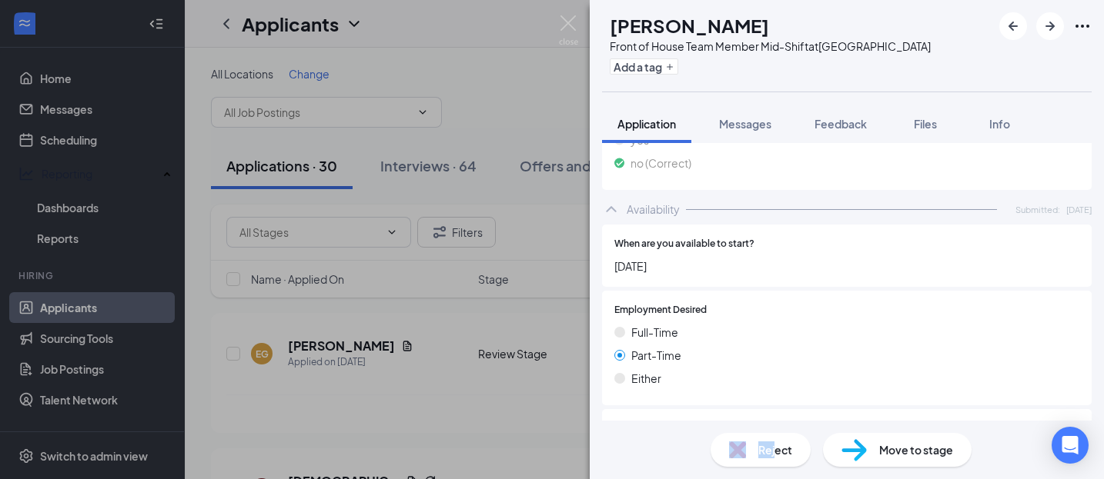
drag, startPoint x: 775, startPoint y: 458, endPoint x: 845, endPoint y: 263, distance: 206.9
click at [845, 279] on div "EG [PERSON_NAME] Front of House Team Member Mid-Shift at [GEOGRAPHIC_DATA] Add …" at bounding box center [847, 239] width 514 height 479
click at [838, 128] on span "Feedback" at bounding box center [840, 124] width 52 height 14
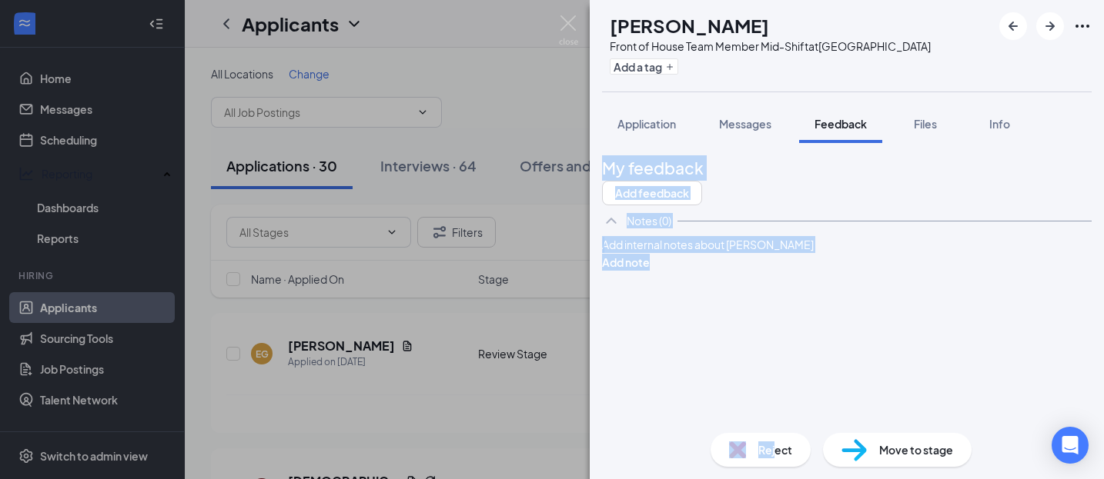
click at [699, 271] on div "Add internal notes about [PERSON_NAME] Add note" at bounding box center [846, 253] width 489 height 35
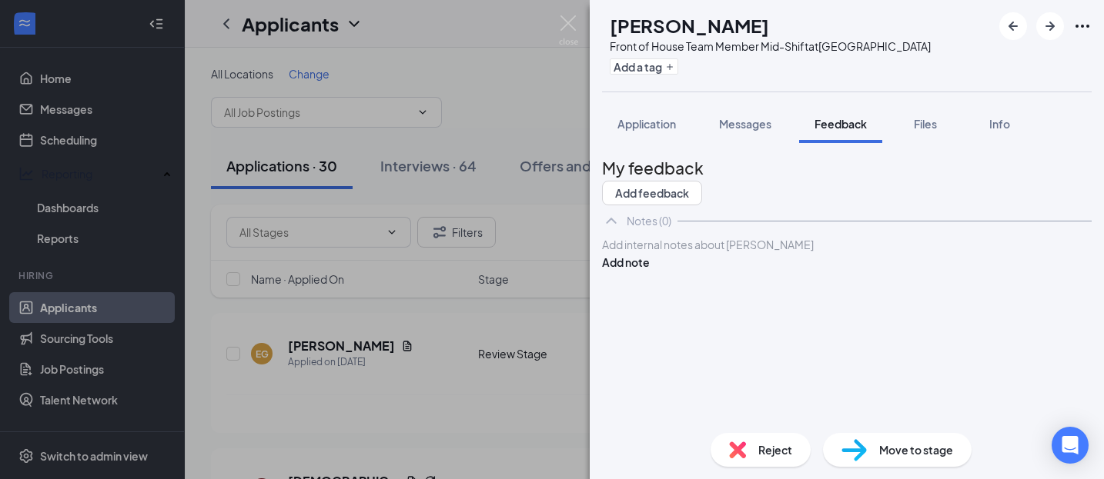
click at [687, 271] on div "Add internal notes about [PERSON_NAME] Add note" at bounding box center [846, 253] width 489 height 35
click at [679, 253] on div at bounding box center [847, 245] width 488 height 16
click at [650, 271] on button "Add note" at bounding box center [626, 262] width 48 height 17
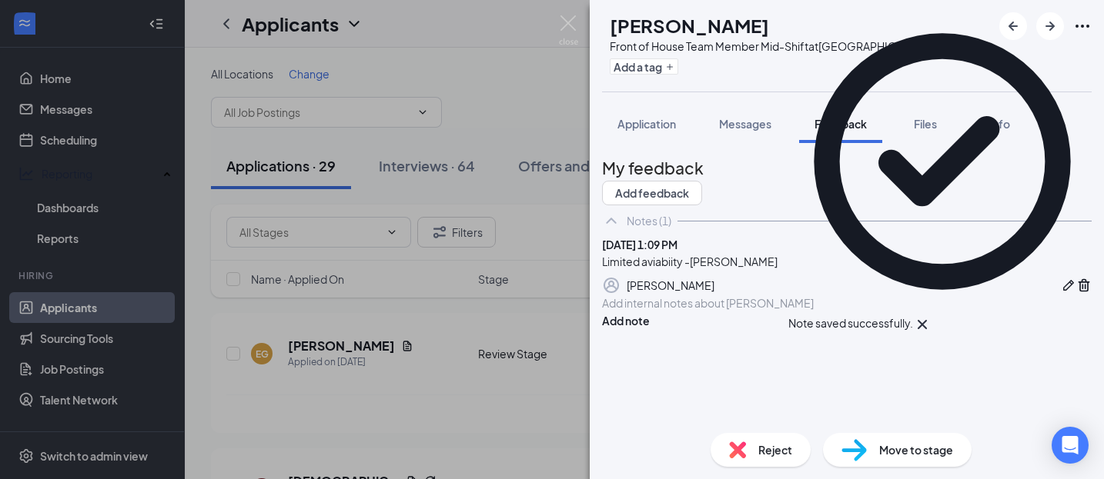
click at [764, 449] on span "Reject" at bounding box center [775, 450] width 34 height 17
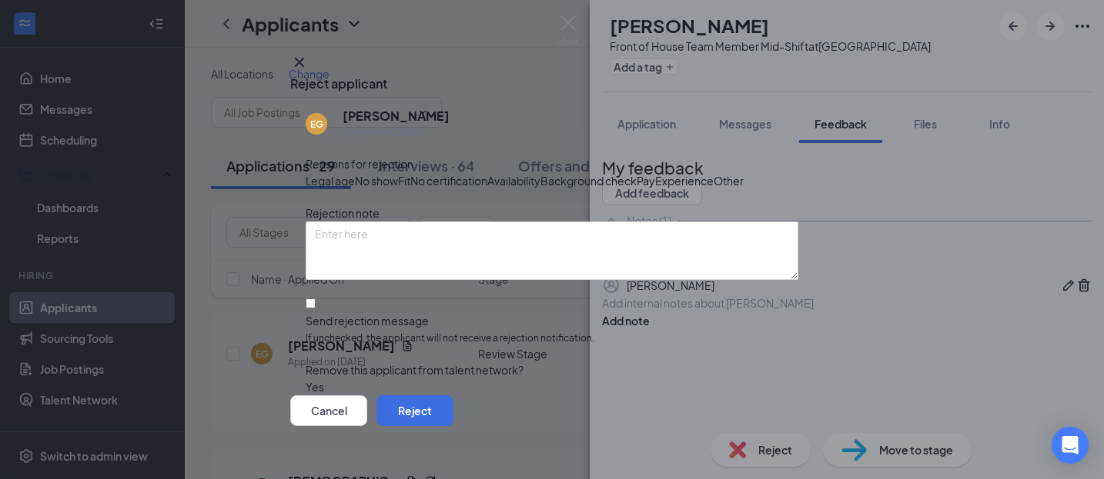
click at [655, 189] on span "Experience" at bounding box center [684, 180] width 58 height 17
click at [540, 188] on span "Availability" at bounding box center [513, 180] width 53 height 17
click at [315, 309] on input "Send rejection message If unchecked, the applicant will not receive a rejection…" at bounding box center [311, 304] width 10 height 10
checkbox input "true"
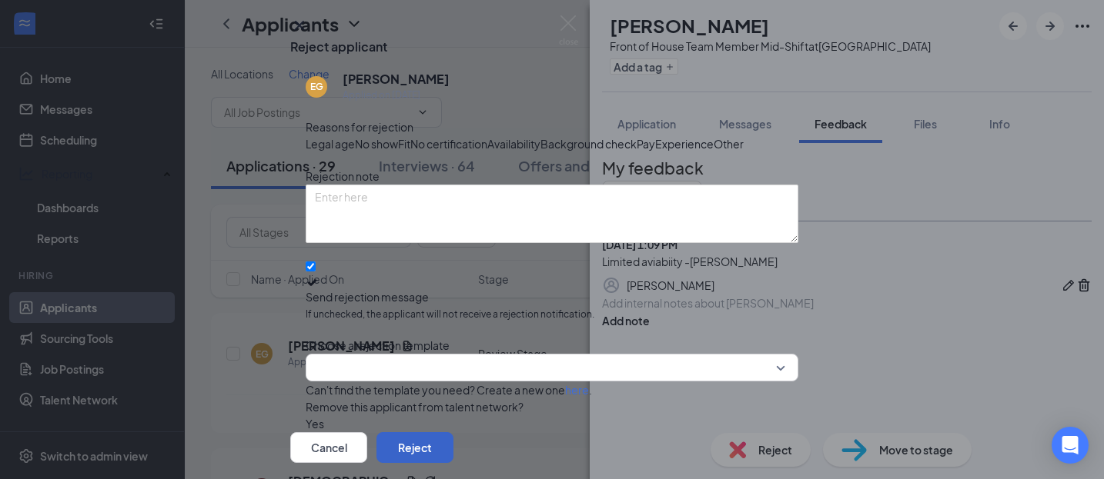
click at [453, 433] on button "Reject" at bounding box center [414, 448] width 77 height 31
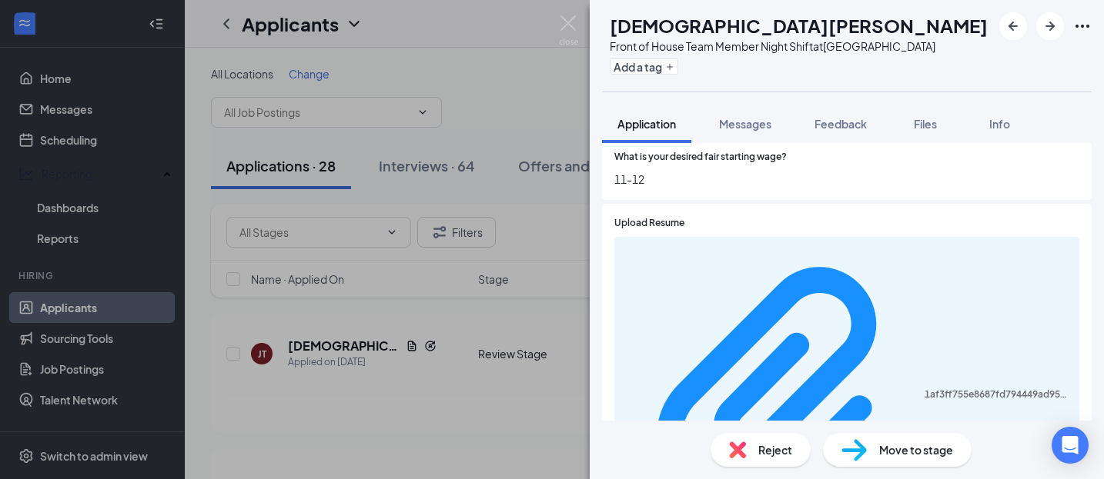
scroll to position [556, 0]
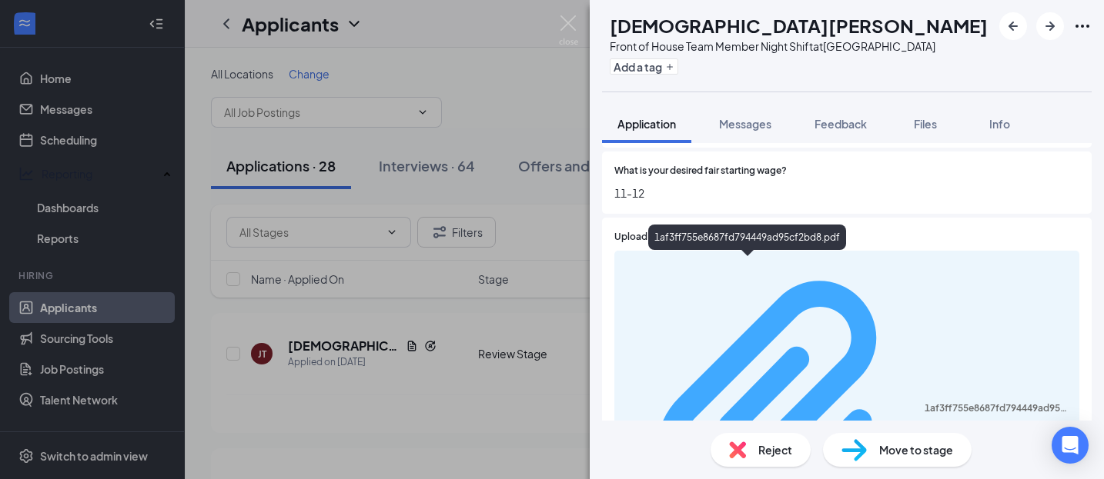
click at [924, 403] on div "1af3ff755e8687fd794449ad95cf2bd8.pdf" at bounding box center [996, 409] width 145 height 12
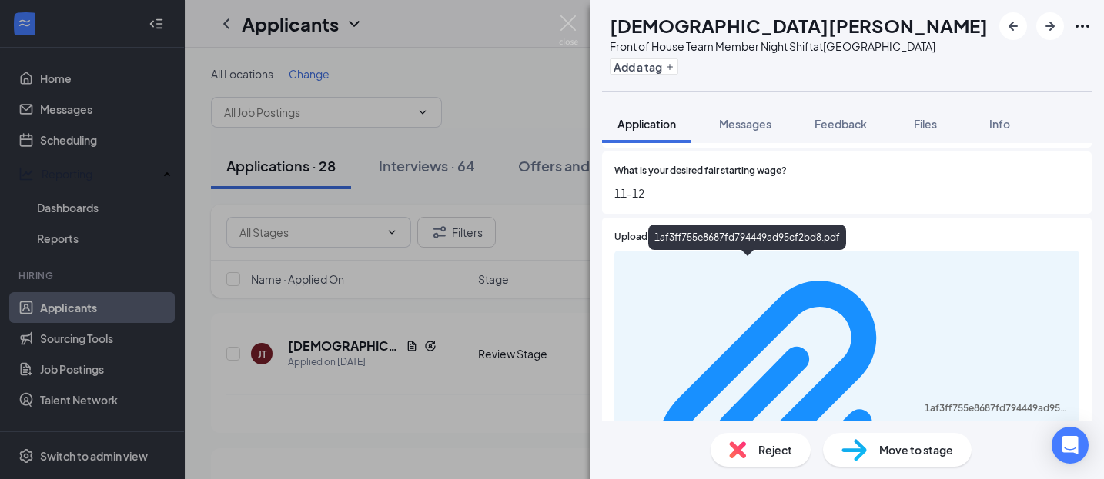
click at [770, 453] on span "Reject" at bounding box center [775, 450] width 34 height 17
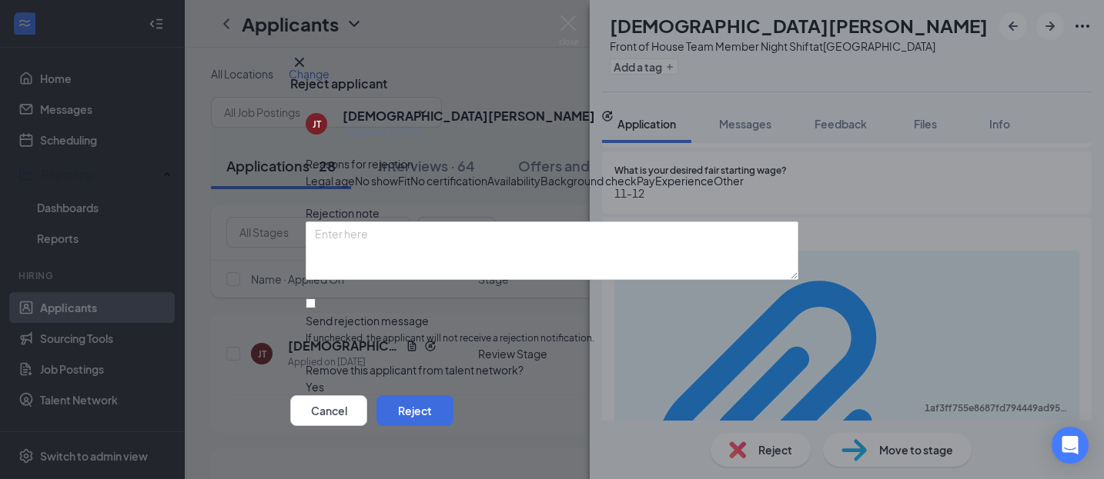
click at [410, 189] on span "Fit" at bounding box center [404, 180] width 12 height 17
click at [316, 309] on input "Send rejection message If unchecked, the applicant will not receive a rejection…" at bounding box center [311, 304] width 10 height 10
checkbox input "true"
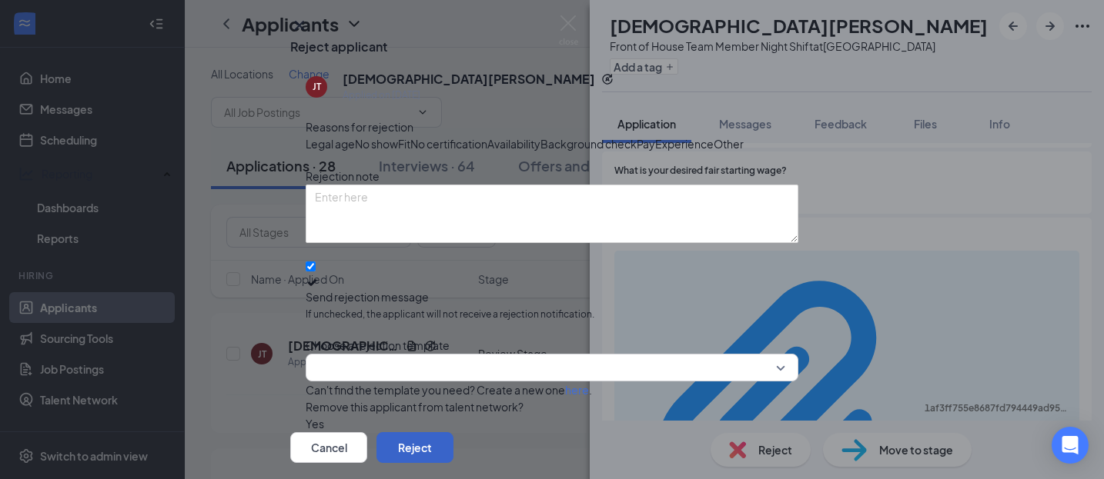
click at [453, 433] on button "Reject" at bounding box center [414, 448] width 77 height 31
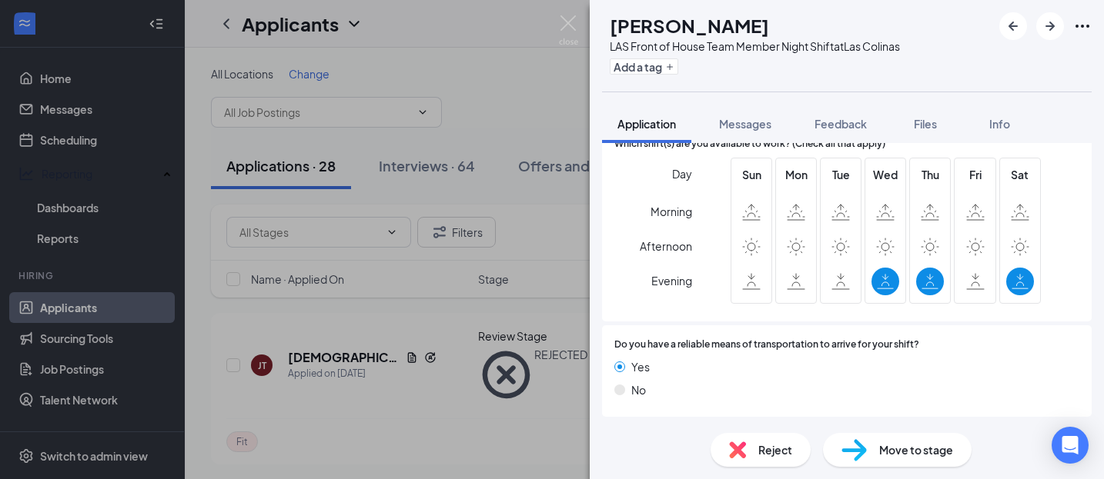
scroll to position [1048, 0]
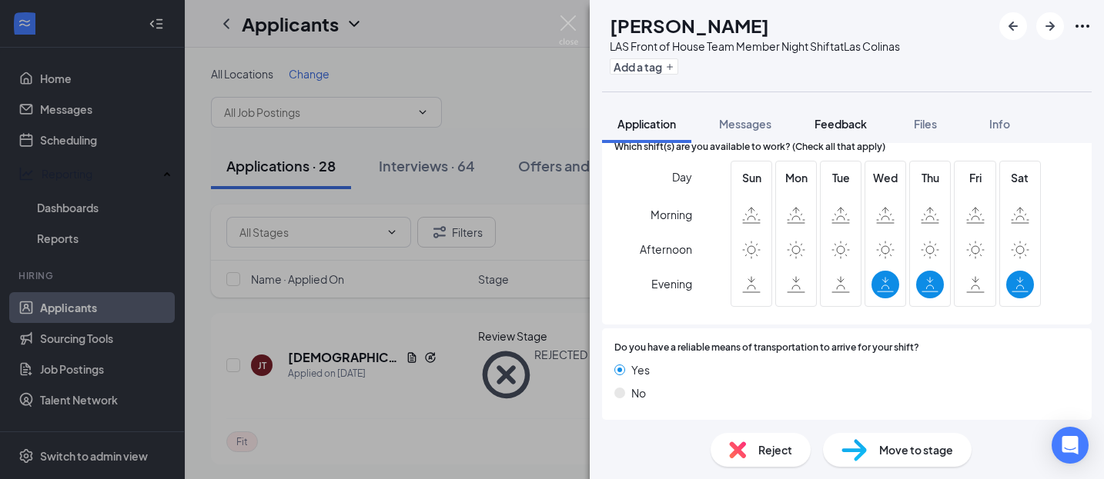
click at [846, 122] on span "Feedback" at bounding box center [840, 124] width 52 height 14
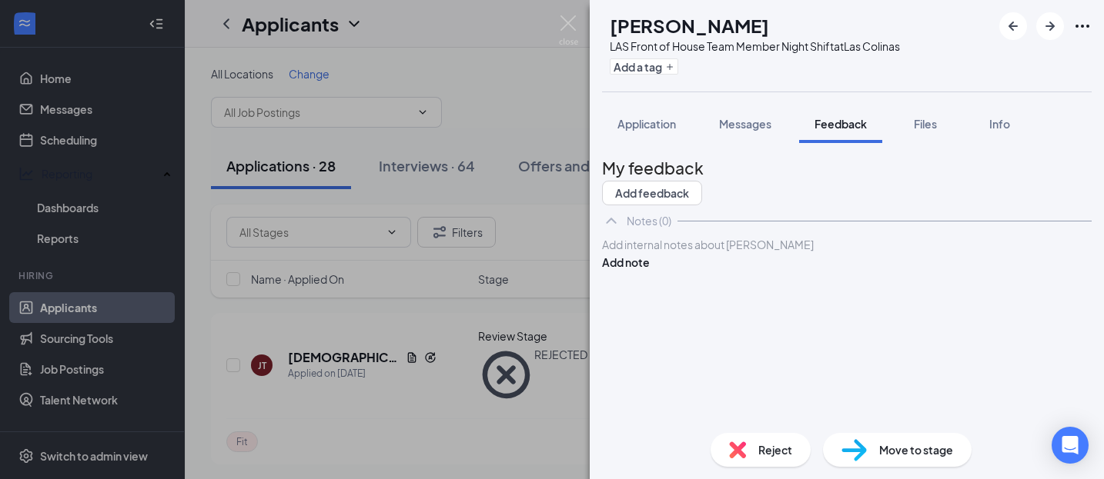
click at [737, 271] on div "Add internal notes about [PERSON_NAME] Add note" at bounding box center [846, 253] width 489 height 35
click at [695, 253] on div at bounding box center [847, 245] width 488 height 16
click at [1051, 271] on div "Limited availibity -[PERSON_NAME] note" at bounding box center [846, 253] width 489 height 35
click at [650, 271] on button "Add note" at bounding box center [626, 262] width 48 height 17
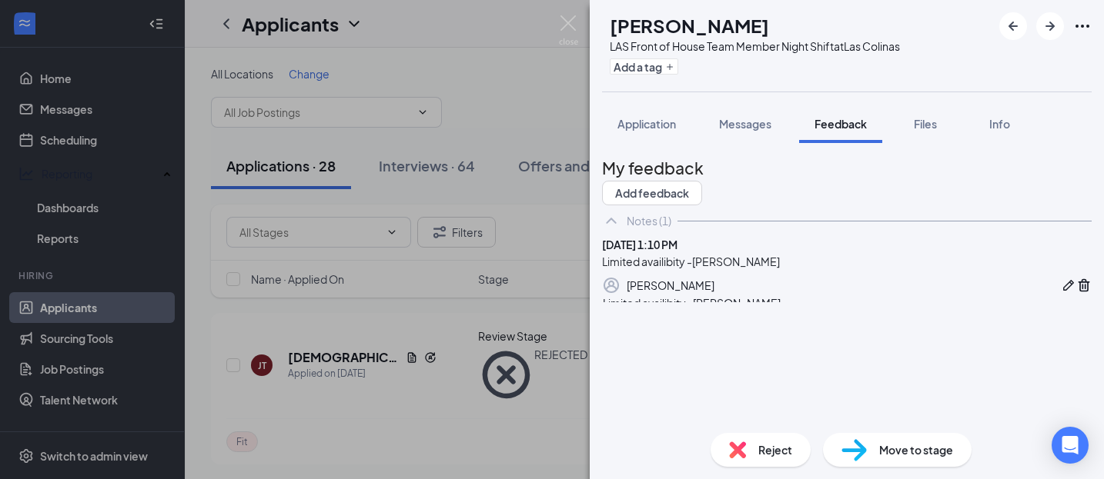
click at [779, 449] on span "Reject" at bounding box center [775, 450] width 34 height 17
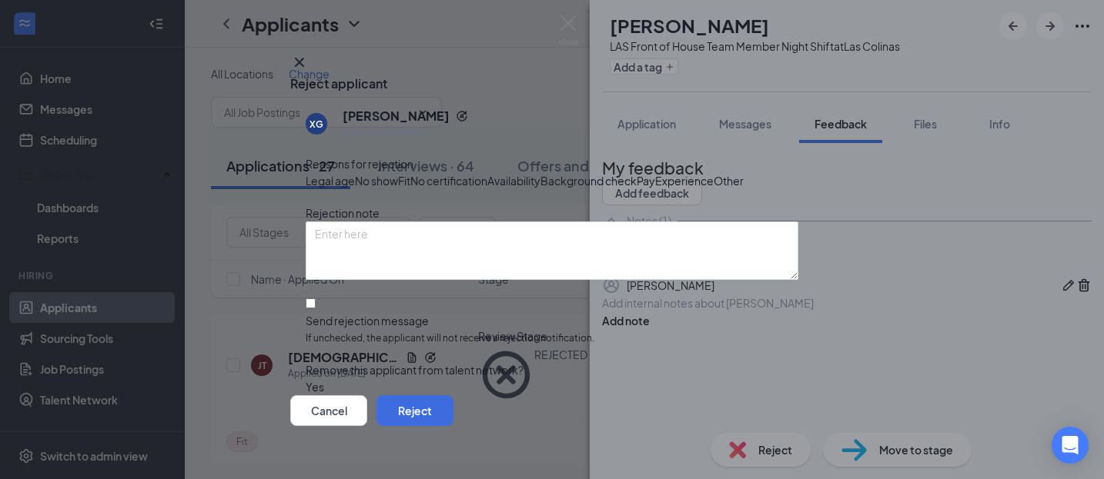
click at [540, 187] on span "Availability" at bounding box center [513, 180] width 53 height 17
click at [316, 309] on input "Send rejection message If unchecked, the applicant will not receive a rejection…" at bounding box center [311, 304] width 10 height 10
checkbox input "true"
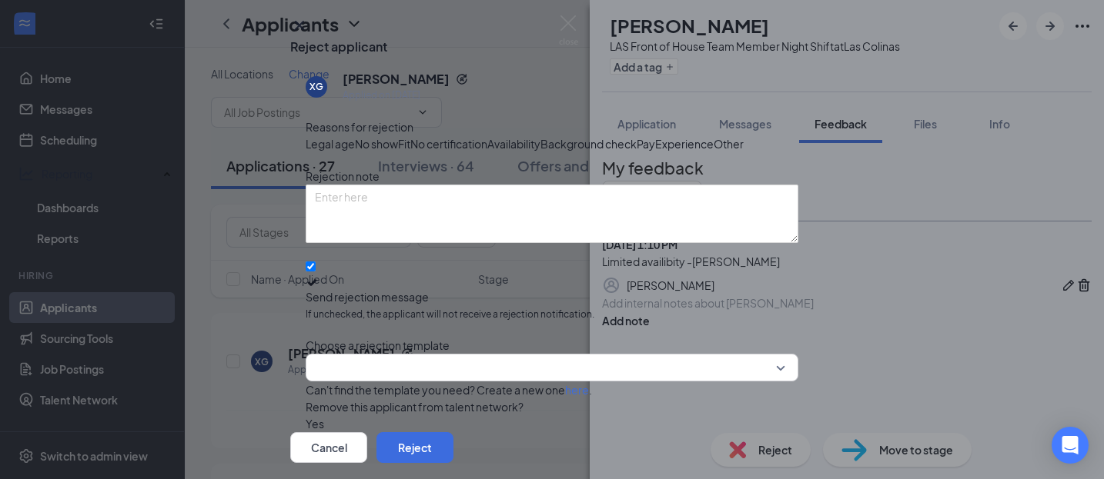
click at [453, 433] on div "Cancel Reject" at bounding box center [371, 448] width 163 height 31
click at [453, 433] on button "Reject" at bounding box center [414, 448] width 77 height 31
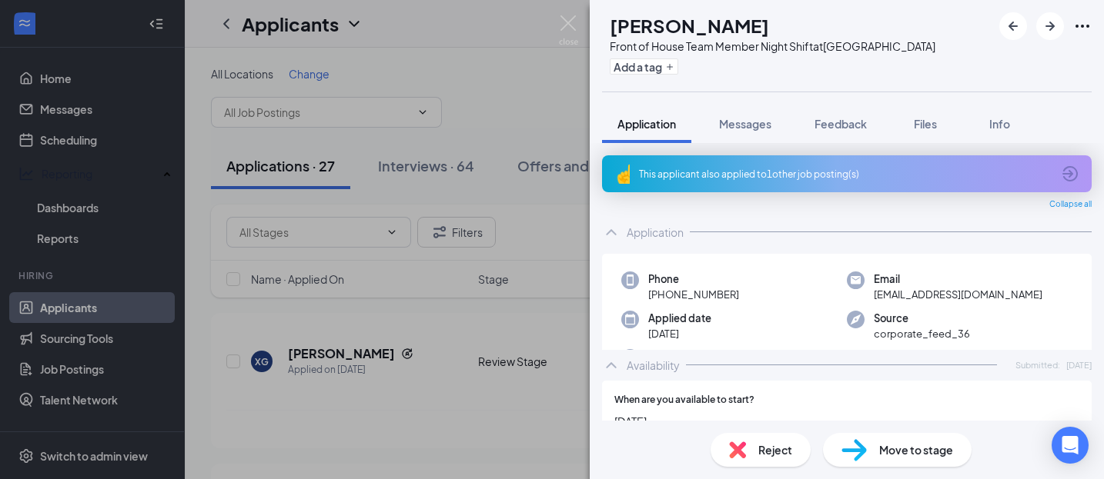
click at [755, 162] on div "This applicant also applied to 1 other job posting(s)" at bounding box center [846, 173] width 489 height 37
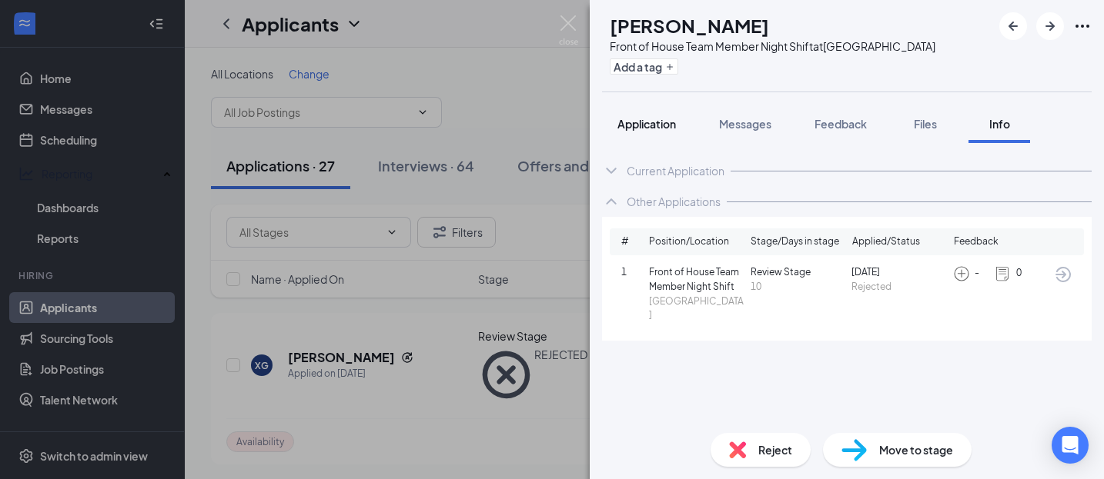
click at [656, 127] on span "Application" at bounding box center [646, 124] width 58 height 14
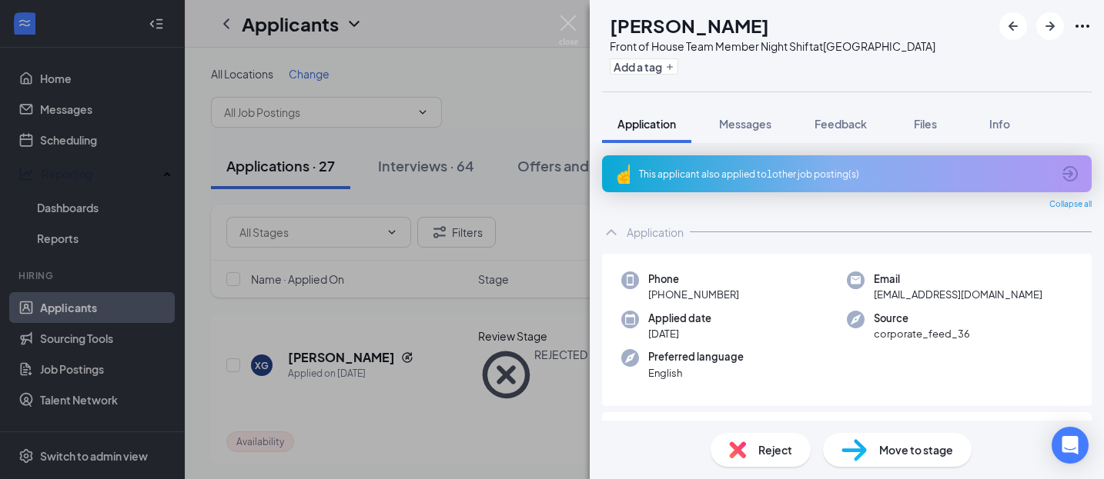
click at [711, 179] on div "This applicant also applied to 1 other job posting(s)" at bounding box center [845, 174] width 413 height 13
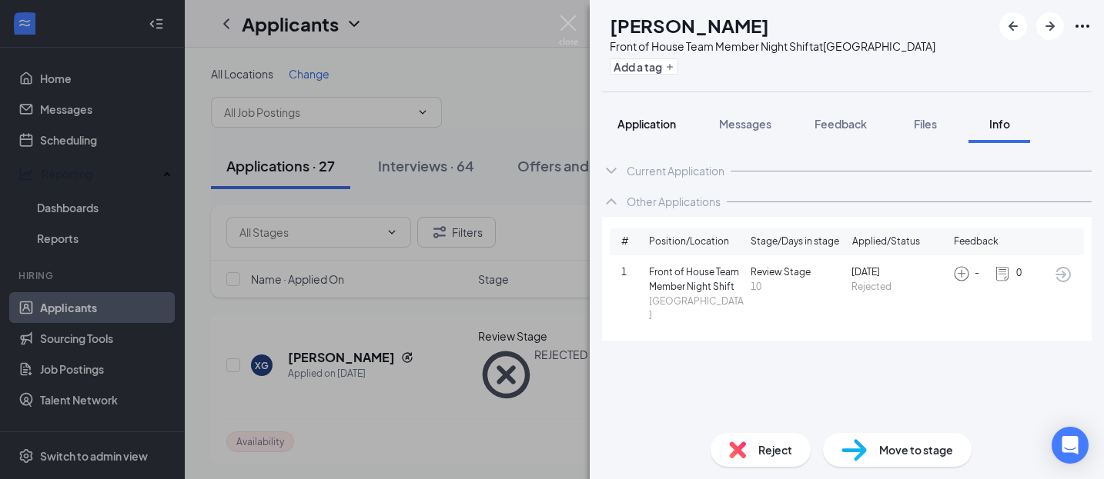
click at [654, 127] on span "Application" at bounding box center [646, 124] width 58 height 14
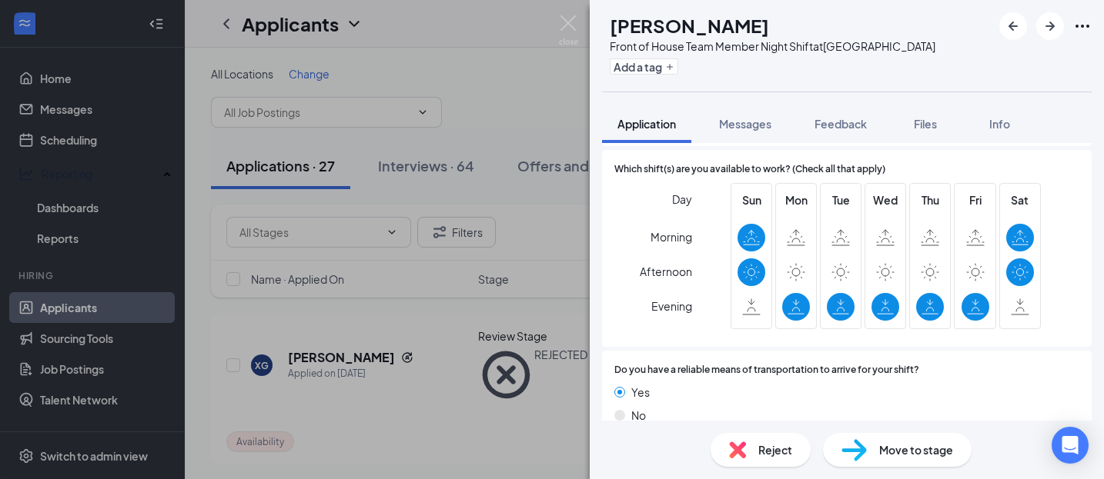
scroll to position [1034, 0]
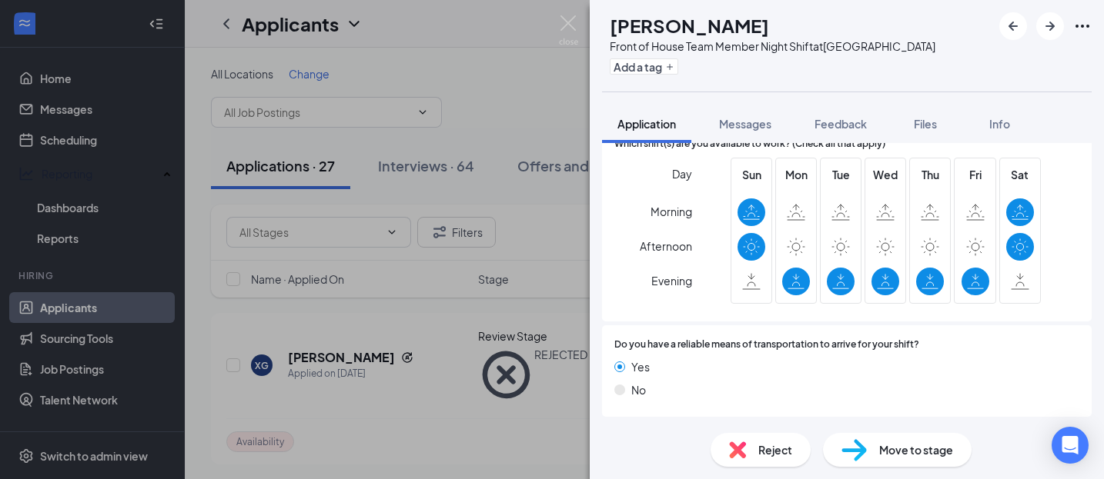
click at [762, 453] on span "Reject" at bounding box center [775, 450] width 34 height 17
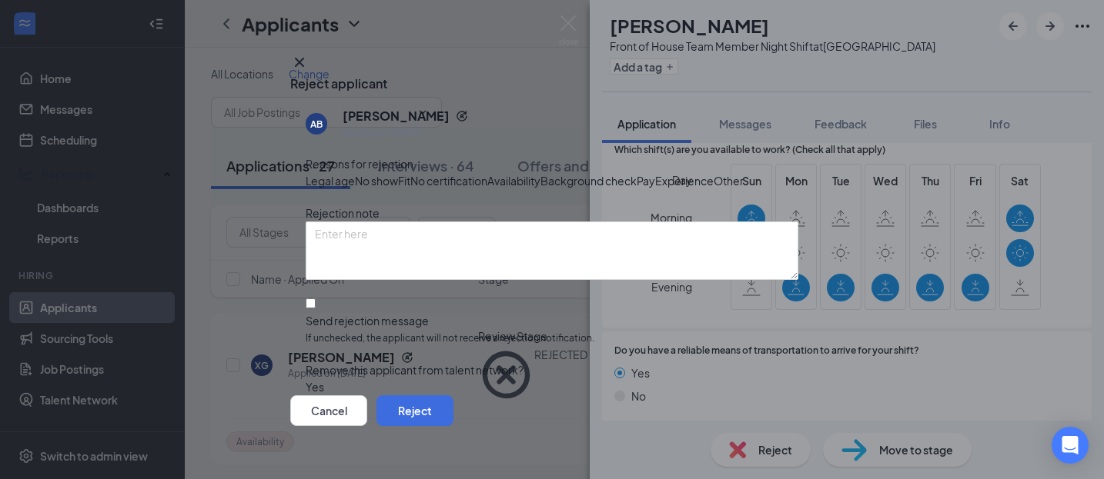
click at [540, 189] on div "Availability" at bounding box center [513, 180] width 53 height 17
click at [314, 309] on input "Send rejection message If unchecked, the applicant will not receive a rejection…" at bounding box center [311, 304] width 10 height 10
checkbox input "true"
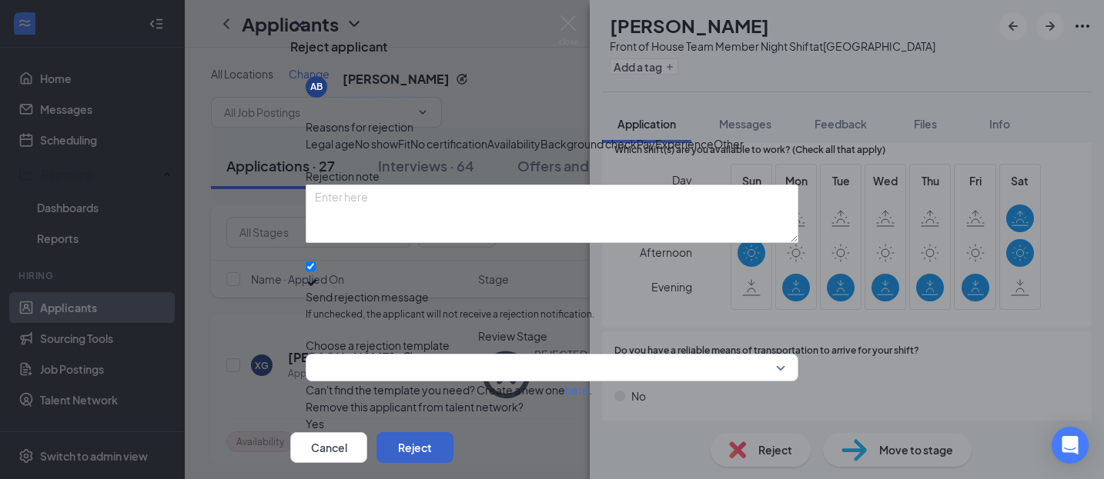
click at [453, 433] on button "Reject" at bounding box center [414, 448] width 77 height 31
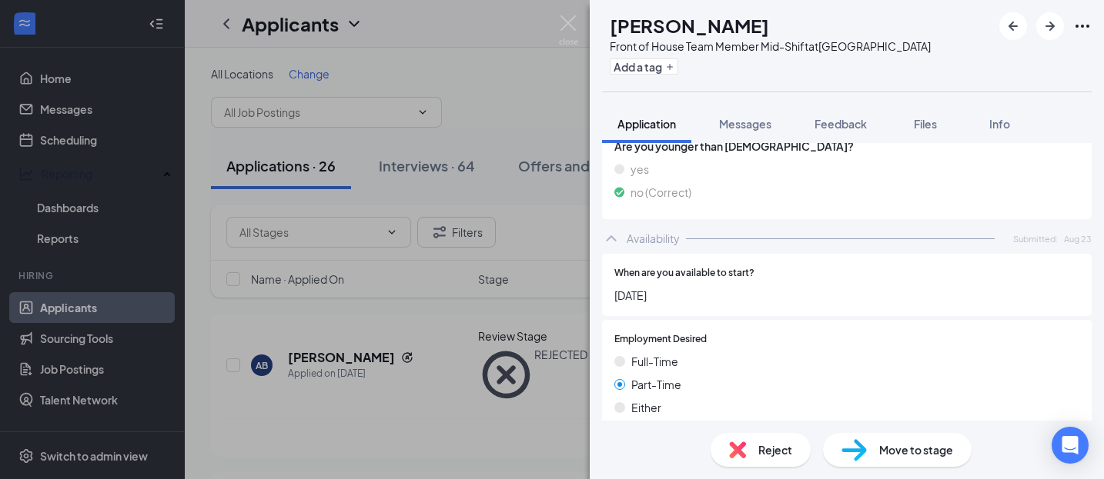
scroll to position [677, 0]
click at [759, 451] on span "Reject" at bounding box center [775, 450] width 34 height 17
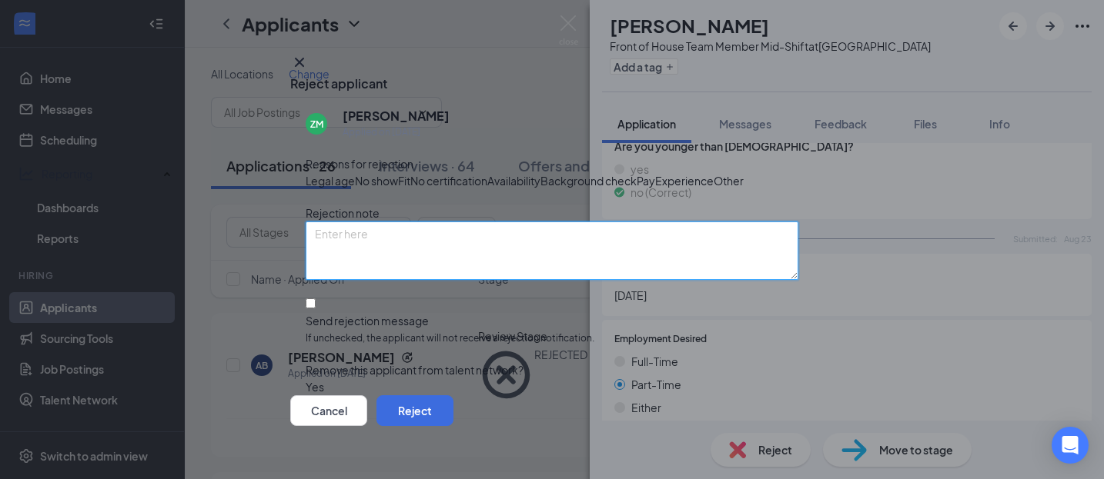
click at [454, 280] on textarea at bounding box center [552, 251] width 493 height 58
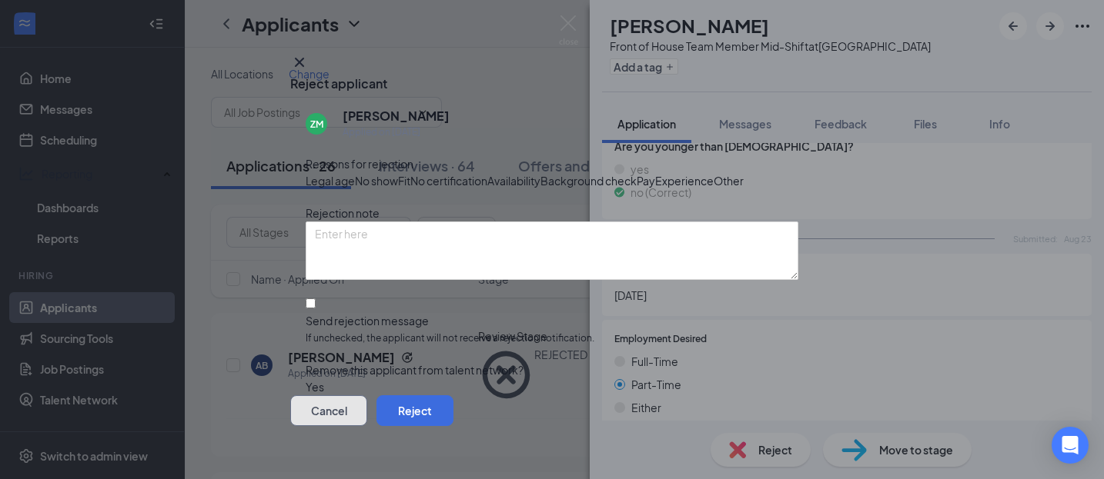
click at [367, 404] on button "Cancel" at bounding box center [328, 411] width 77 height 31
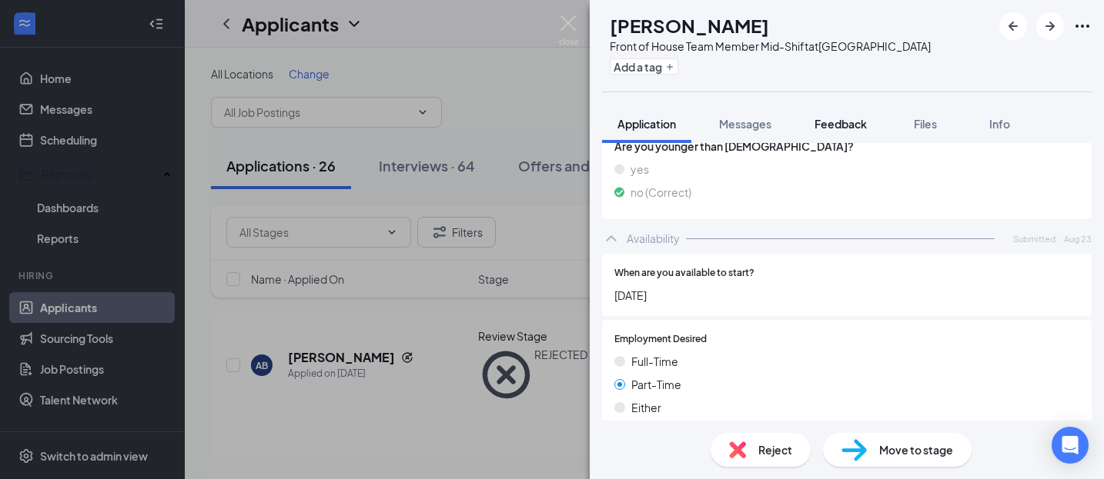
click at [857, 120] on span "Feedback" at bounding box center [840, 124] width 52 height 14
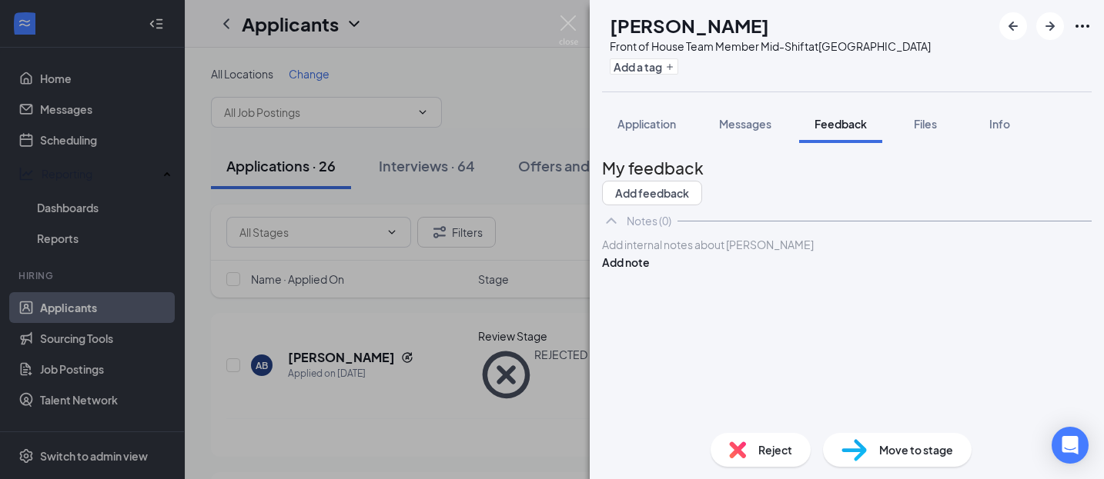
click at [748, 271] on div "Add internal notes about [PERSON_NAME] Add note" at bounding box center [846, 253] width 489 height 35
click at [741, 253] on div at bounding box center [847, 245] width 488 height 16
click at [650, 271] on button "Add note" at bounding box center [626, 262] width 48 height 17
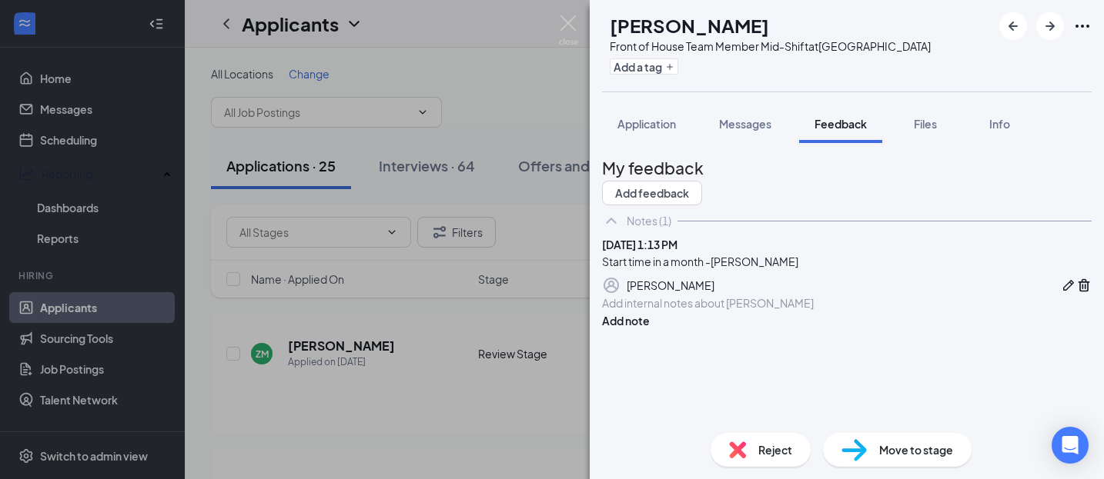
click at [785, 446] on span "Reject" at bounding box center [775, 450] width 34 height 17
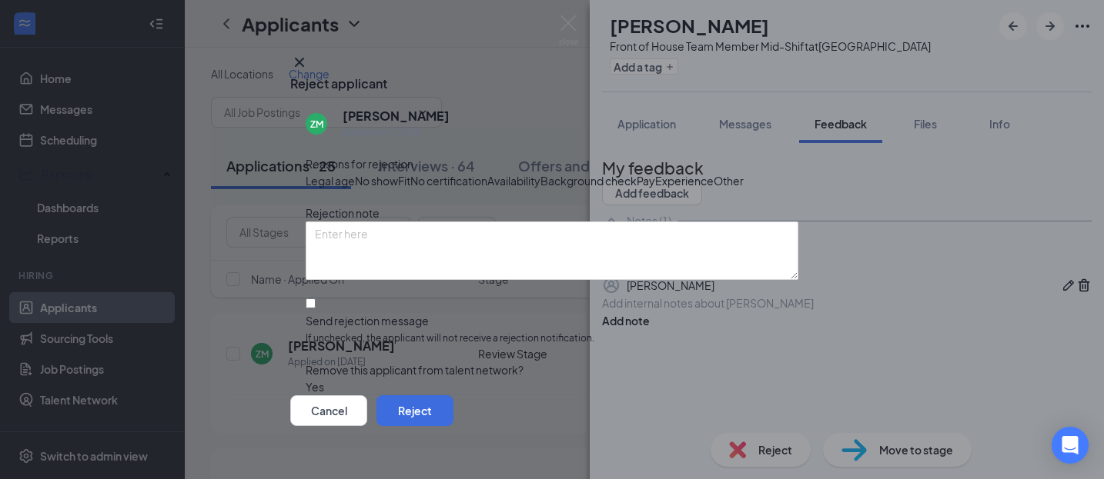
click at [540, 189] on span "Availability" at bounding box center [513, 180] width 53 height 17
click at [311, 309] on input "Send rejection message If unchecked, the applicant will not receive a rejection…" at bounding box center [311, 304] width 10 height 10
checkbox input "true"
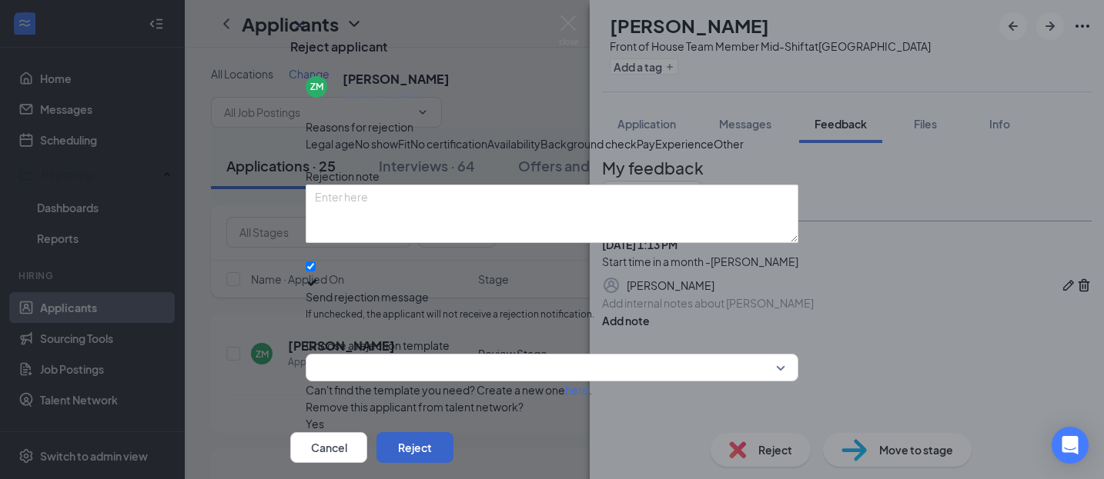
click at [453, 433] on button "Reject" at bounding box center [414, 448] width 77 height 31
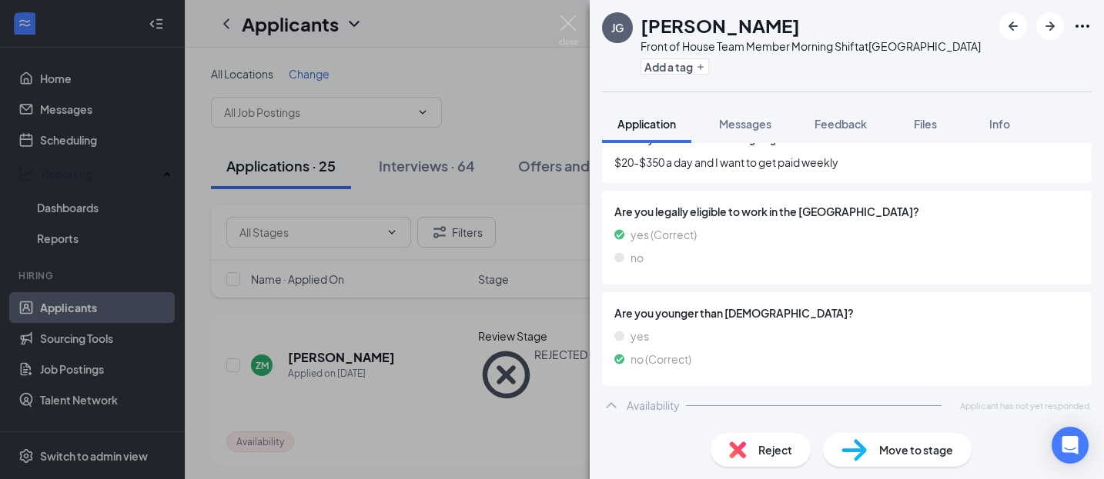
scroll to position [507, 0]
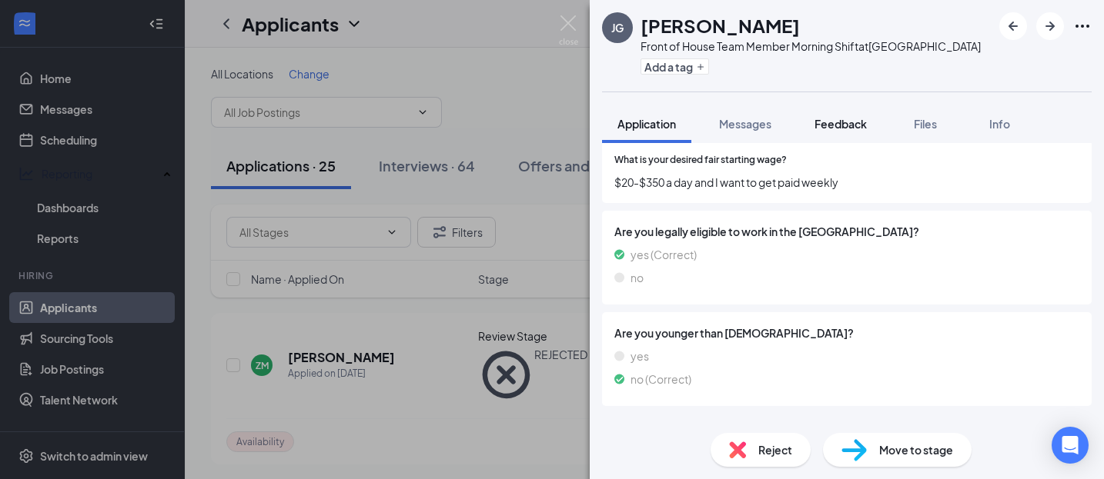
click at [850, 125] on span "Feedback" at bounding box center [840, 124] width 52 height 14
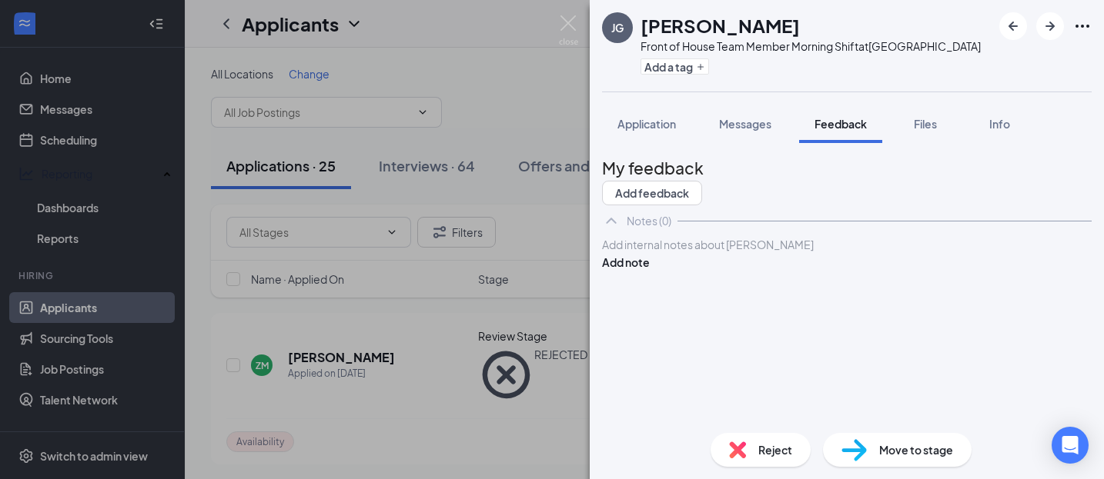
click at [713, 253] on div at bounding box center [847, 245] width 488 height 16
click at [650, 271] on button "Add note" at bounding box center [626, 262] width 48 height 17
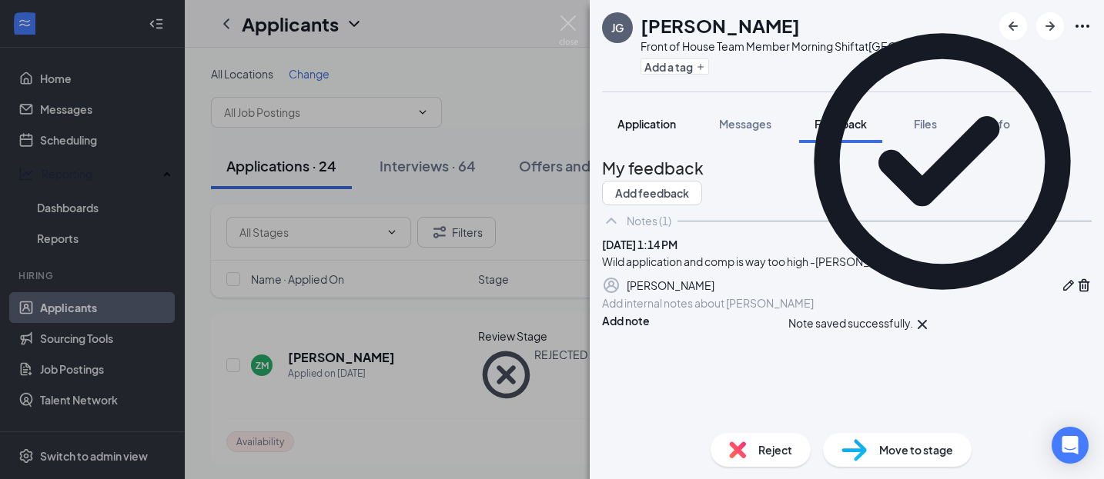
click at [660, 125] on span "Application" at bounding box center [646, 124] width 58 height 14
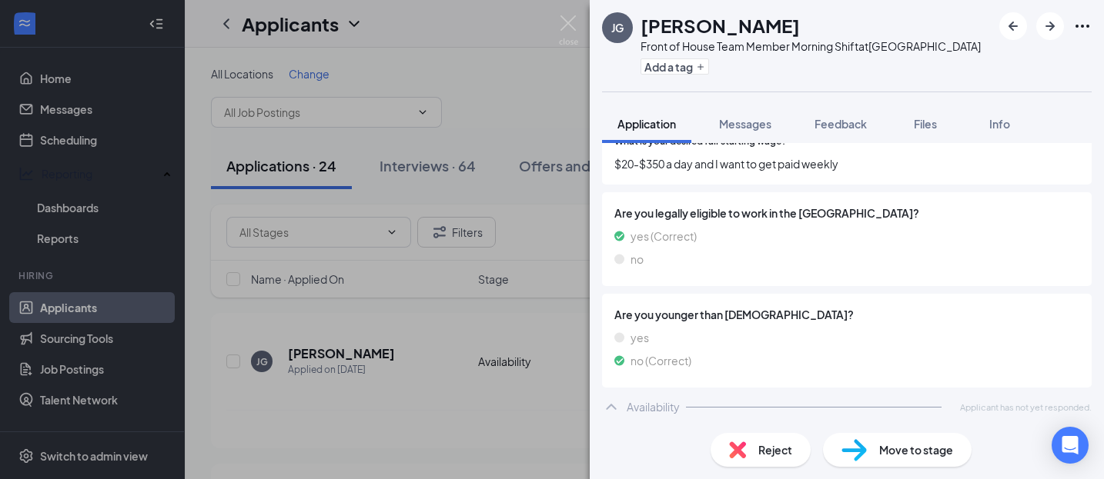
scroll to position [465, 0]
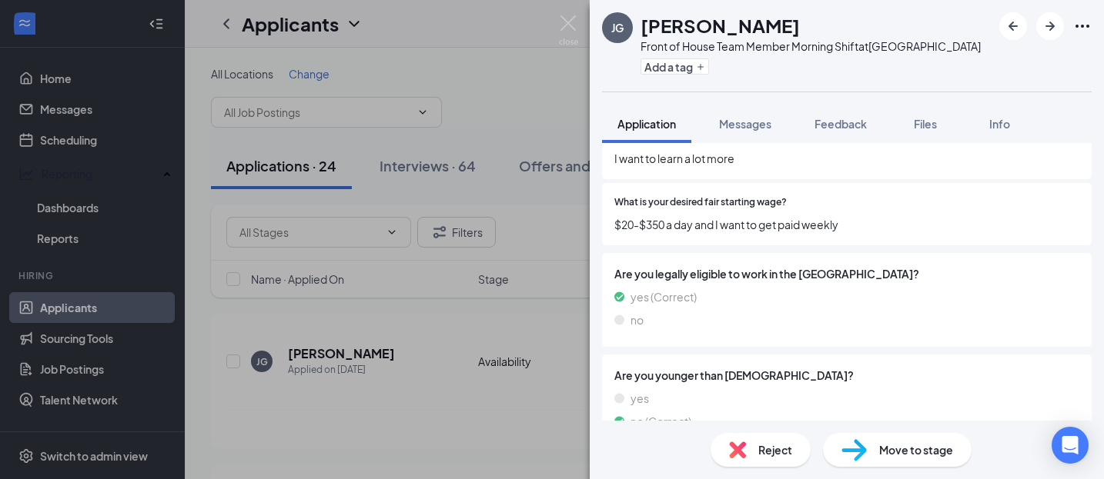
click at [758, 454] on span "Reject" at bounding box center [775, 450] width 34 height 17
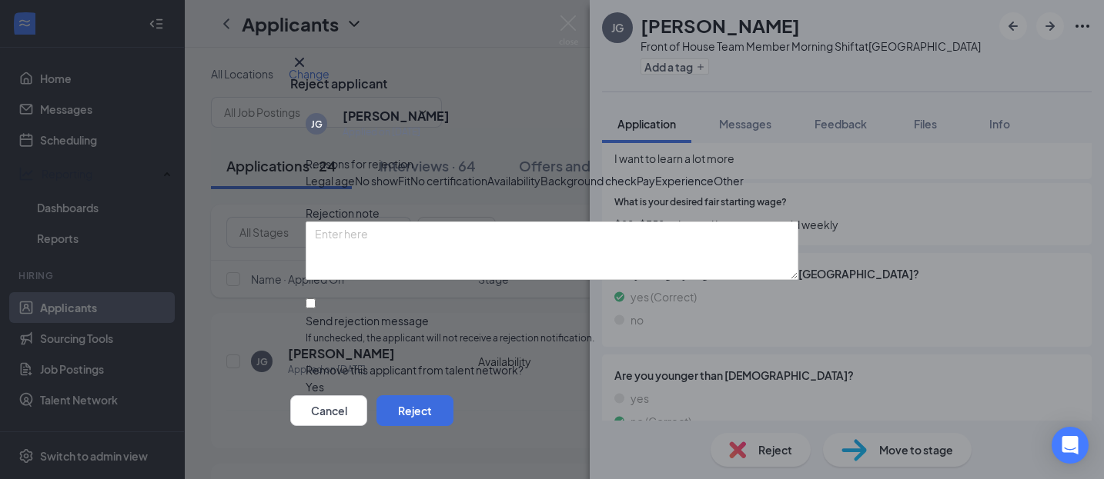
click at [410, 180] on div "Fit" at bounding box center [404, 180] width 12 height 17
click at [655, 189] on div "Experience" at bounding box center [684, 180] width 58 height 17
click at [636, 189] on span "Pay" at bounding box center [645, 180] width 18 height 17
click at [316, 309] on input "Send rejection message If unchecked, the applicant will not receive a rejection…" at bounding box center [311, 304] width 10 height 10
checkbox input "true"
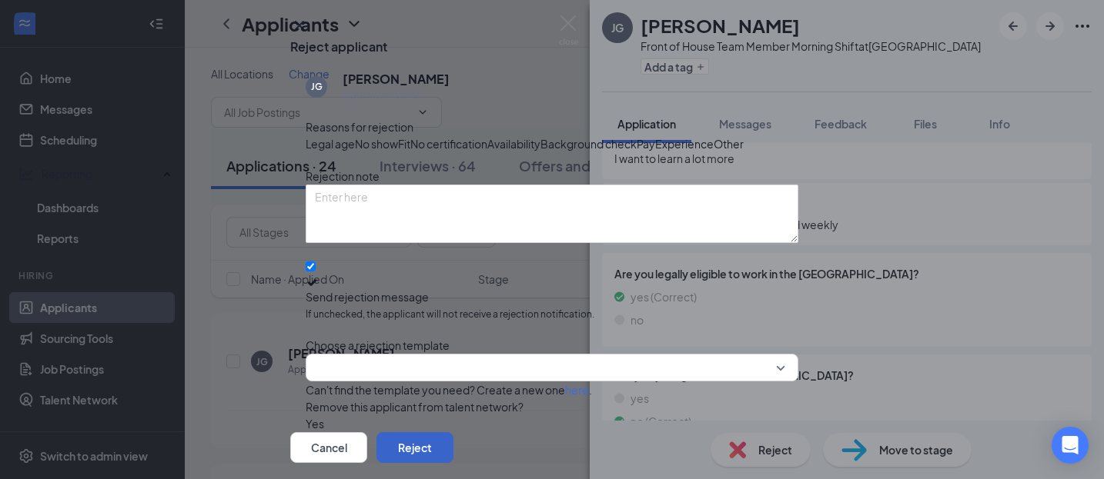
click at [453, 433] on button "Reject" at bounding box center [414, 448] width 77 height 31
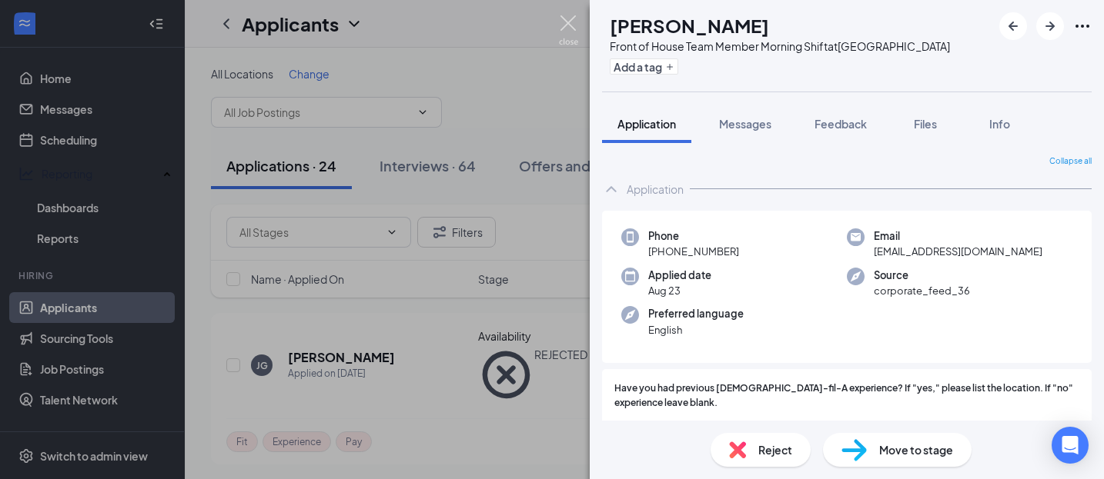
click at [565, 21] on img at bounding box center [568, 30] width 19 height 30
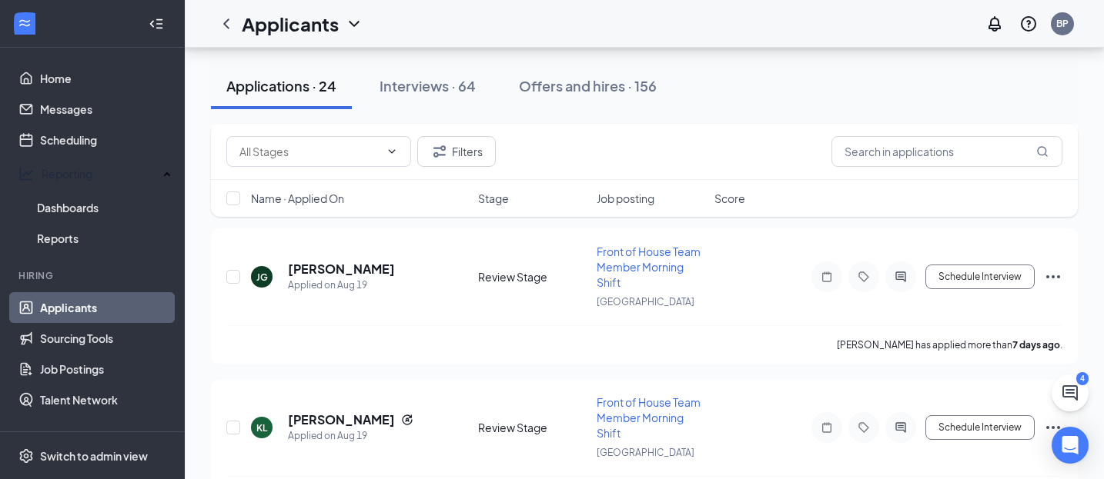
scroll to position [9756, 0]
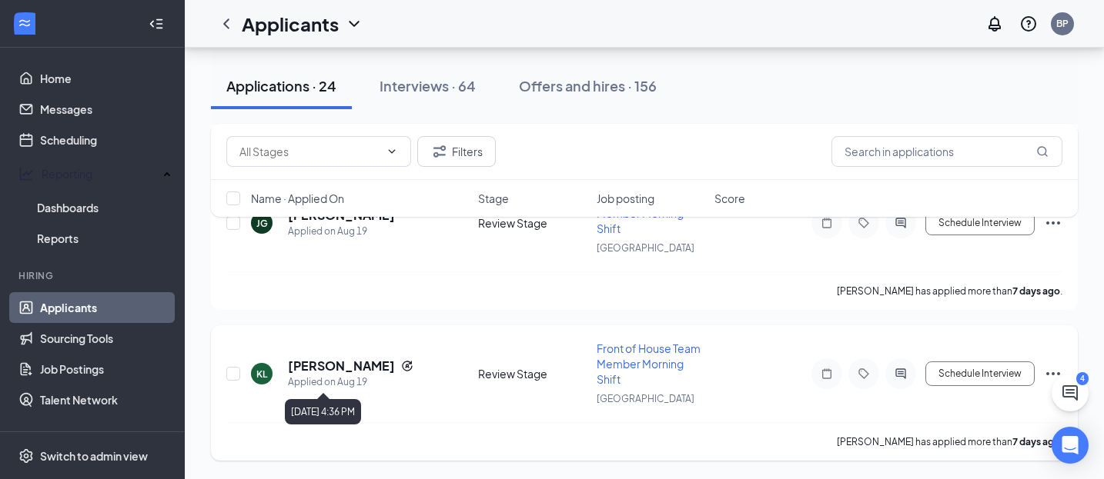
click at [342, 375] on div "Applied on Aug 19" at bounding box center [350, 382] width 125 height 15
click at [353, 366] on h5 "[PERSON_NAME]" at bounding box center [341, 366] width 107 height 17
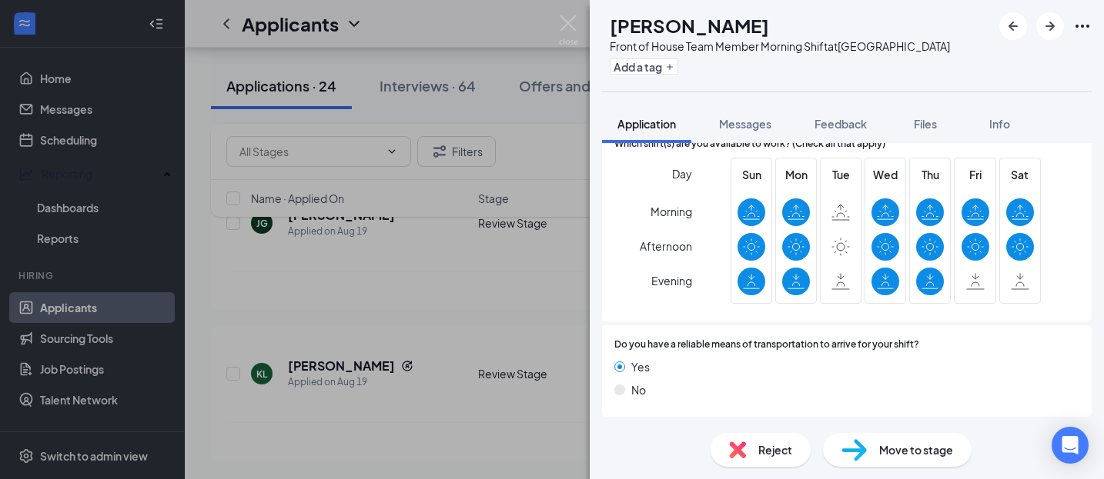
scroll to position [1034, 0]
click at [743, 448] on img at bounding box center [737, 450] width 17 height 17
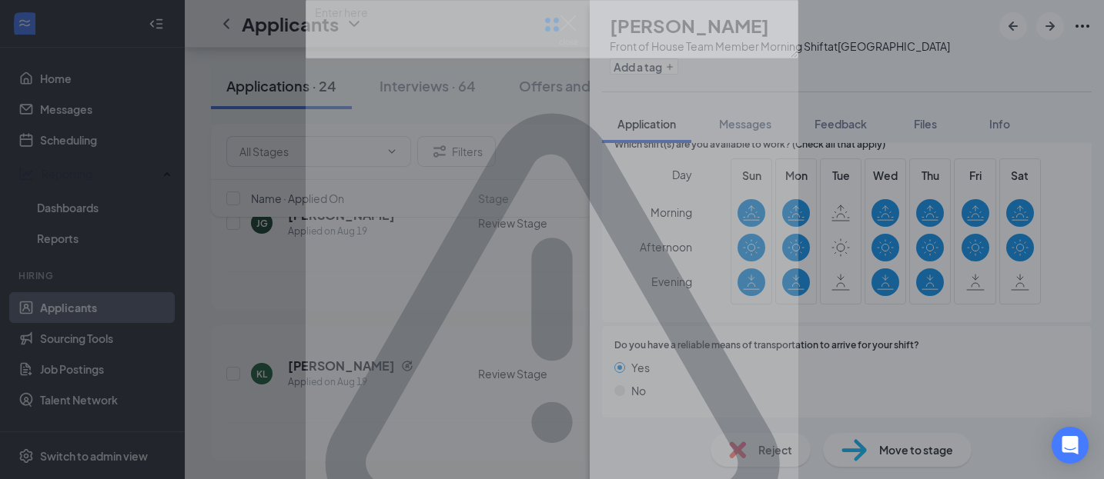
scroll to position [1028, 0]
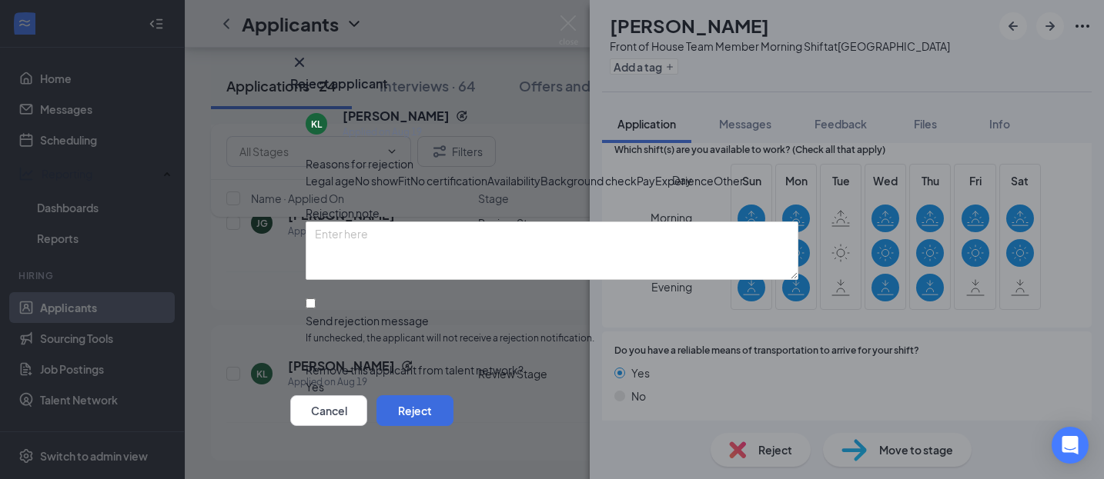
click at [410, 189] on span "Fit" at bounding box center [404, 180] width 12 height 17
click at [309, 345] on div "Reasons for rejection Legal age No show Fit No certification Availability Backg…" at bounding box center [552, 275] width 493 height 240
click at [312, 309] on input "Send rejection message If unchecked, the applicant will not receive a rejection…" at bounding box center [311, 304] width 10 height 10
checkbox input "true"
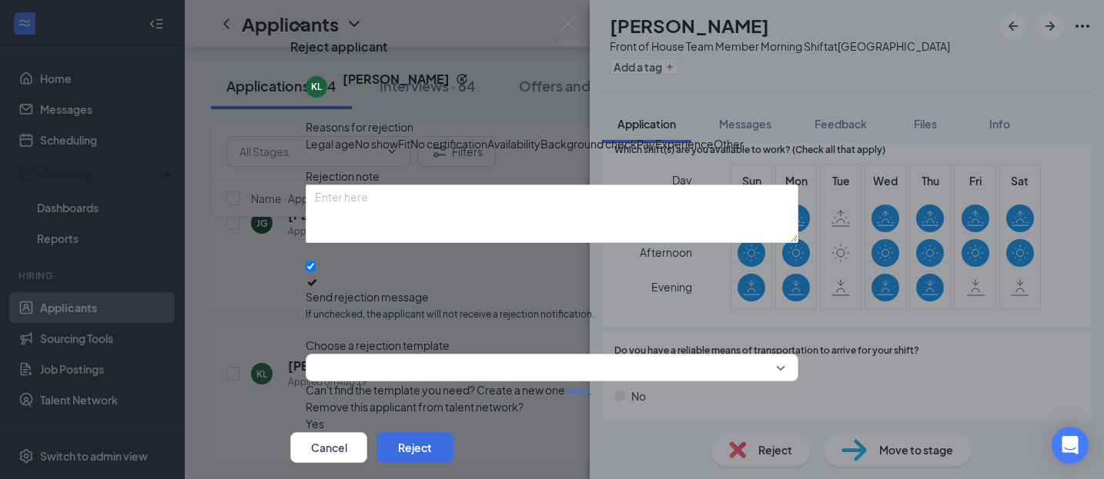
click at [410, 152] on div "Fit" at bounding box center [404, 143] width 12 height 17
click at [713, 152] on div "Other" at bounding box center [728, 143] width 30 height 17
click at [453, 433] on button "Reject" at bounding box center [414, 448] width 77 height 31
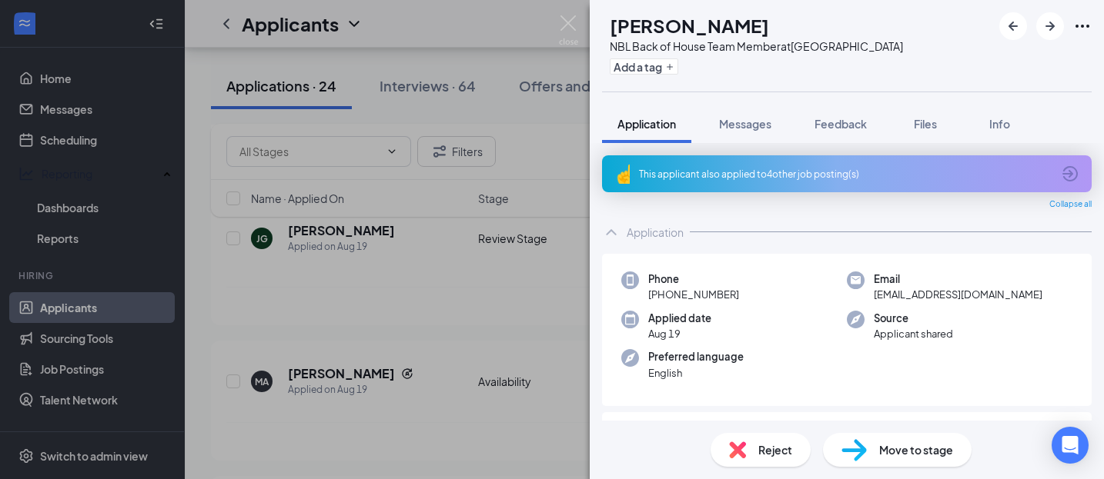
scroll to position [9740, 0]
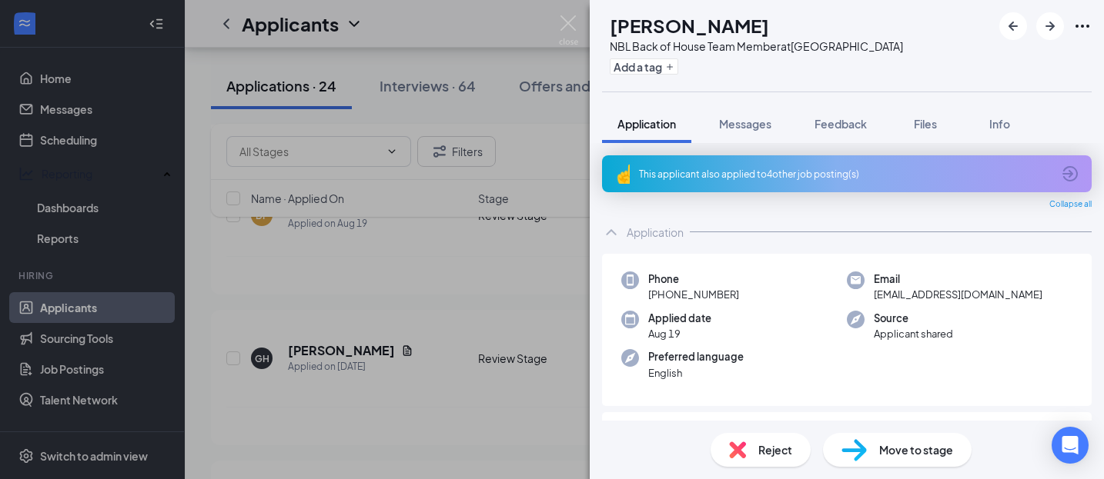
click at [660, 169] on div "This applicant also applied to 4 other job posting(s)" at bounding box center [845, 174] width 413 height 13
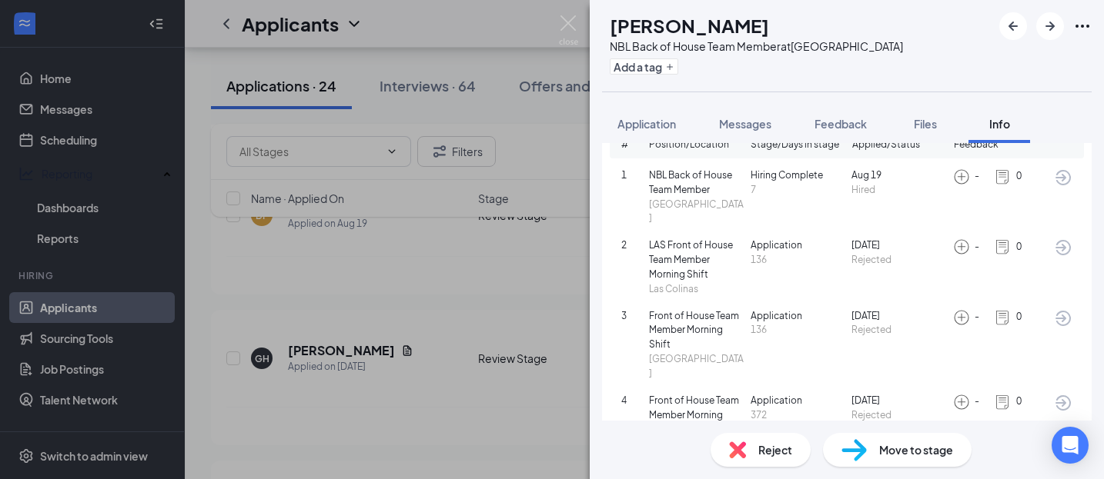
scroll to position [142, 0]
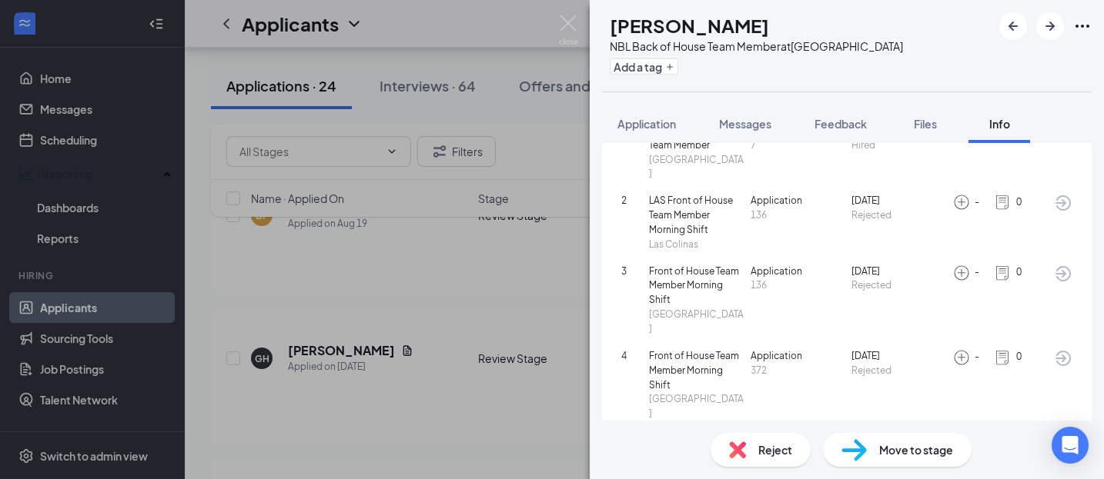
click at [750, 448] on div "Reject" at bounding box center [760, 450] width 100 height 34
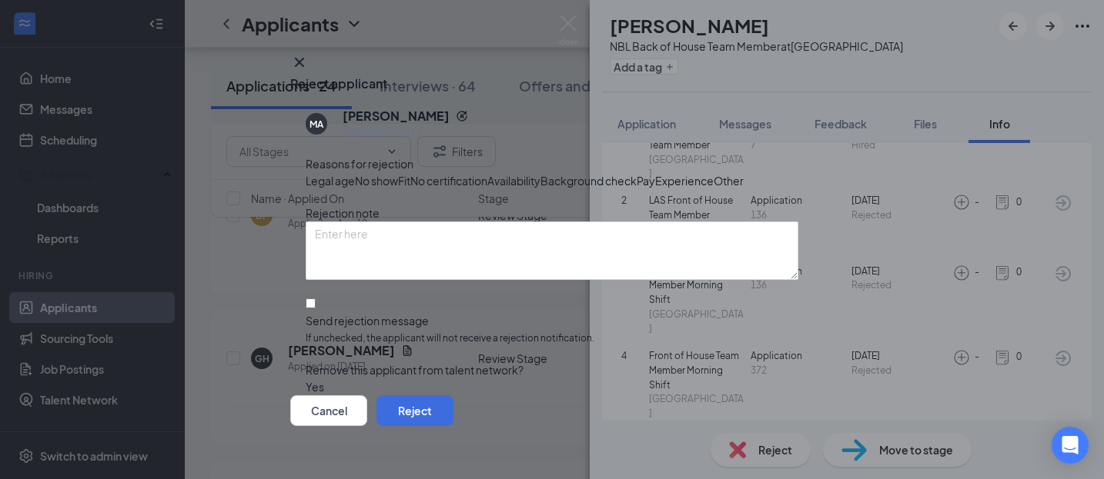
click at [713, 189] on span "Other" at bounding box center [728, 180] width 30 height 17
click at [316, 309] on input "Send rejection message If unchecked, the applicant will not receive a rejection…" at bounding box center [311, 304] width 10 height 10
checkbox input "true"
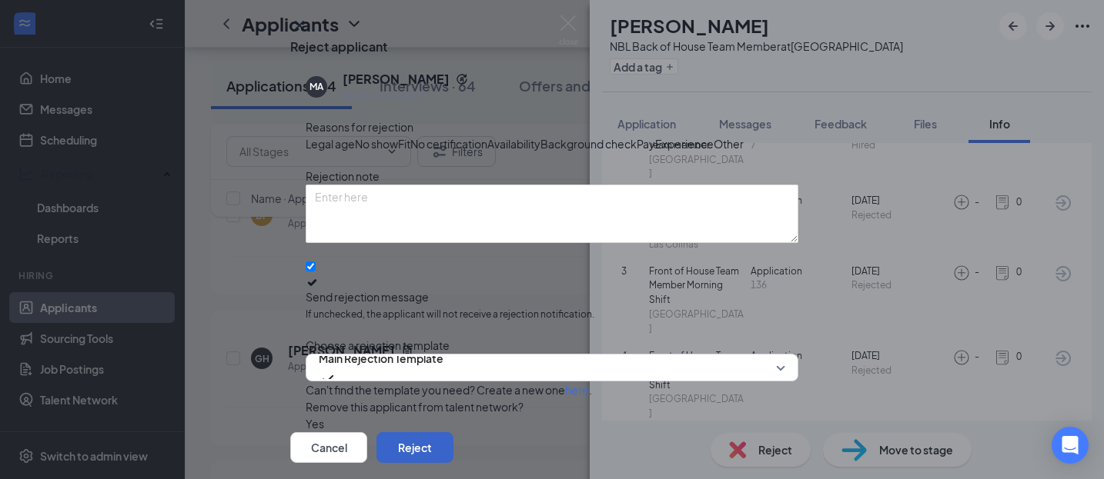
click at [453, 433] on button "Reject" at bounding box center [414, 448] width 77 height 31
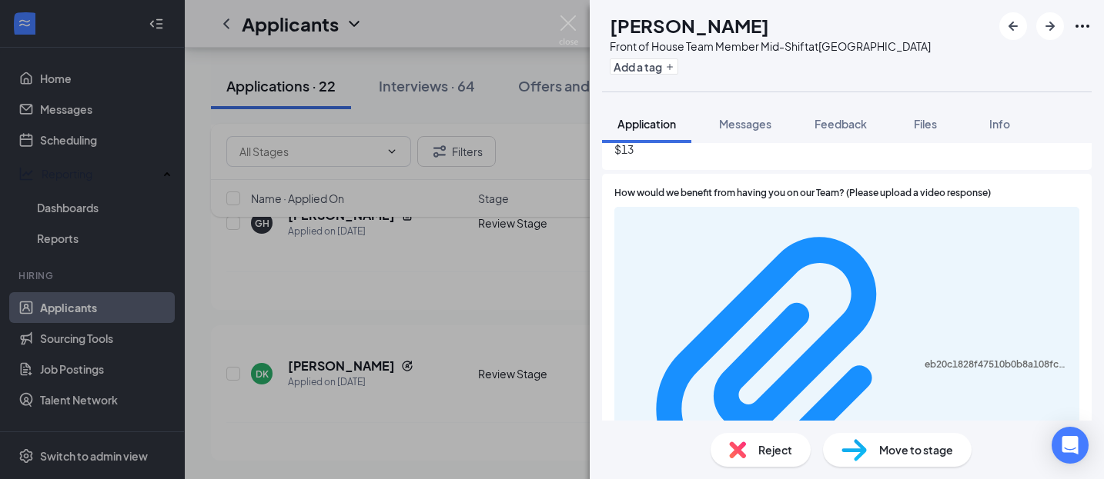
scroll to position [554, 0]
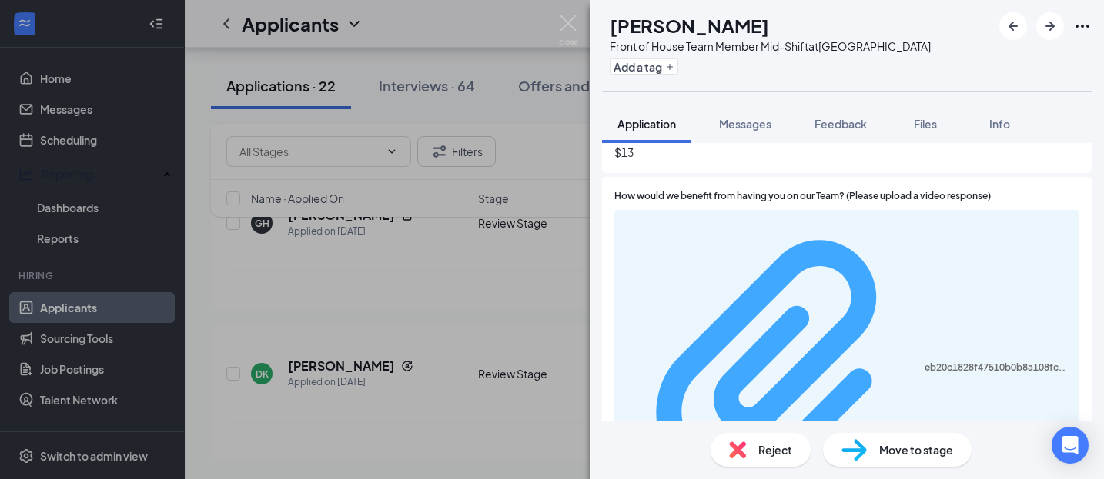
click at [709, 233] on div "eb20c1828f47510b0b8a108fce6da34e.MOV" at bounding box center [846, 368] width 446 height 303
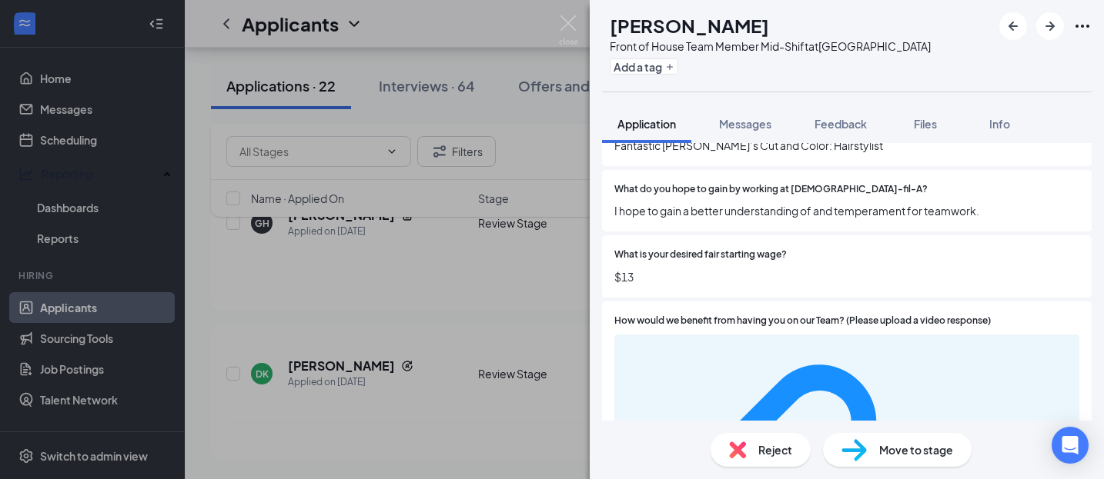
scroll to position [435, 0]
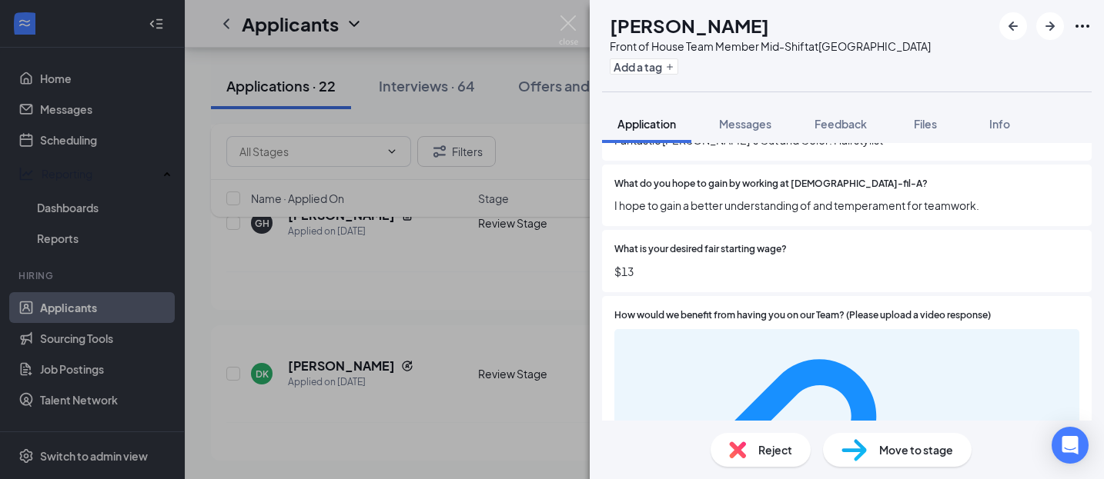
click at [901, 463] on div "Move to stage" at bounding box center [897, 450] width 149 height 34
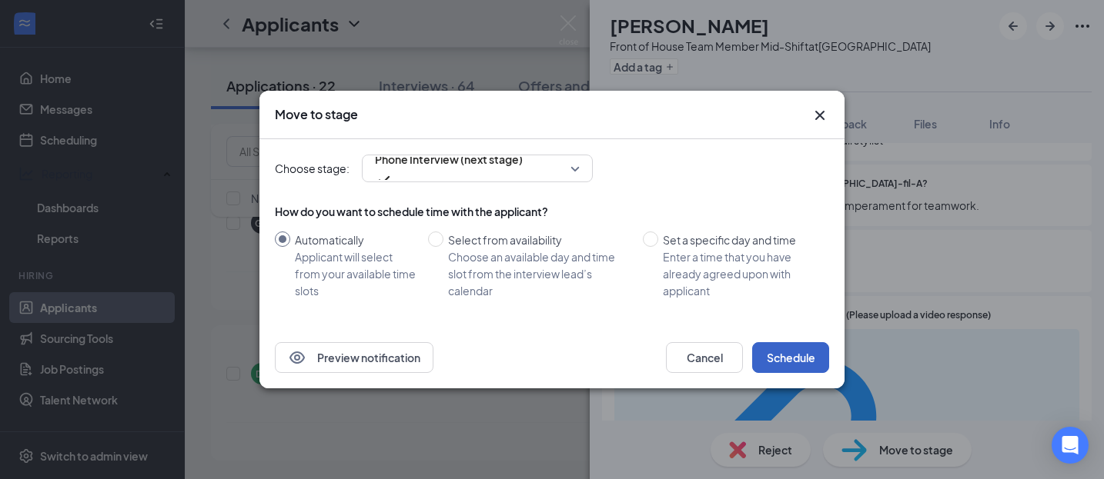
click at [805, 362] on button "Schedule" at bounding box center [790, 357] width 77 height 31
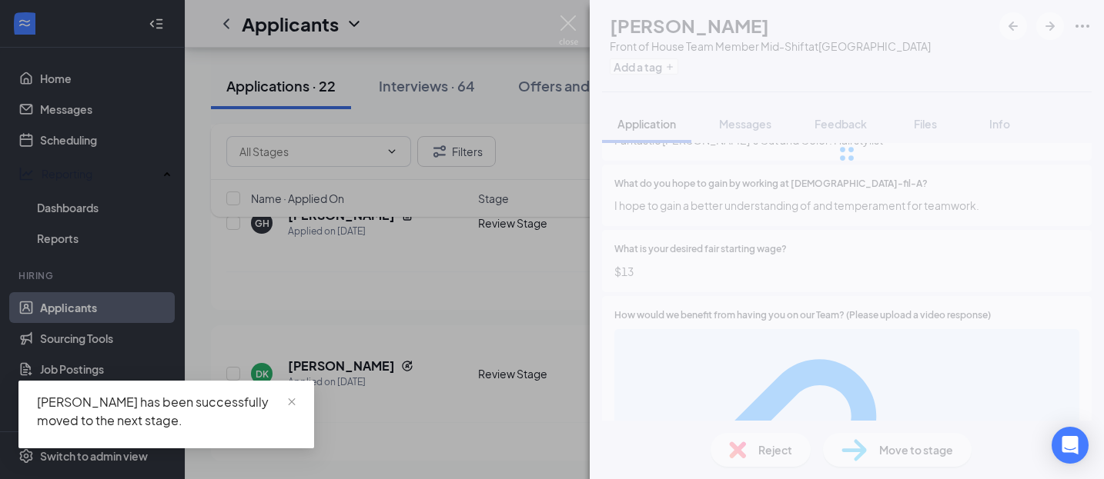
drag, startPoint x: 805, startPoint y: 362, endPoint x: 805, endPoint y: 379, distance: 16.9
click at [805, 379] on div "DP [PERSON_NAME] Front of House Team Member Mid-Shift at [GEOGRAPHIC_DATA] Add …" at bounding box center [847, 239] width 514 height 479
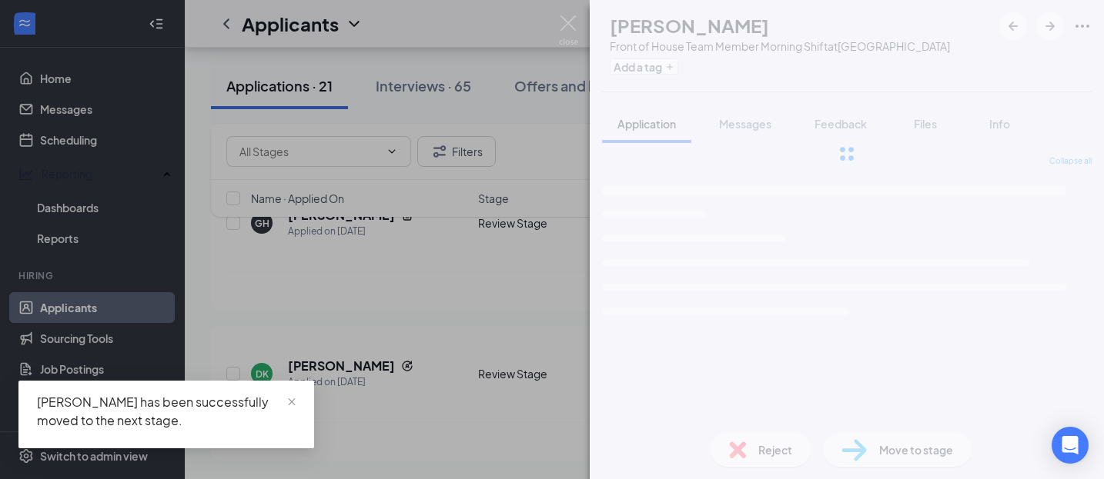
click at [805, 379] on div "Collapse all Loading interface..." at bounding box center [846, 288] width 489 height 266
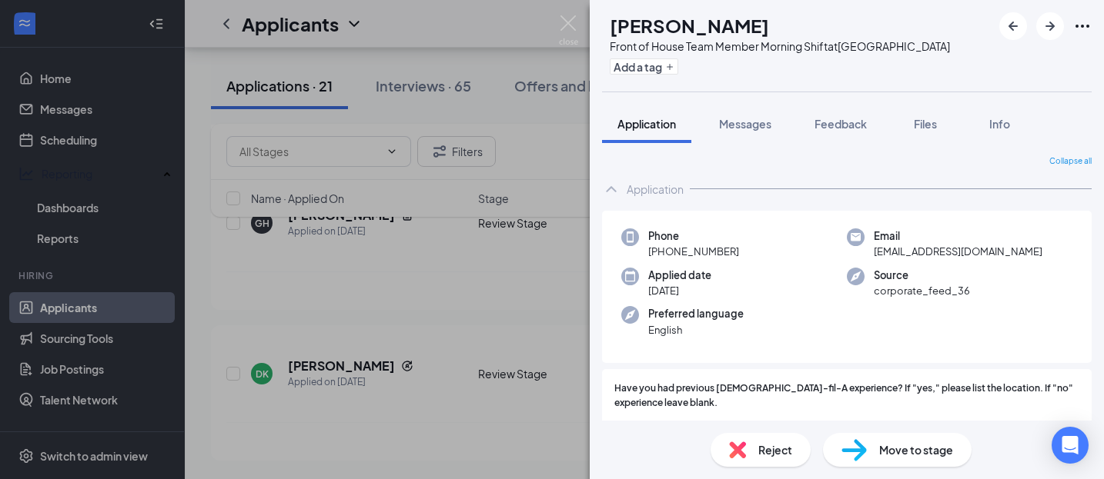
scroll to position [9063, 0]
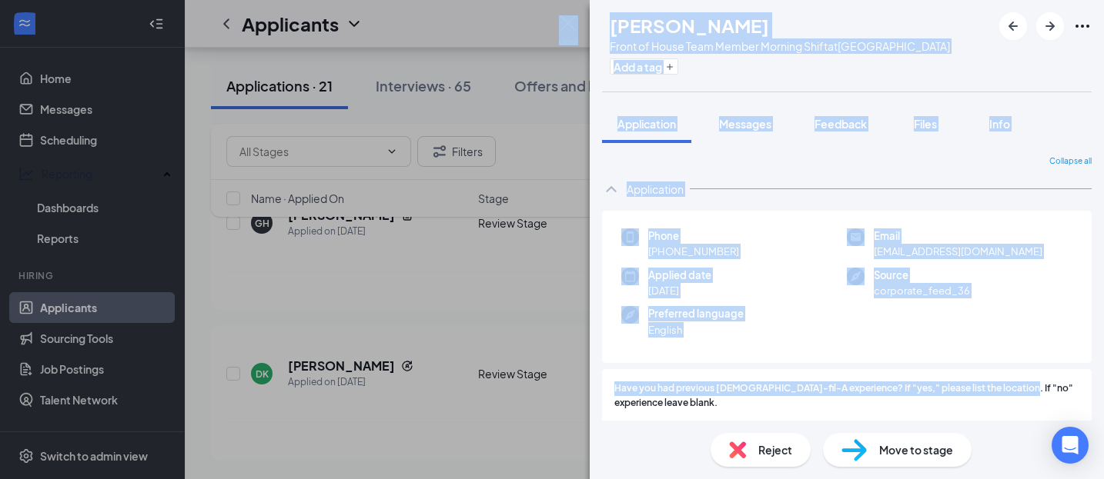
click at [910, 353] on div "Phone [PHONE_NUMBER] Email [EMAIL_ADDRESS][DOMAIN_NAME] Applied date [DATE] Sou…" at bounding box center [846, 287] width 489 height 153
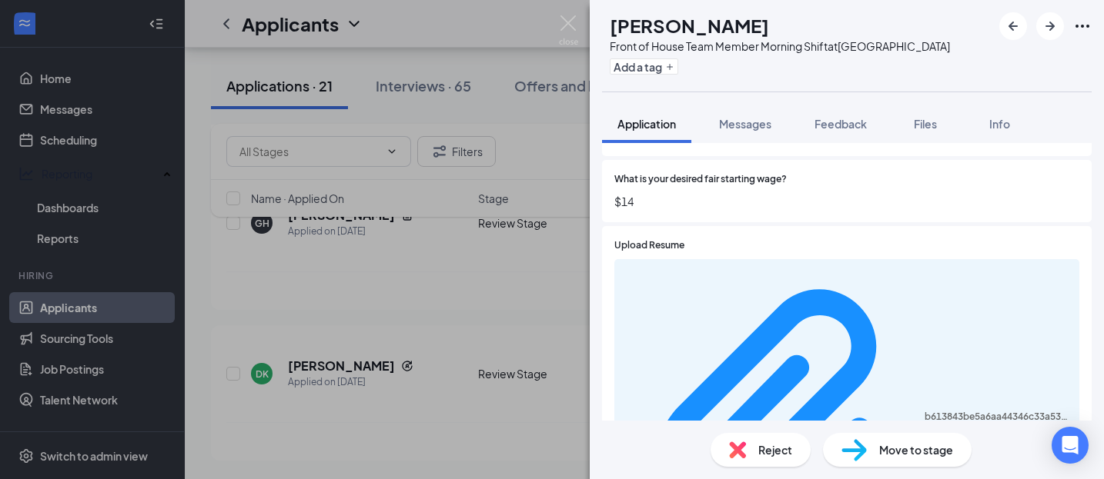
scroll to position [557, 0]
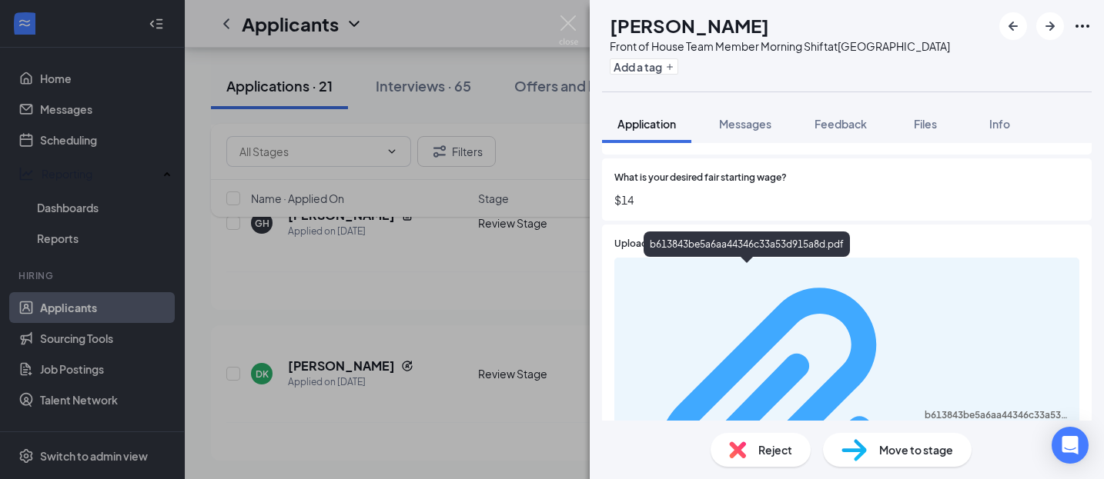
click at [924, 409] on div "b613843be5a6aa44346c33a53d915a8d.pdf" at bounding box center [996, 415] width 145 height 12
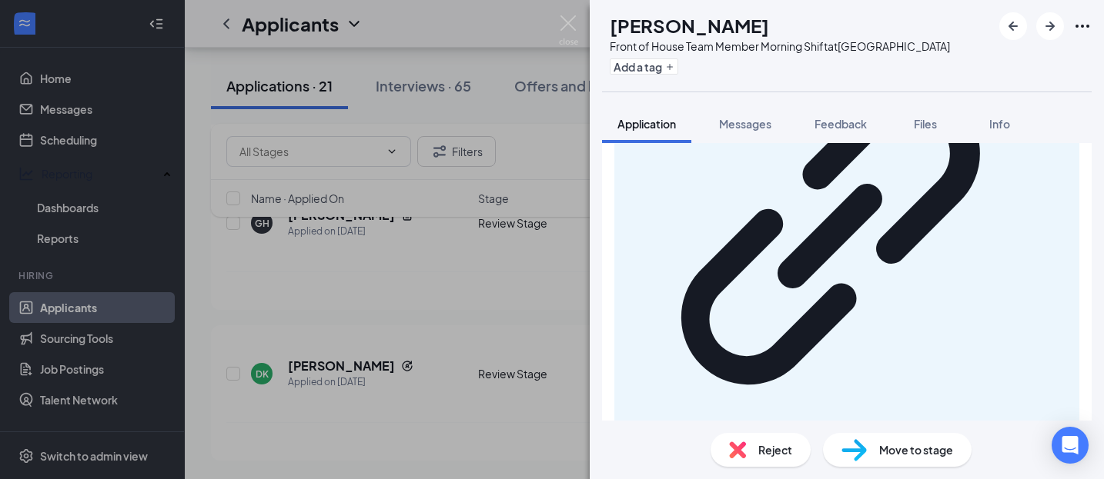
scroll to position [1123, 0]
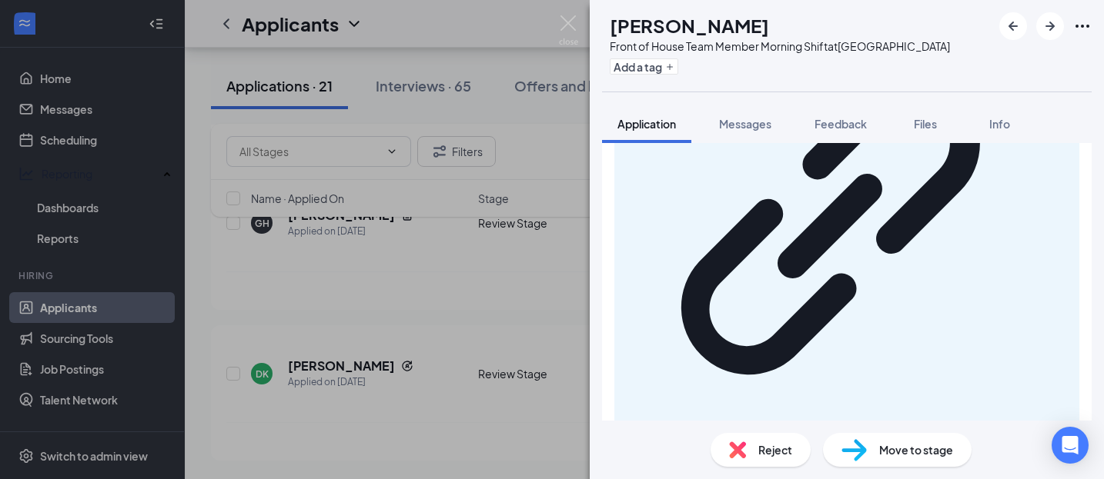
click at [773, 446] on span "Reject" at bounding box center [775, 450] width 34 height 17
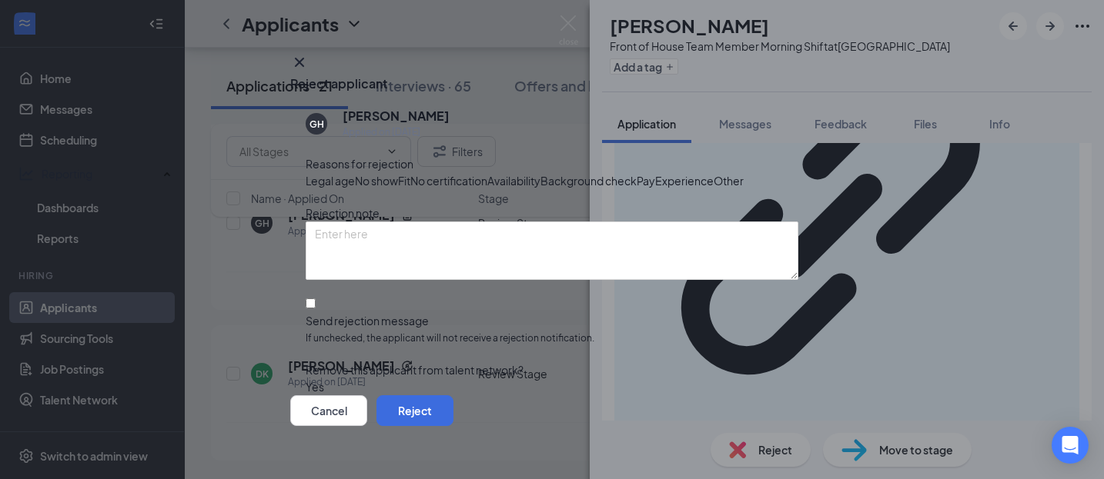
click at [309, 62] on icon "Cross" at bounding box center [299, 62] width 18 height 18
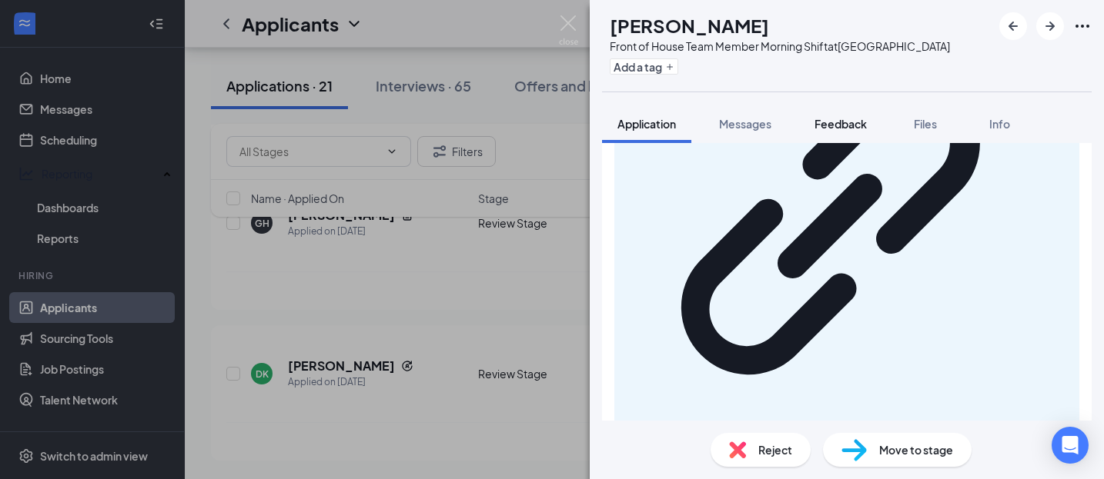
click at [851, 113] on button "Feedback" at bounding box center [840, 124] width 83 height 38
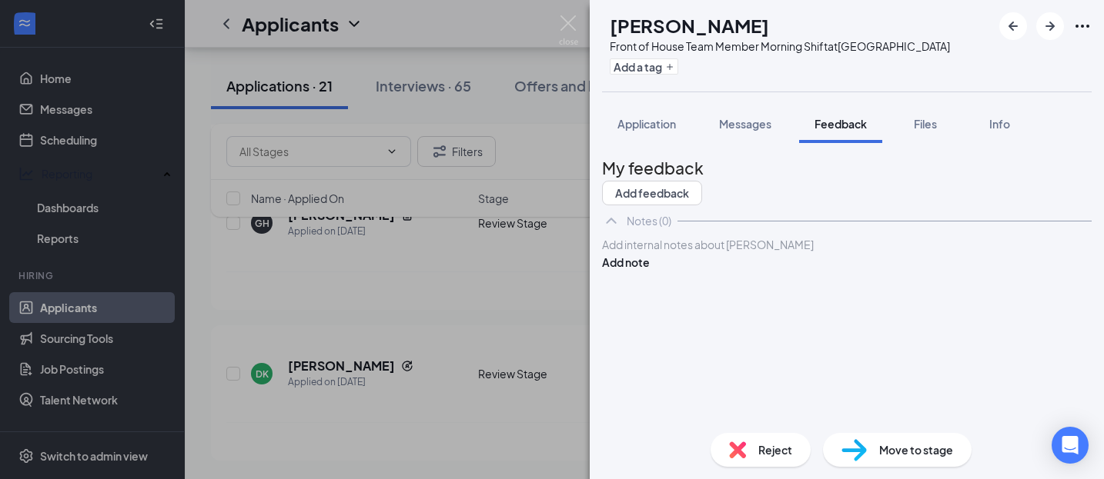
click at [757, 253] on div at bounding box center [847, 245] width 488 height 16
click at [650, 271] on button "Add note" at bounding box center [626, 262] width 48 height 17
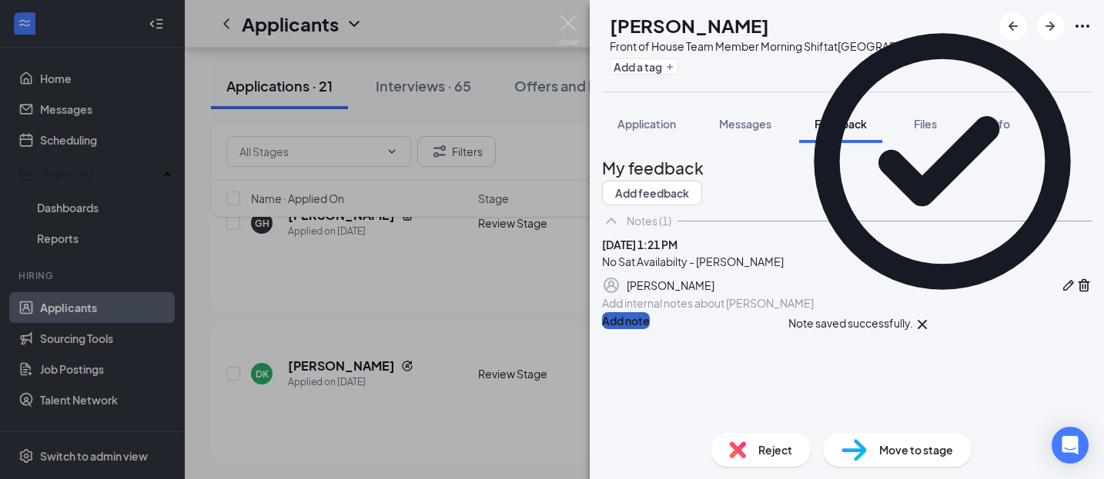
scroll to position [36, 0]
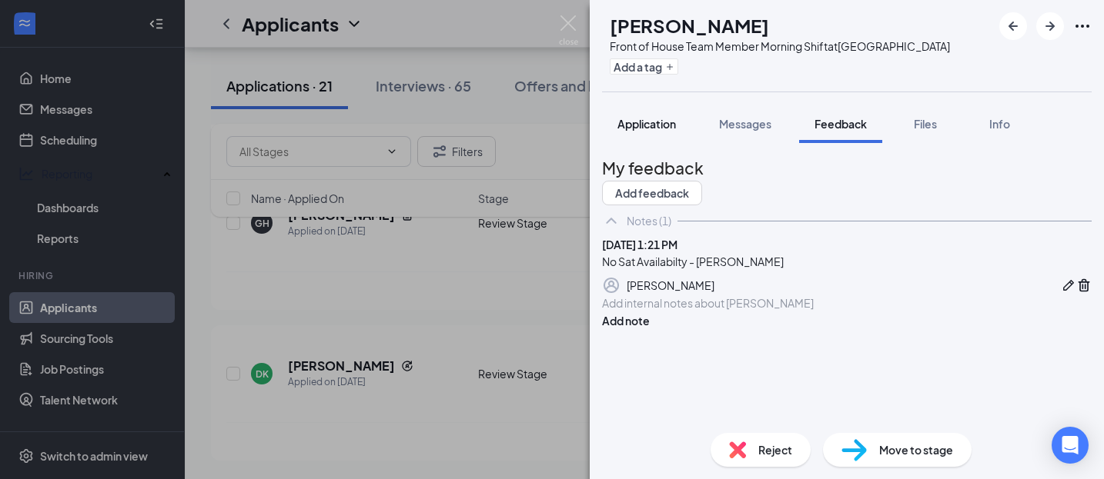
click at [668, 125] on span "Application" at bounding box center [646, 124] width 58 height 14
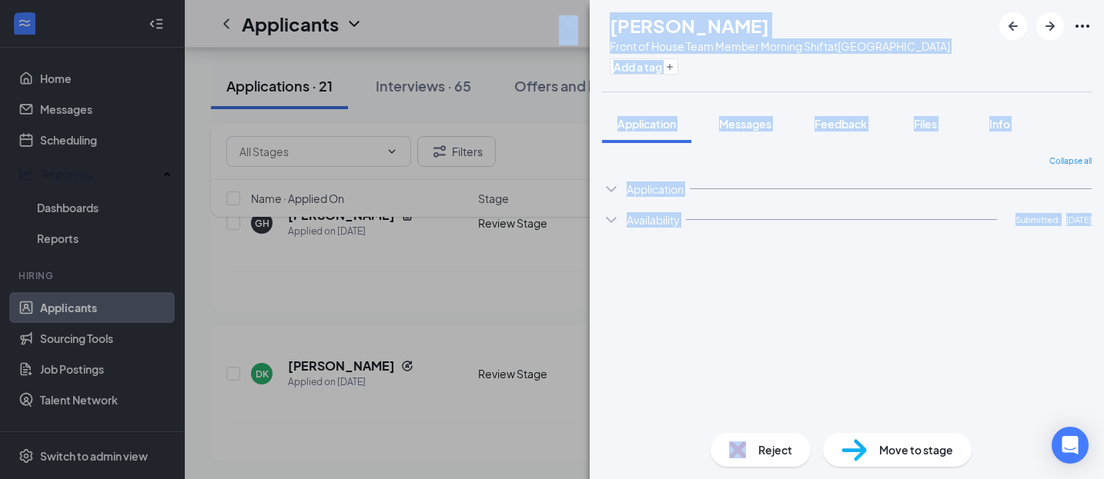
click at [875, 359] on div "Collapse all Application Phone [PHONE_NUMBER] Email [EMAIL_ADDRESS][DOMAIN_NAME…" at bounding box center [846, 288] width 489 height 266
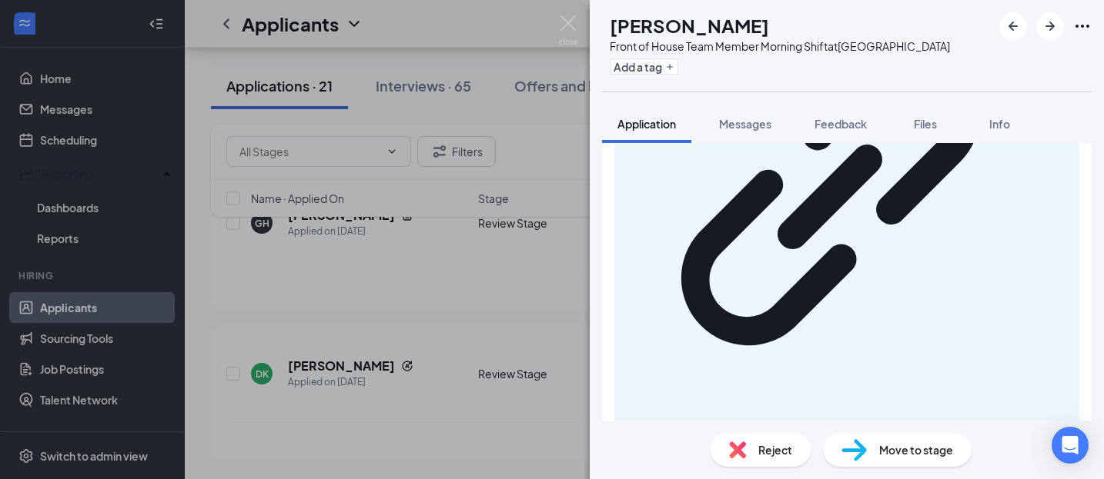
scroll to position [1160, 0]
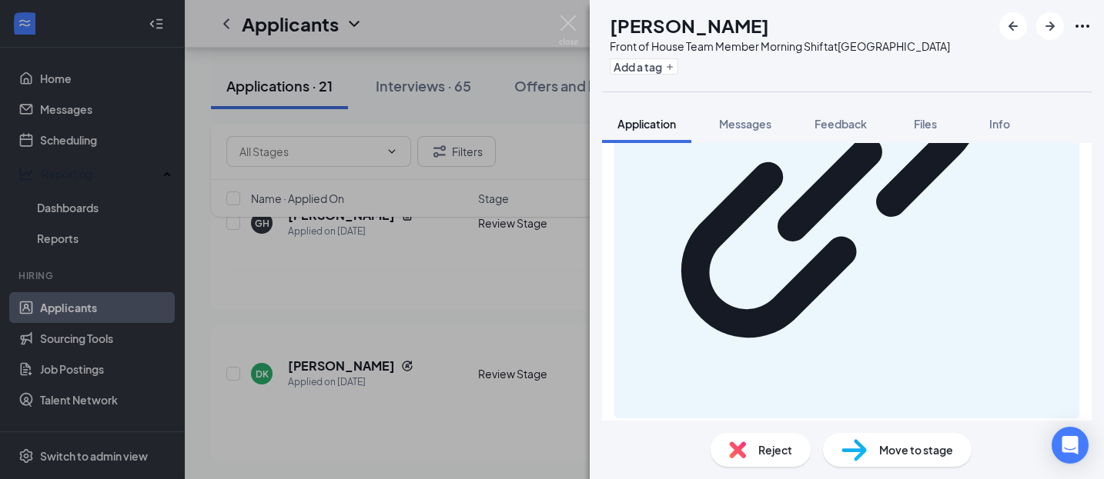
click at [783, 445] on span "Reject" at bounding box center [775, 450] width 34 height 17
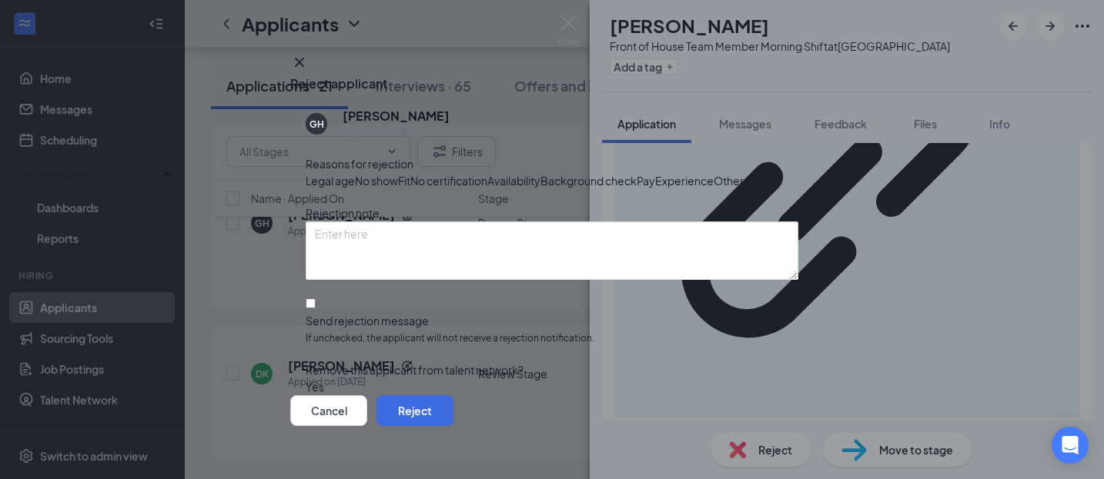
scroll to position [1153, 0]
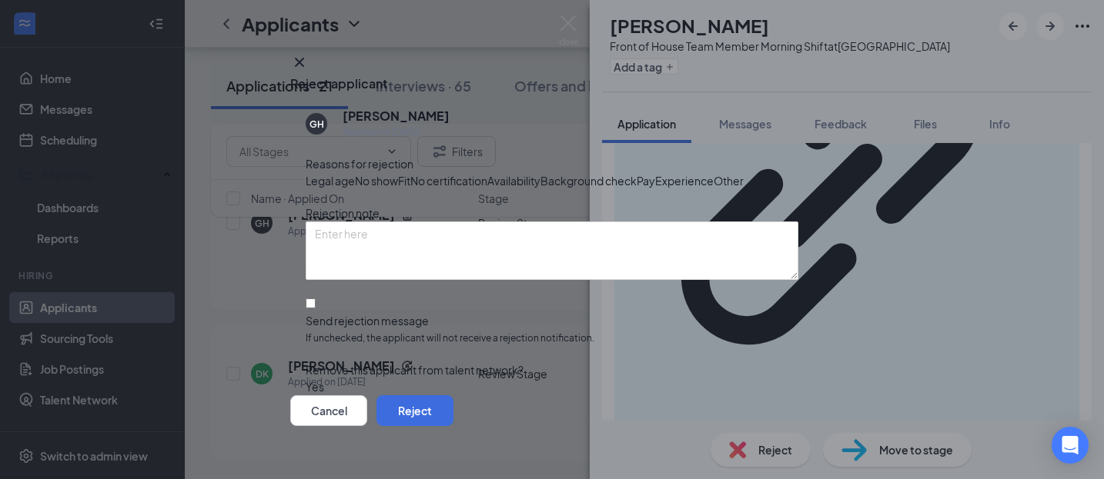
click at [410, 189] on div "Fit" at bounding box center [404, 180] width 12 height 17
click at [540, 189] on span "Availability" at bounding box center [513, 180] width 53 height 17
click at [410, 189] on span "Fit" at bounding box center [404, 180] width 12 height 17
click at [316, 309] on input "Send rejection message If unchecked, the applicant will not receive a rejection…" at bounding box center [311, 304] width 10 height 10
checkbox input "true"
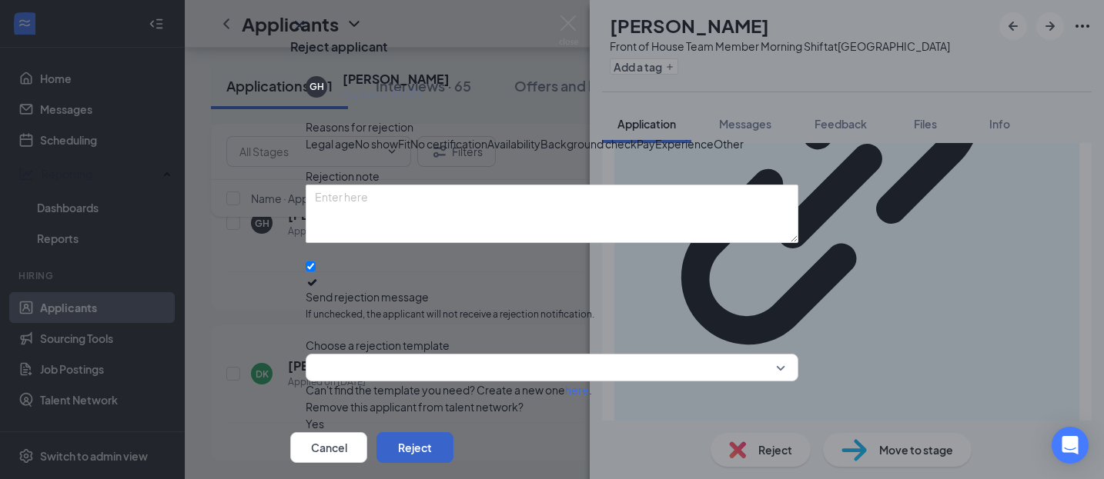
click at [453, 433] on button "Reject" at bounding box center [414, 448] width 77 height 31
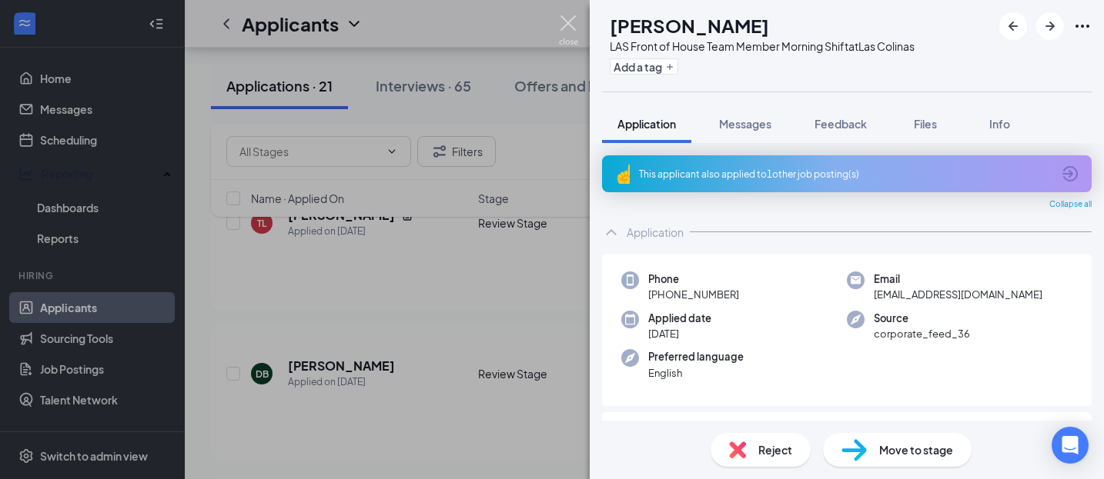
click at [570, 29] on img at bounding box center [568, 30] width 19 height 30
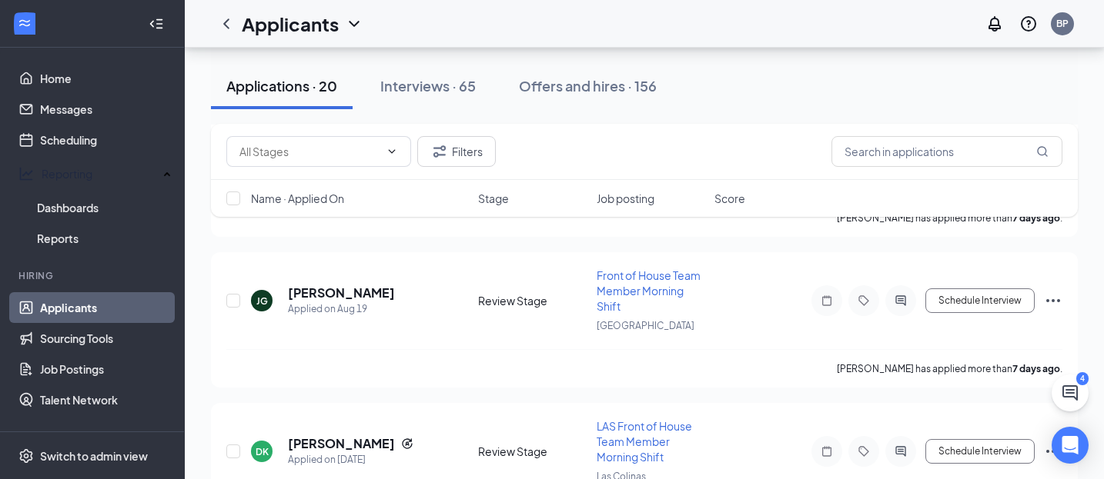
scroll to position [8403, 0]
